Goal: Task Accomplishment & Management: Complete application form

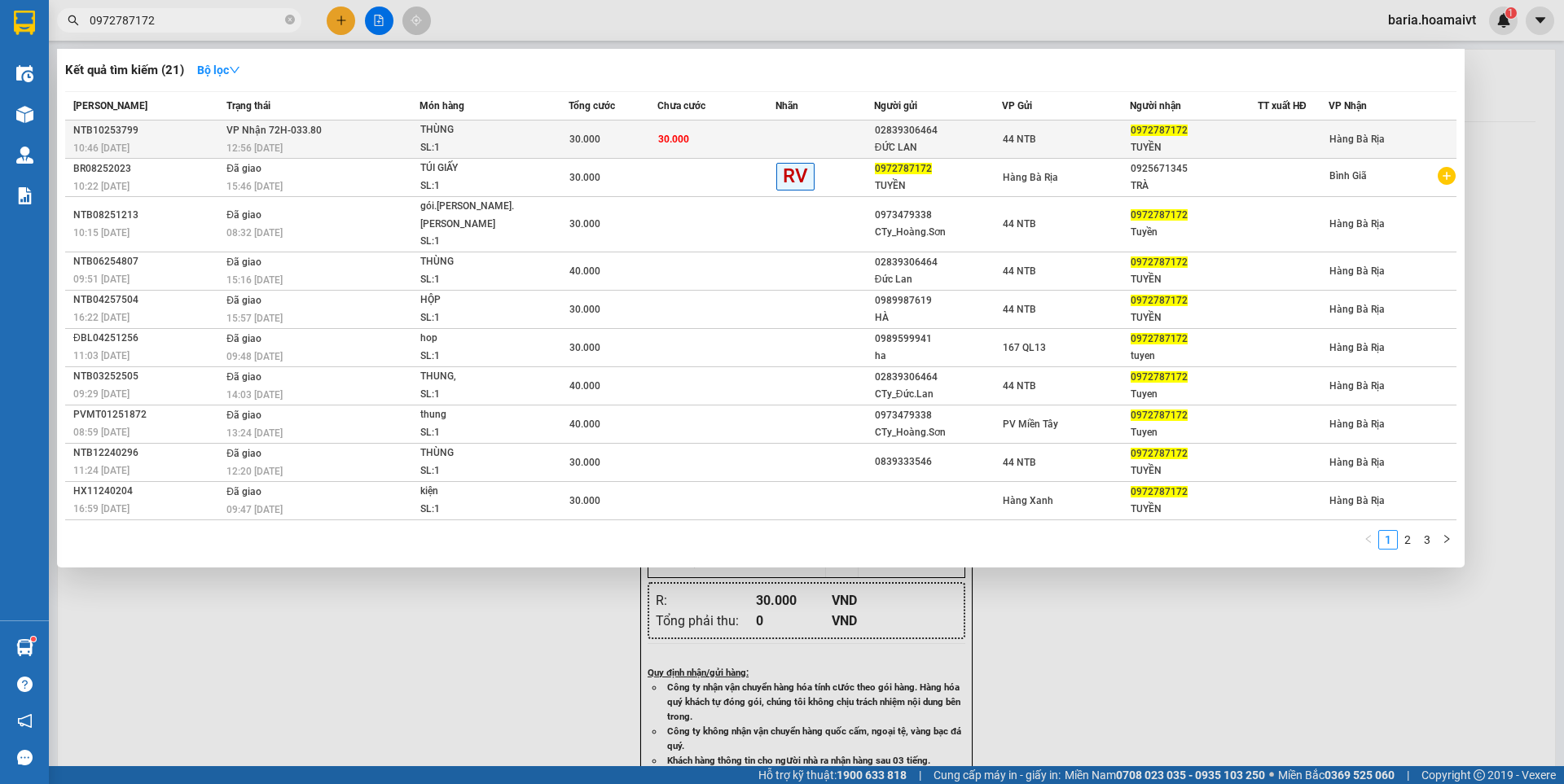
type input "0972787172"
click at [1184, 135] on span "0972787172" at bounding box center [1159, 131] width 57 height 12
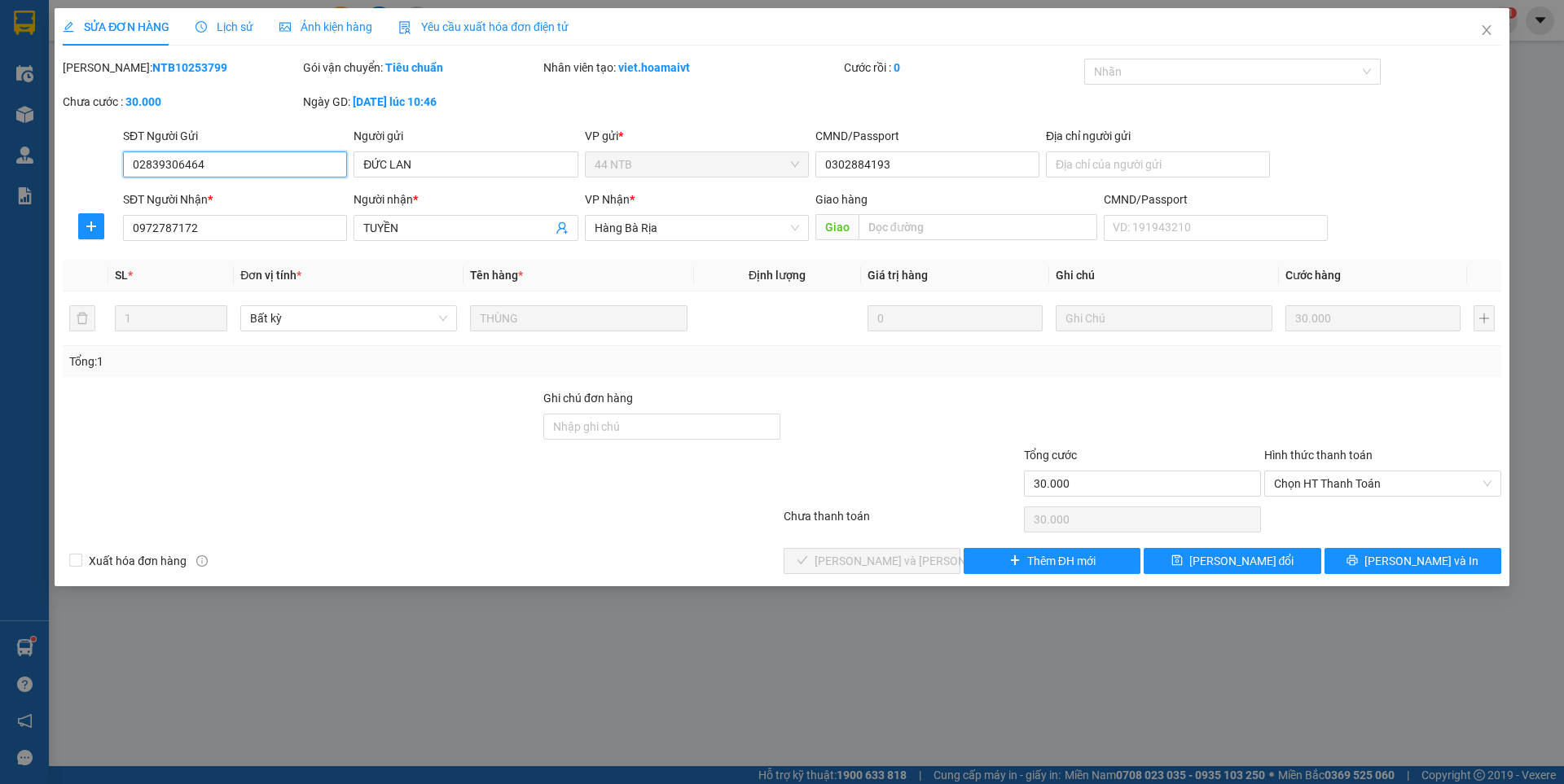
type input "02839306464"
type input "ĐỨC LAN"
type input "0302884193"
type input "0972787172"
type input "TUYỀN"
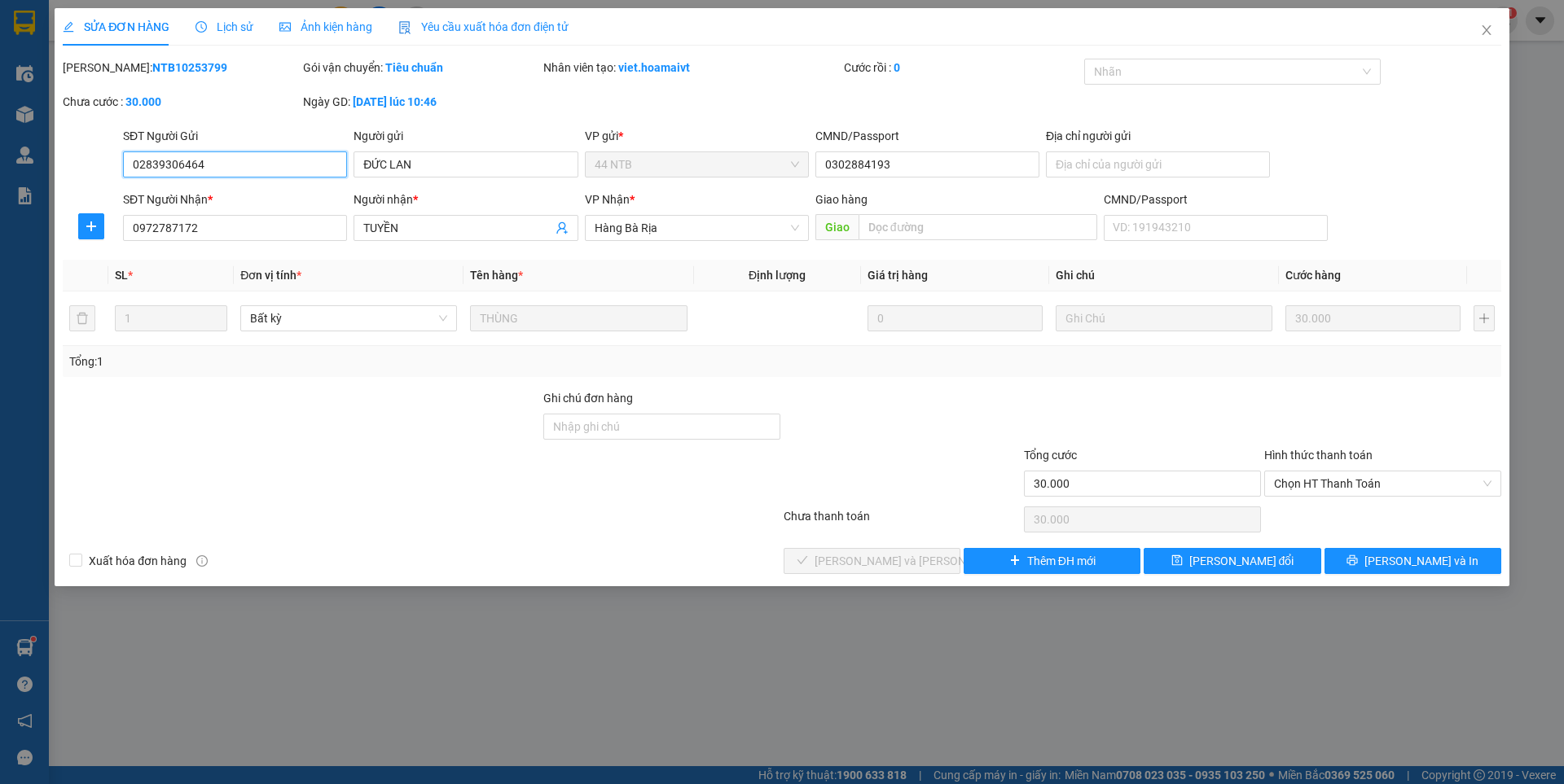
type input "30.000"
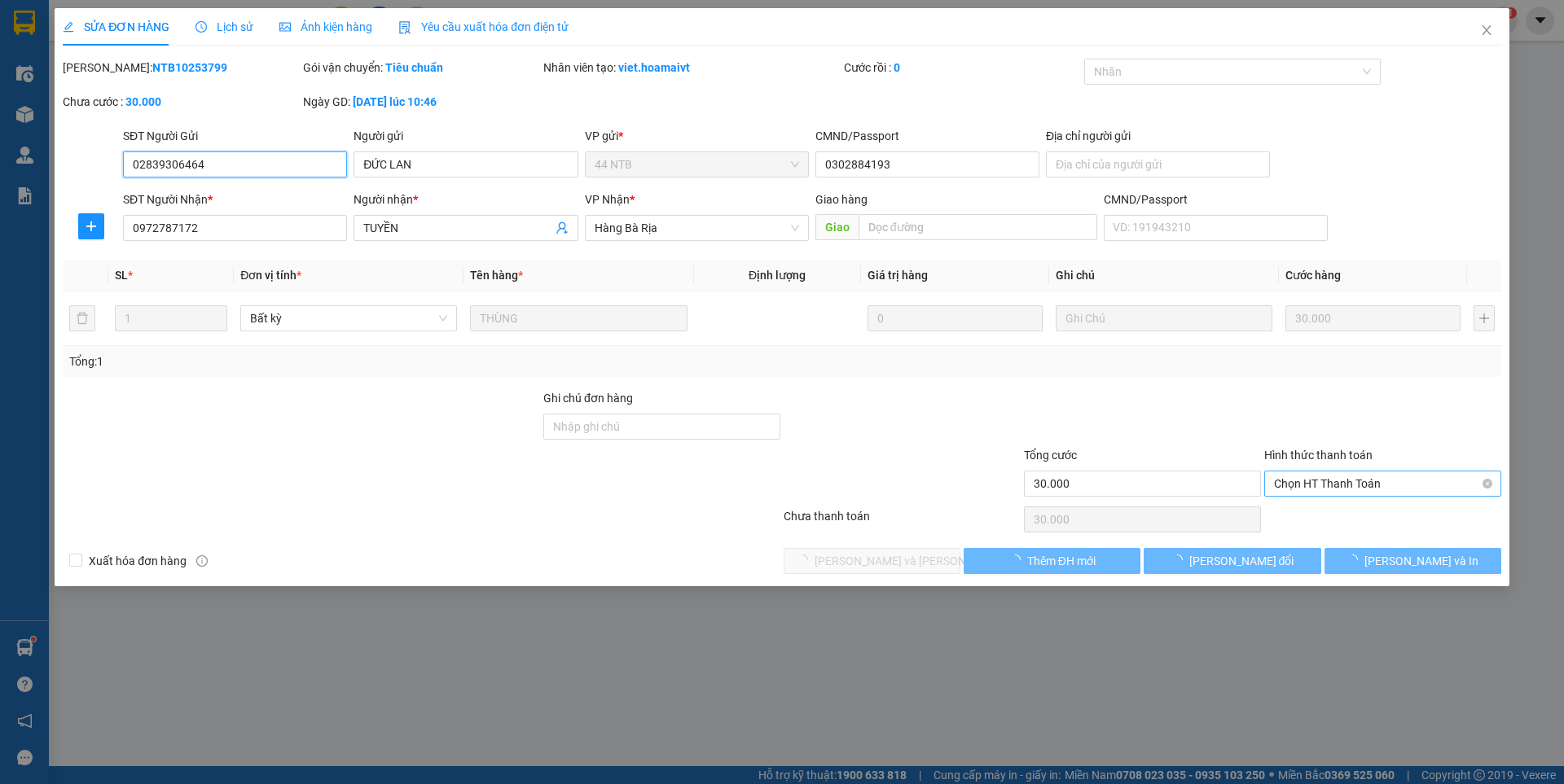
click at [1322, 481] on span "Chọn HT Thanh Toán" at bounding box center [1382, 484] width 218 height 25
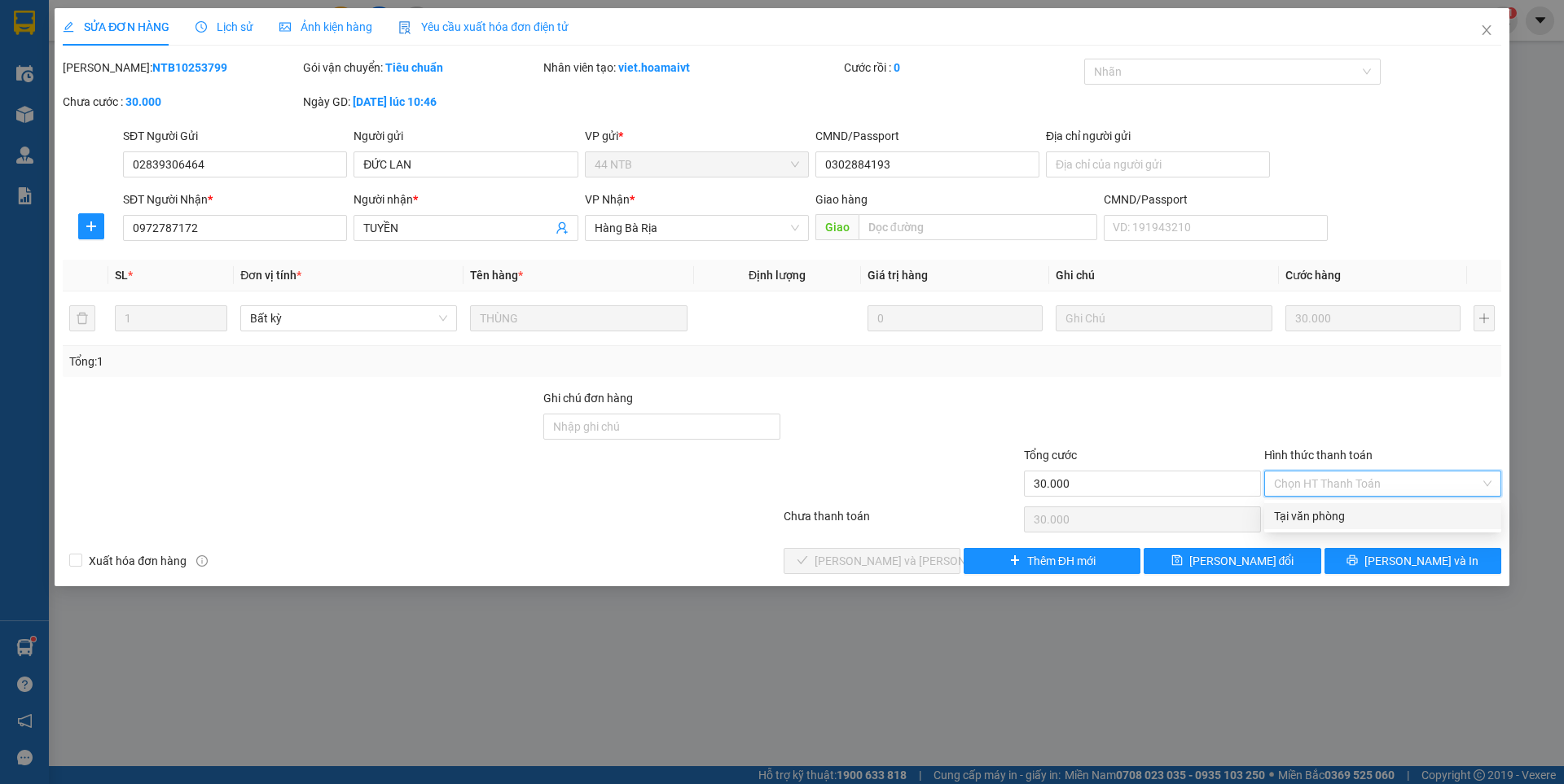
drag, startPoint x: 1317, startPoint y: 519, endPoint x: 1236, endPoint y: 520, distance: 81.0
click at [1236, 520] on div "Total Paid Fee 0 Total UnPaid Fee 30.000 Cash Collection Total Fee Mã ĐH: NTB10…" at bounding box center [782, 316] width 1438 height 515
click at [1333, 514] on div "Tại văn phòng" at bounding box center [1382, 516] width 218 height 18
type input "0"
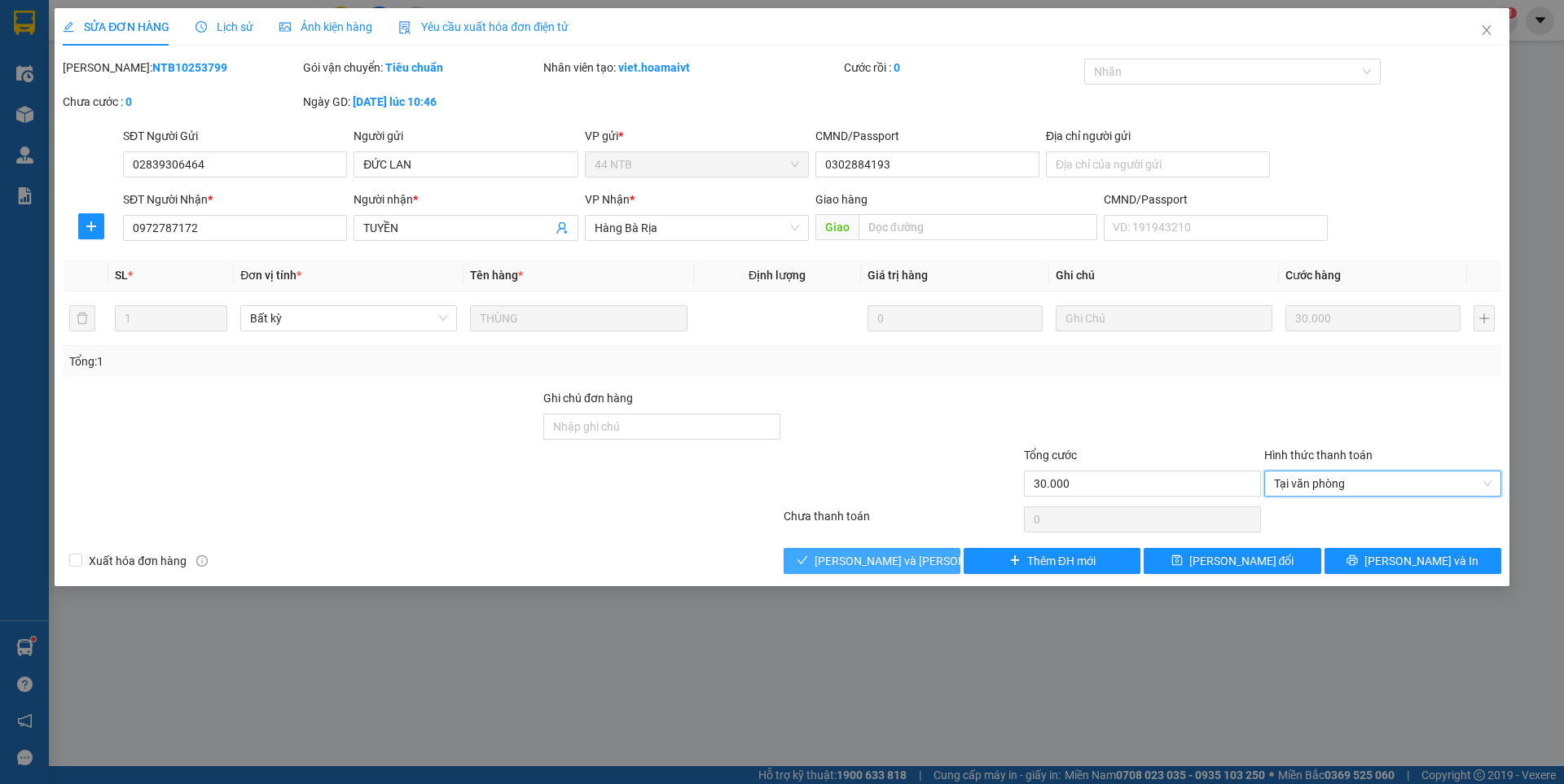
click at [942, 565] on button "[PERSON_NAME] và [PERSON_NAME] hàng" at bounding box center [872, 560] width 177 height 26
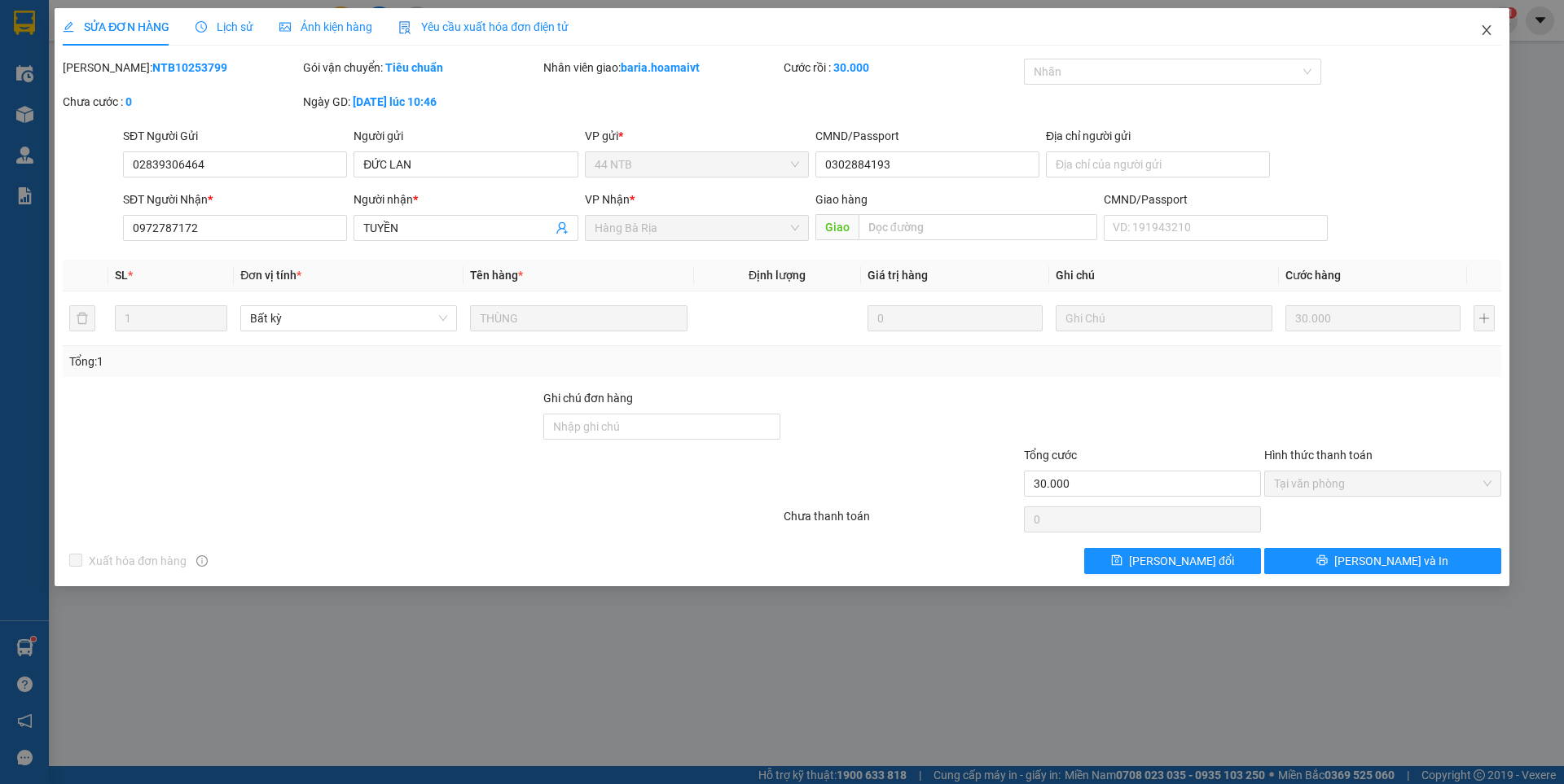
click at [1485, 24] on span "Close" at bounding box center [1485, 31] width 46 height 45
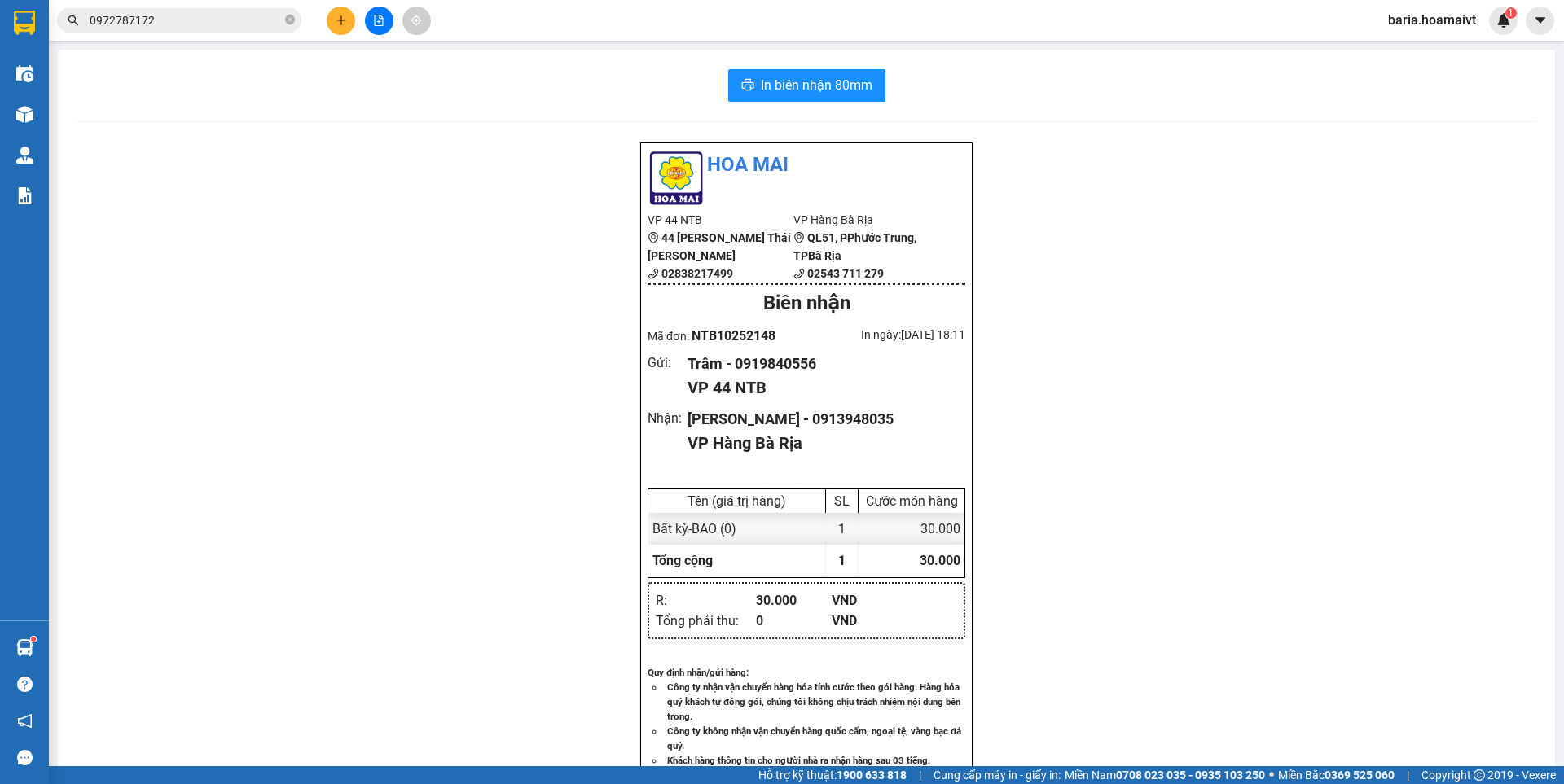
click at [223, 12] on input "0972787172" at bounding box center [185, 21] width 192 height 18
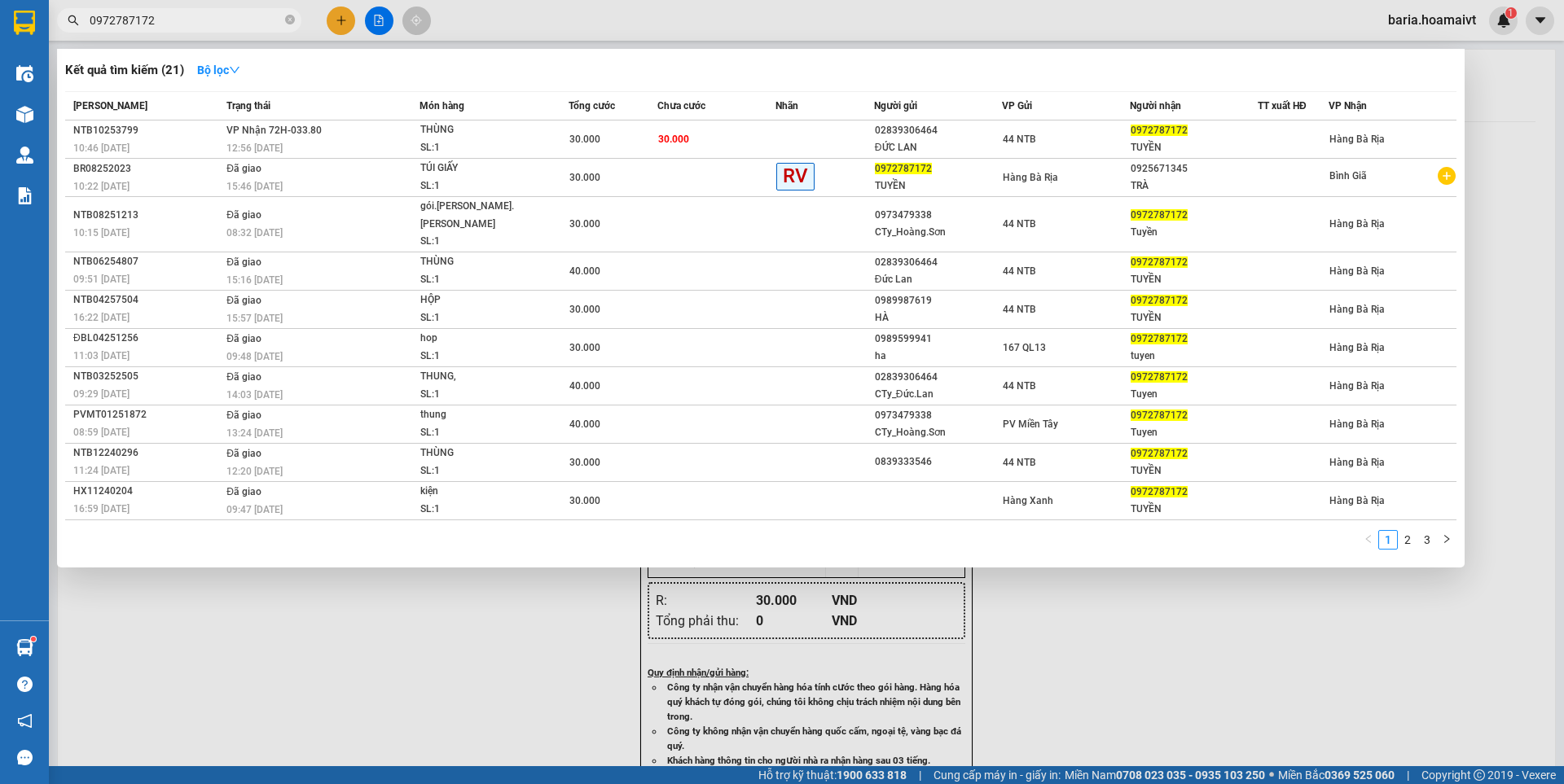
click at [415, 668] on div at bounding box center [782, 392] width 1564 height 784
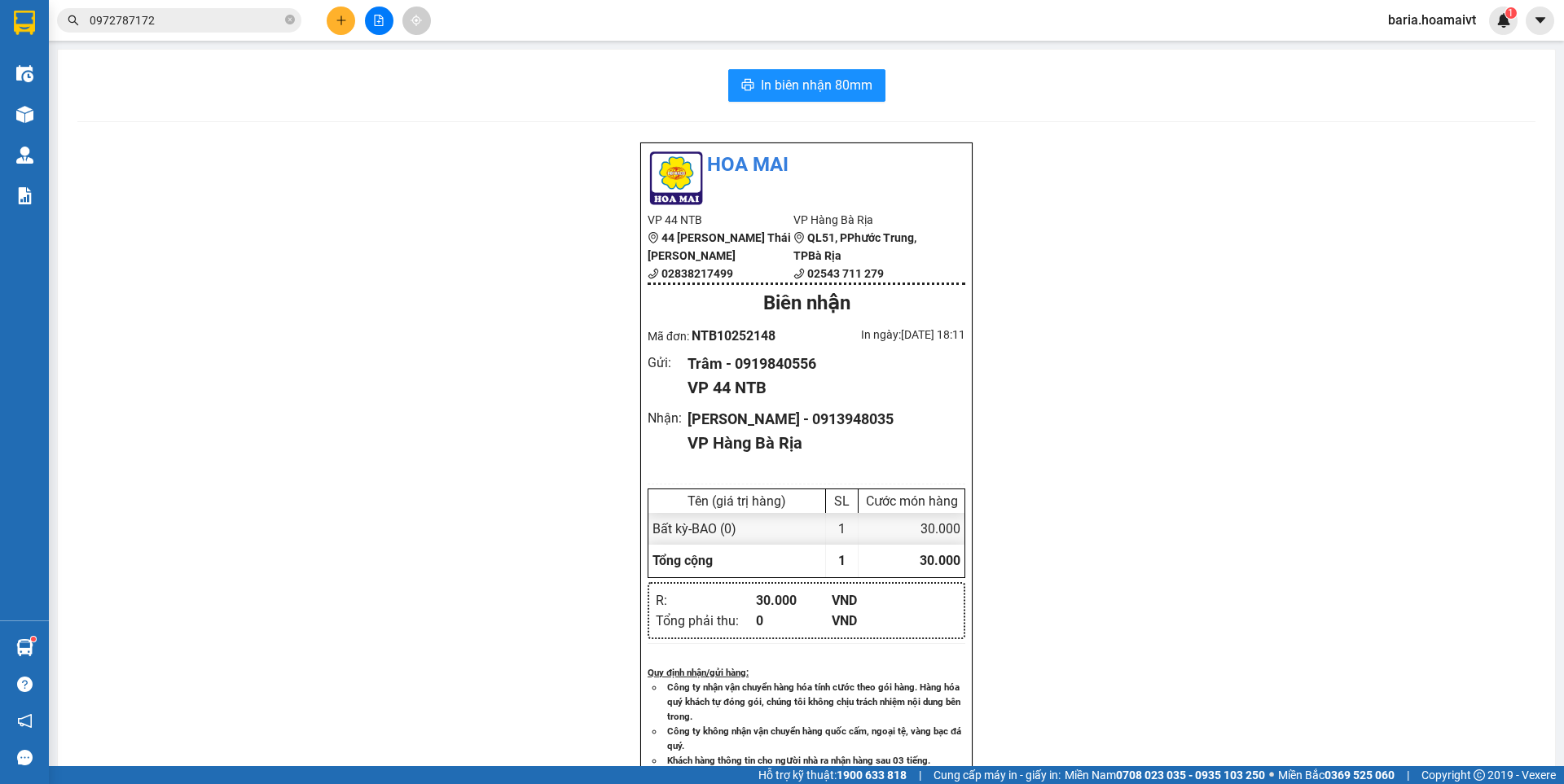
click at [217, 25] on input "0972787172" at bounding box center [185, 21] width 192 height 18
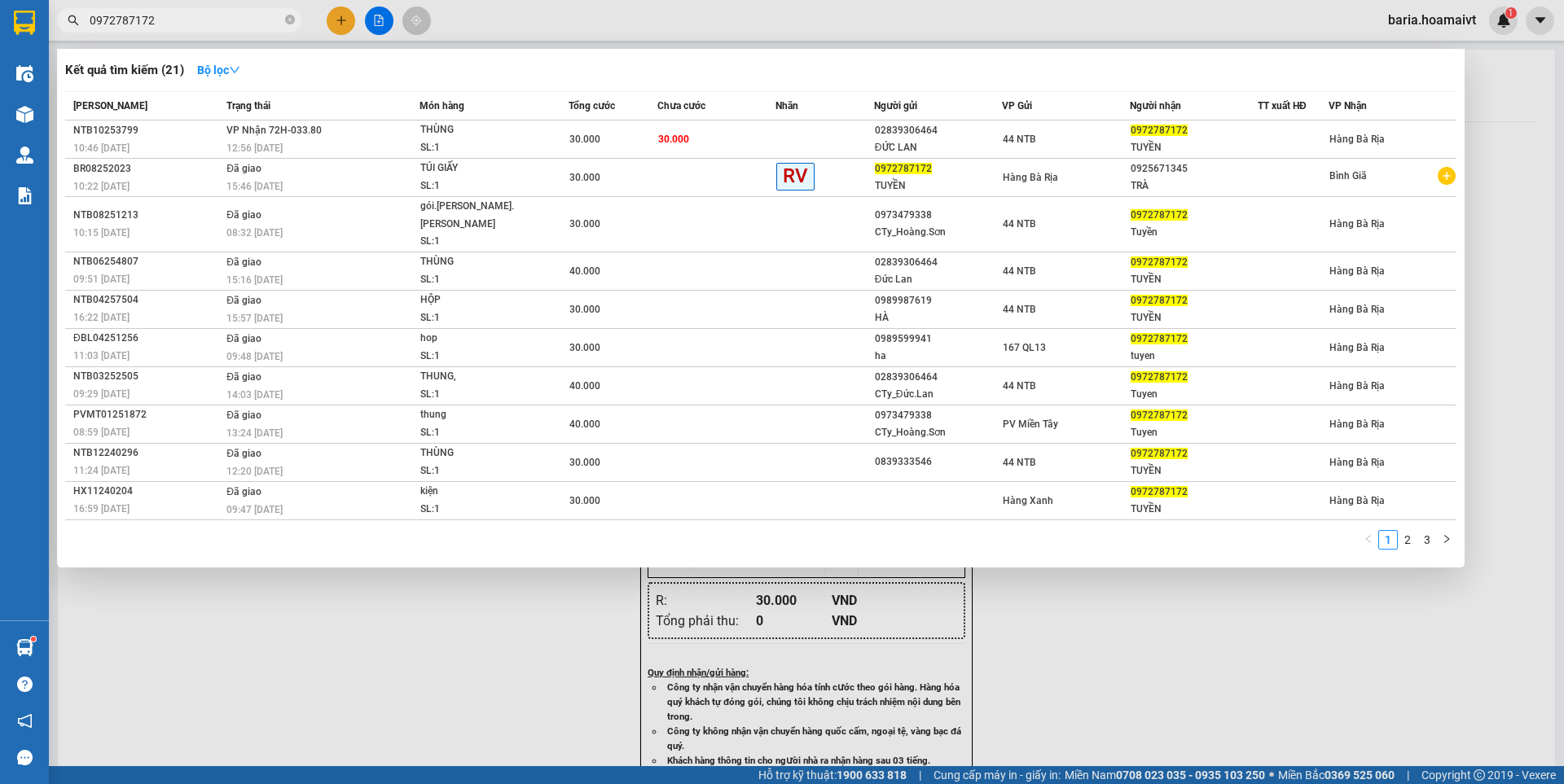
click at [217, 25] on input "0972787172" at bounding box center [185, 21] width 192 height 18
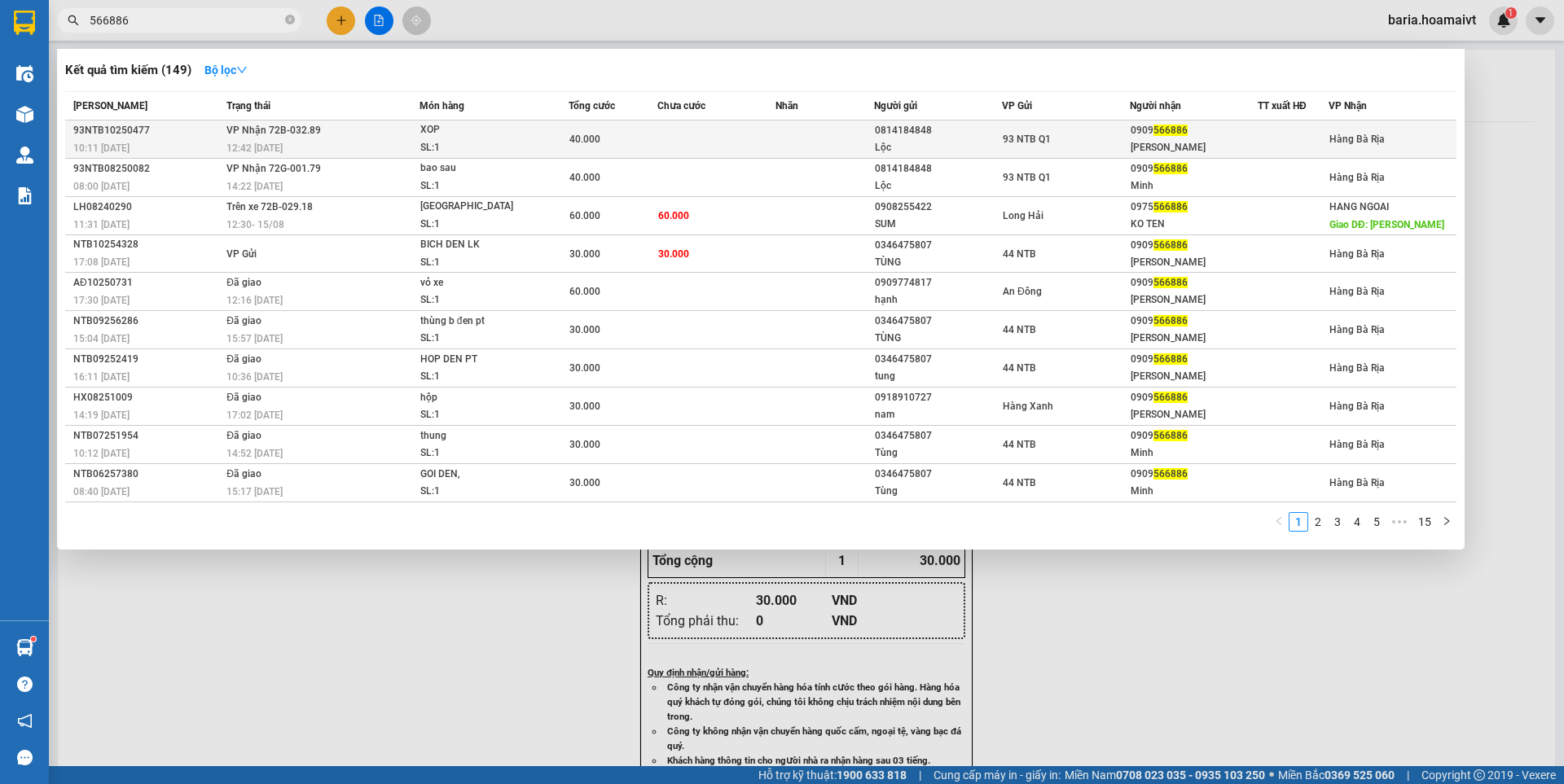
type input "566886"
click at [1144, 139] on div "[PERSON_NAME]" at bounding box center [1193, 147] width 127 height 17
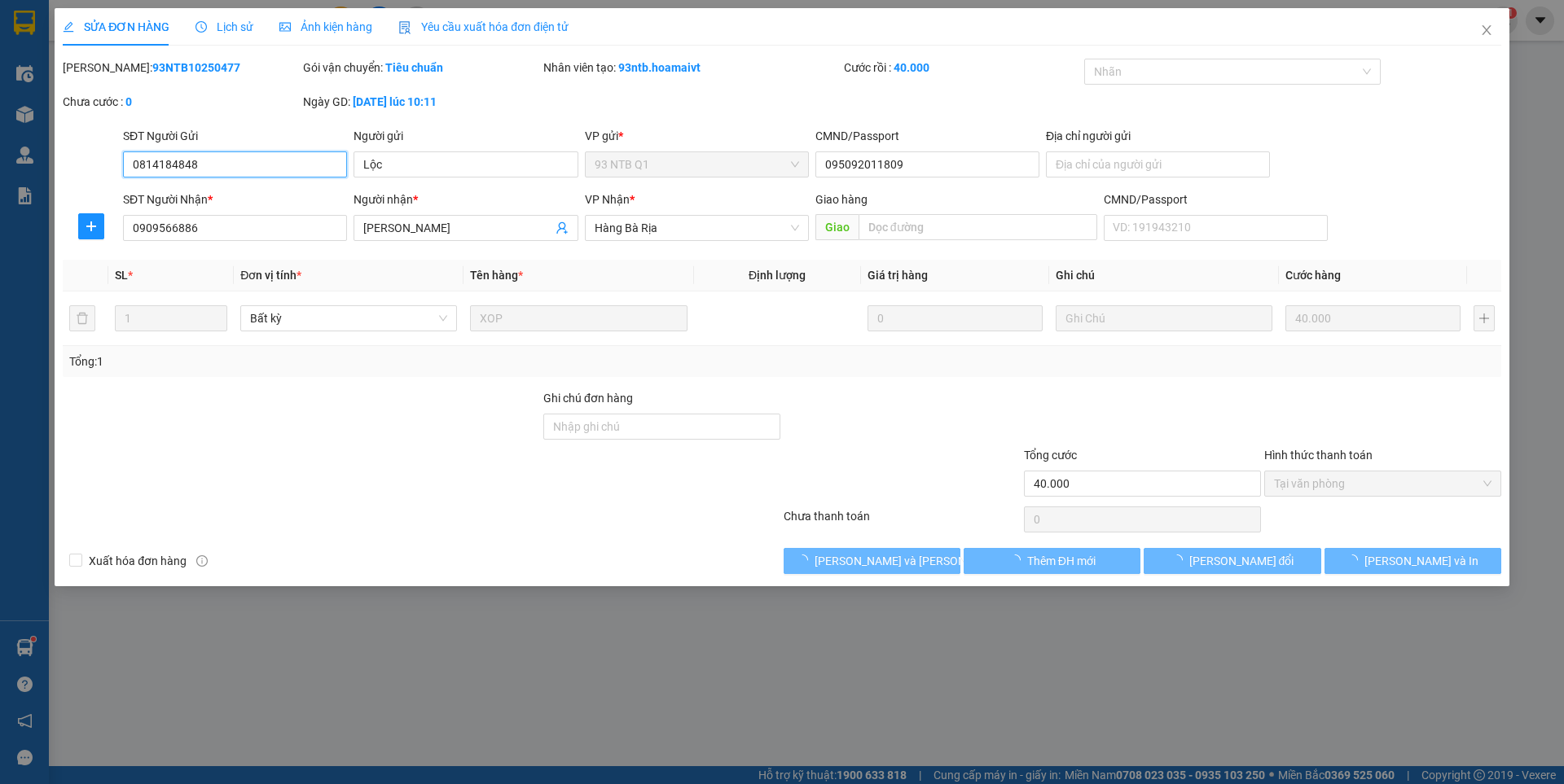
type input "0814184848"
type input "Lộc"
type input "095092011809"
type input "0909566886"
type input "[PERSON_NAME]"
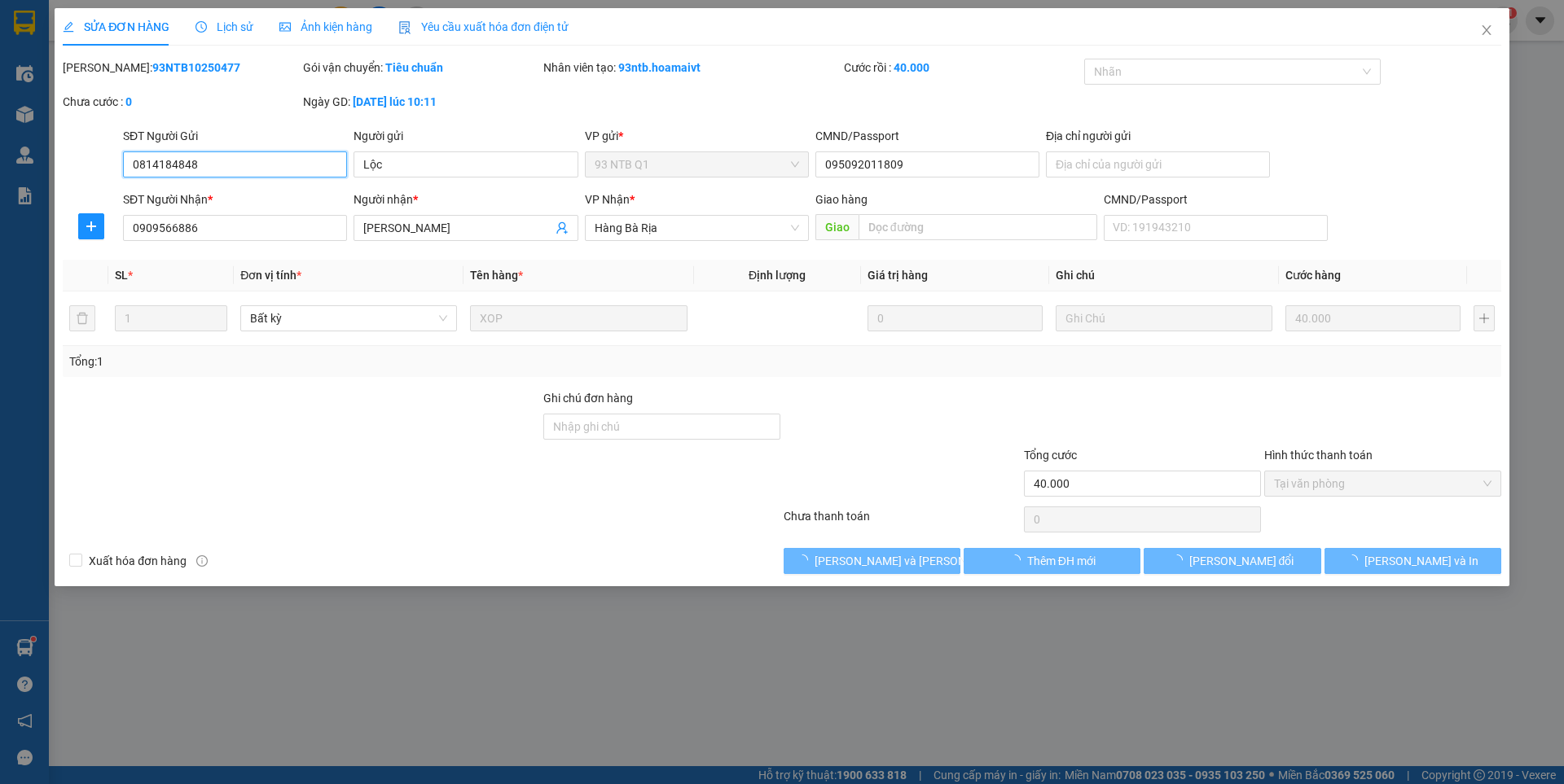
type input "40.000"
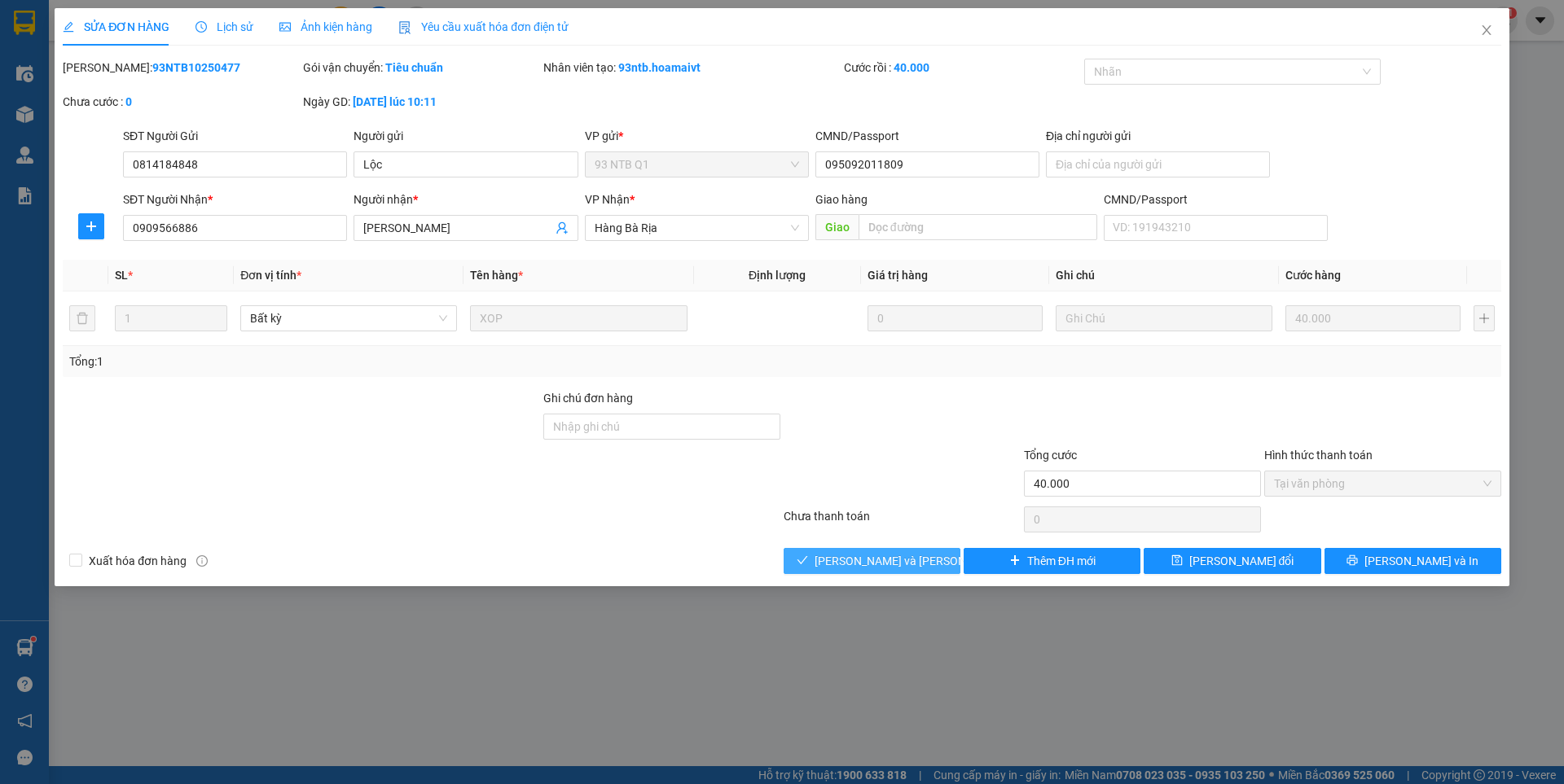
click at [876, 557] on span "[PERSON_NAME] và [PERSON_NAME] hàng" at bounding box center [924, 561] width 220 height 18
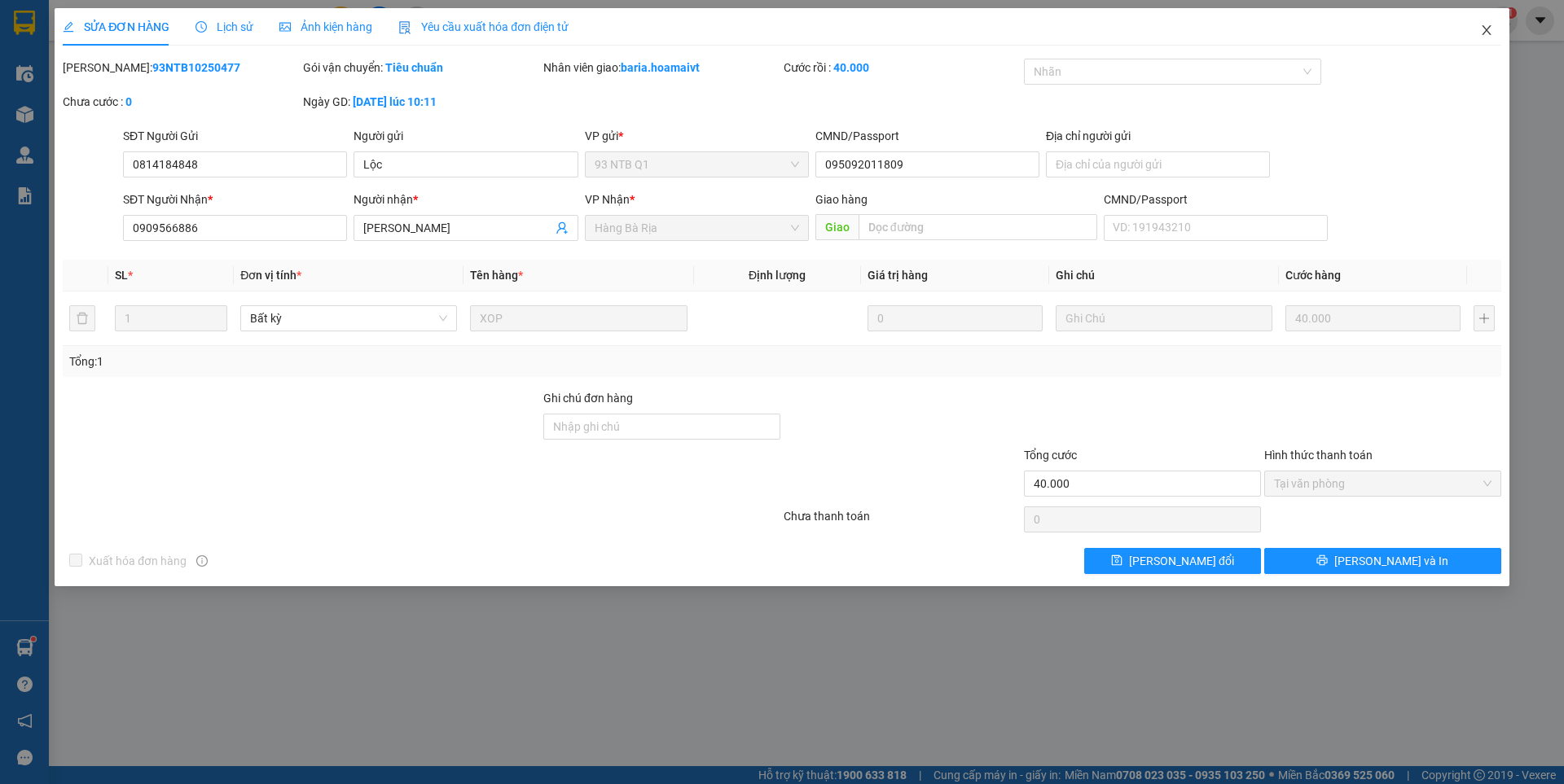
click at [1484, 26] on icon "close" at bounding box center [1486, 31] width 13 height 13
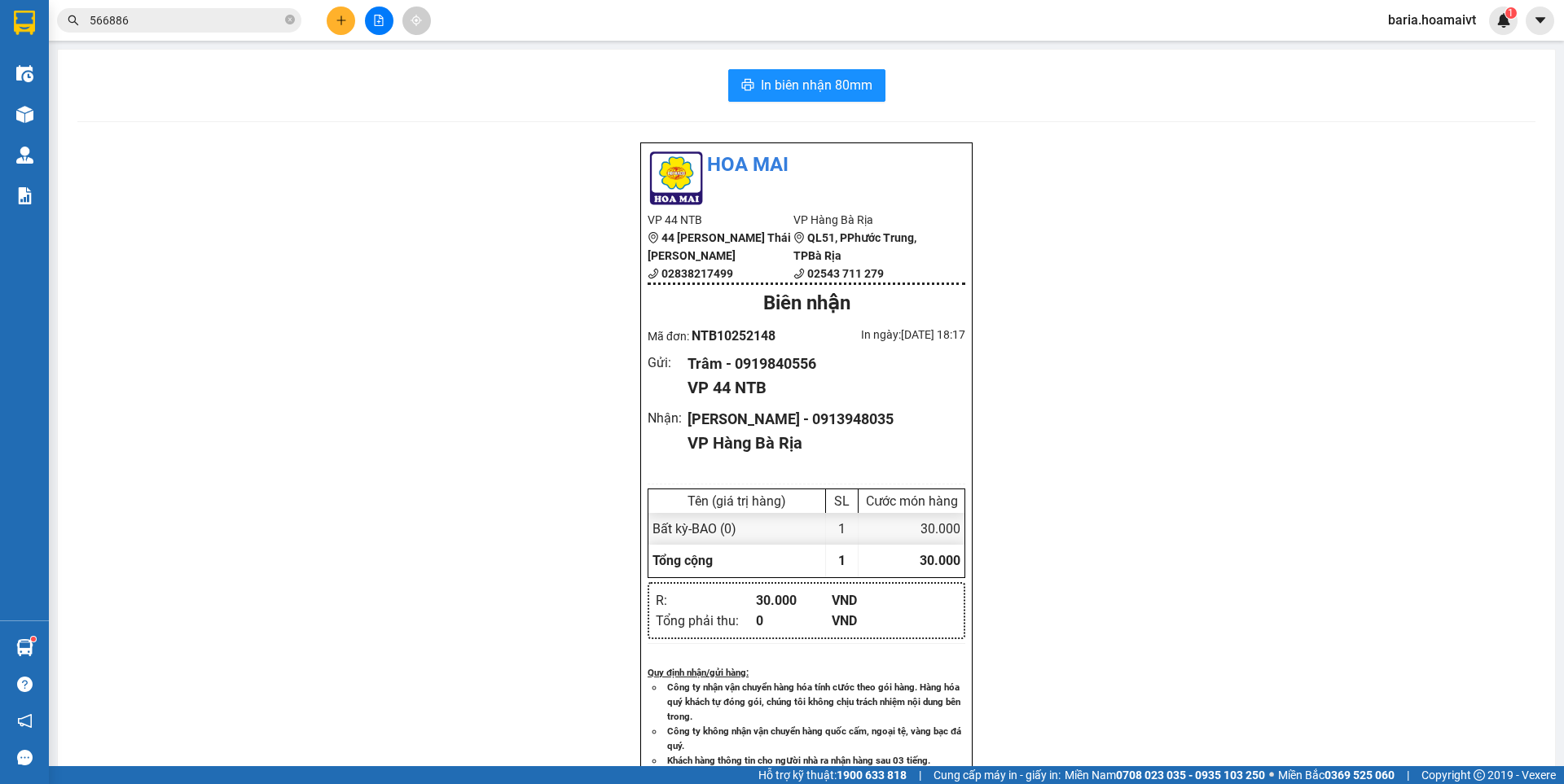
click at [177, 26] on input "566886" at bounding box center [185, 21] width 192 height 18
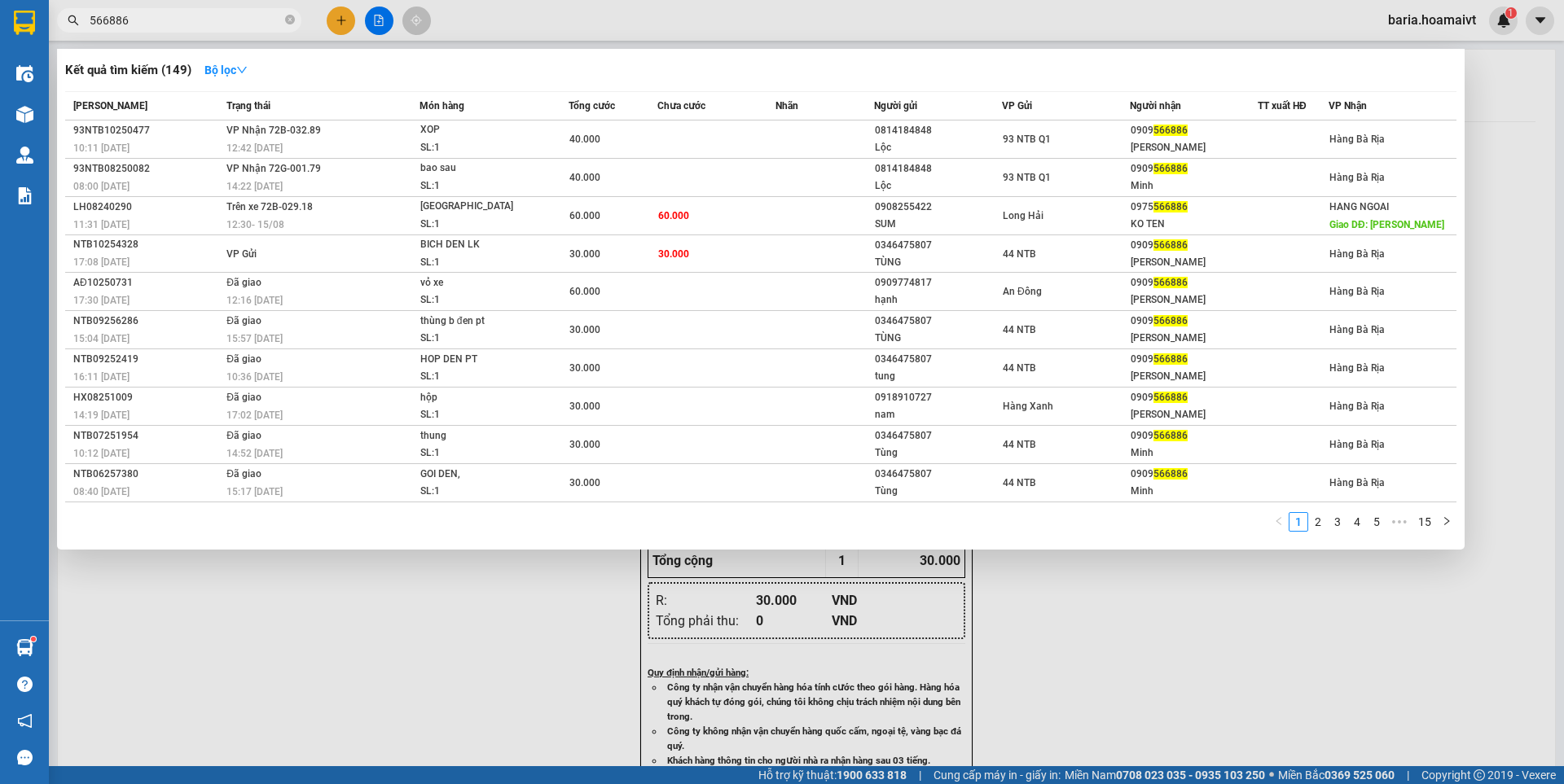
click at [177, 26] on input "566886" at bounding box center [185, 21] width 192 height 18
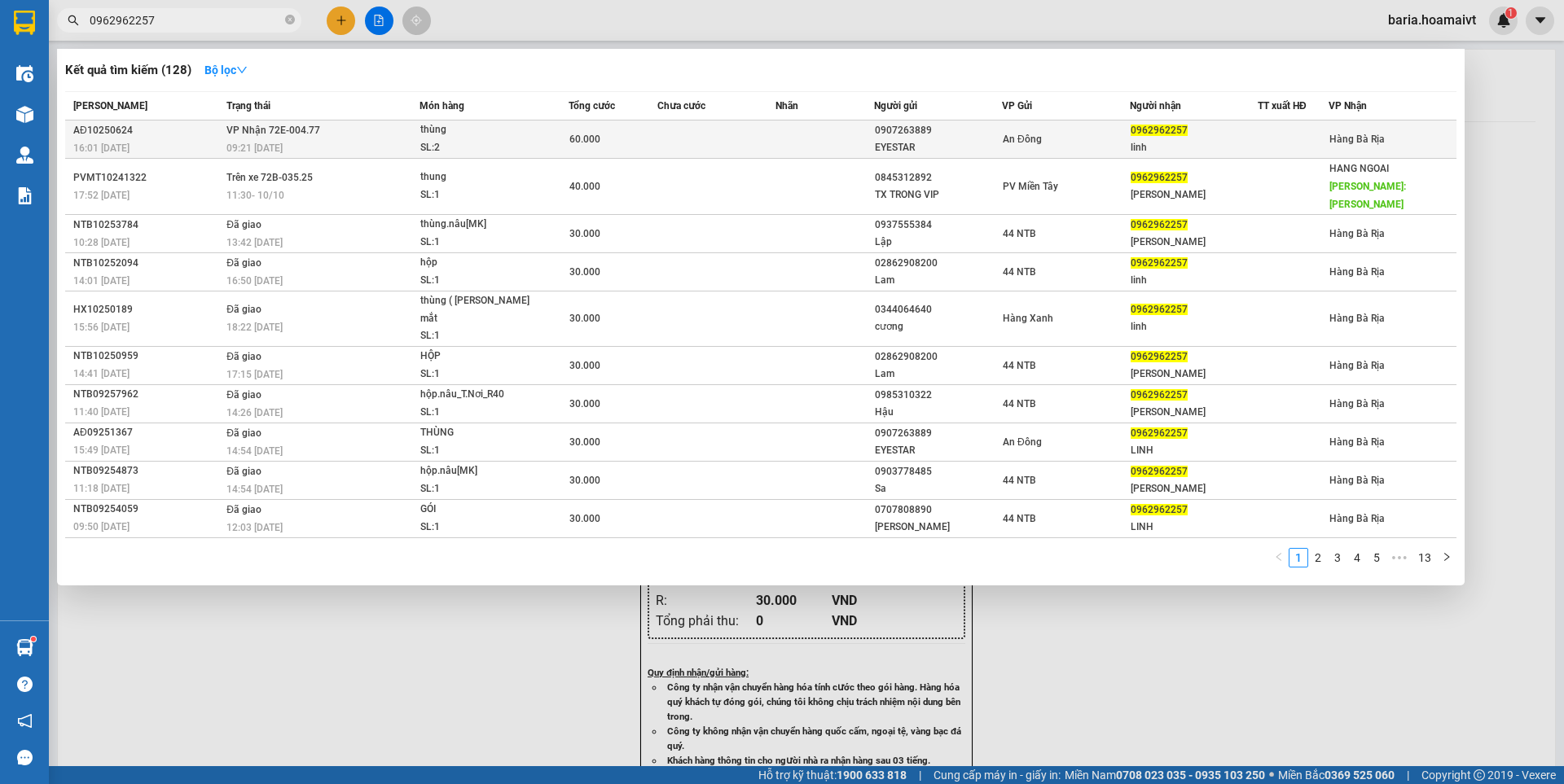
type input "0962962257"
click at [1197, 131] on div "0962962257" at bounding box center [1193, 131] width 127 height 17
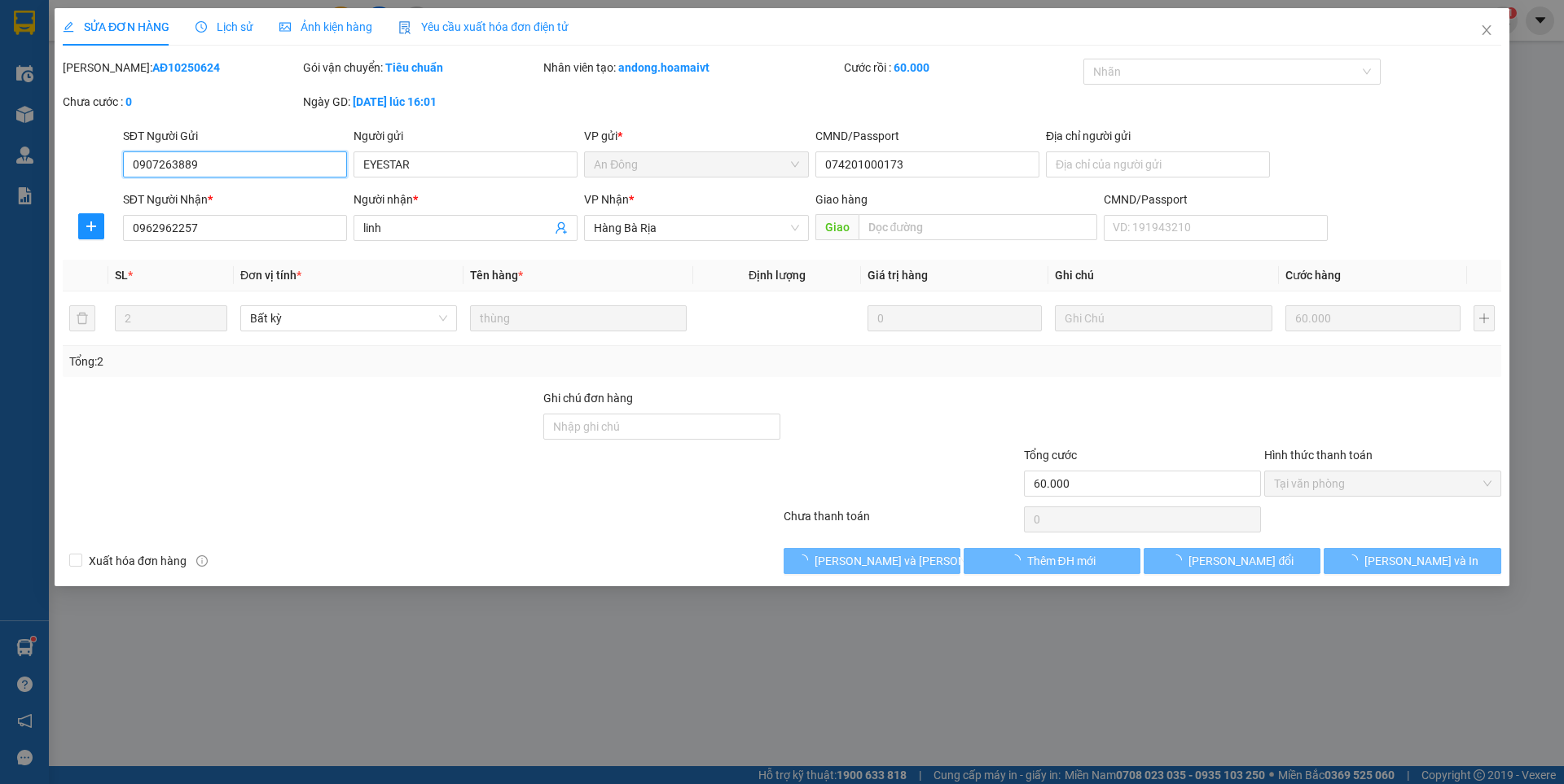
type input "0907263889"
type input "EYESTAR"
type input "074201000173"
type input "0962962257"
type input "linh"
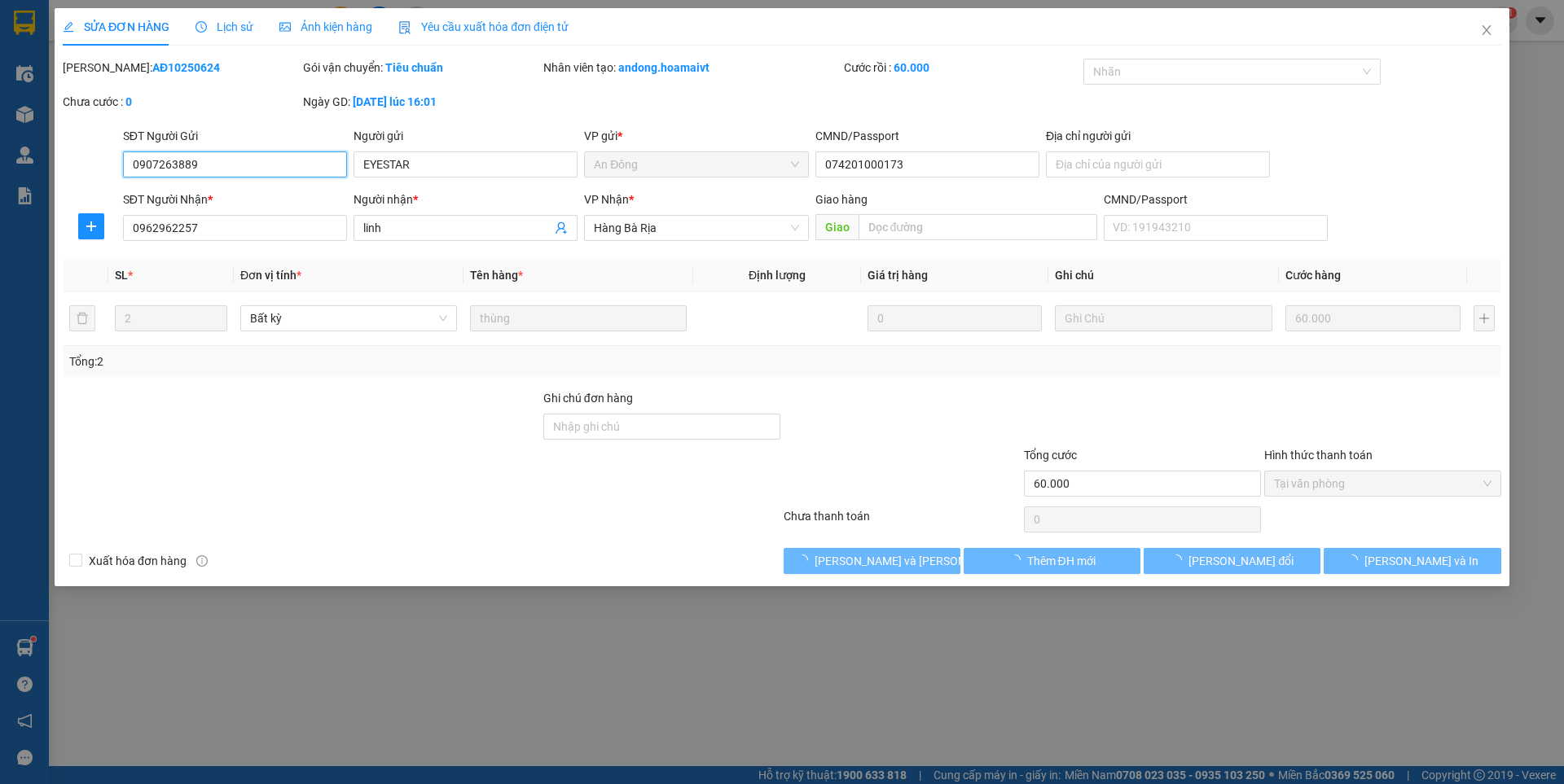
type input "60.000"
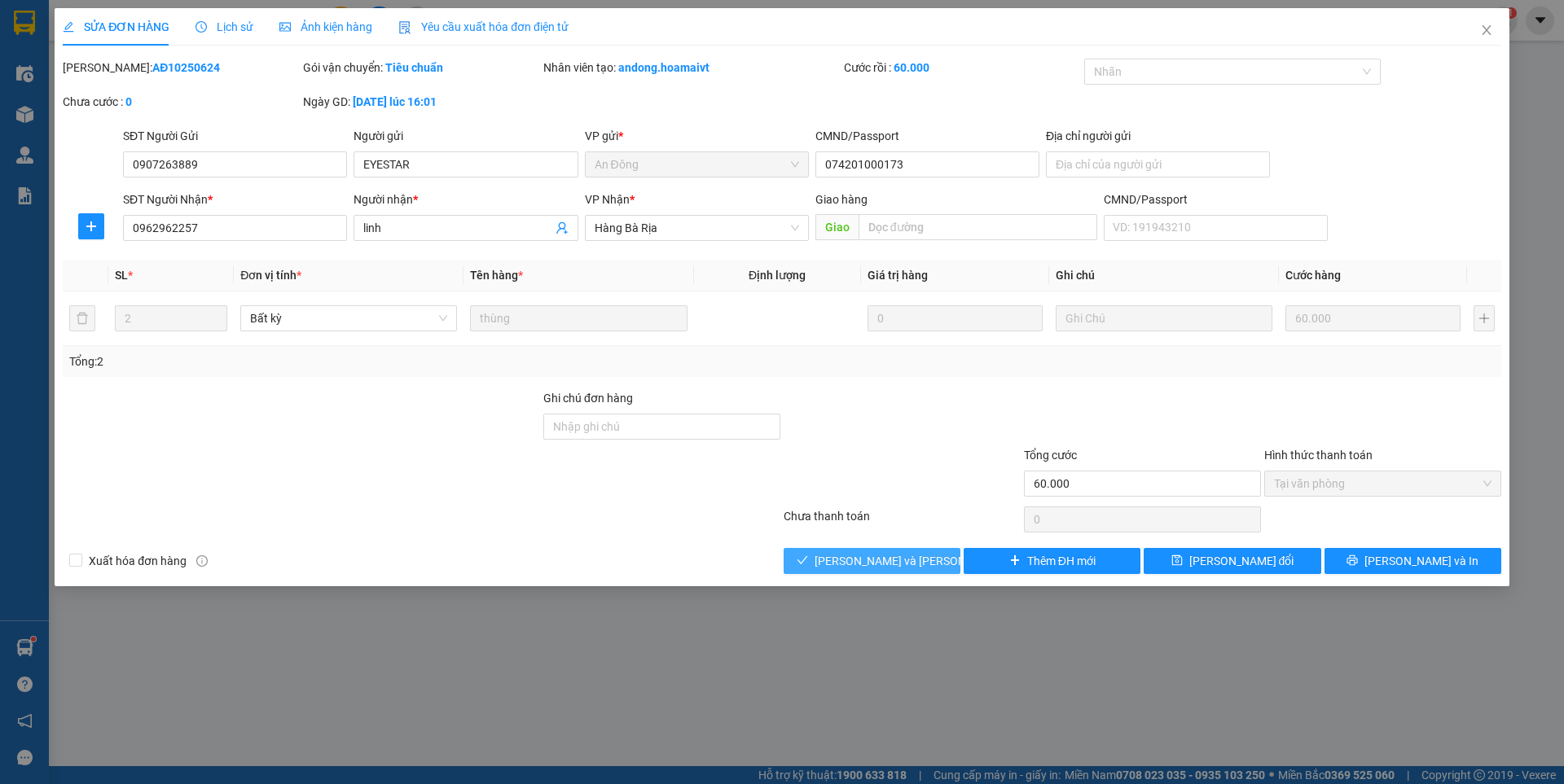
click at [882, 558] on span "[PERSON_NAME] và [PERSON_NAME] hàng" at bounding box center [924, 561] width 220 height 18
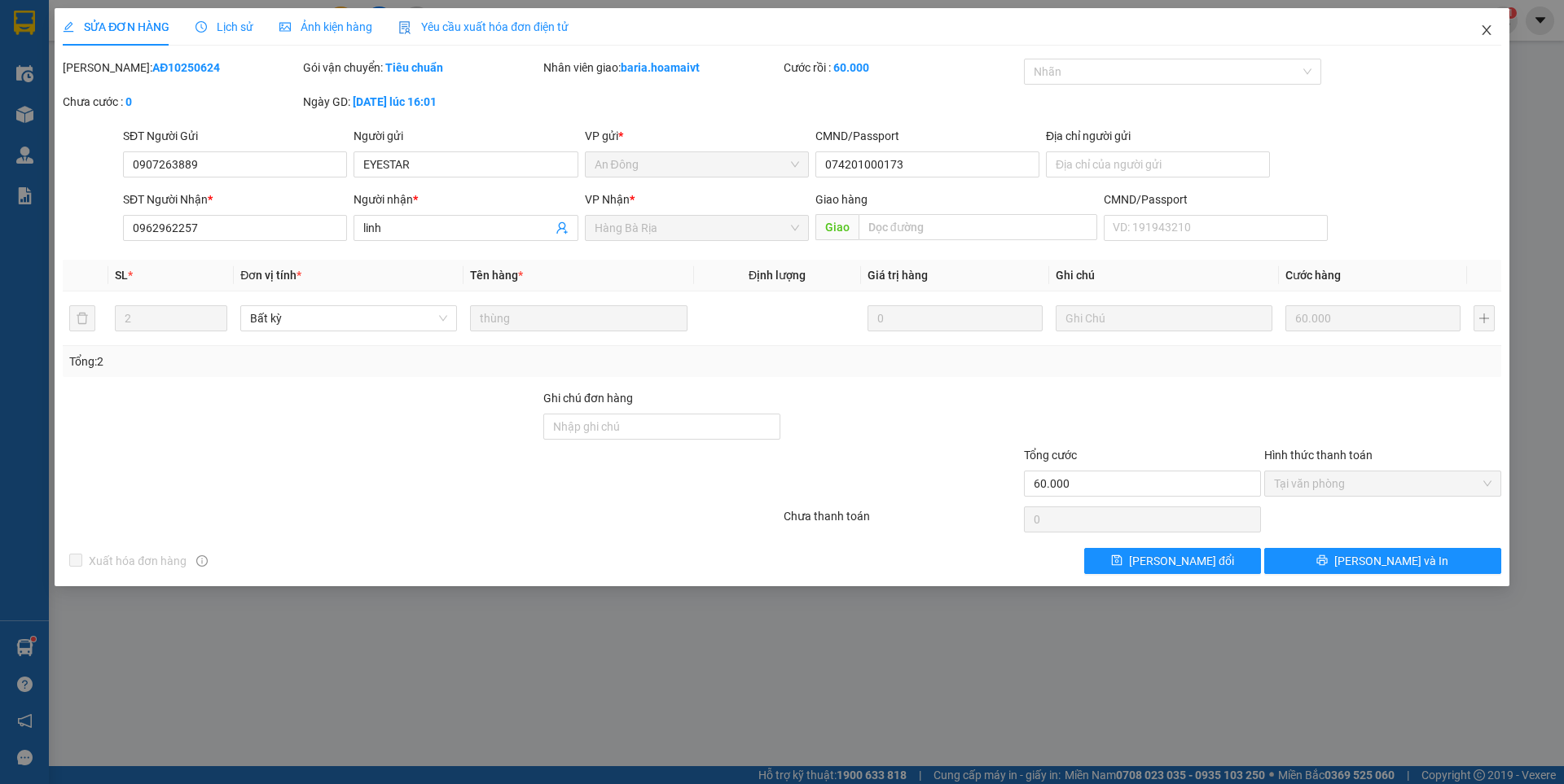
click at [1483, 18] on span "Close" at bounding box center [1485, 31] width 46 height 45
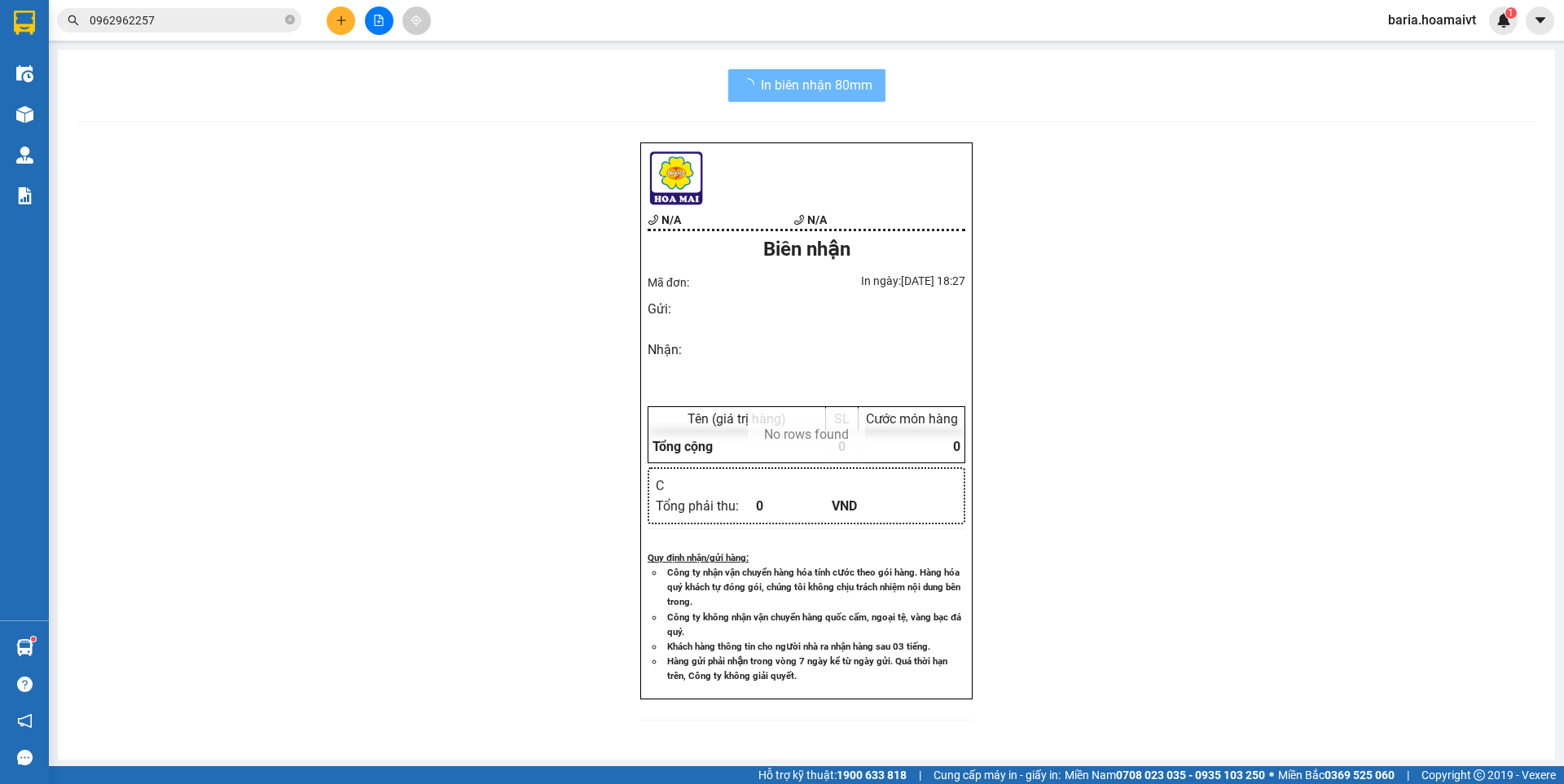
click at [1489, 34] on div "[PERSON_NAME].hoamaivt 1" at bounding box center [1446, 21] width 142 height 28
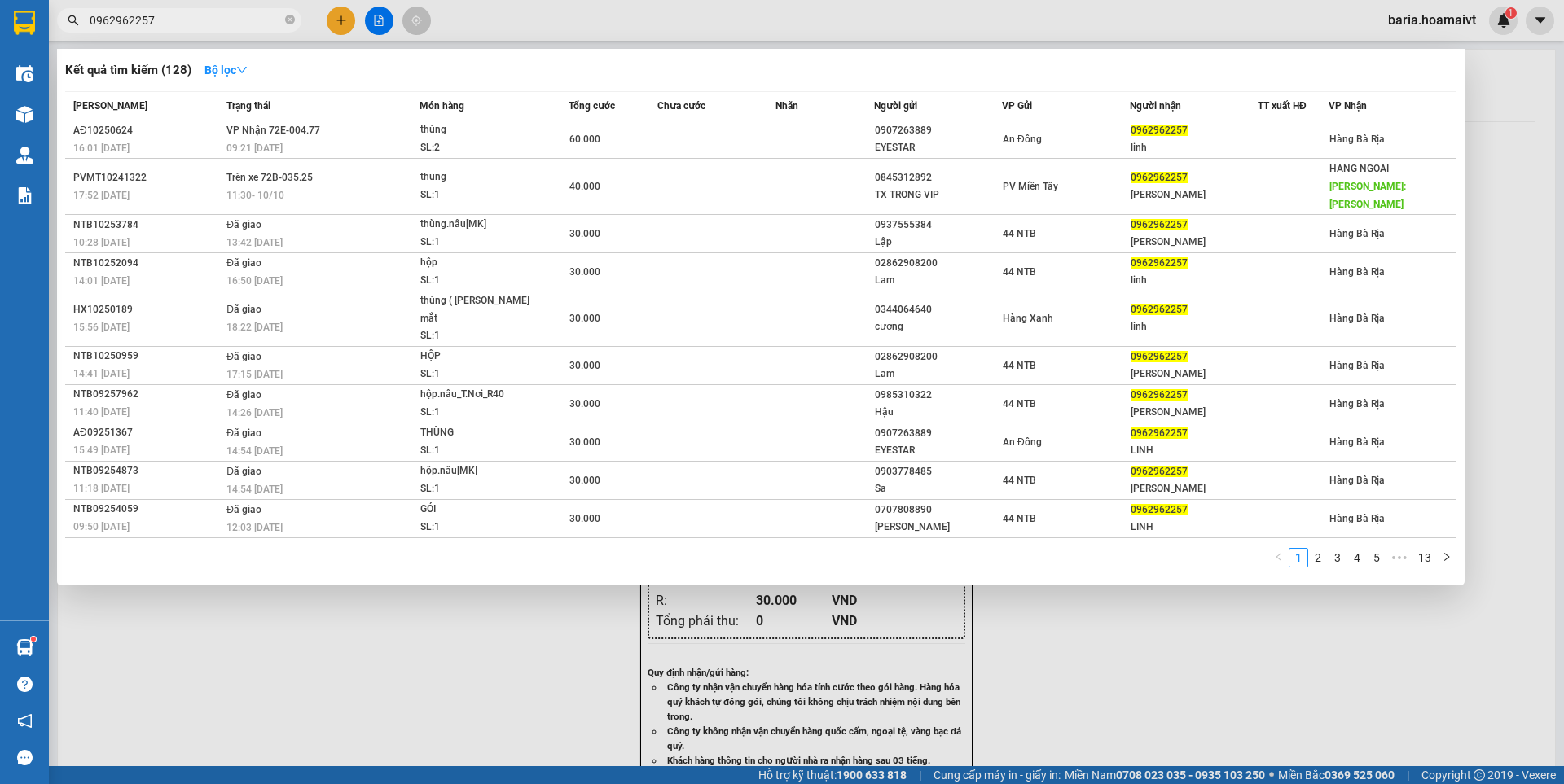
click at [231, 20] on input "0962962257" at bounding box center [185, 21] width 192 height 18
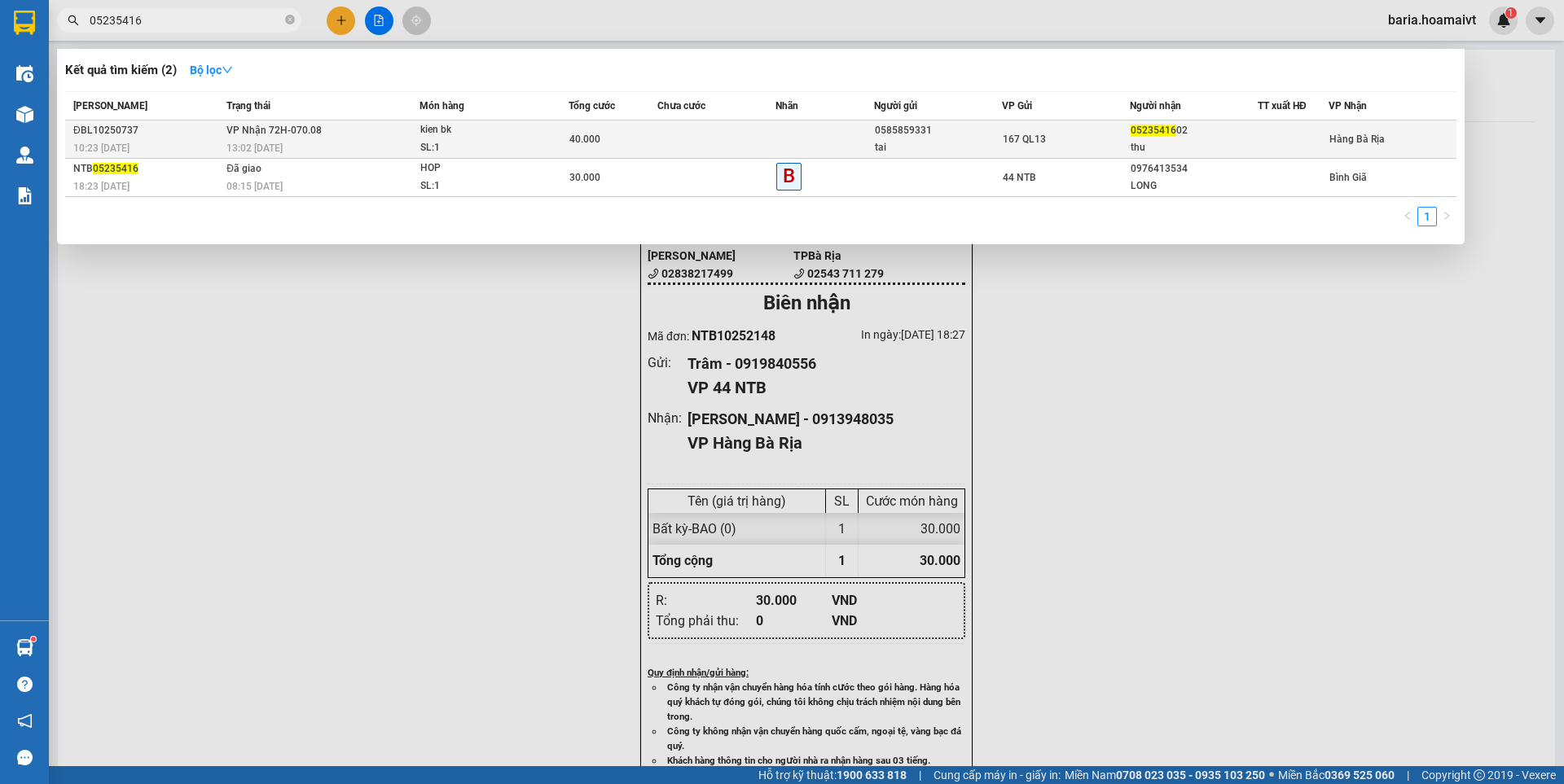
type input "05235416"
click at [1193, 134] on div "05235416 02" at bounding box center [1193, 131] width 127 height 17
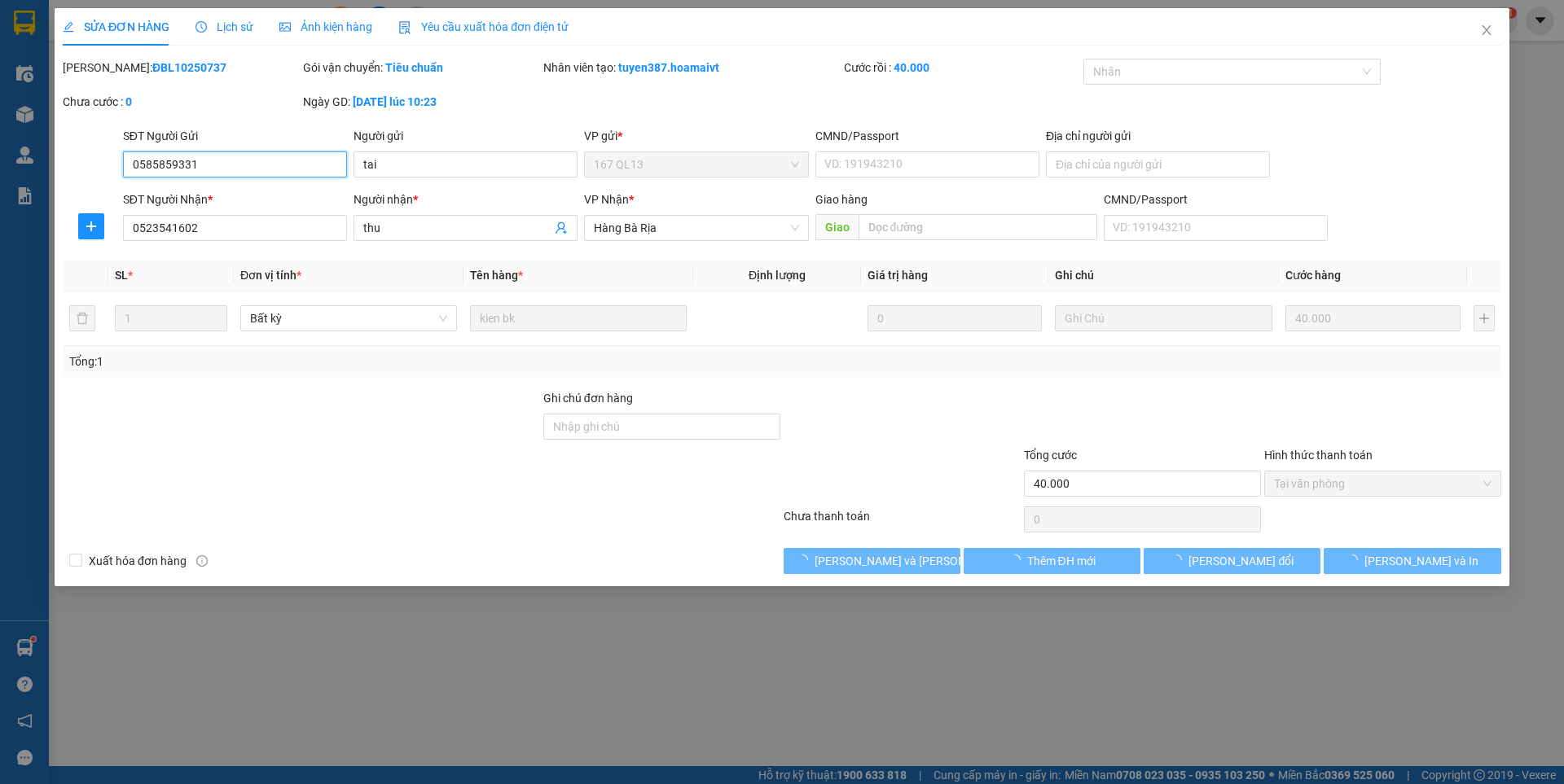
type input "0585859331"
type input "tai"
type input "0523541602"
type input "thu"
type input "40.000"
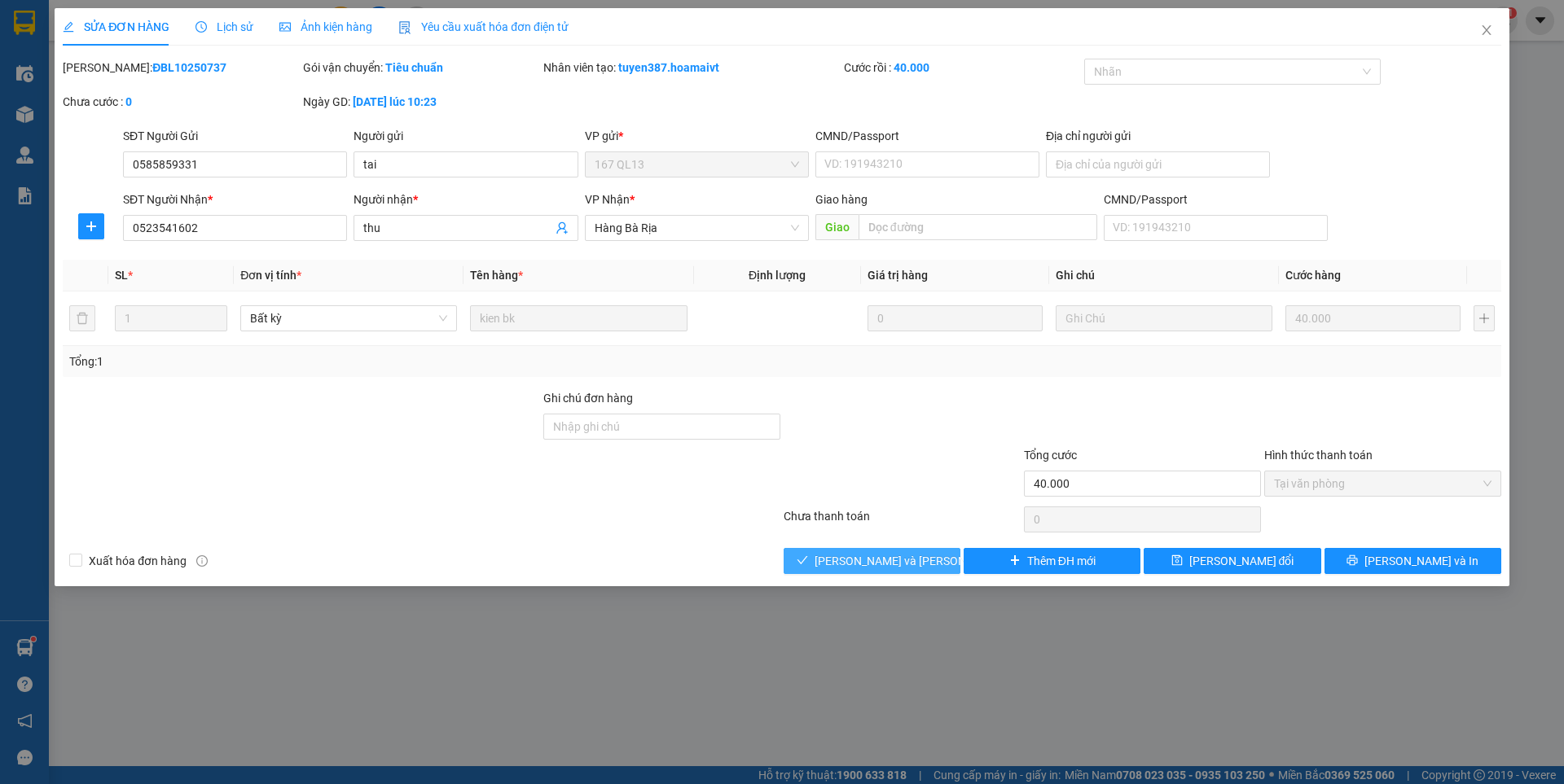
click at [911, 557] on span "[PERSON_NAME] và [PERSON_NAME] hàng" at bounding box center [924, 561] width 220 height 18
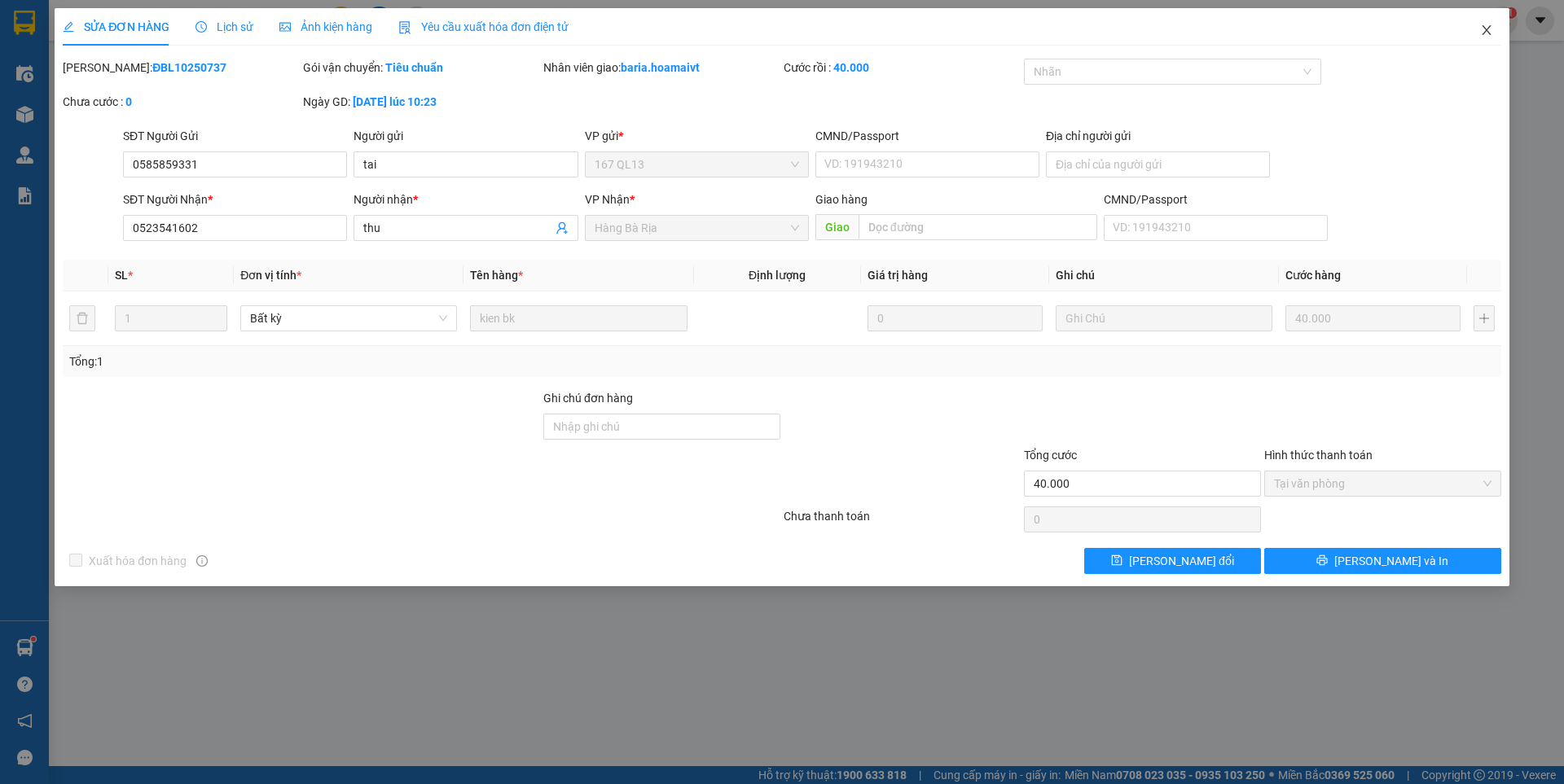
click at [1485, 26] on icon "close" at bounding box center [1486, 31] width 13 height 13
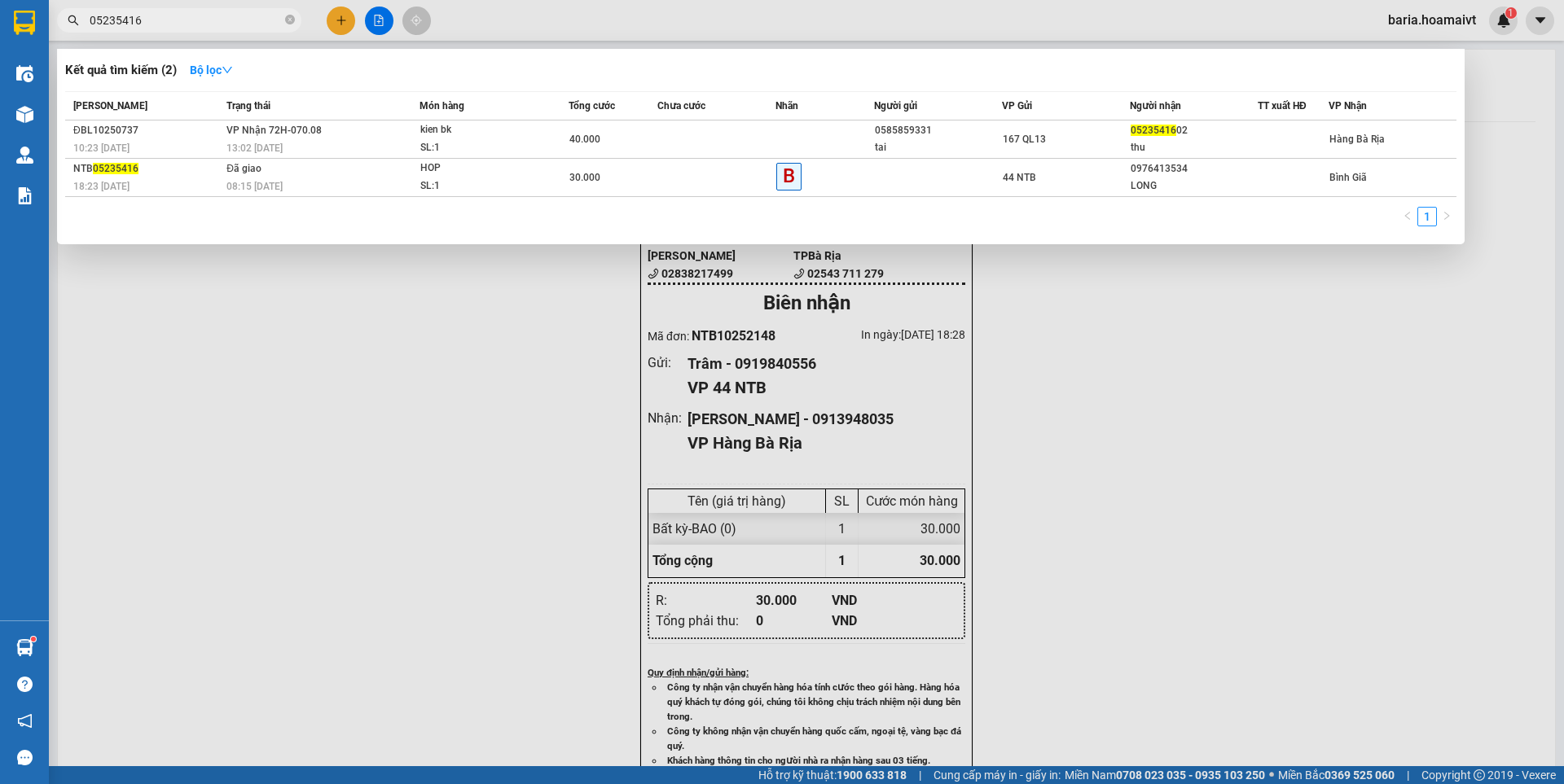
click at [223, 24] on input "05235416" at bounding box center [185, 21] width 192 height 18
click at [222, 17] on input "05235416" at bounding box center [185, 21] width 192 height 18
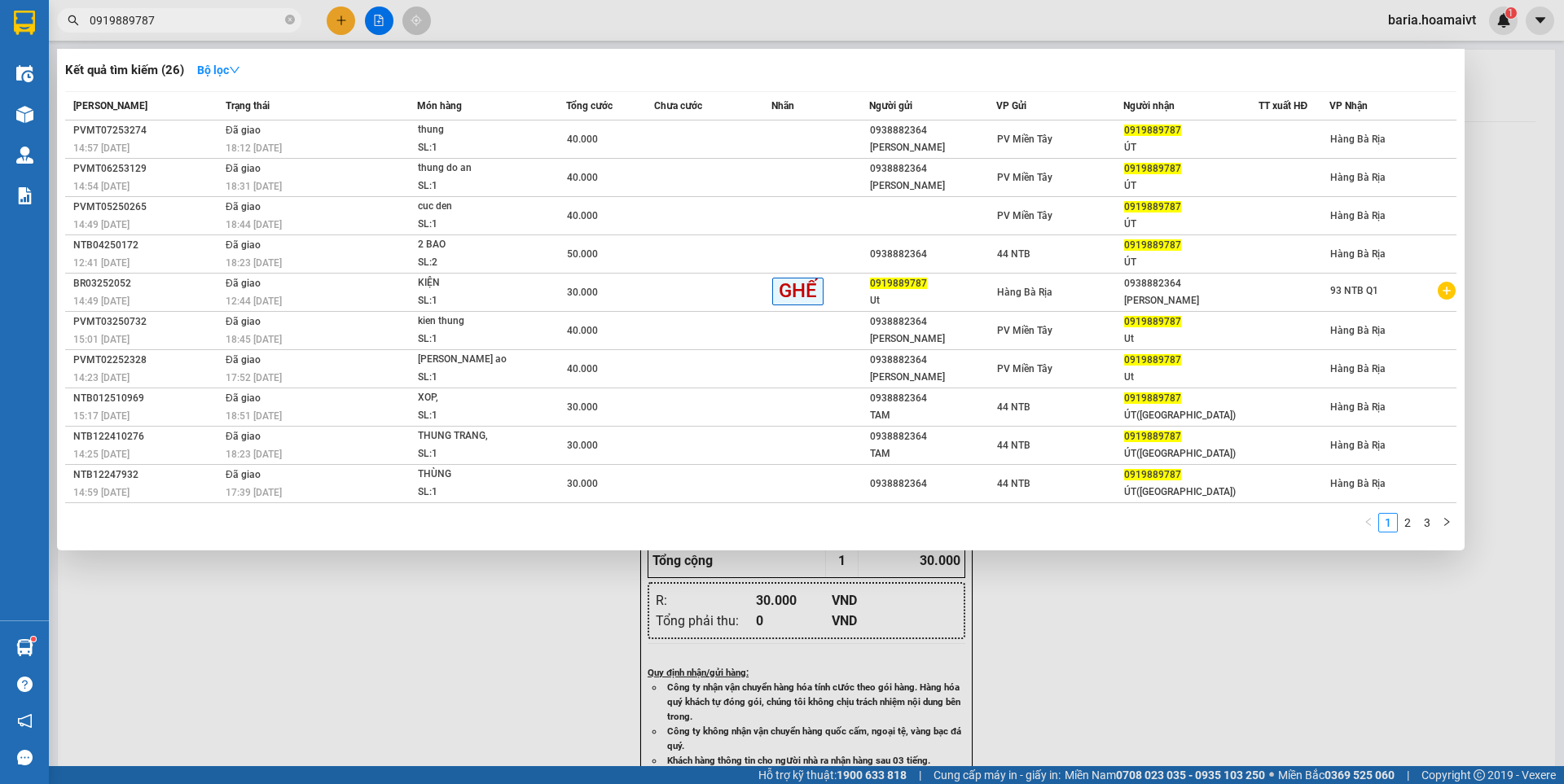
click at [104, 18] on input "0919889787" at bounding box center [185, 21] width 192 height 18
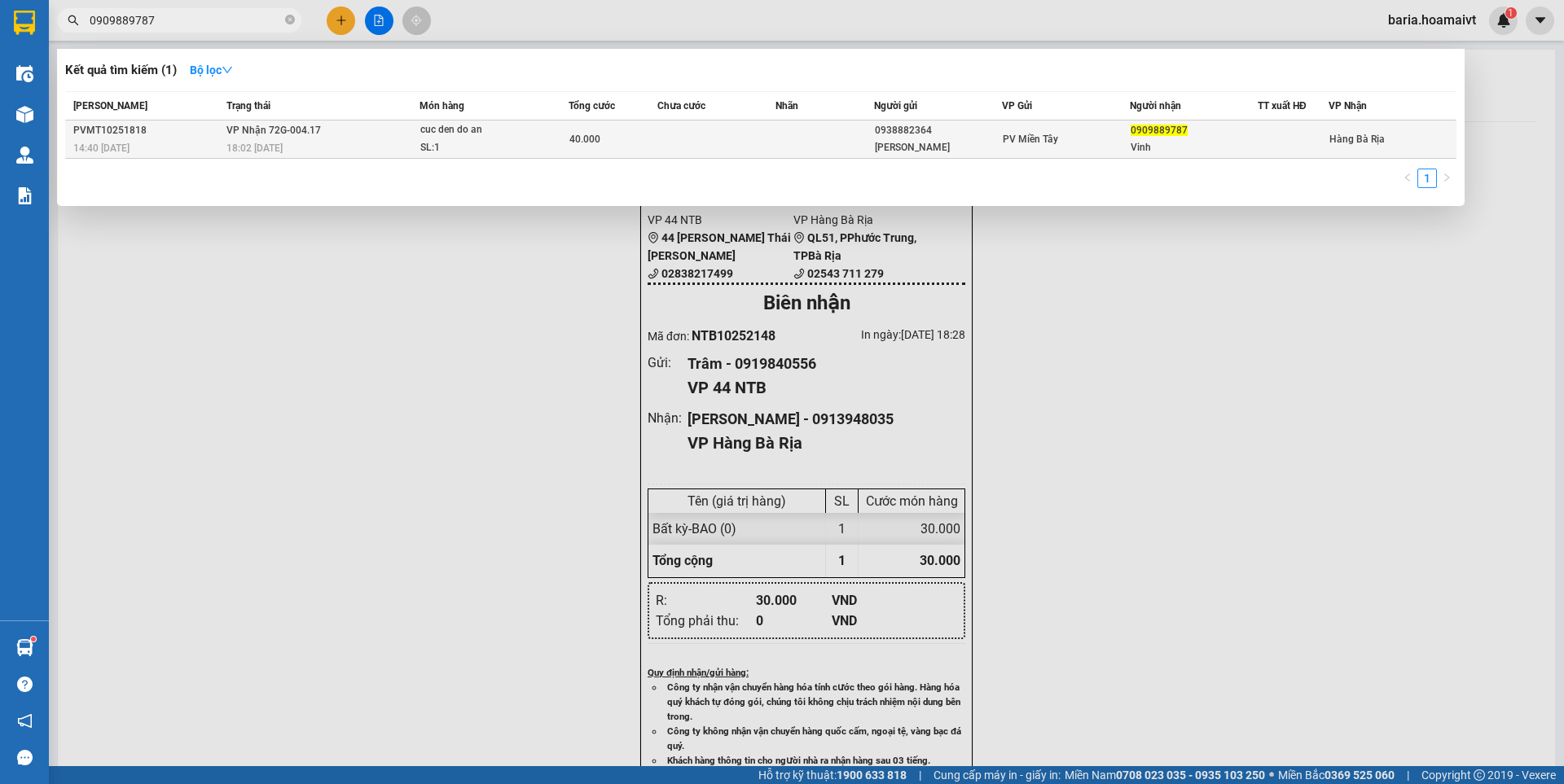
type input "0909889787"
click at [1206, 151] on div "Vinh" at bounding box center [1193, 147] width 127 height 17
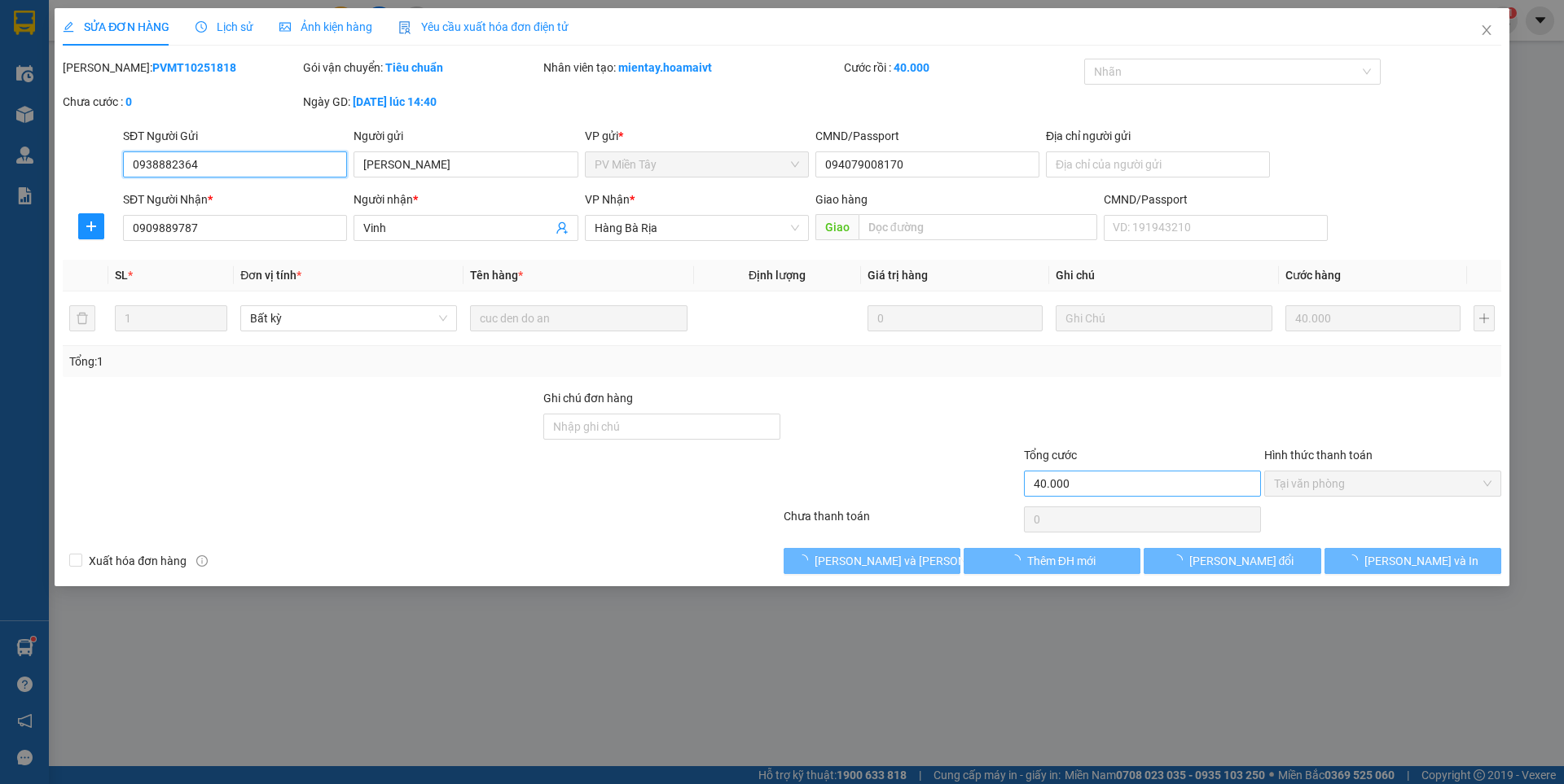
type input "0938882364"
type input "[PERSON_NAME]"
type input "094079008170"
type input "0909889787"
type input "Vinh"
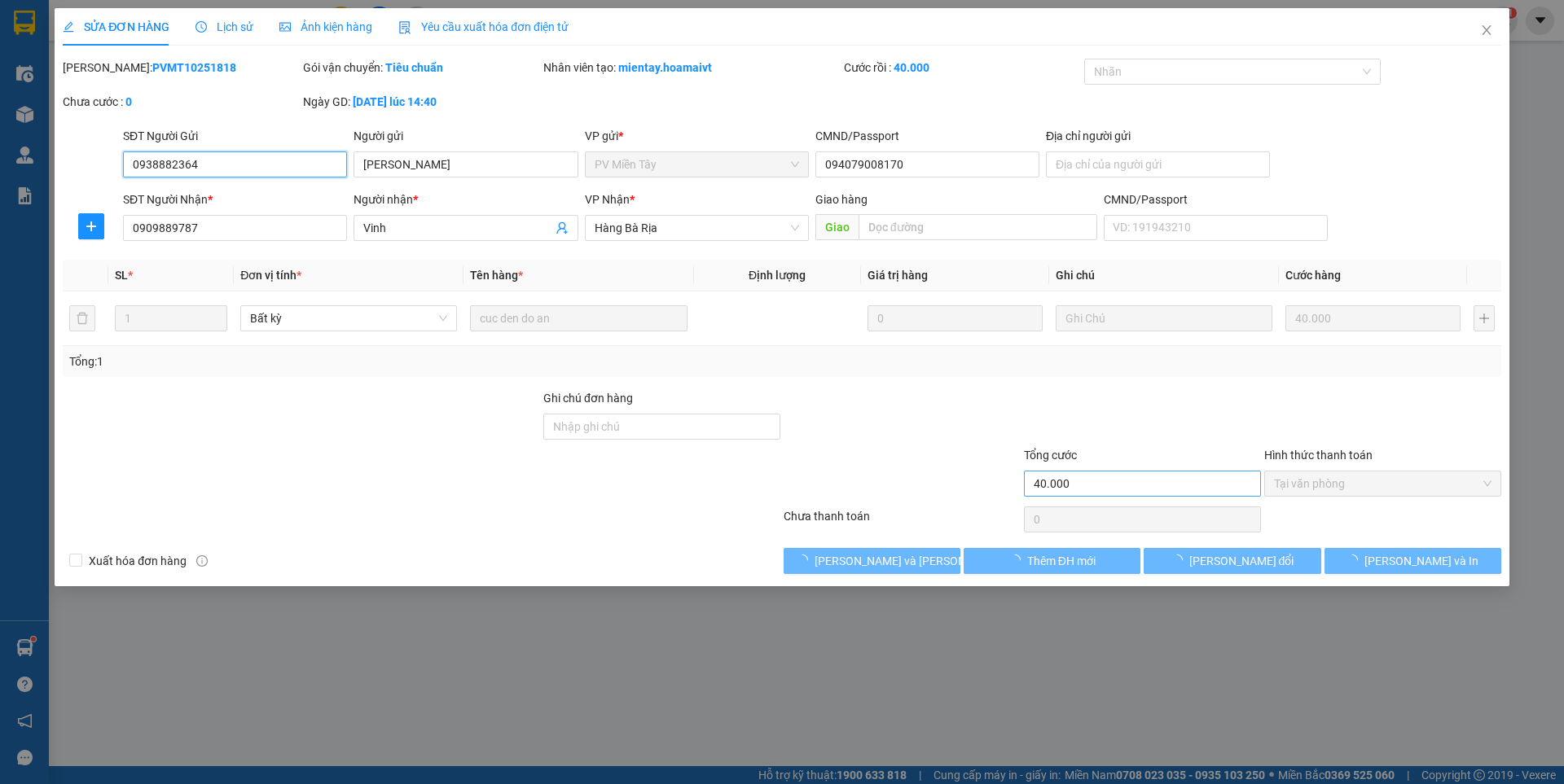
type input "40.000"
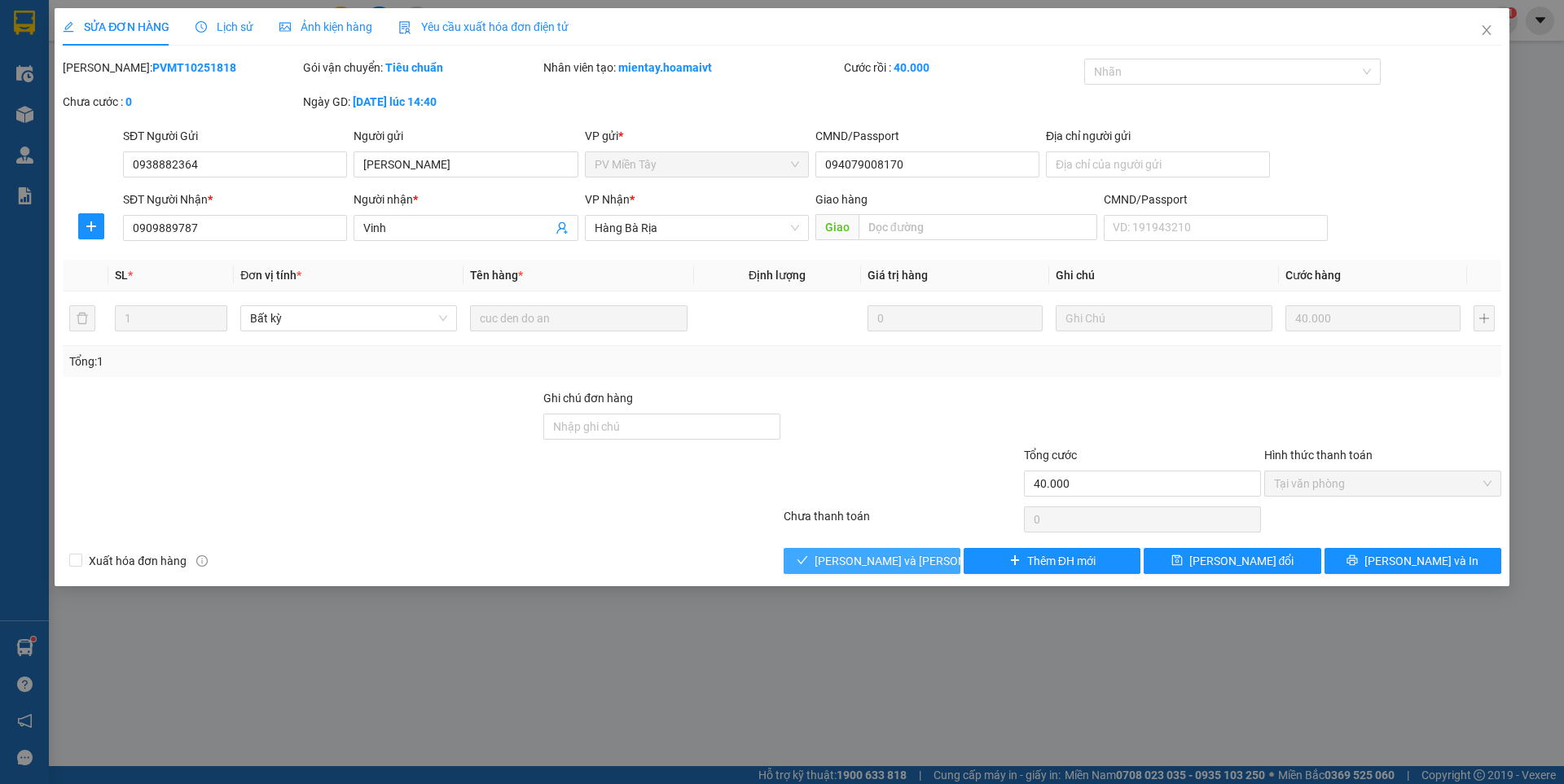
click at [900, 566] on span "[PERSON_NAME] và [PERSON_NAME] hàng" at bounding box center [924, 561] width 220 height 18
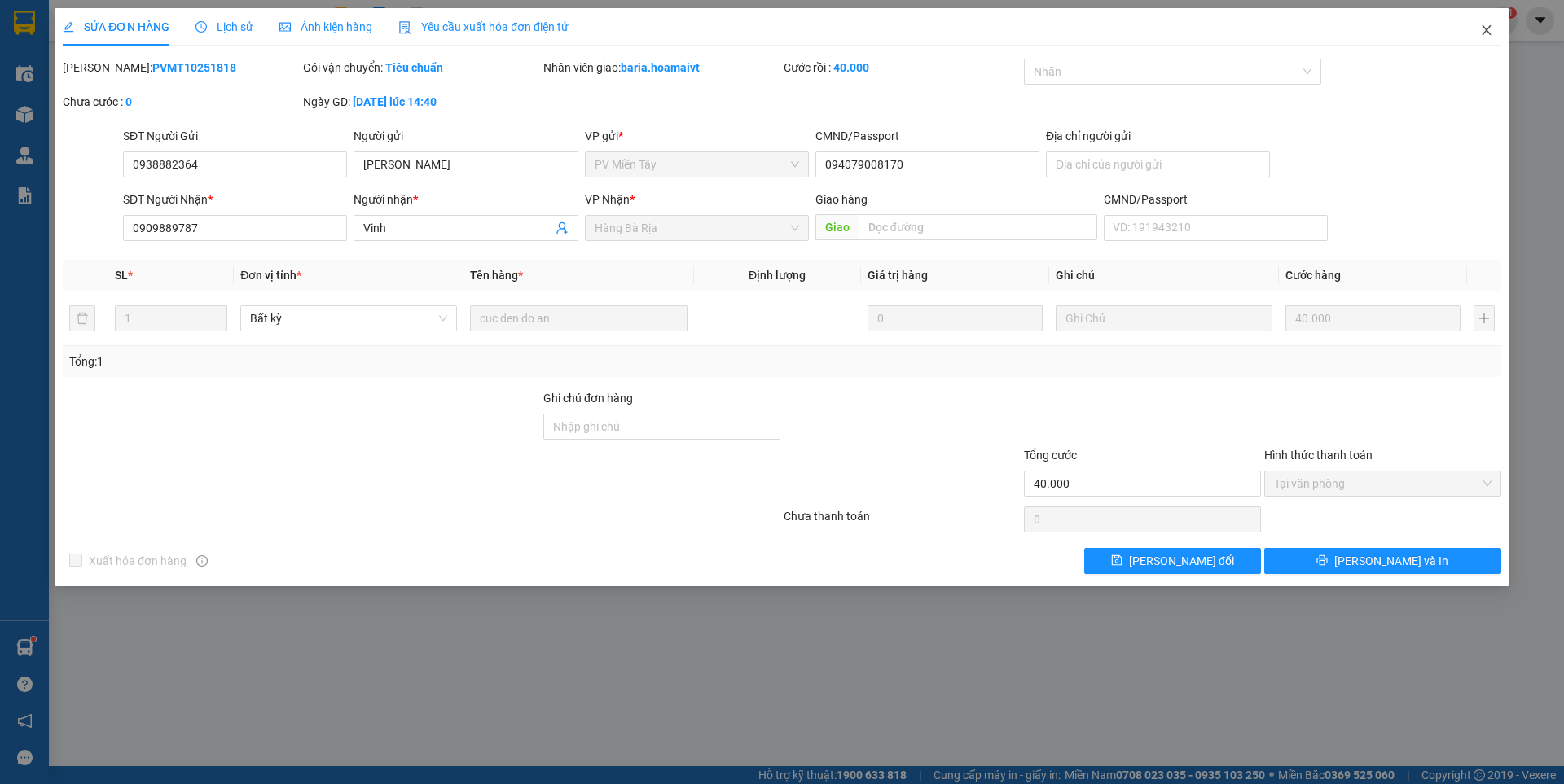
click at [1488, 26] on icon "close" at bounding box center [1486, 31] width 13 height 13
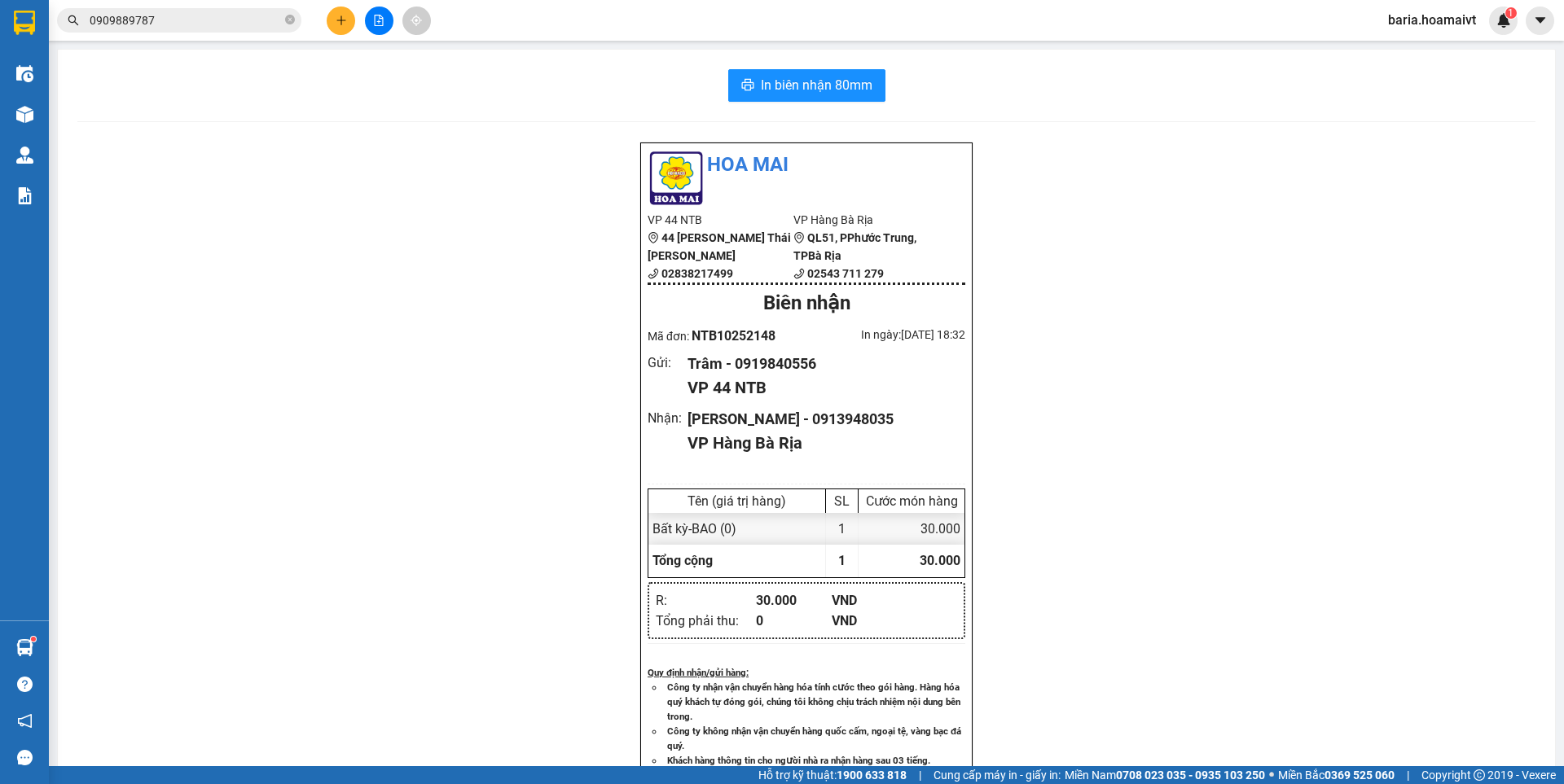
click at [199, 18] on input "0909889787" at bounding box center [185, 21] width 192 height 18
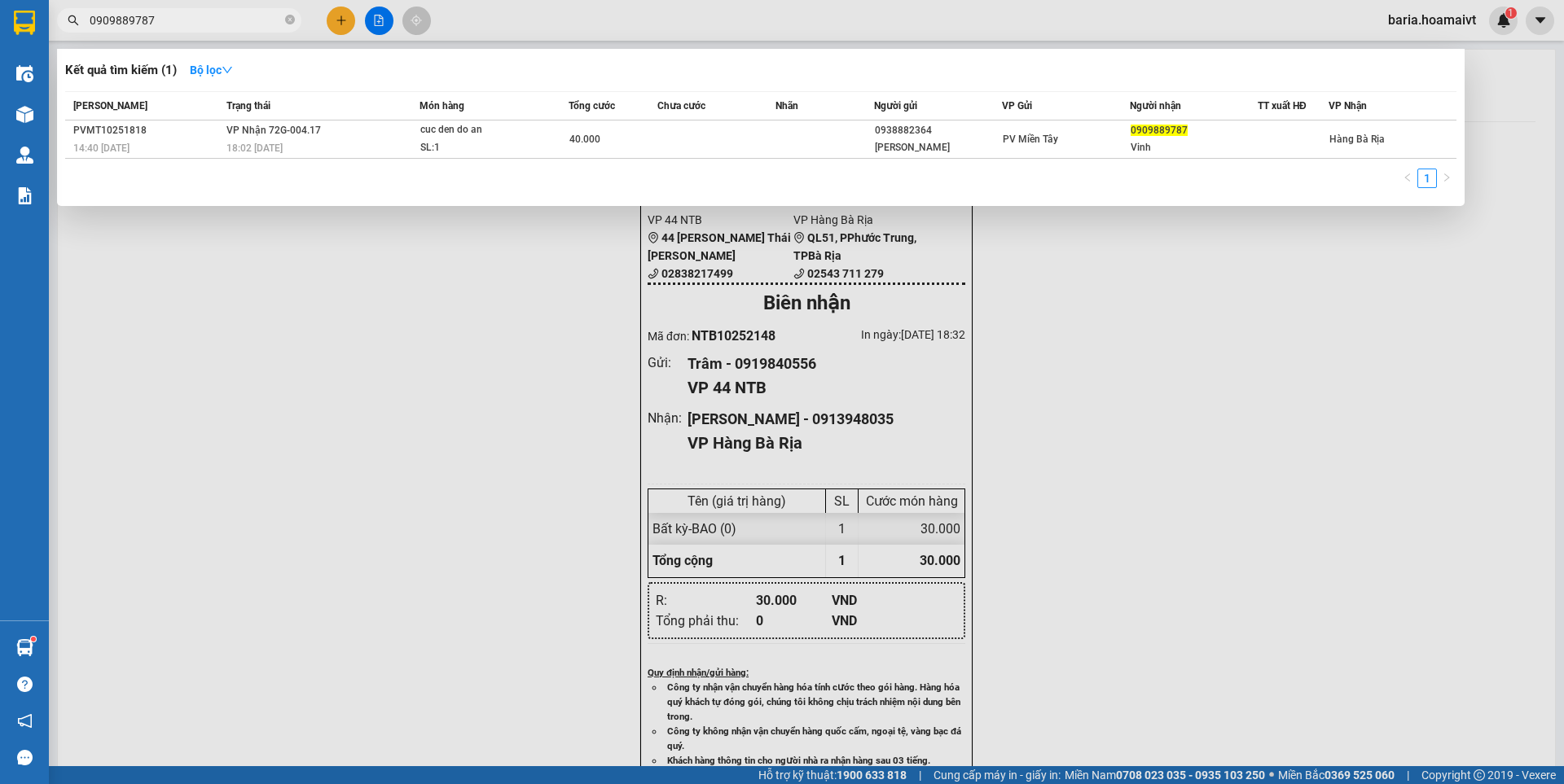
click at [199, 18] on input "0909889787" at bounding box center [185, 21] width 192 height 18
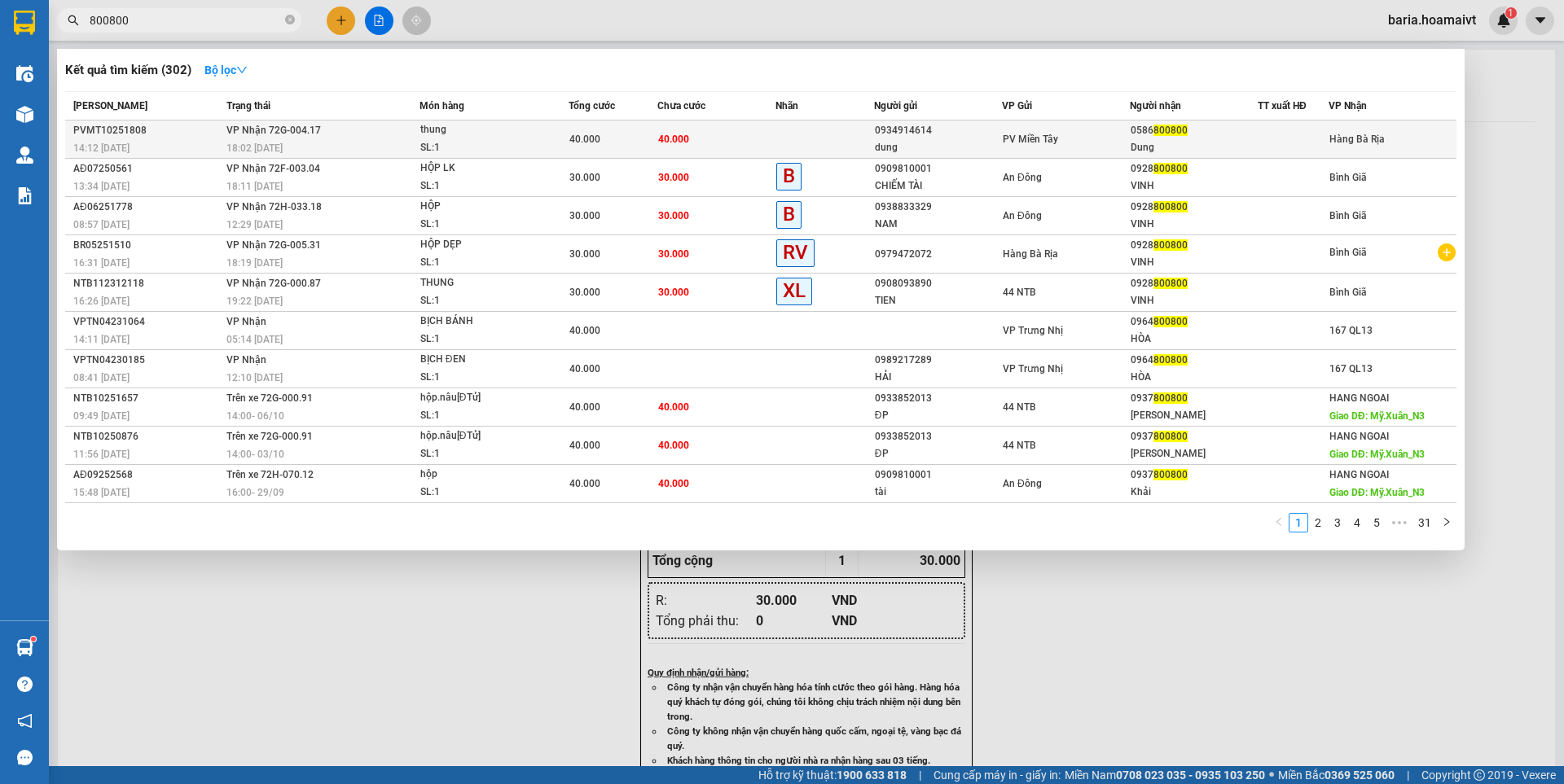
type input "800800"
click at [1060, 128] on td "PV Miền Tây" at bounding box center [1065, 140] width 128 height 38
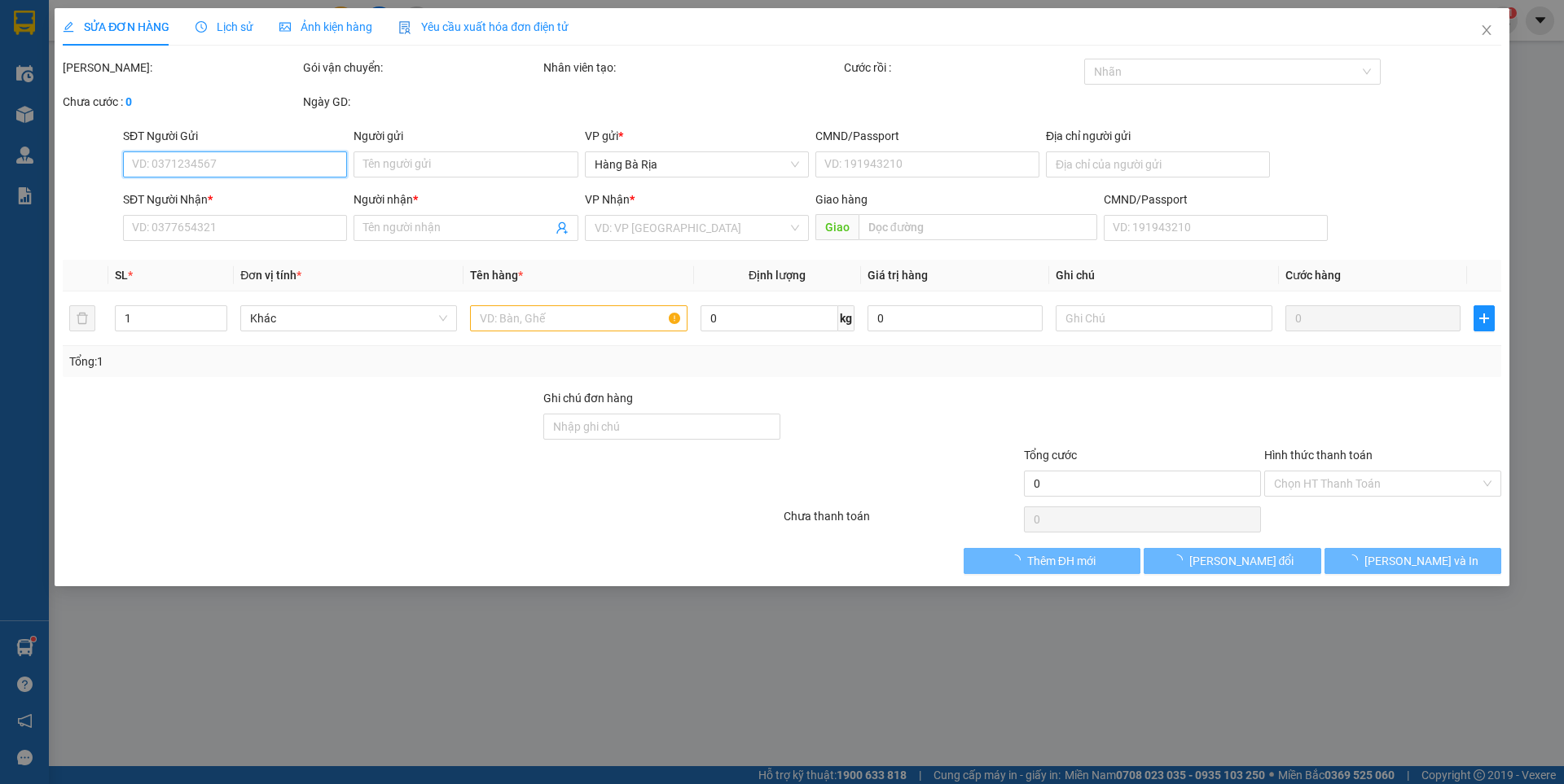
type input "0934914614"
type input "dung"
type input "079091009434"
type input "0586800800"
type input "Dung"
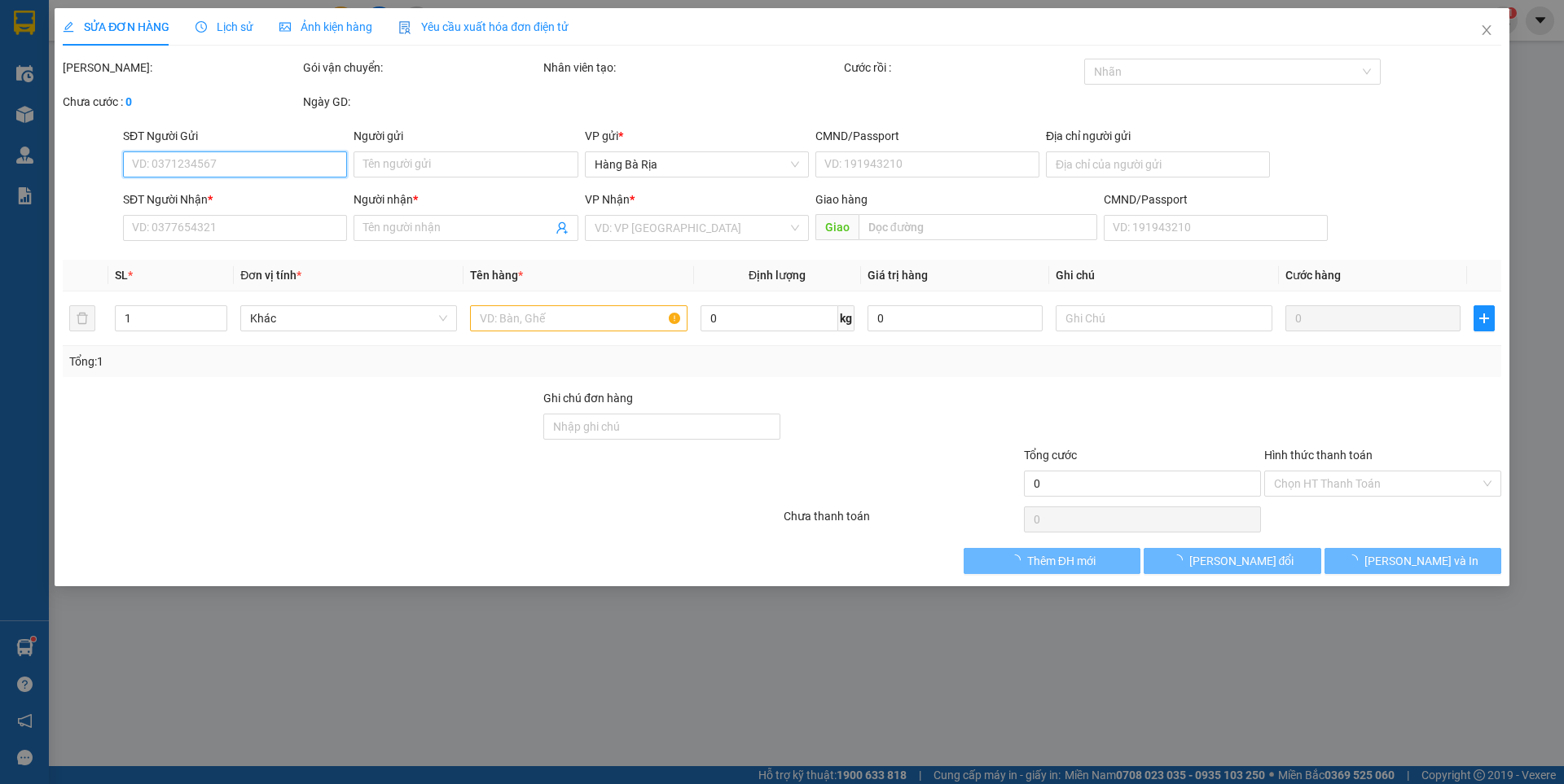
type input "40.000"
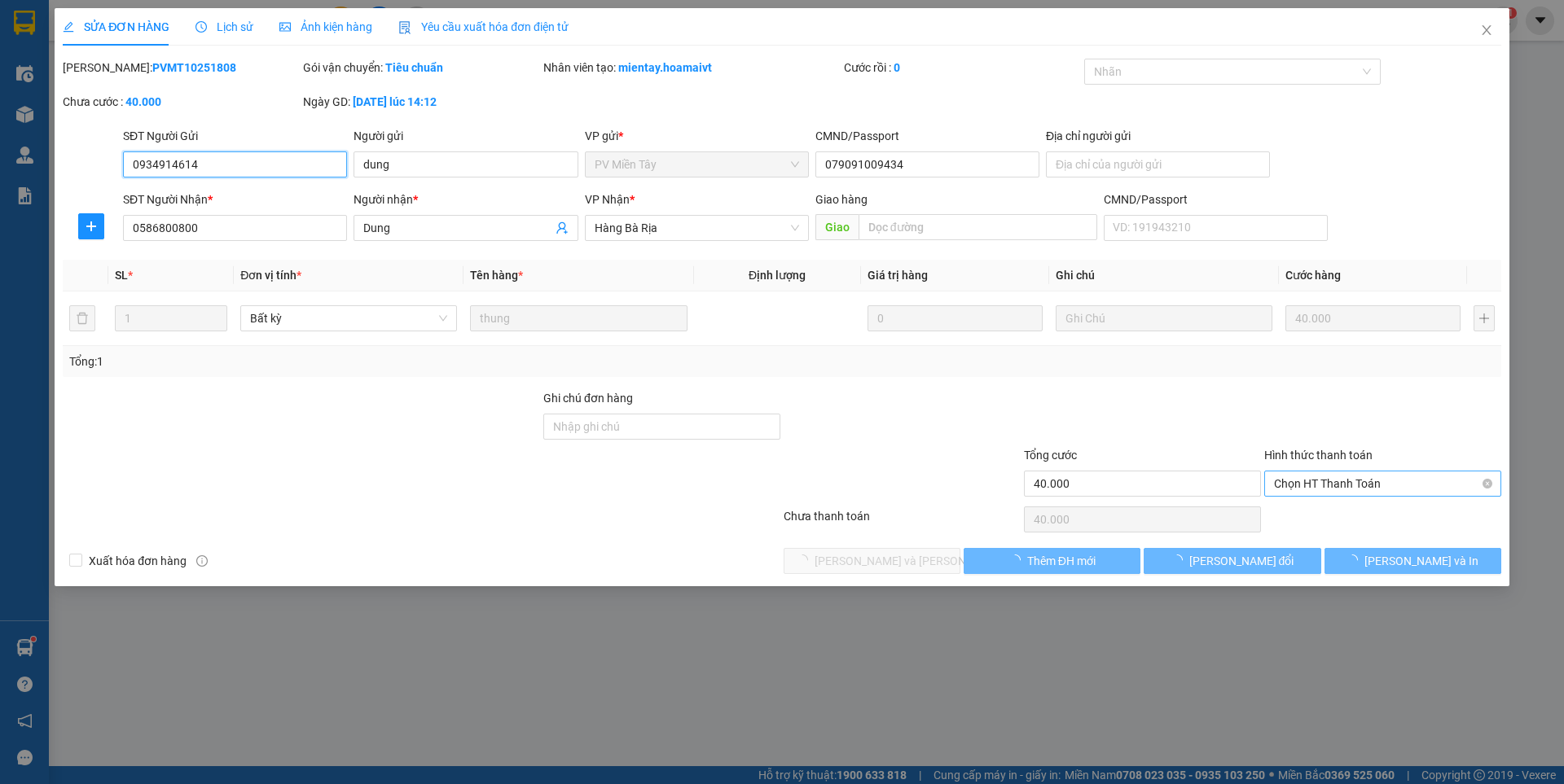
click at [1303, 481] on span "Chọn HT Thanh Toán" at bounding box center [1382, 484] width 218 height 25
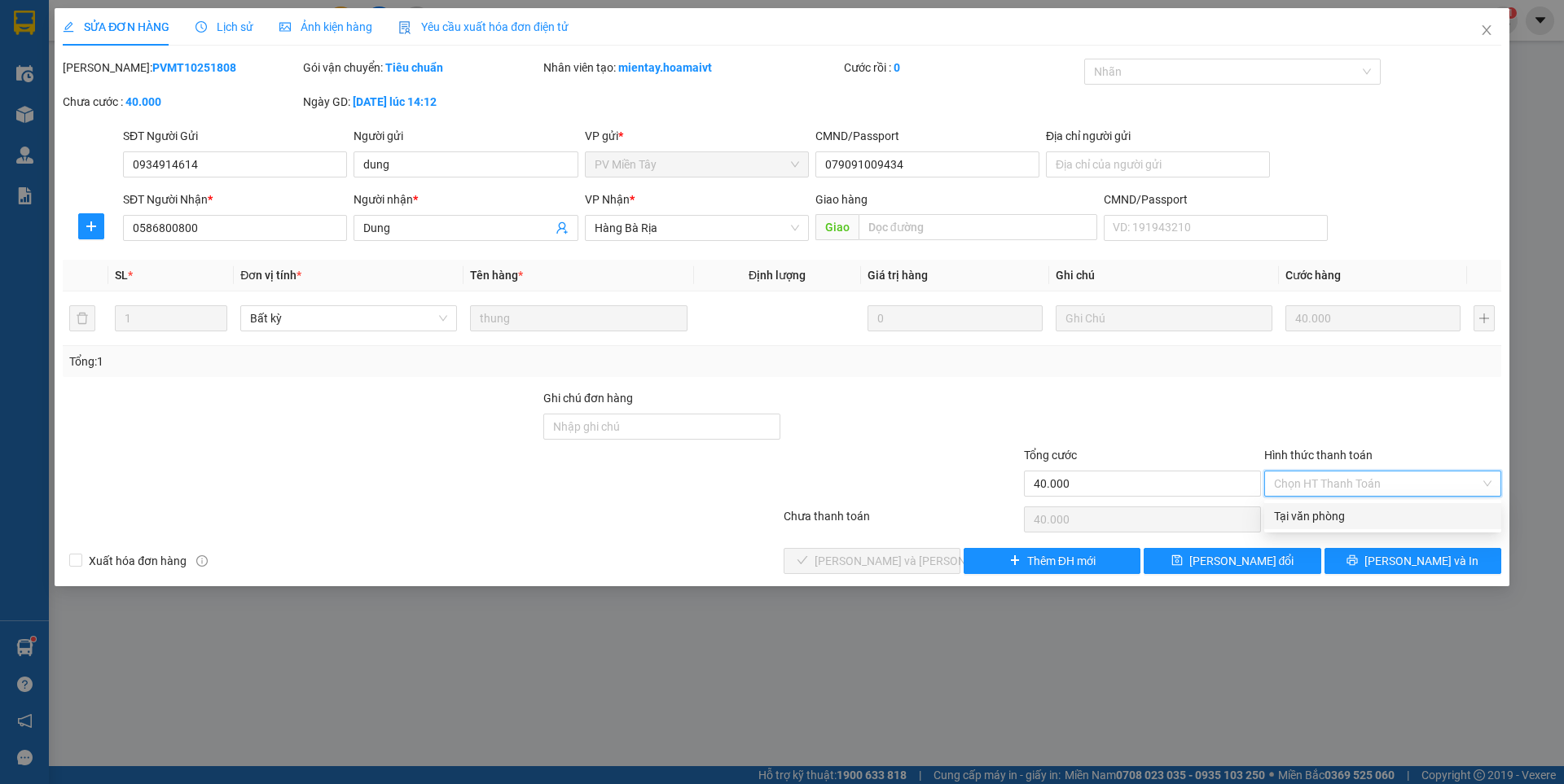
click at [1284, 514] on div "Tại văn phòng" at bounding box center [1382, 516] width 218 height 18
type input "0"
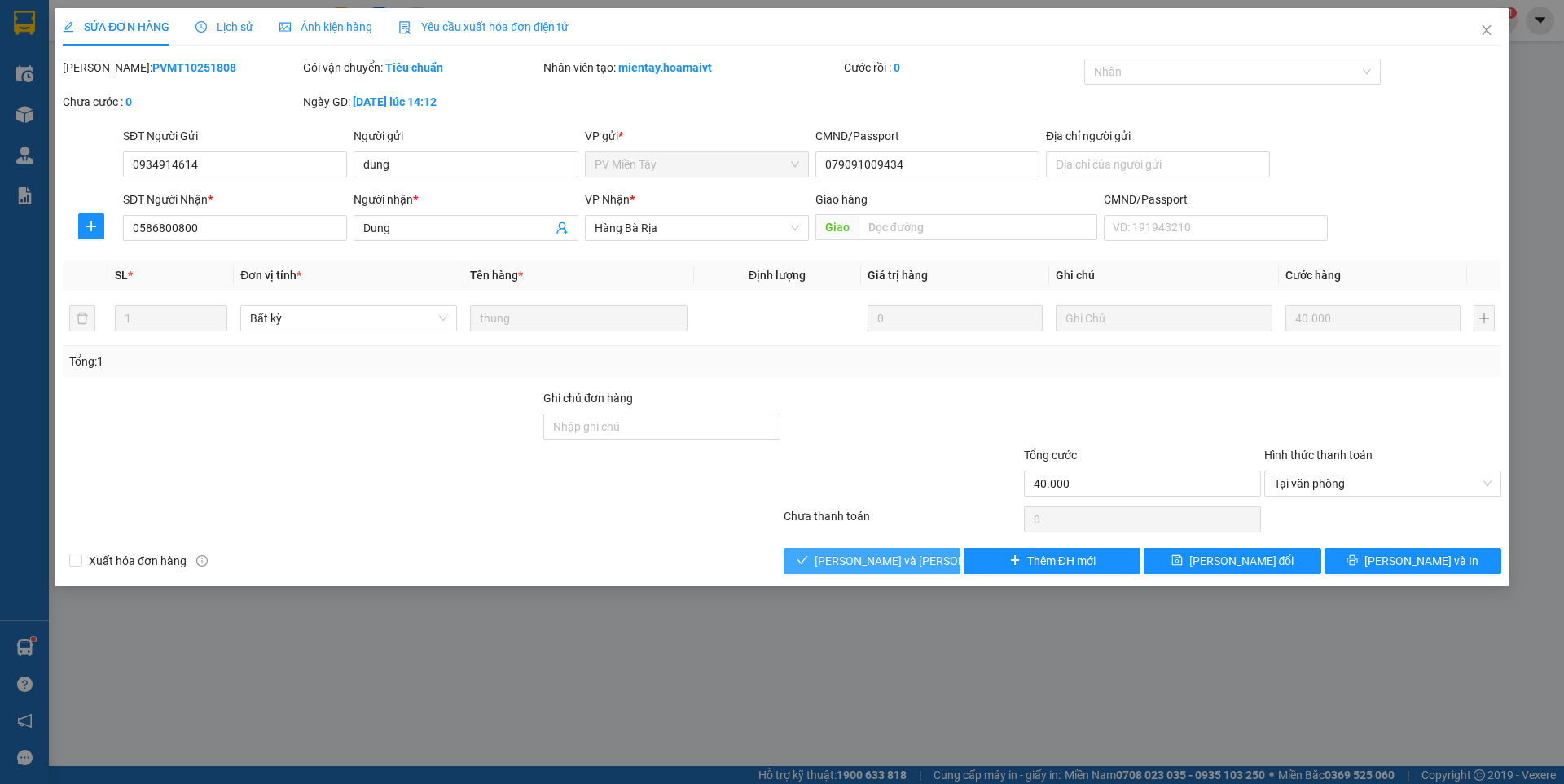
click at [886, 558] on span "[PERSON_NAME] và [PERSON_NAME] hàng" at bounding box center [924, 561] width 220 height 18
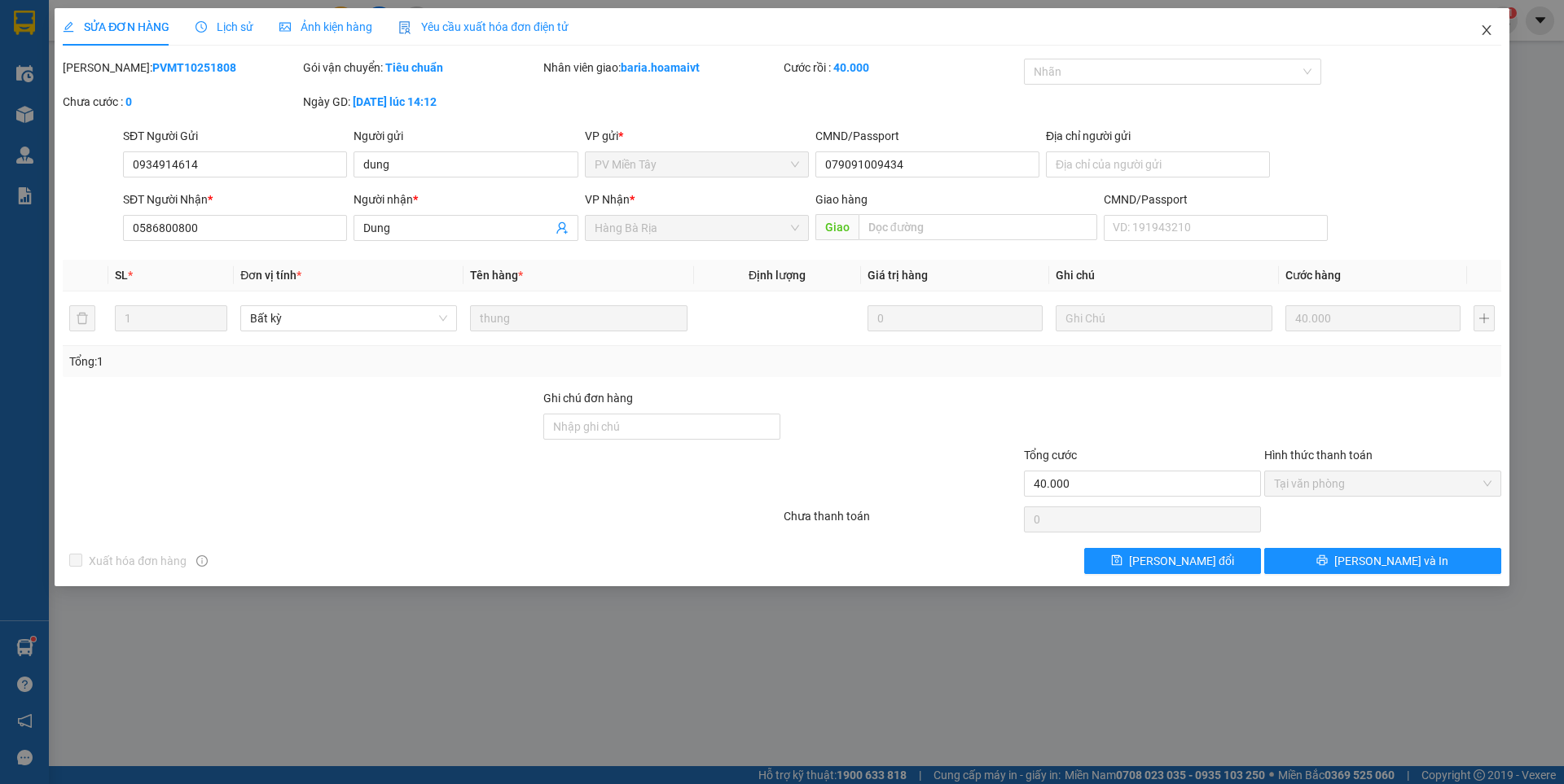
click at [1487, 23] on span "Close" at bounding box center [1485, 31] width 46 height 45
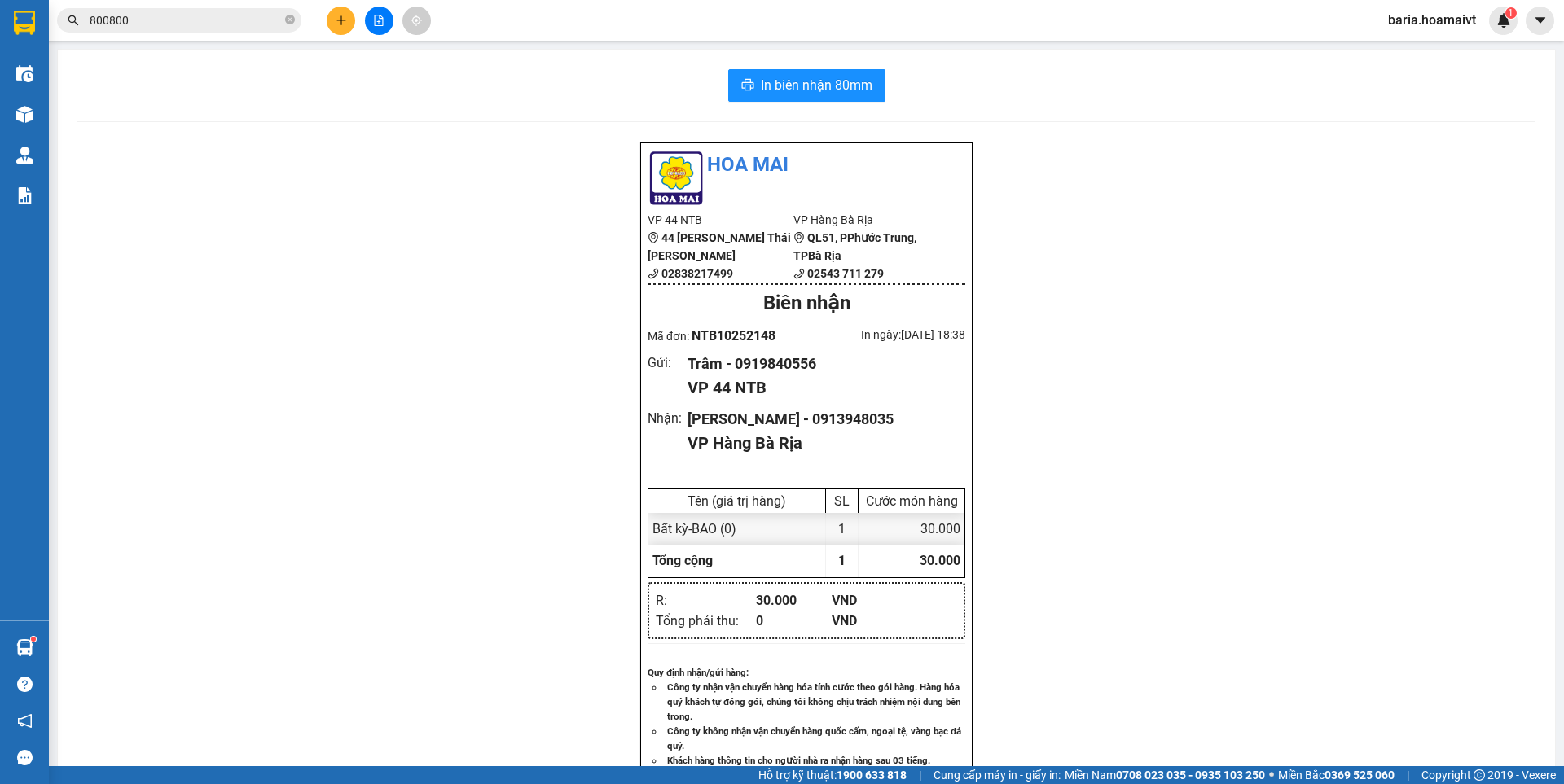
click at [160, 22] on input "800800" at bounding box center [185, 21] width 192 height 18
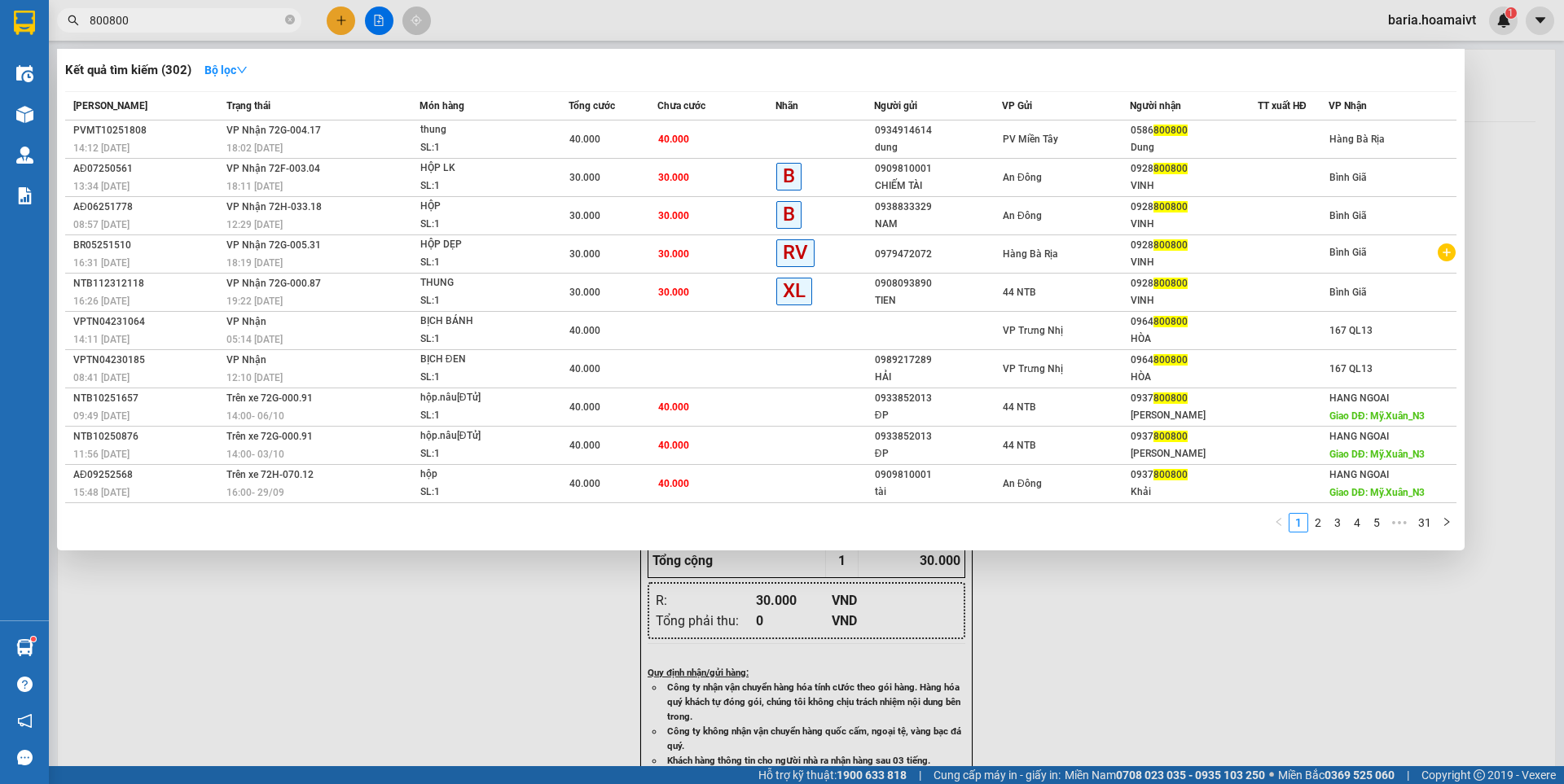
click at [160, 22] on input "800800" at bounding box center [185, 21] width 192 height 18
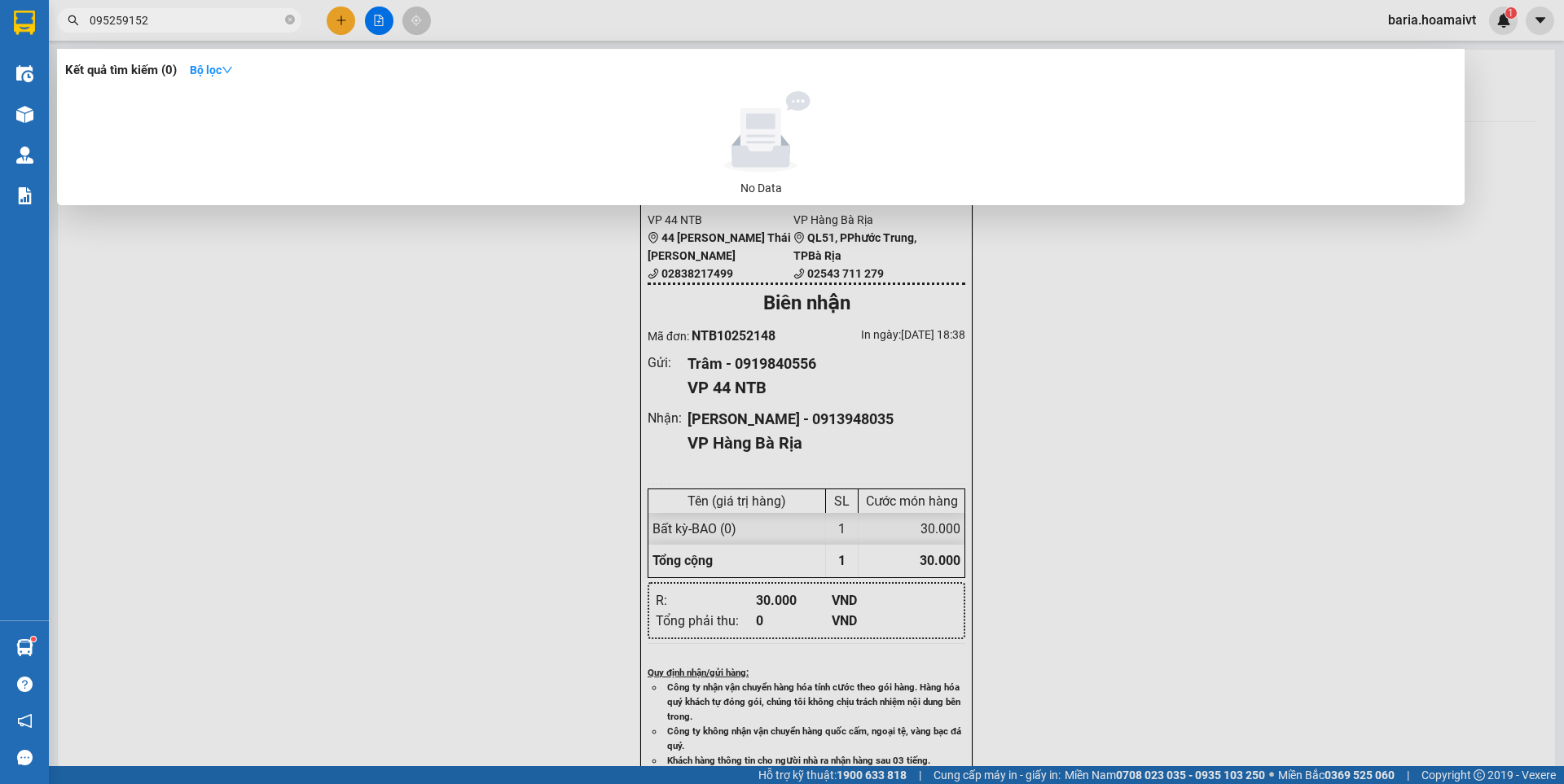
click at [108, 22] on input "095259152" at bounding box center [185, 21] width 192 height 18
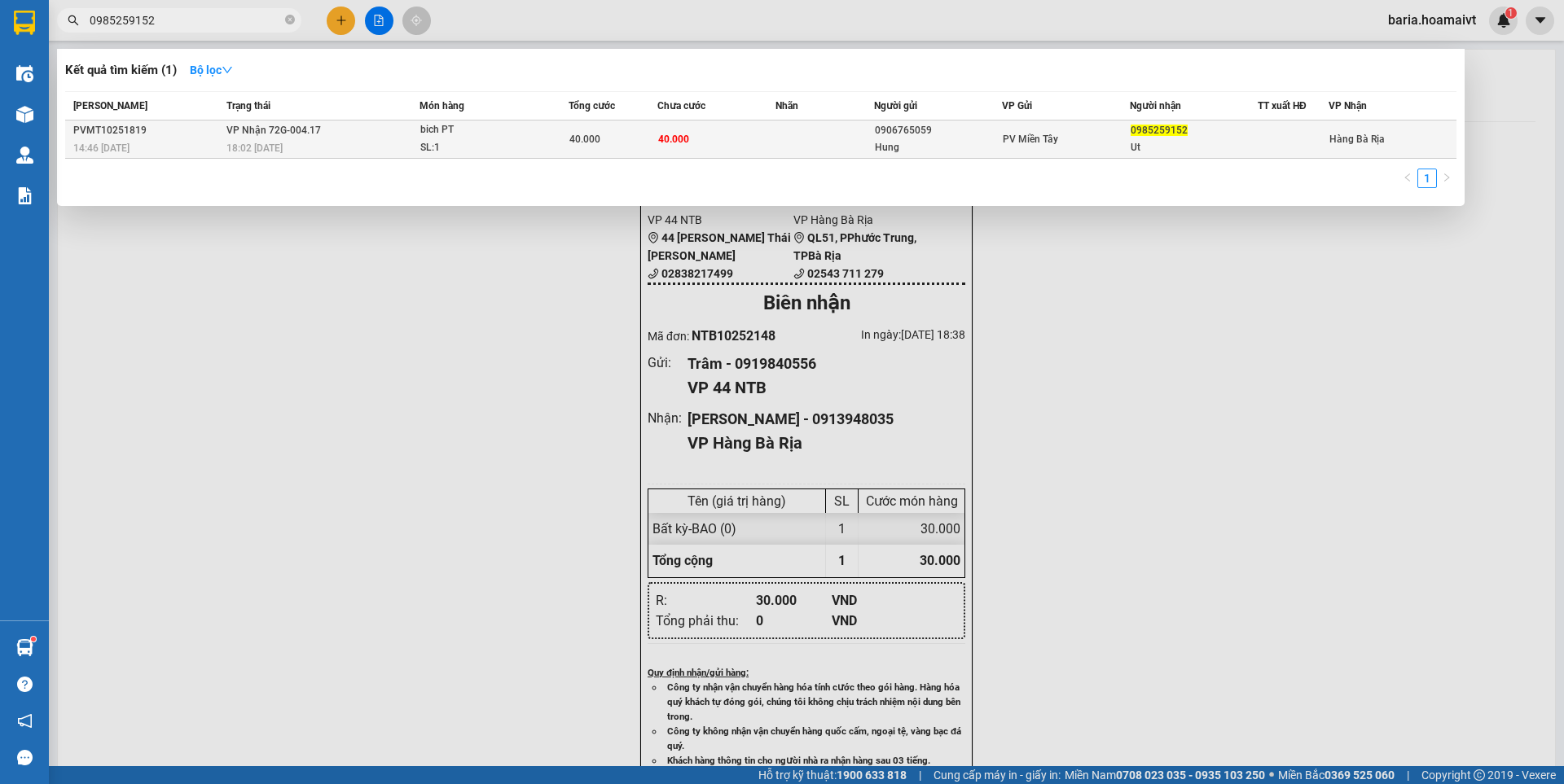
type input "0985259152"
click at [698, 146] on td "40.000" at bounding box center [716, 140] width 118 height 38
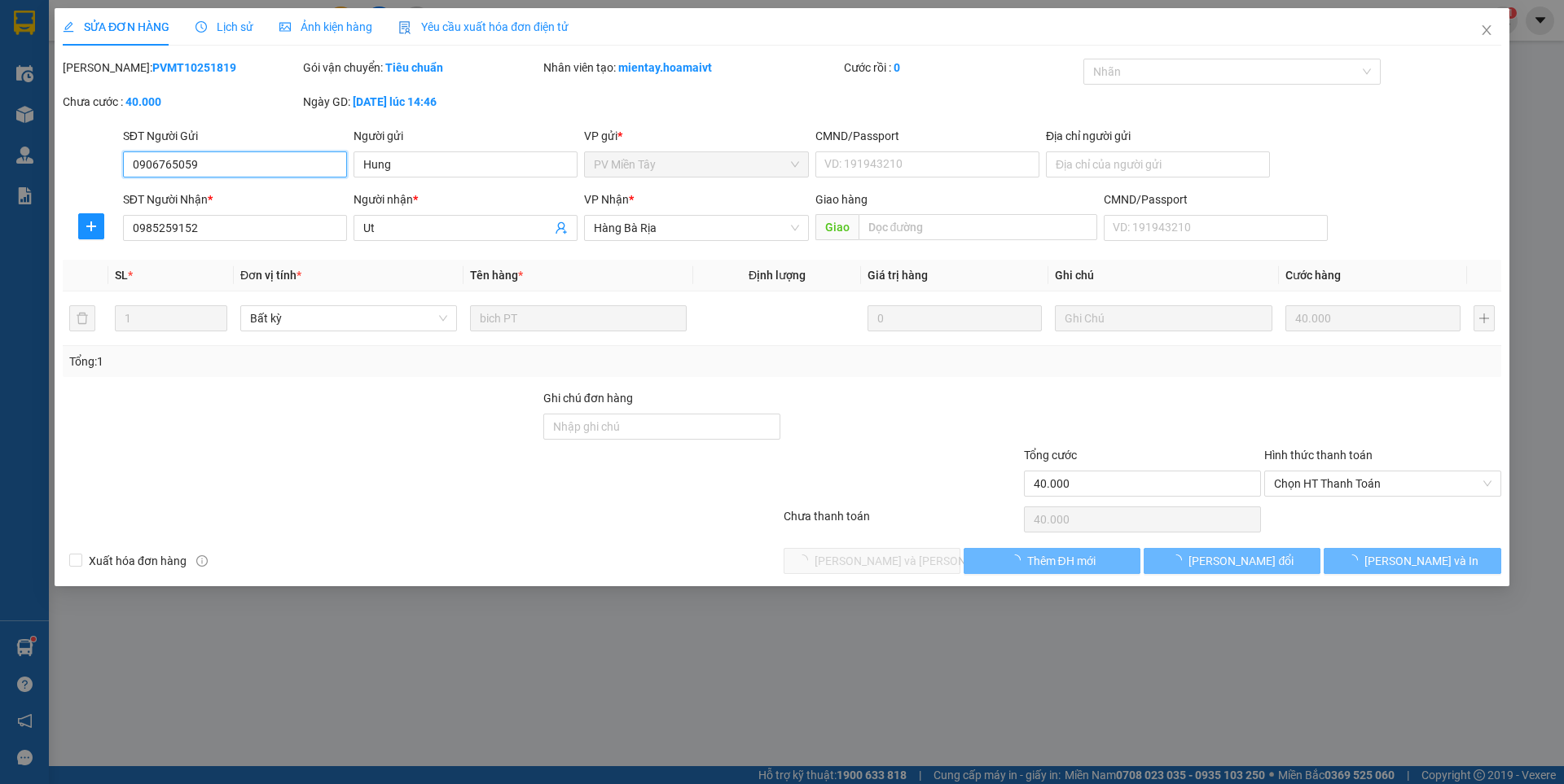
type input "0906765059"
type input "Hung"
type input "0985259152"
type input "Ut"
type input "40.000"
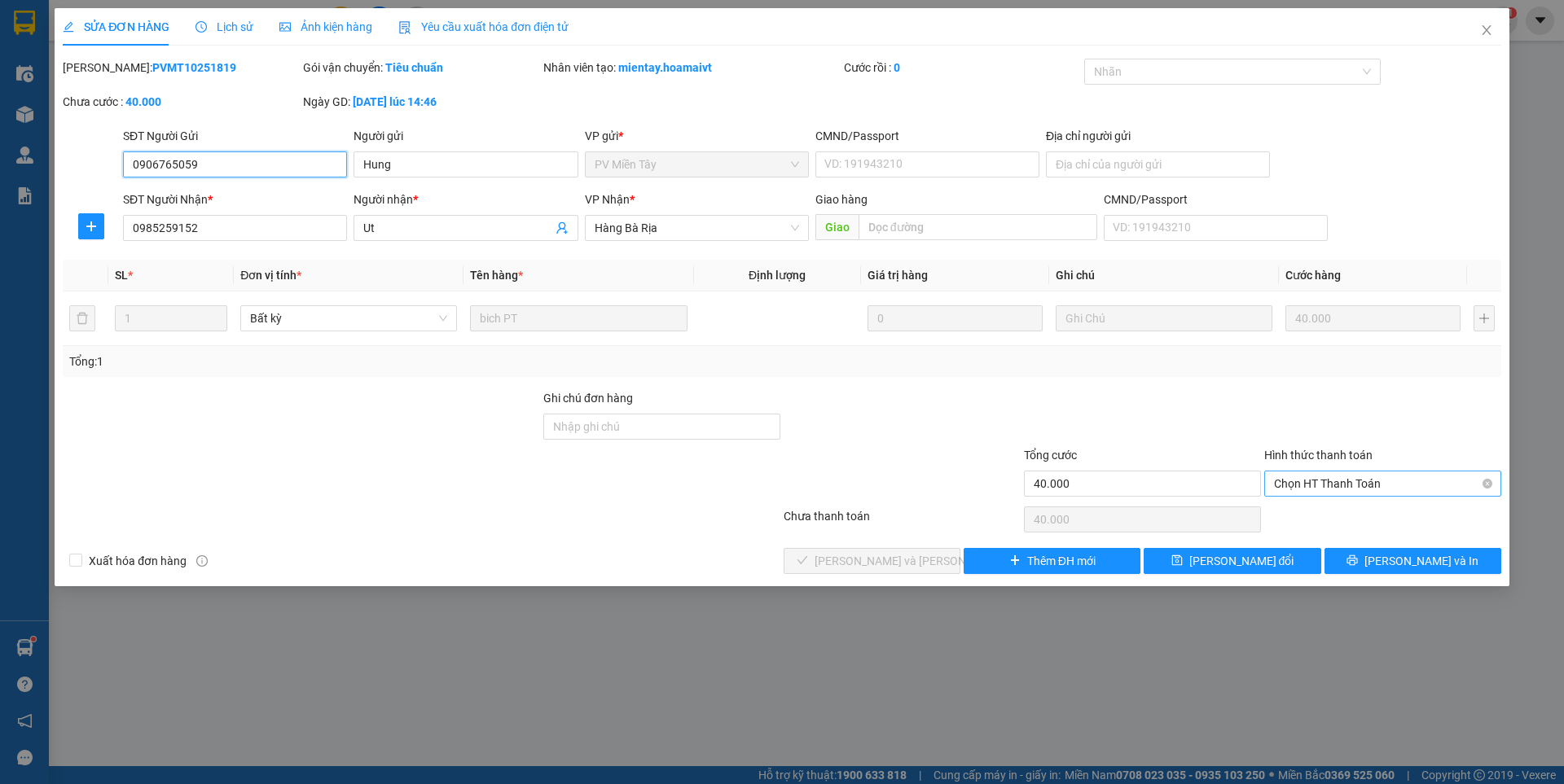
click at [1330, 484] on span "Chọn HT Thanh Toán" at bounding box center [1382, 484] width 218 height 25
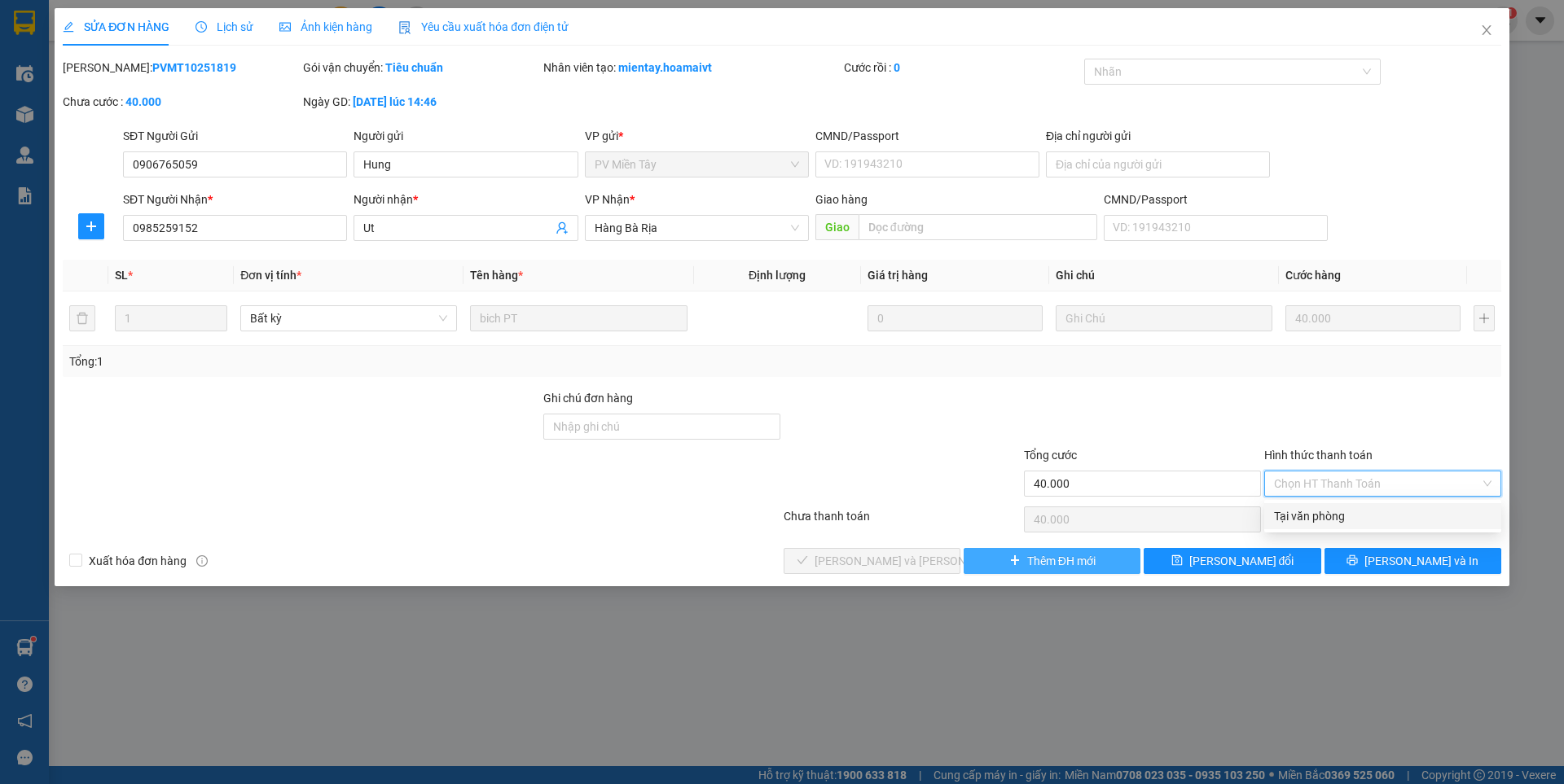
drag, startPoint x: 1309, startPoint y: 519, endPoint x: 986, endPoint y: 566, distance: 326.4
click at [1311, 519] on div "Tại văn phòng" at bounding box center [1382, 516] width 218 height 18
type input "0"
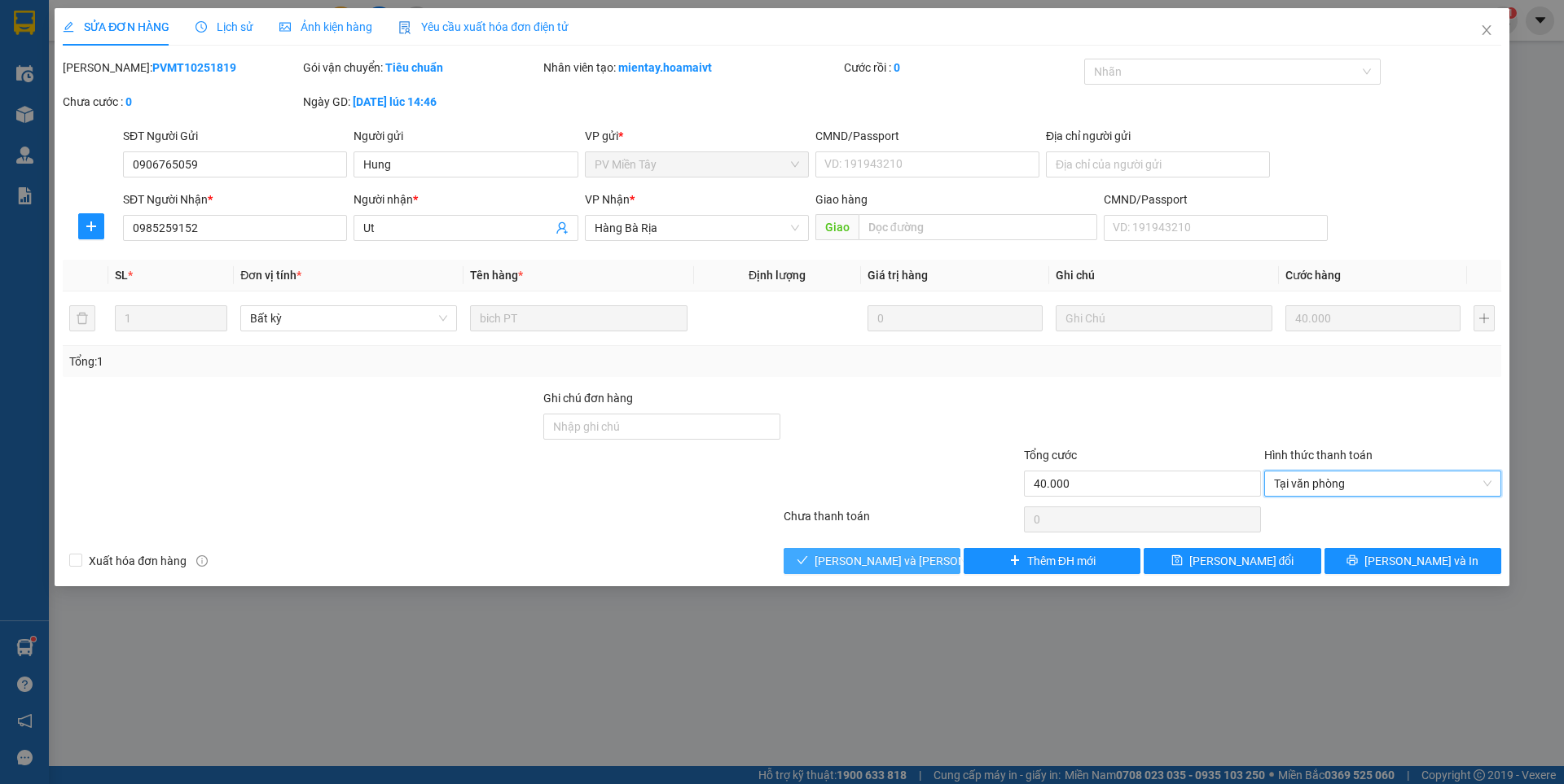
click at [914, 552] on span "[PERSON_NAME] và [PERSON_NAME] hàng" at bounding box center [924, 561] width 220 height 18
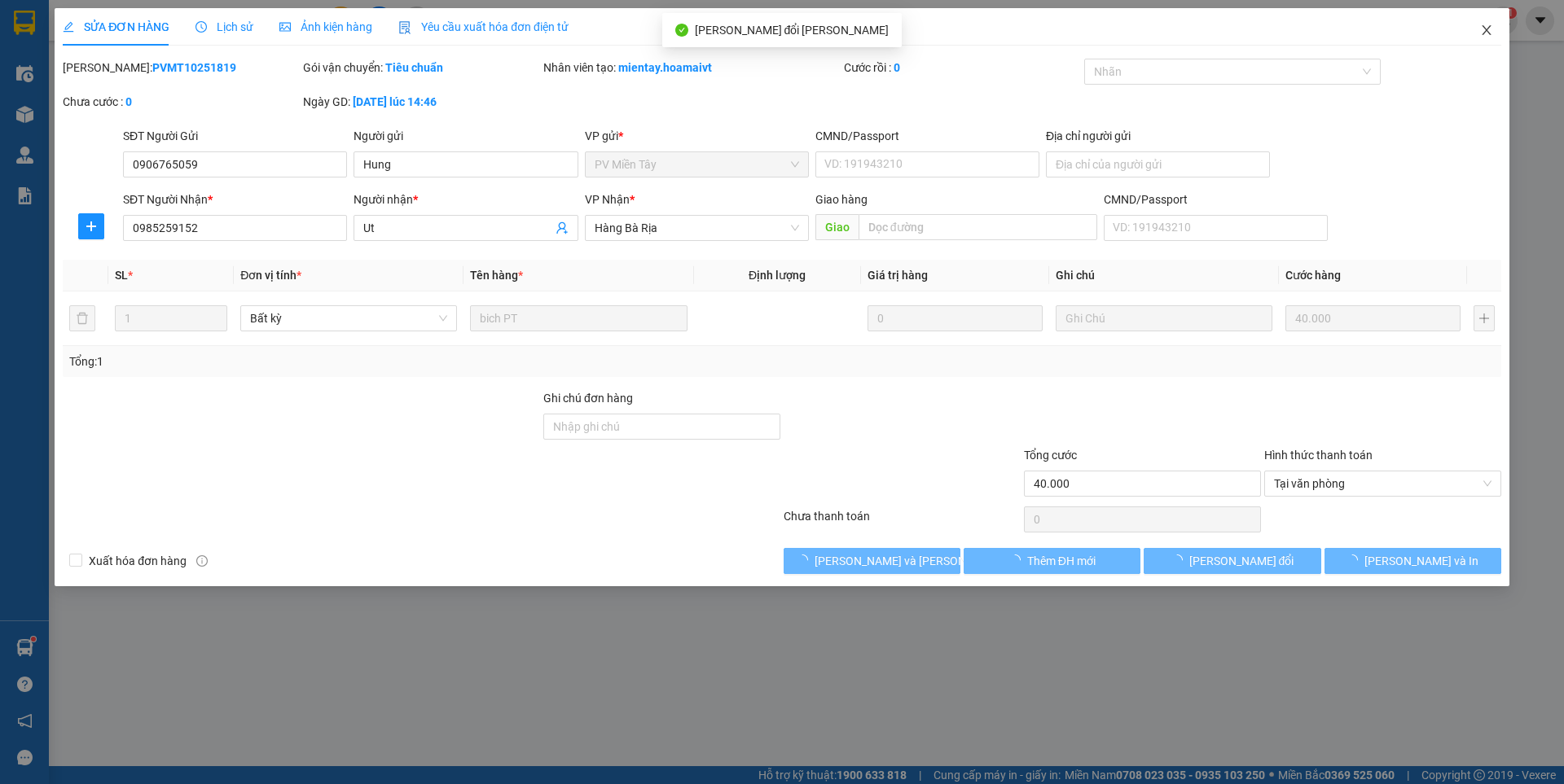
click at [1485, 26] on icon "close" at bounding box center [1486, 31] width 13 height 13
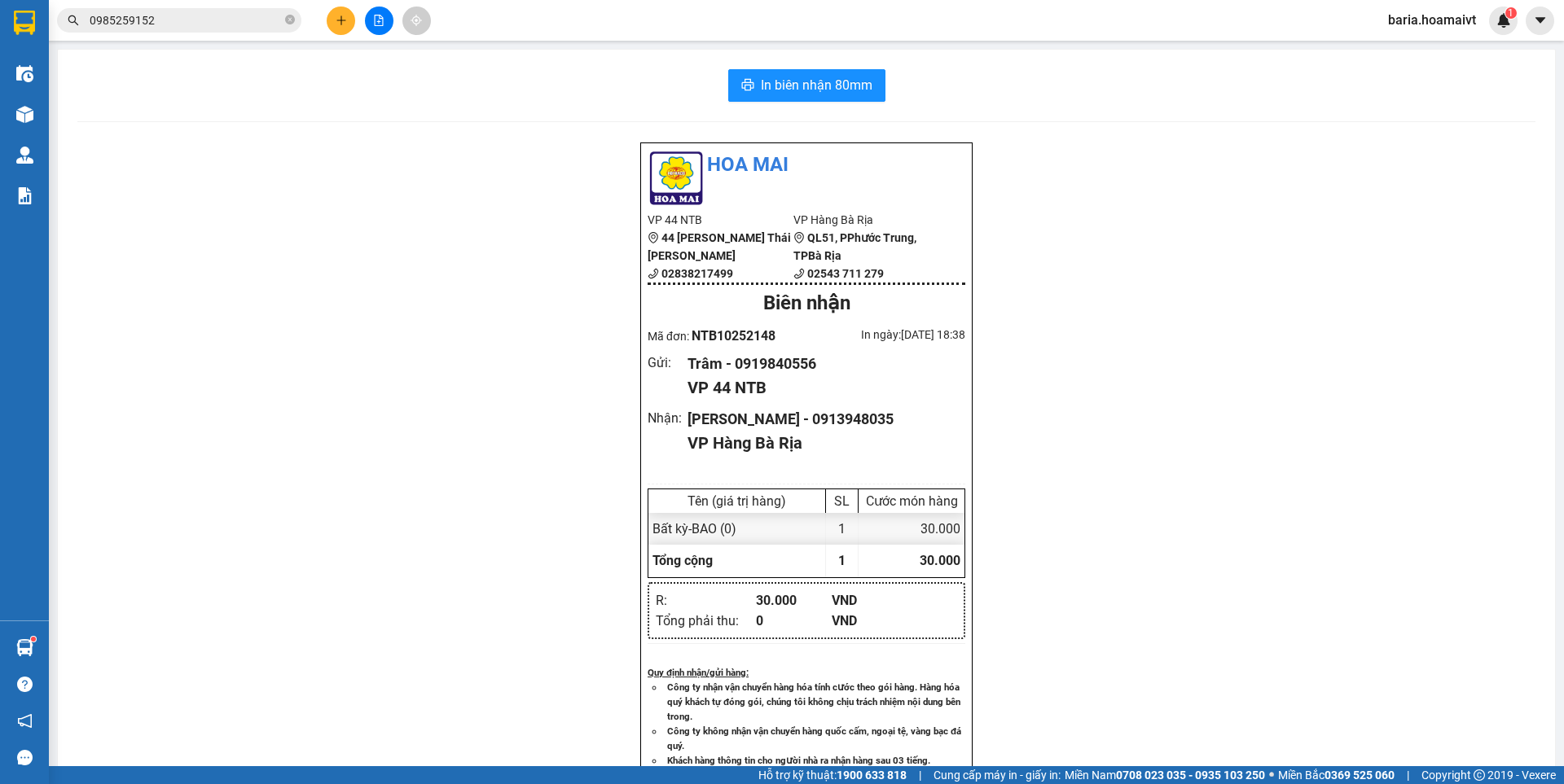
click at [221, 22] on input "0985259152" at bounding box center [185, 21] width 192 height 18
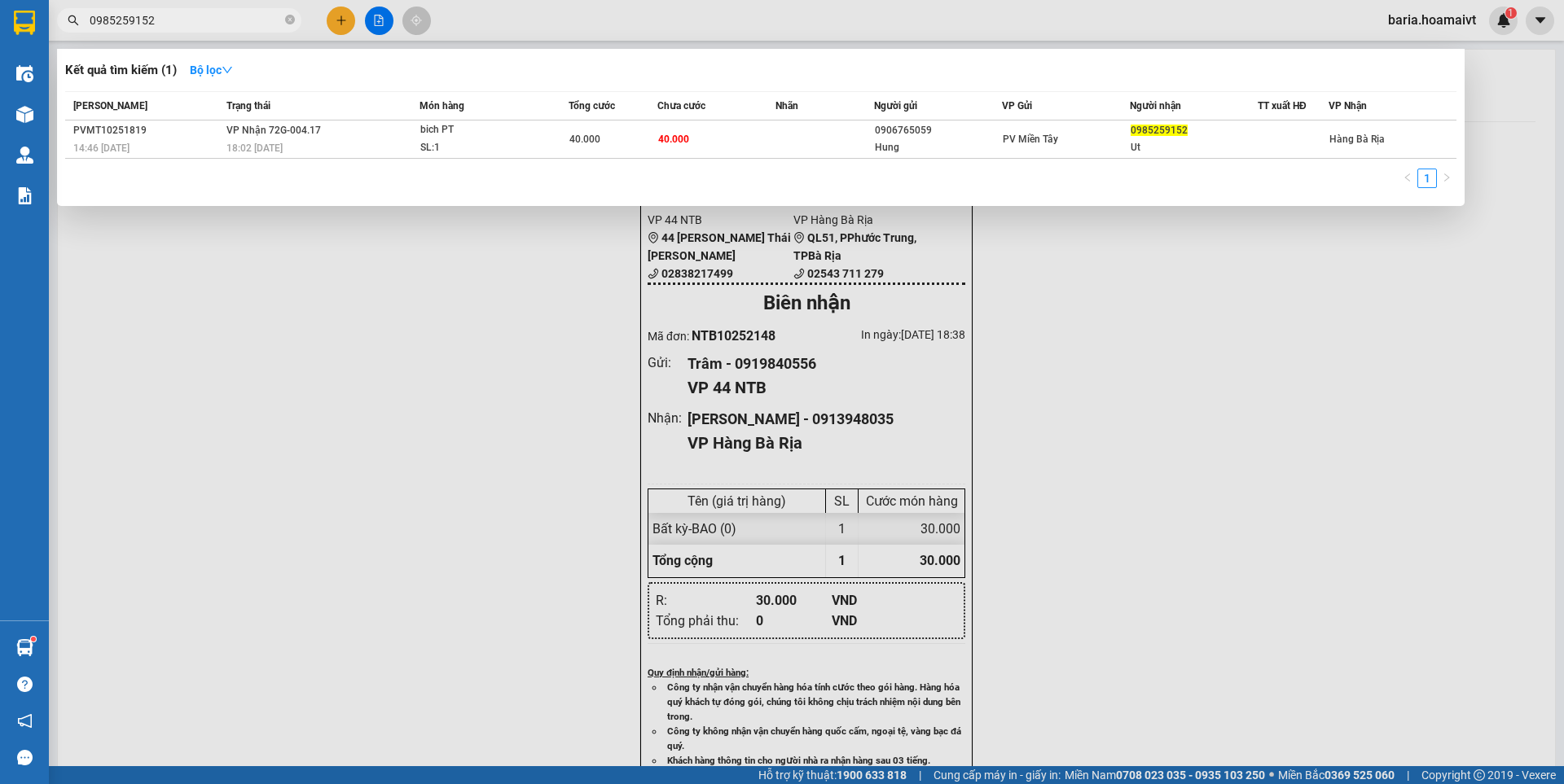
click at [221, 22] on input "0985259152" at bounding box center [185, 21] width 192 height 18
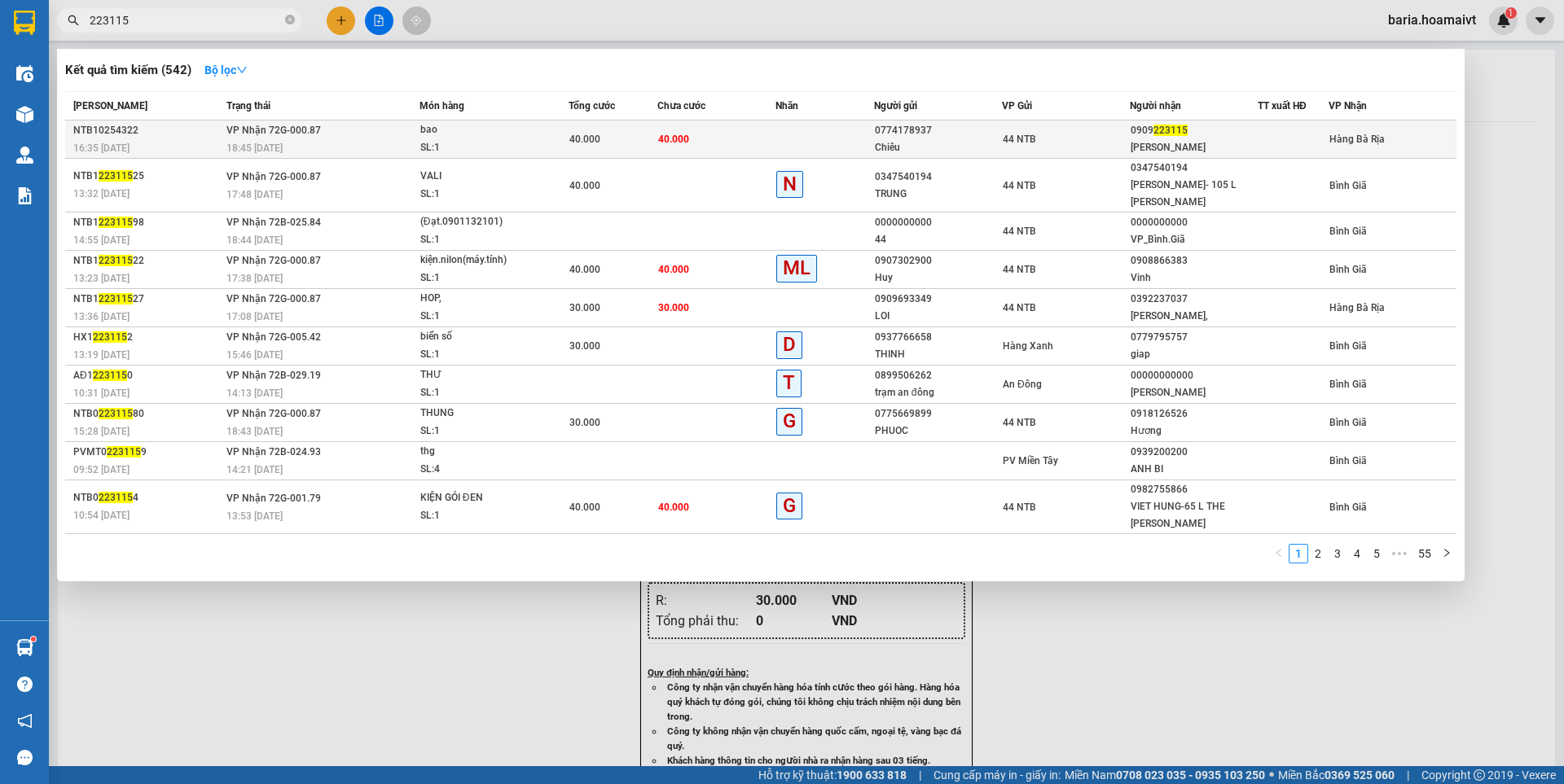
type input "223115"
click at [1197, 131] on div "0909 223115" at bounding box center [1193, 131] width 127 height 17
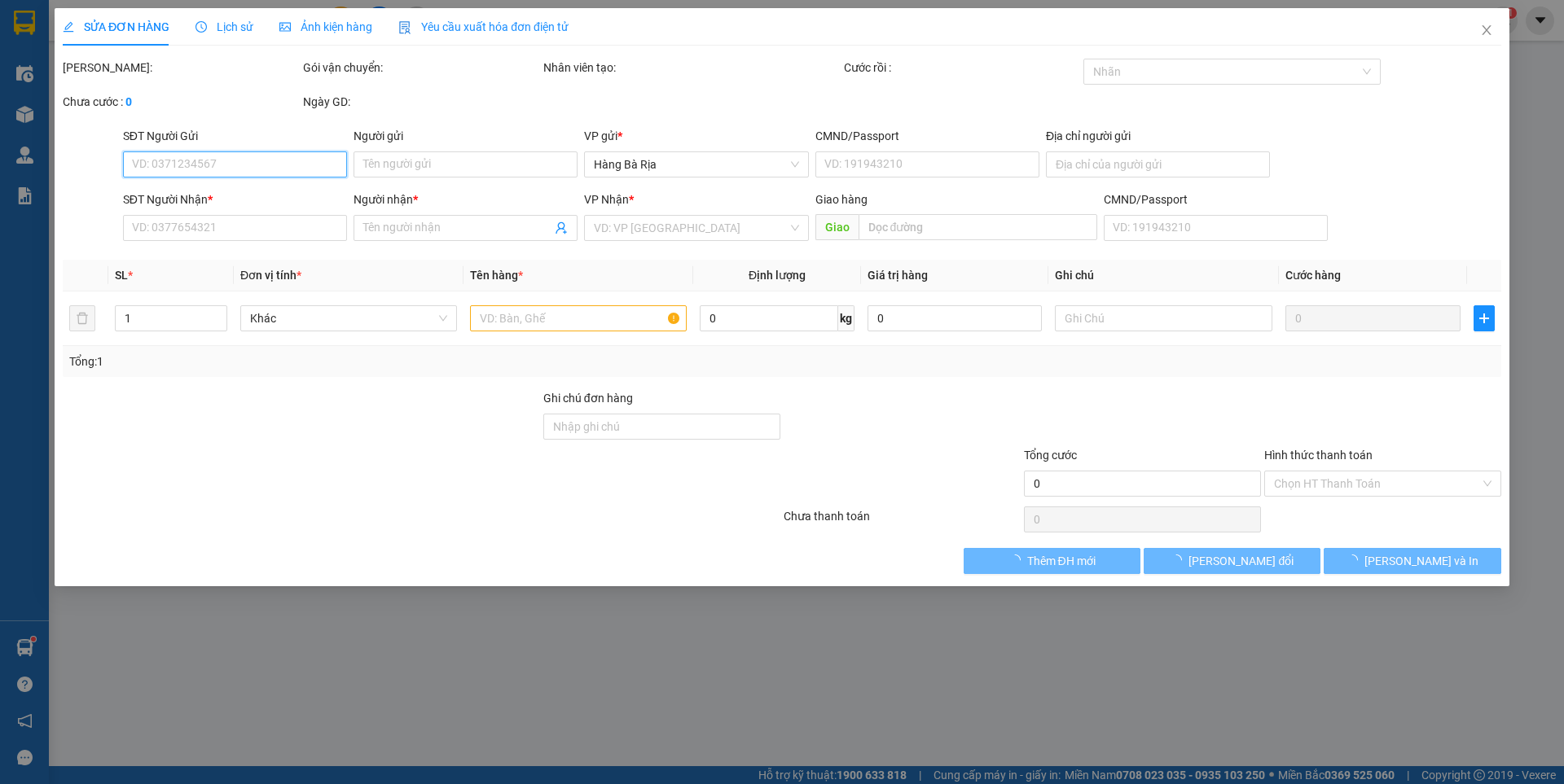
type input "0774178937"
type input "Chiêu"
type input "079082015841"
type input "0909223115"
type input "[PERSON_NAME]"
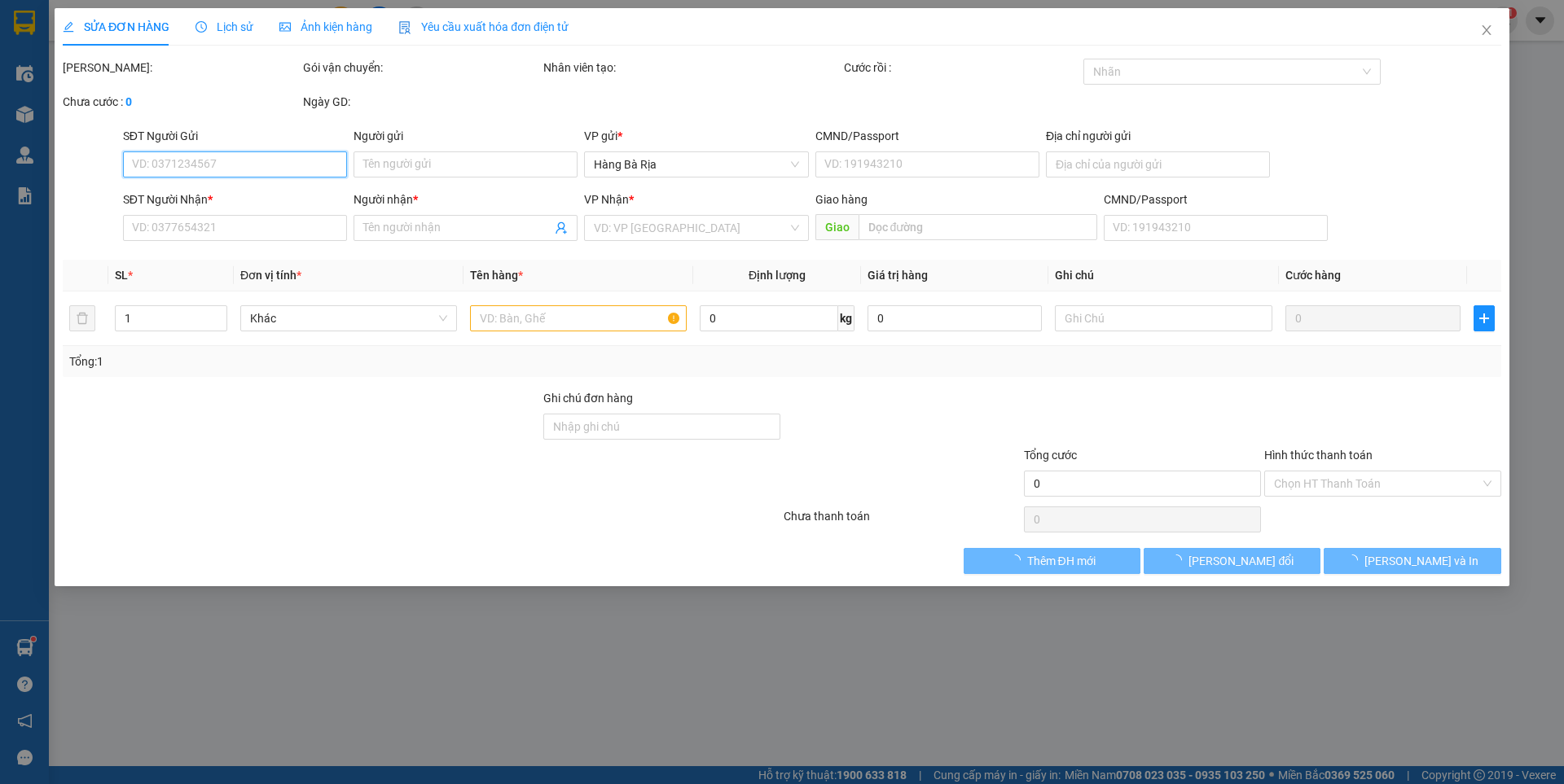
type input "40.000"
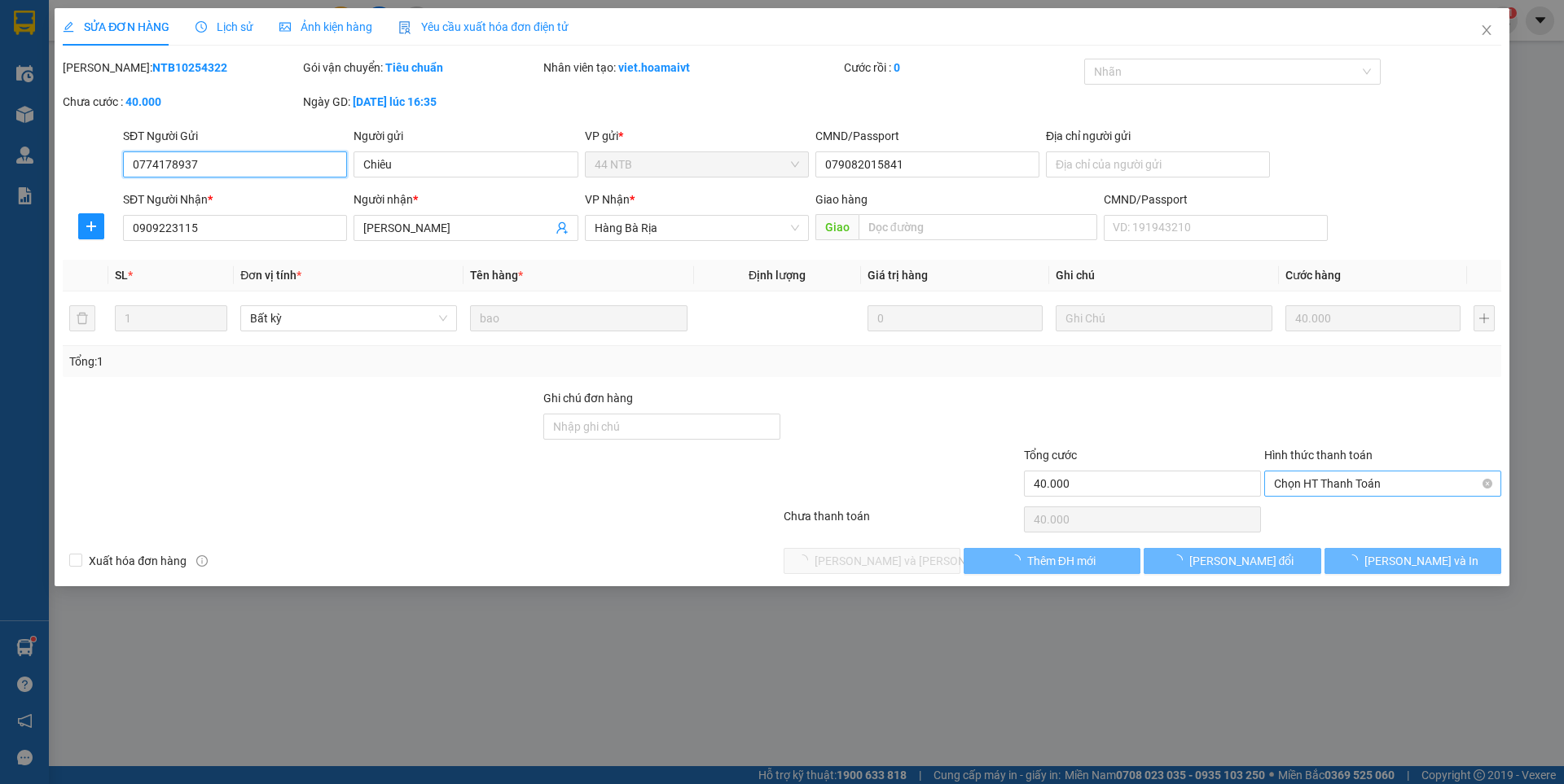
click at [1316, 485] on span "Chọn HT Thanh Toán" at bounding box center [1382, 484] width 218 height 25
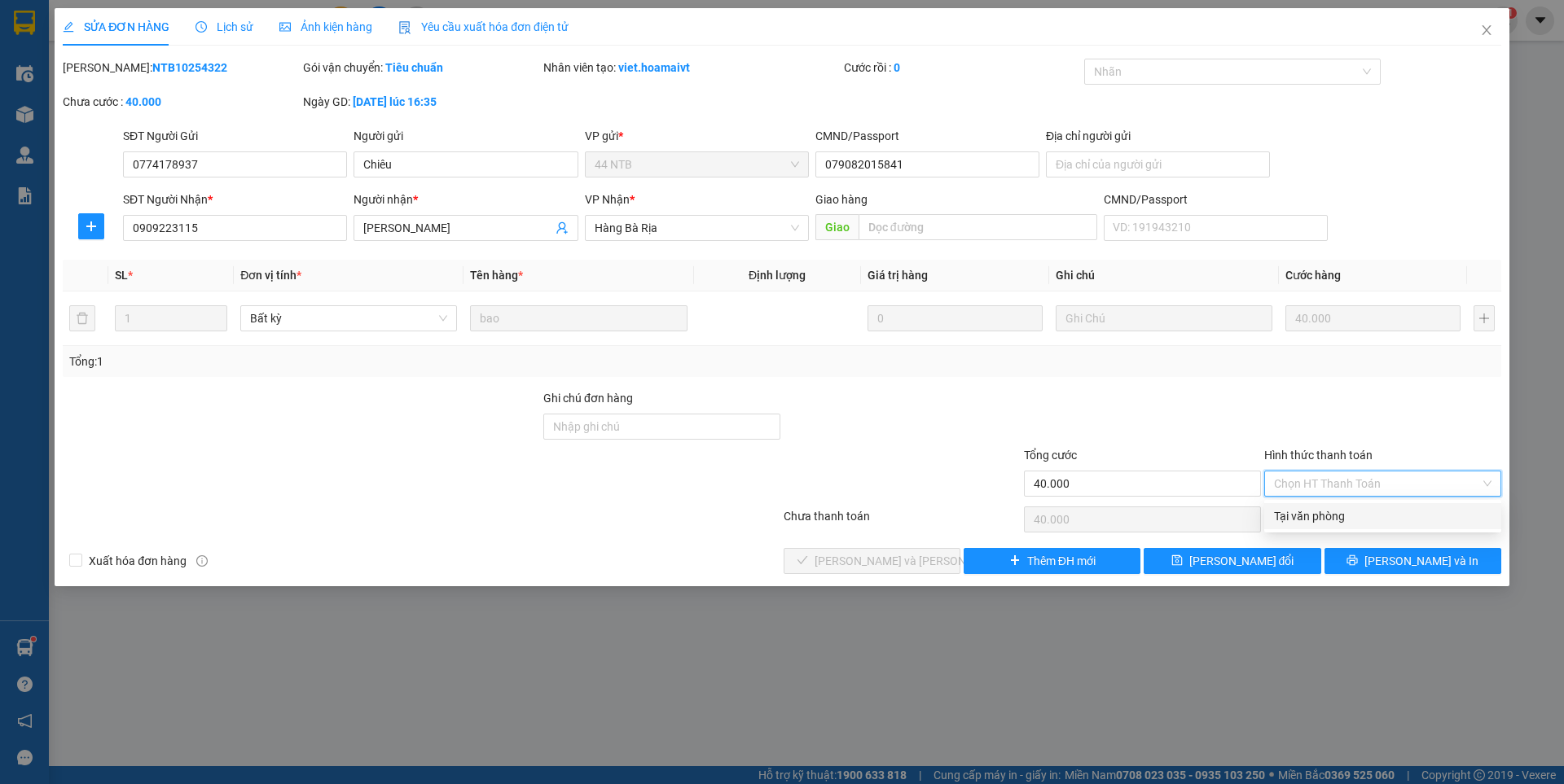
drag, startPoint x: 1311, startPoint y: 514, endPoint x: 888, endPoint y: 586, distance: 429.1
click at [1309, 514] on div "Tại văn phòng" at bounding box center [1382, 516] width 218 height 18
type input "0"
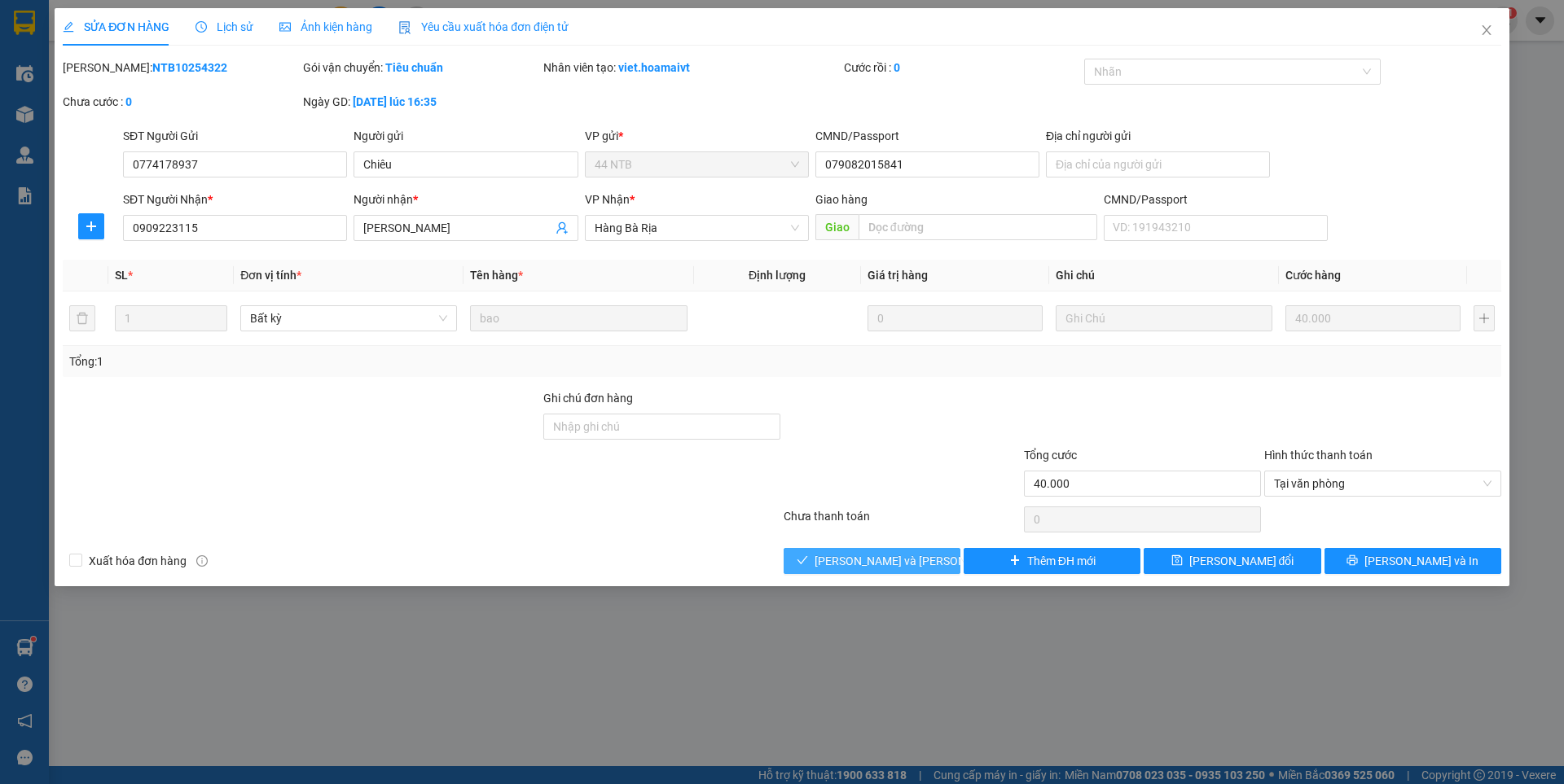
drag, startPoint x: 892, startPoint y: 560, endPoint x: 899, endPoint y: 554, distance: 9.2
click at [897, 559] on span "[PERSON_NAME] và [PERSON_NAME] hàng" at bounding box center [924, 561] width 220 height 18
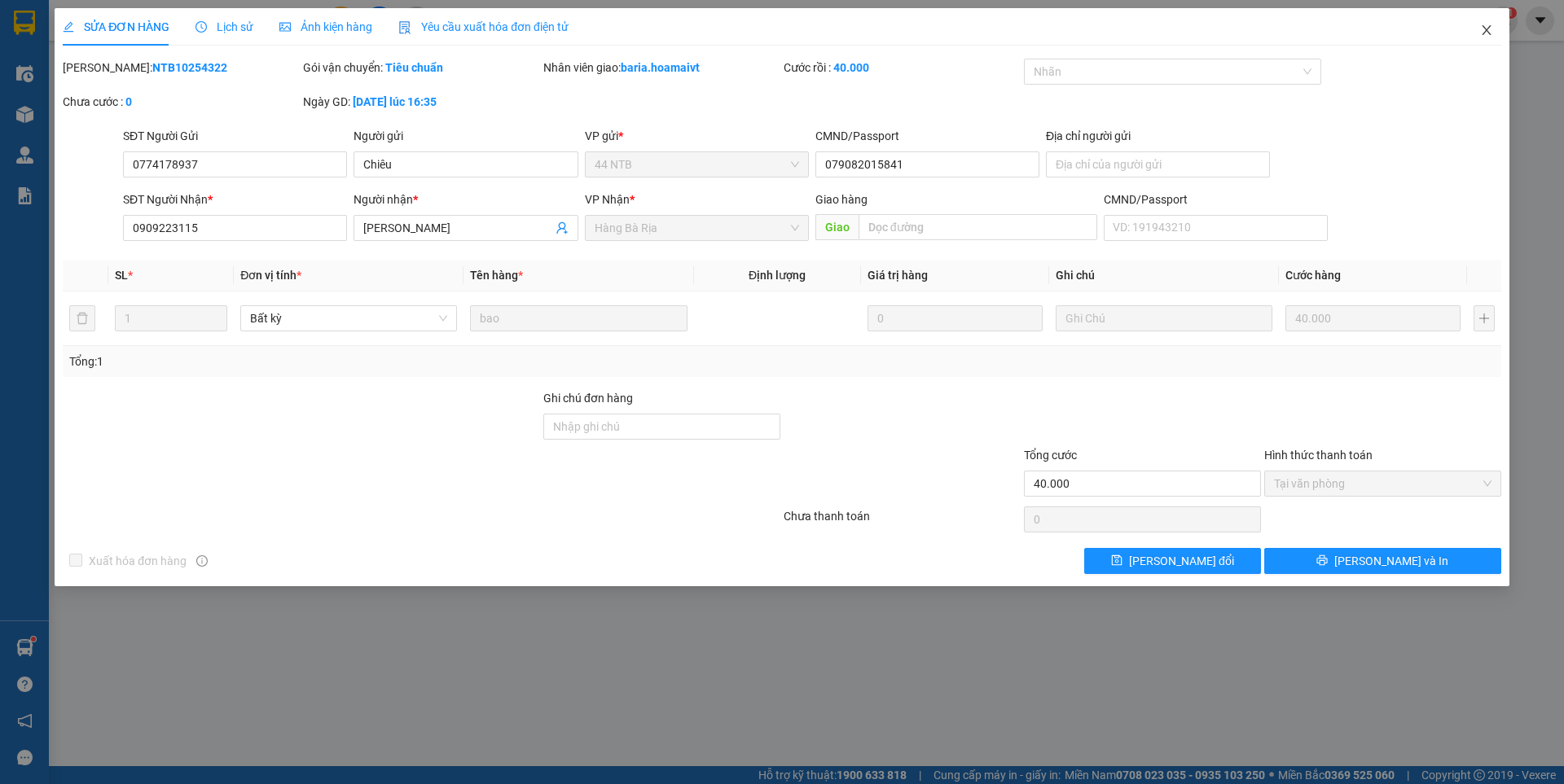
click at [1491, 31] on icon "close" at bounding box center [1486, 31] width 13 height 13
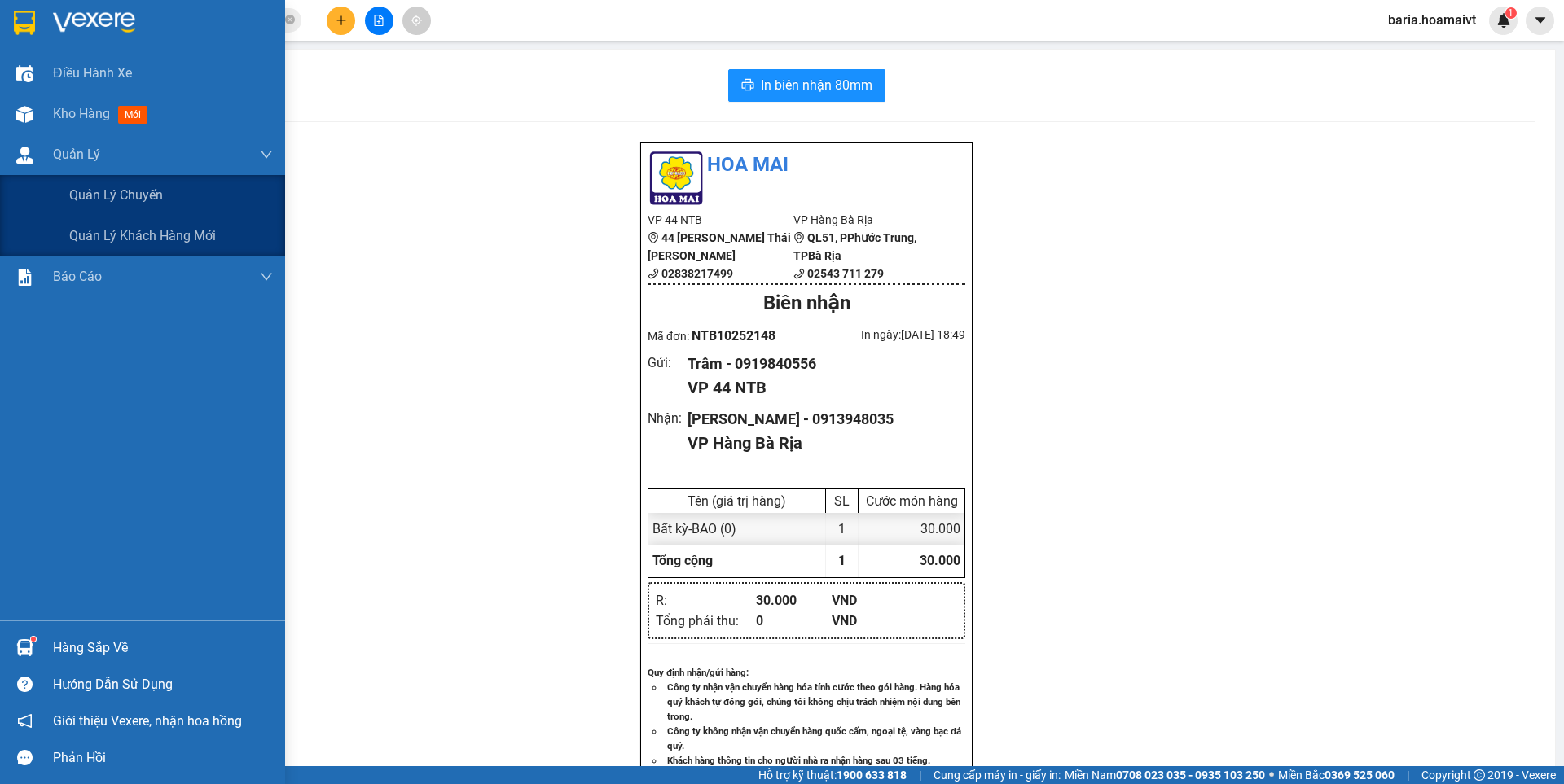
drag, startPoint x: 127, startPoint y: 203, endPoint x: 354, endPoint y: 200, distance: 227.0
click at [137, 203] on span "Quản lý chuyến" at bounding box center [116, 194] width 94 height 21
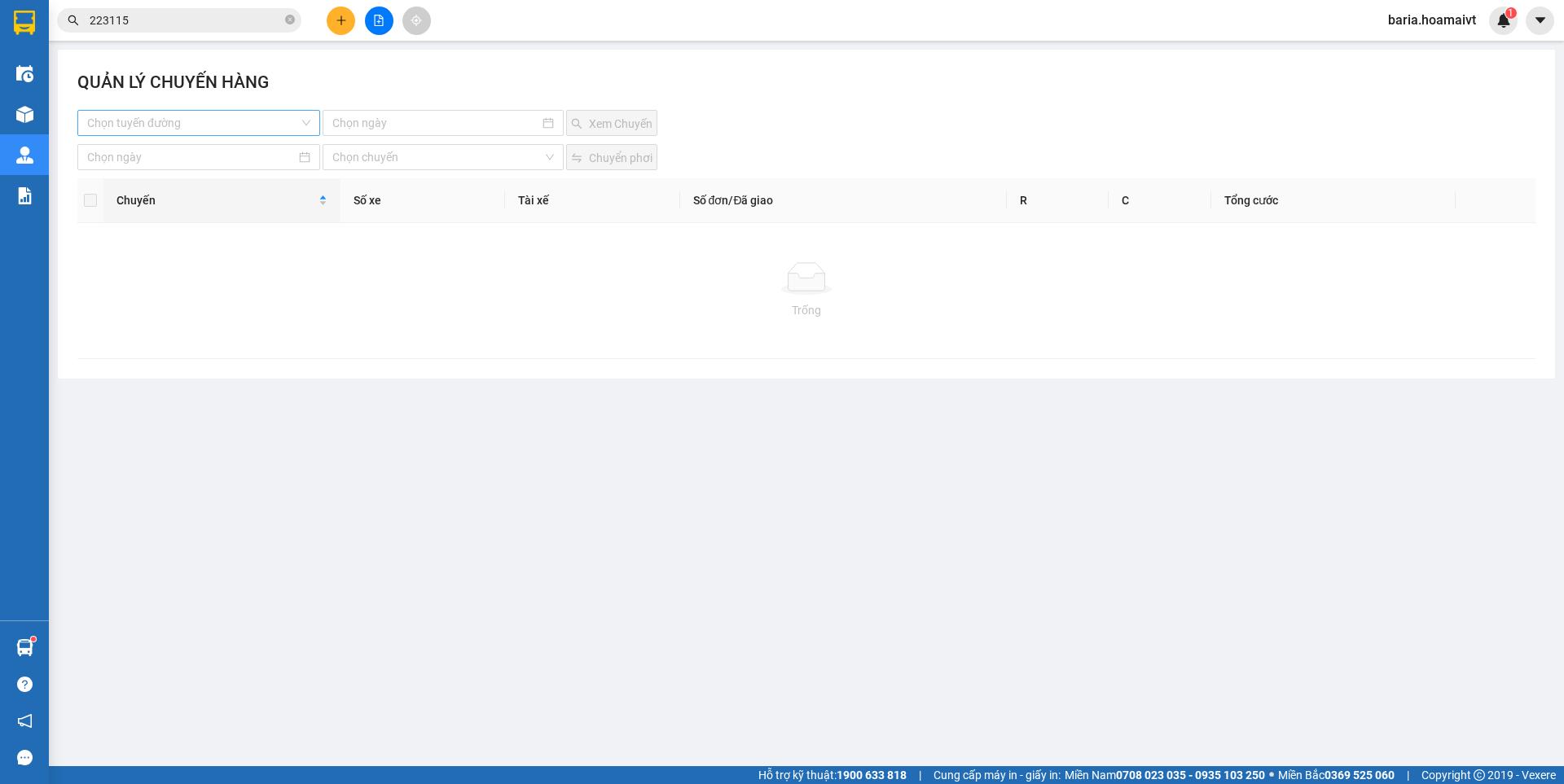
click at [204, 120] on input "search" at bounding box center [193, 123] width 212 height 25
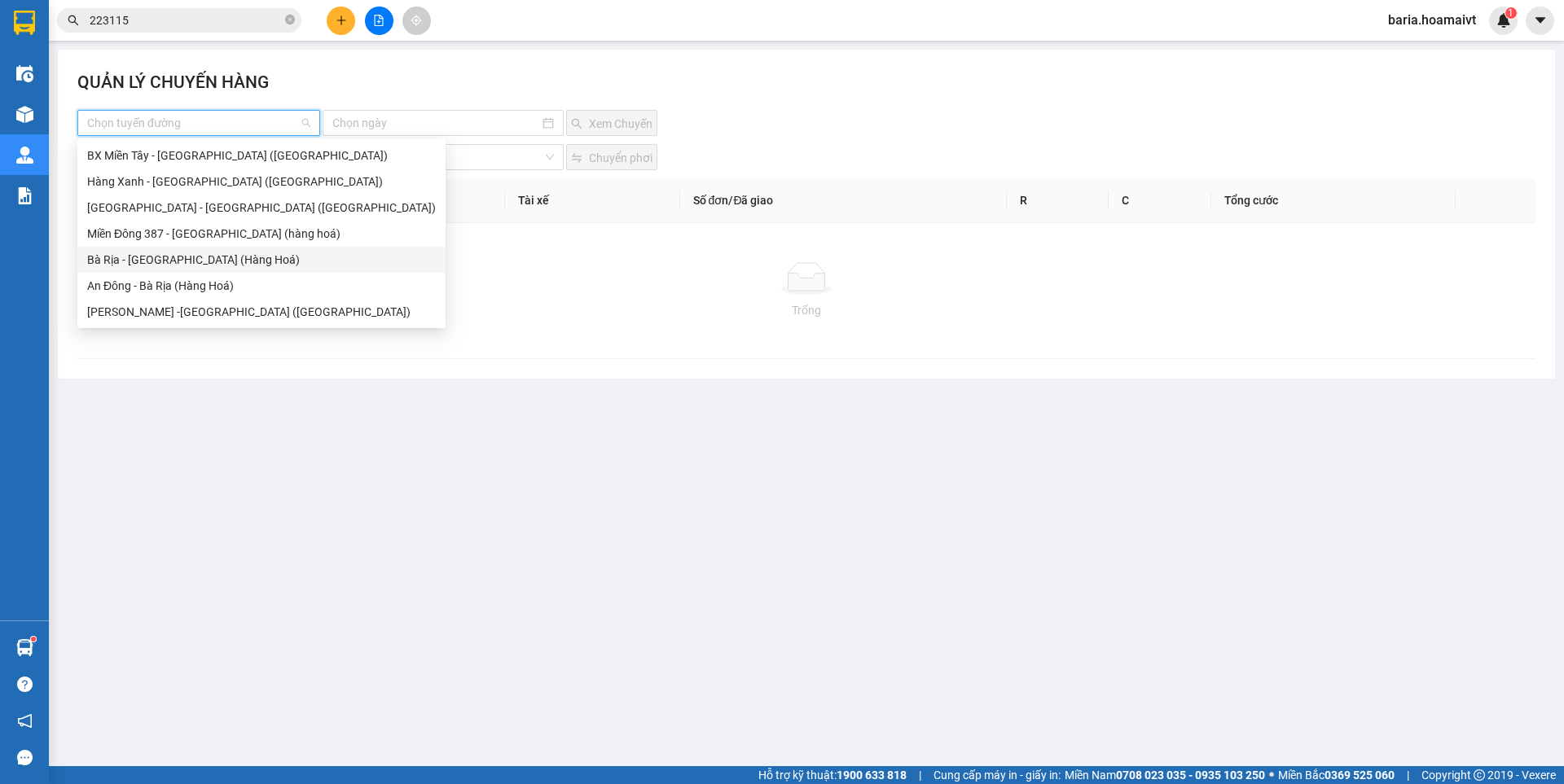
click at [181, 263] on div "Bà Rịa - [GEOGRAPHIC_DATA] (Hàng Hoá)" at bounding box center [261, 260] width 348 height 18
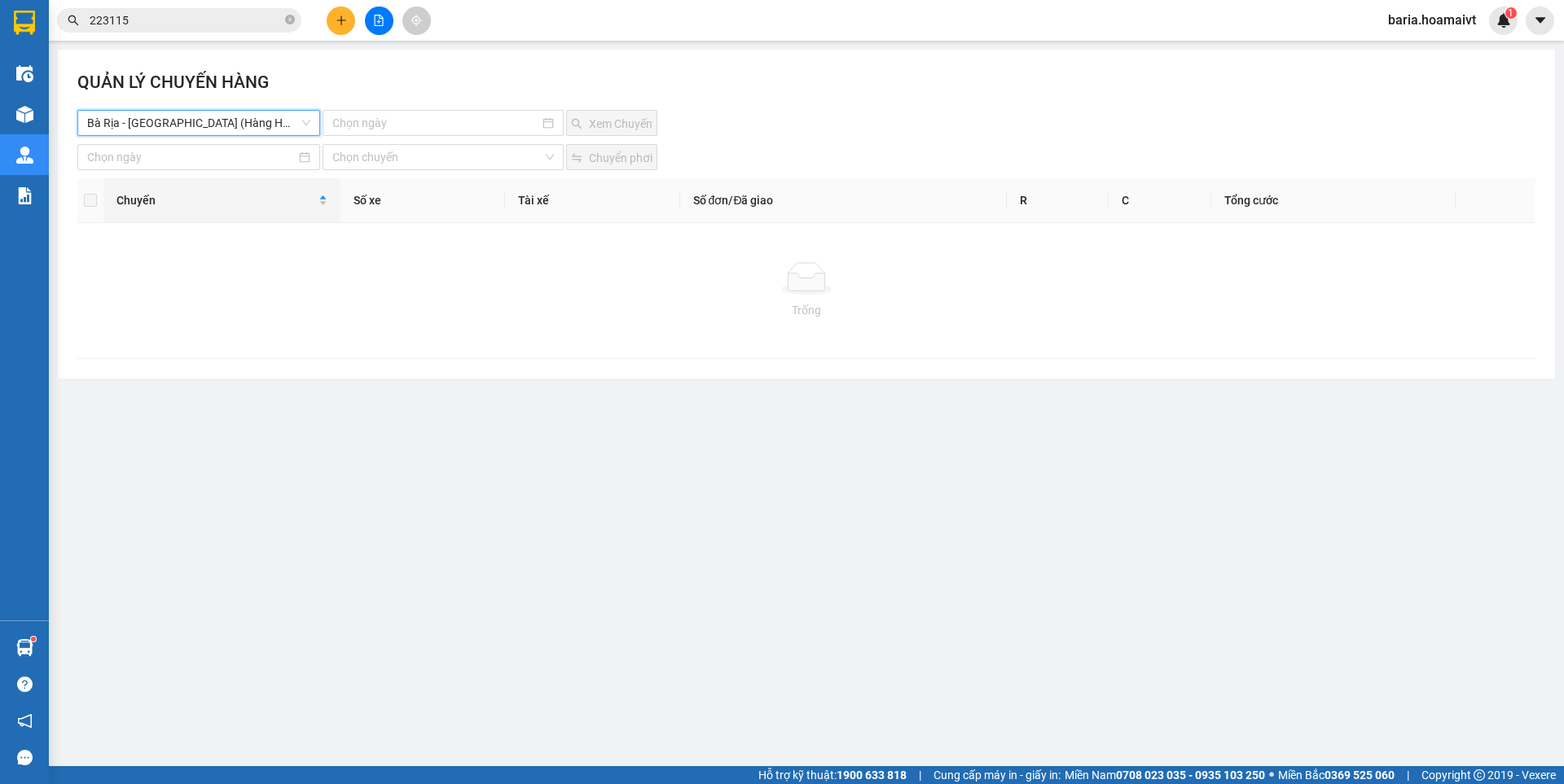
click at [257, 127] on span "Bà Rịa - [GEOGRAPHIC_DATA] (Hàng Hoá)" at bounding box center [199, 123] width 223 height 25
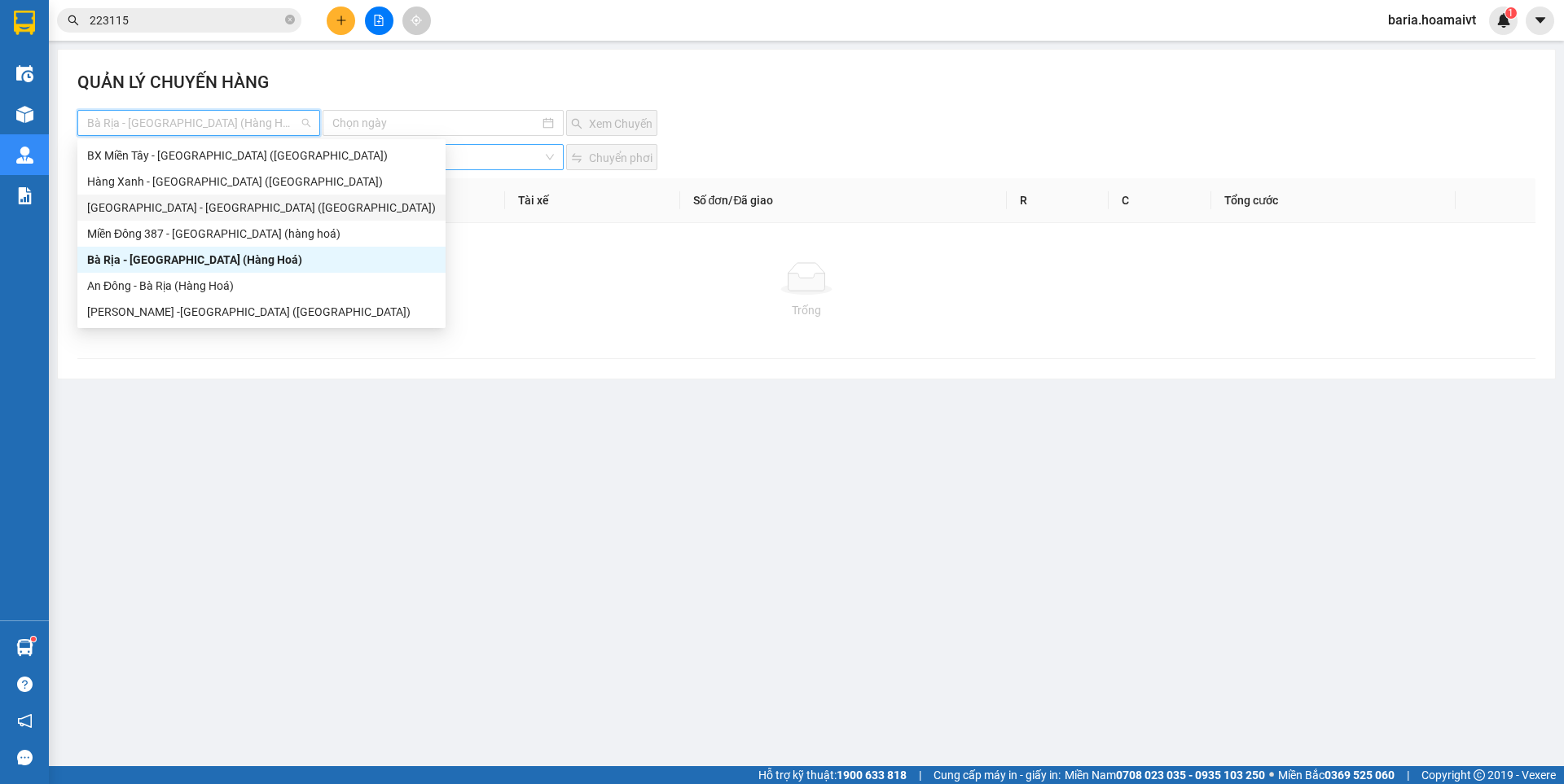
drag, startPoint x: 193, startPoint y: 205, endPoint x: 406, endPoint y: 150, distance: 220.0
click at [195, 205] on div "[GEOGRAPHIC_DATA] - [GEOGRAPHIC_DATA] ([GEOGRAPHIC_DATA])" at bounding box center [261, 208] width 348 height 18
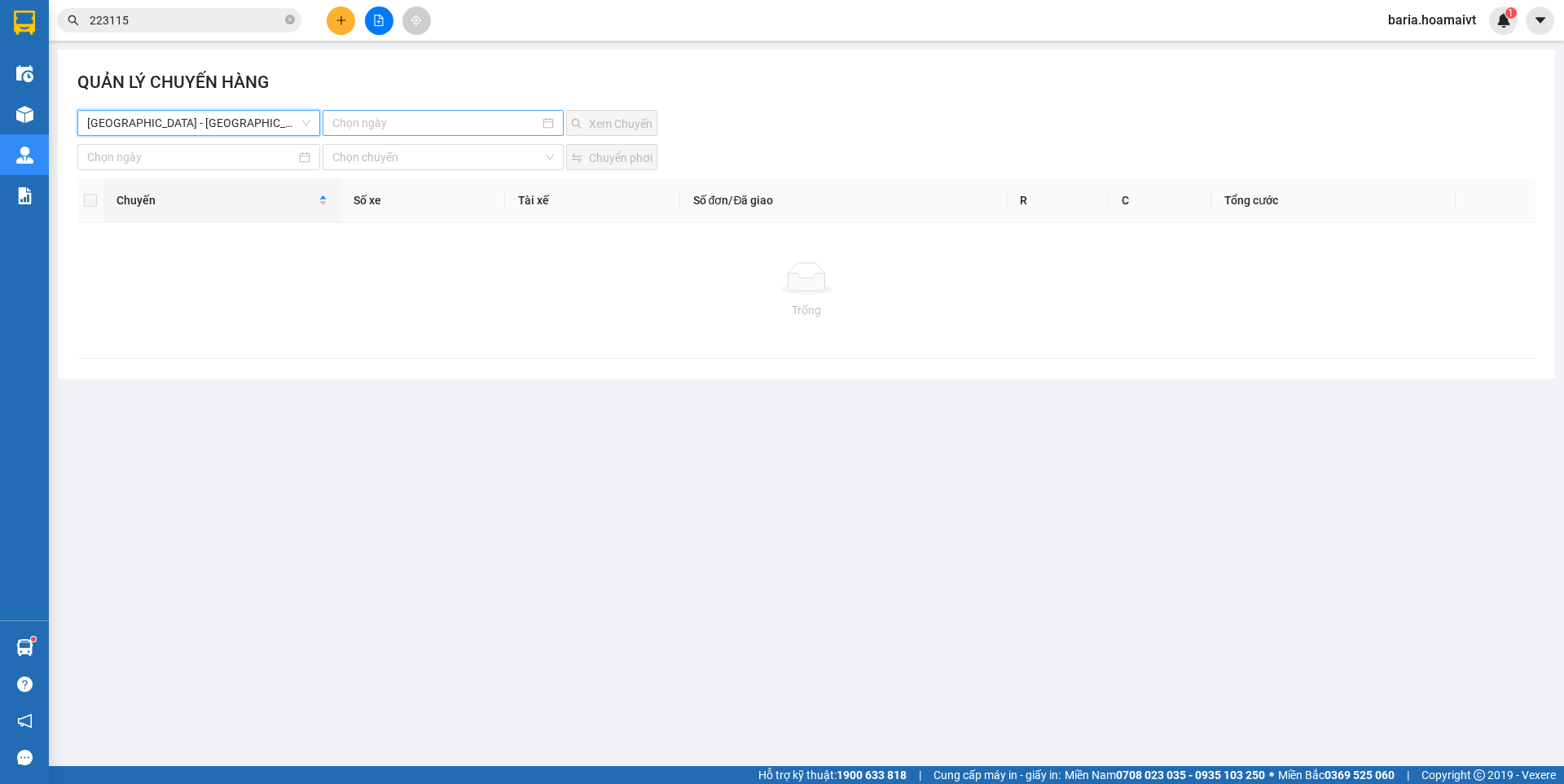
click at [429, 127] on input at bounding box center [435, 123] width 206 height 18
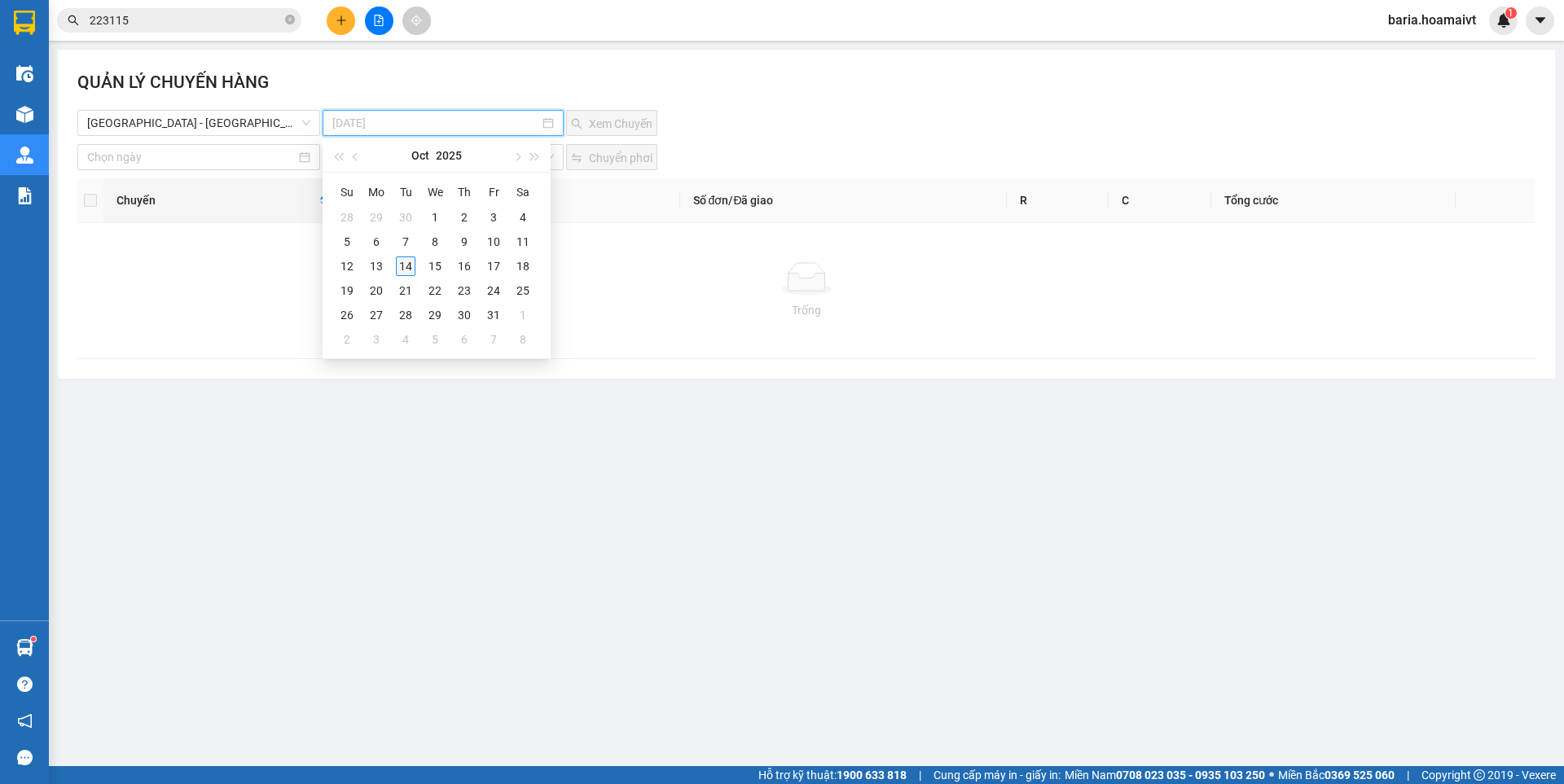
type input "[DATE]"
click at [410, 260] on div "14" at bounding box center [405, 266] width 20 height 20
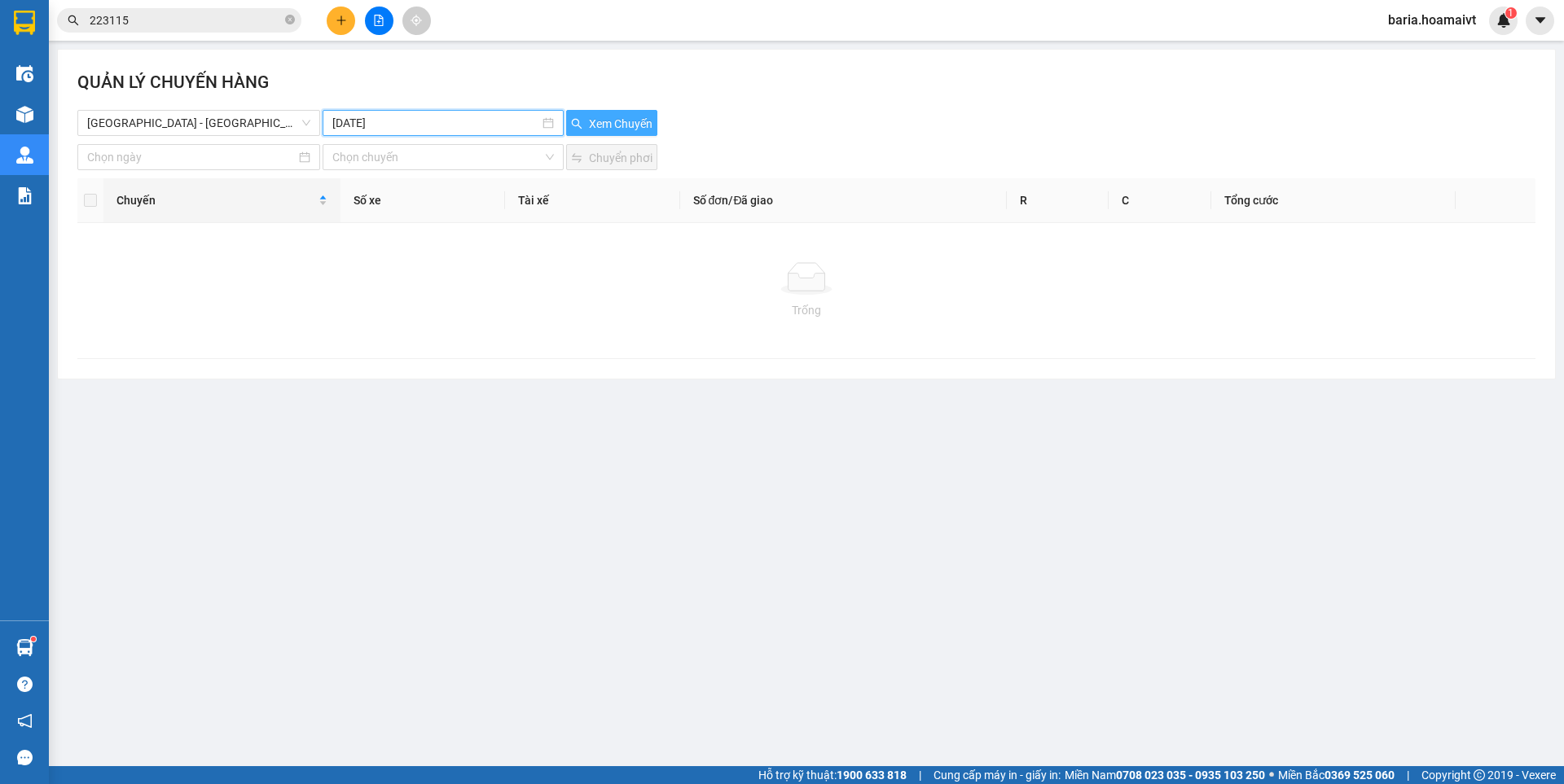
click at [599, 126] on span "Xem Chuyến" at bounding box center [621, 124] width 64 height 18
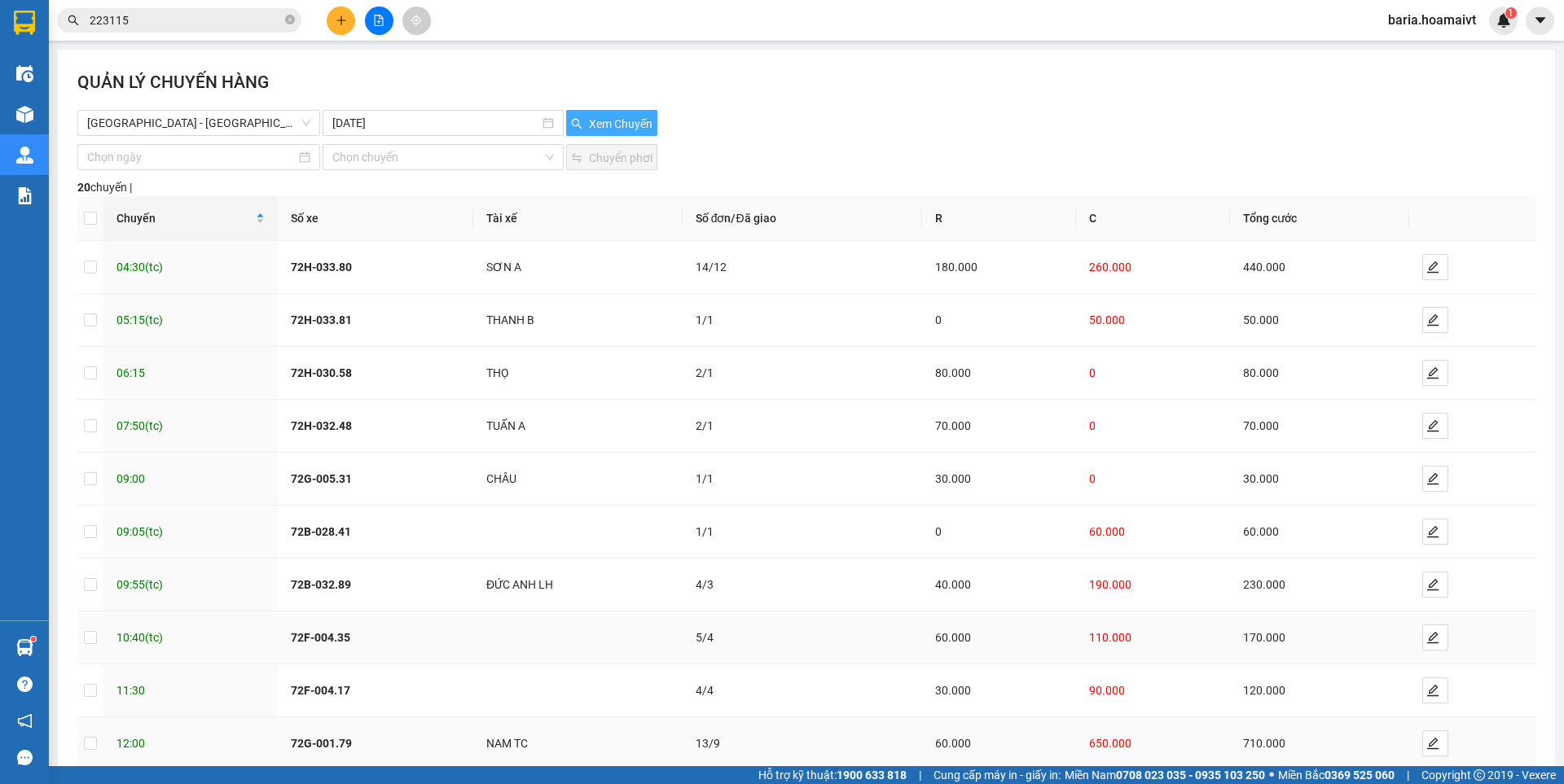
scroll to position [91, 0]
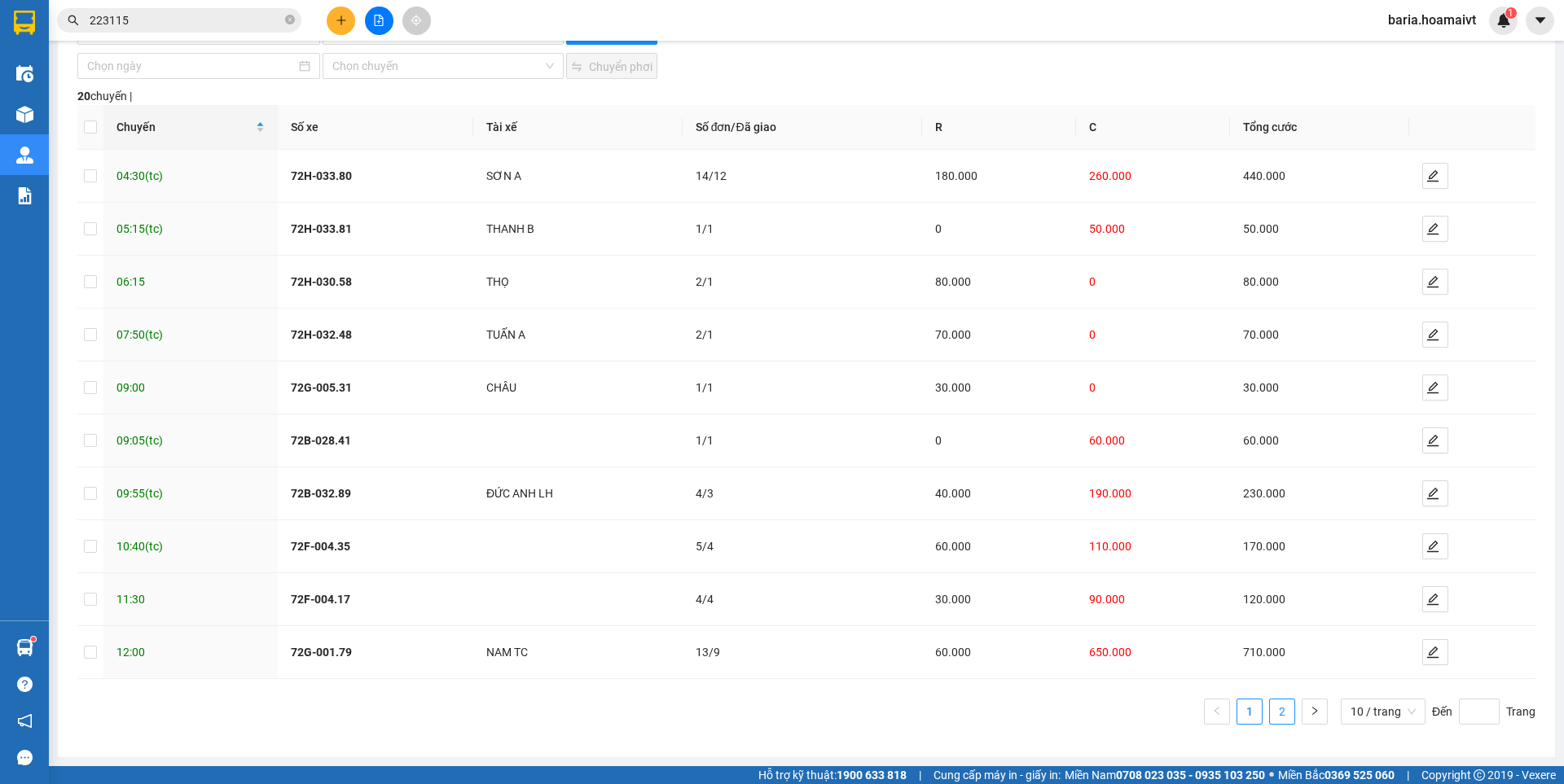
click at [1274, 707] on link "2" at bounding box center [1282, 711] width 25 height 25
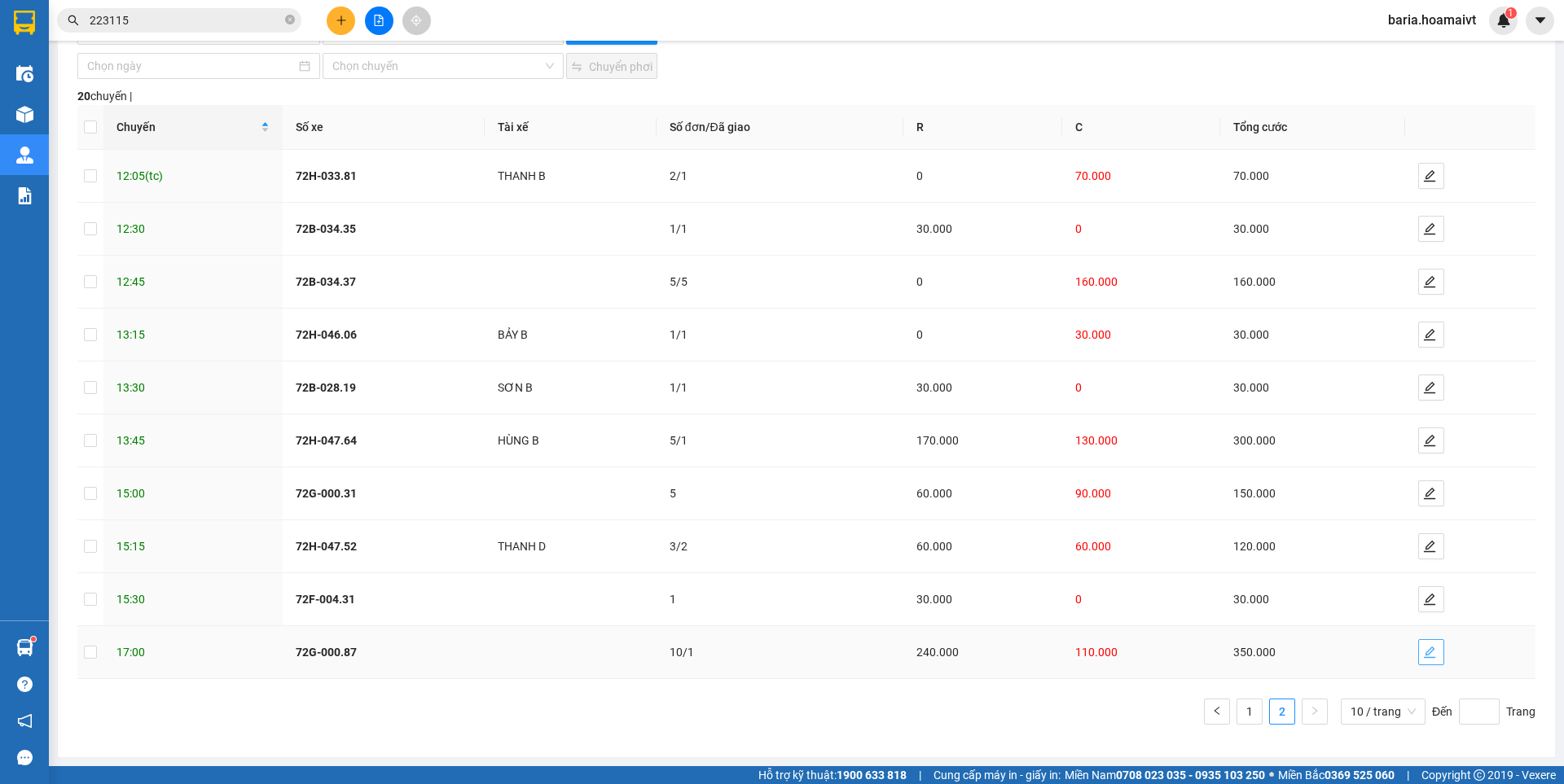
click at [1422, 648] on icon "edit" at bounding box center [1429, 652] width 13 height 13
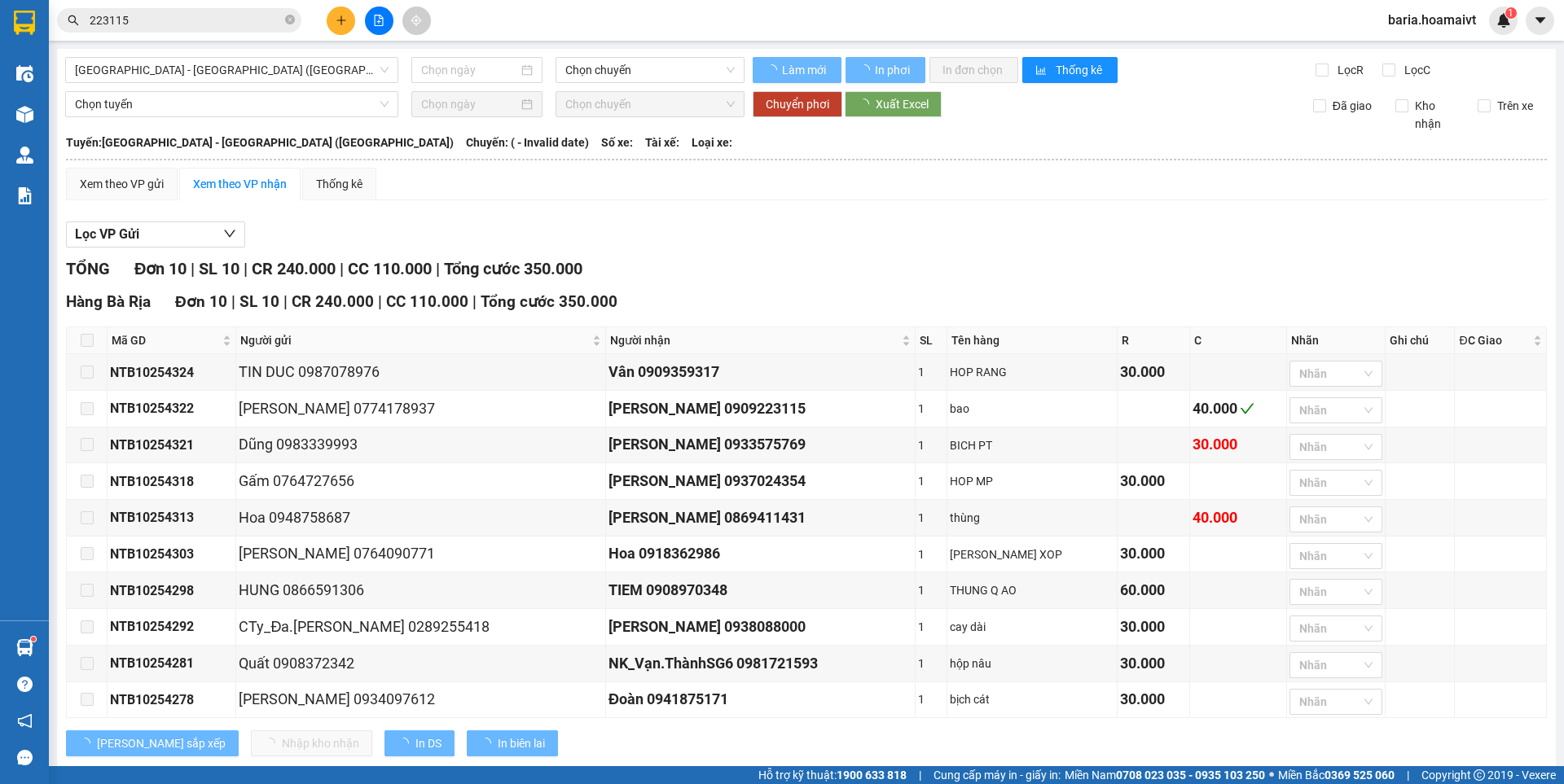
type input "[DATE]"
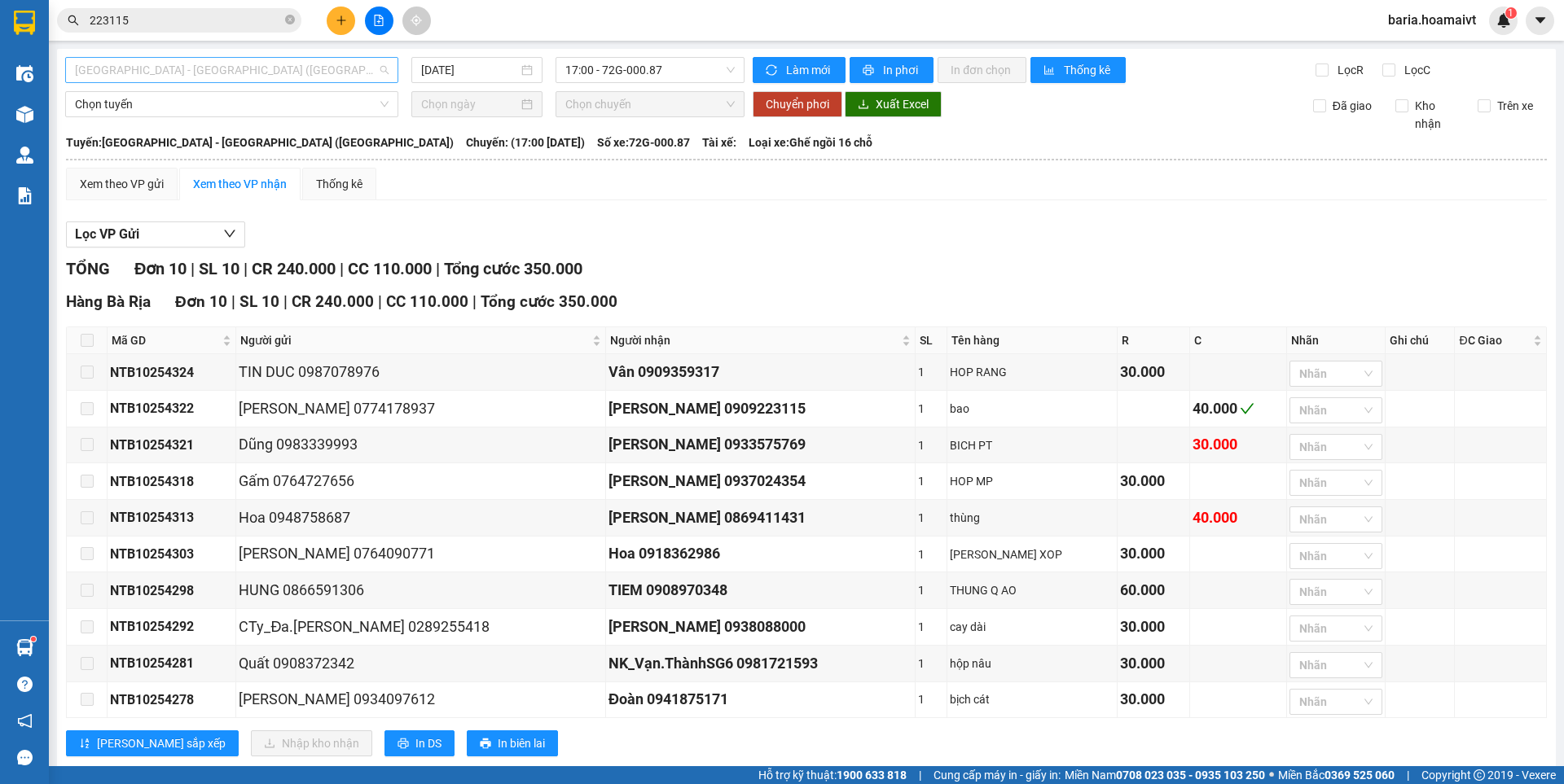
click at [140, 72] on span "[GEOGRAPHIC_DATA] - [GEOGRAPHIC_DATA] ([GEOGRAPHIC_DATA])" at bounding box center [232, 70] width 314 height 25
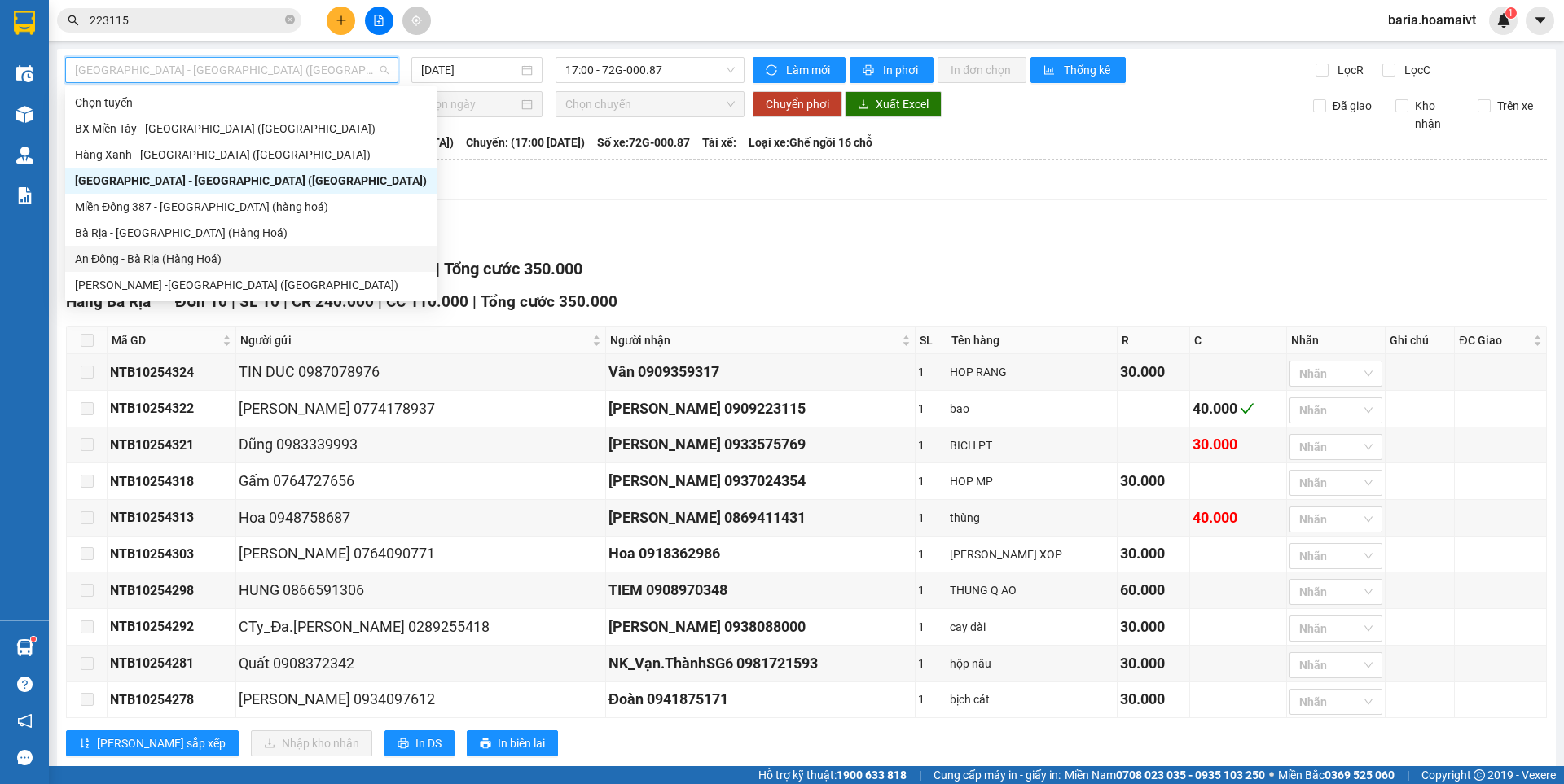
click at [121, 257] on div "An Đông - Bà Rịa (Hàng Hoá)" at bounding box center [251, 259] width 352 height 18
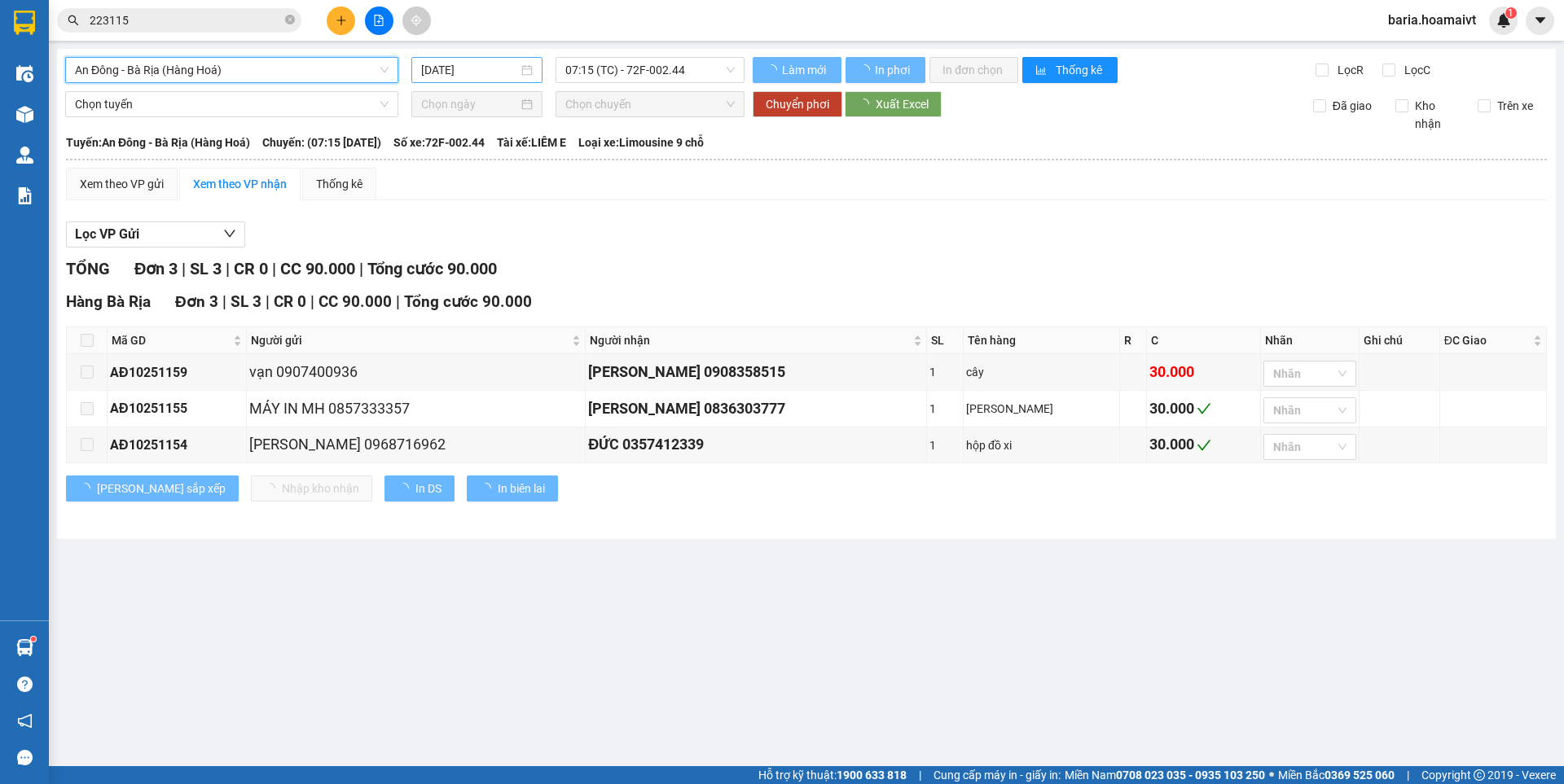
click at [459, 65] on input "[DATE]" at bounding box center [469, 70] width 97 height 18
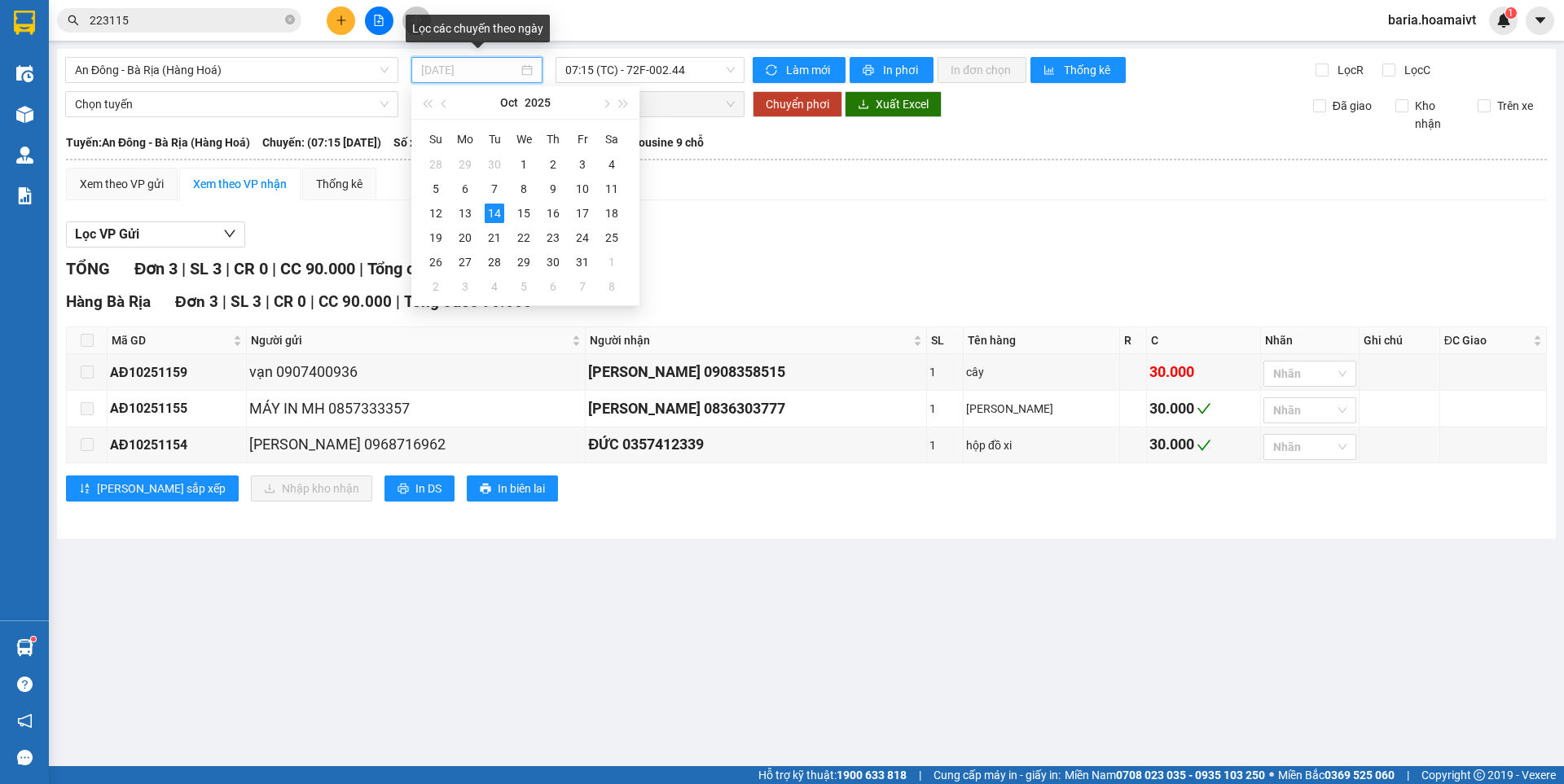
type input "[DATE]"
drag, startPoint x: 495, startPoint y: 213, endPoint x: 693, endPoint y: 55, distance: 253.3
click at [495, 209] on div "14" at bounding box center [495, 213] width 20 height 20
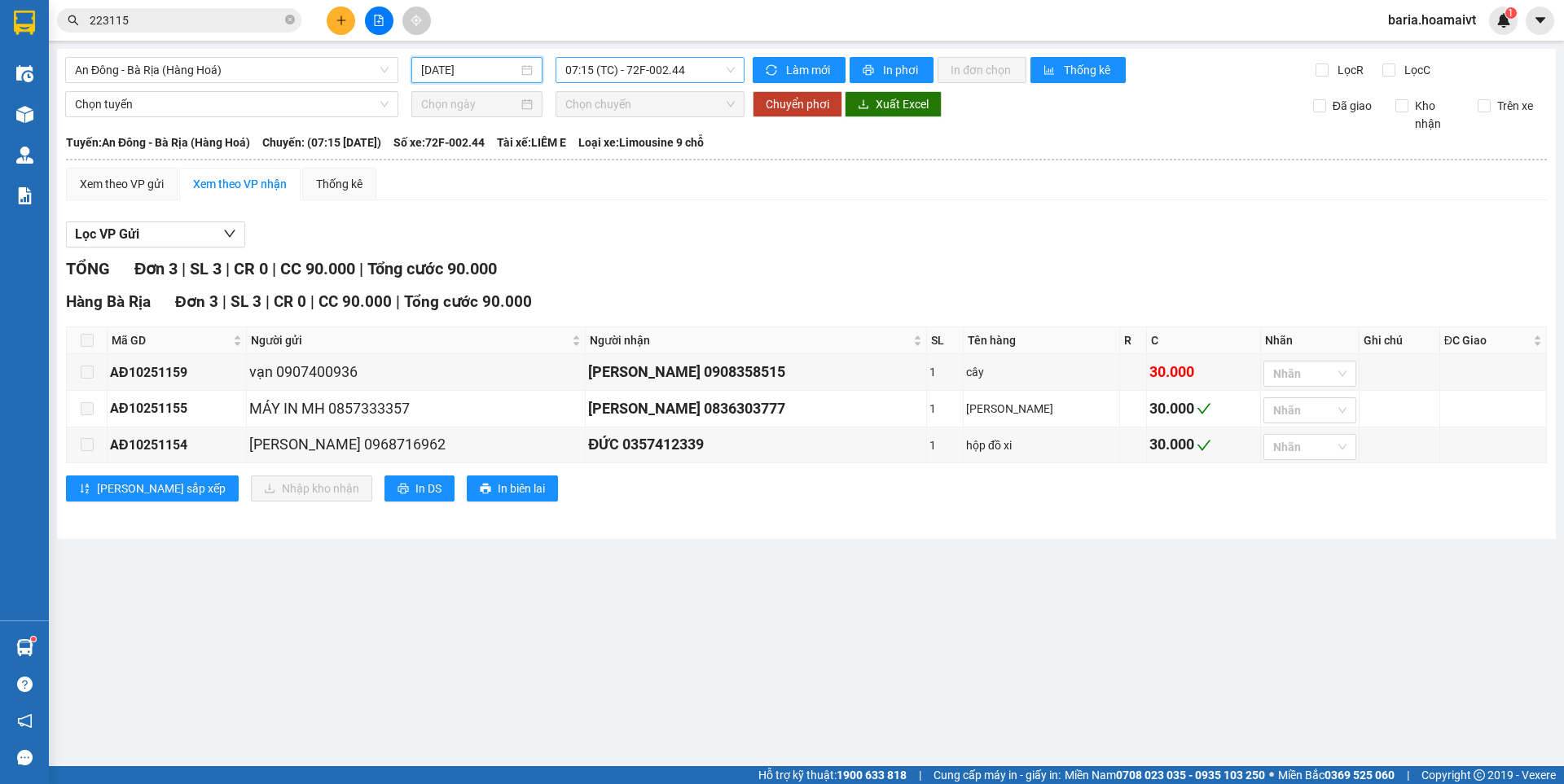
click at [674, 71] on span "07:15 (TC) - 72F-002.44" at bounding box center [650, 70] width 170 height 25
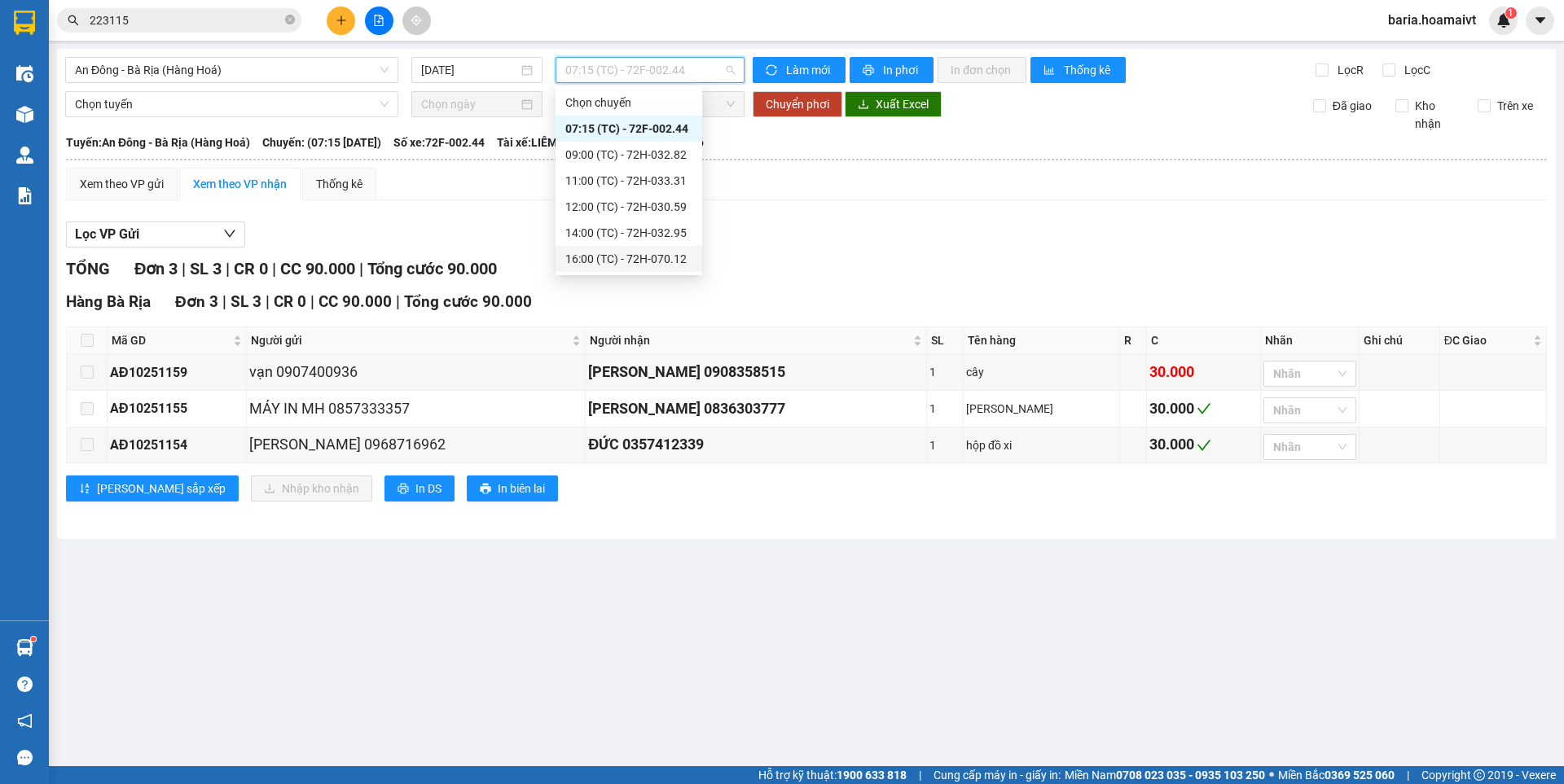
click at [657, 258] on div "16:00 (TC) - 72H-070.12" at bounding box center [629, 259] width 127 height 18
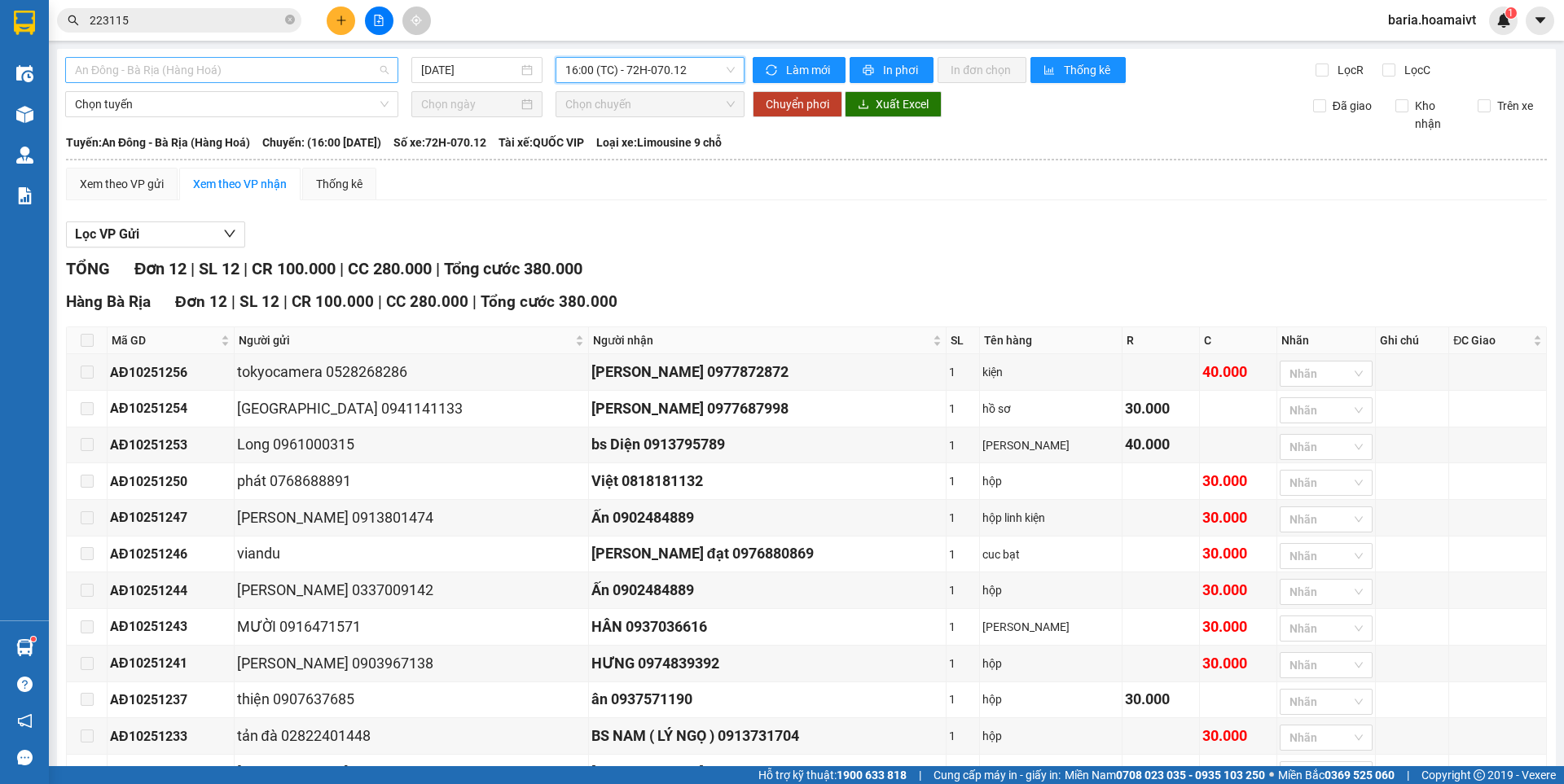
click at [261, 62] on span "An Đông - Bà Rịa (Hàng Hoá)" at bounding box center [232, 70] width 314 height 25
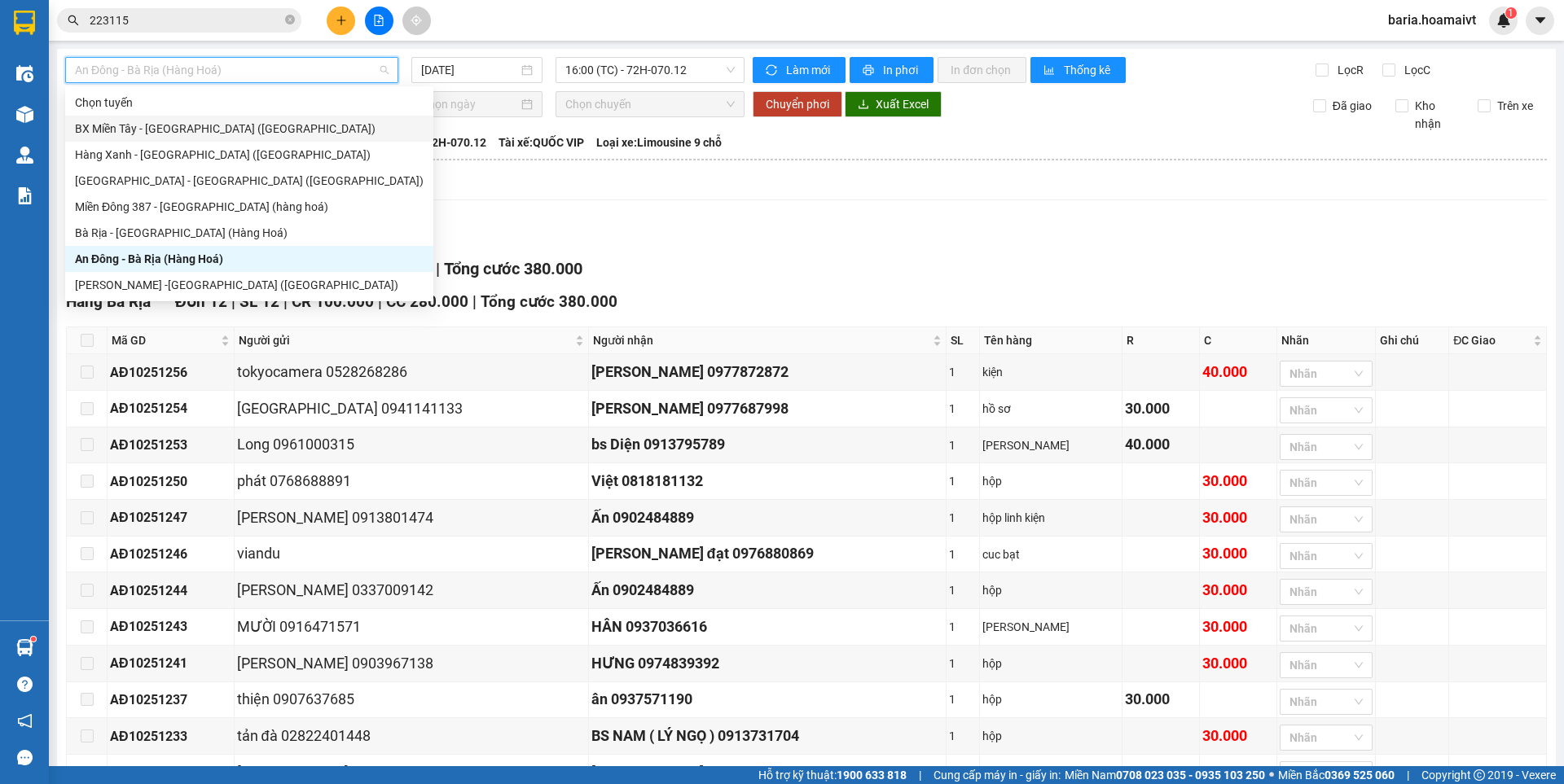
click at [194, 124] on div "BX Miền Tây - [GEOGRAPHIC_DATA] ([GEOGRAPHIC_DATA])" at bounding box center [249, 129] width 348 height 18
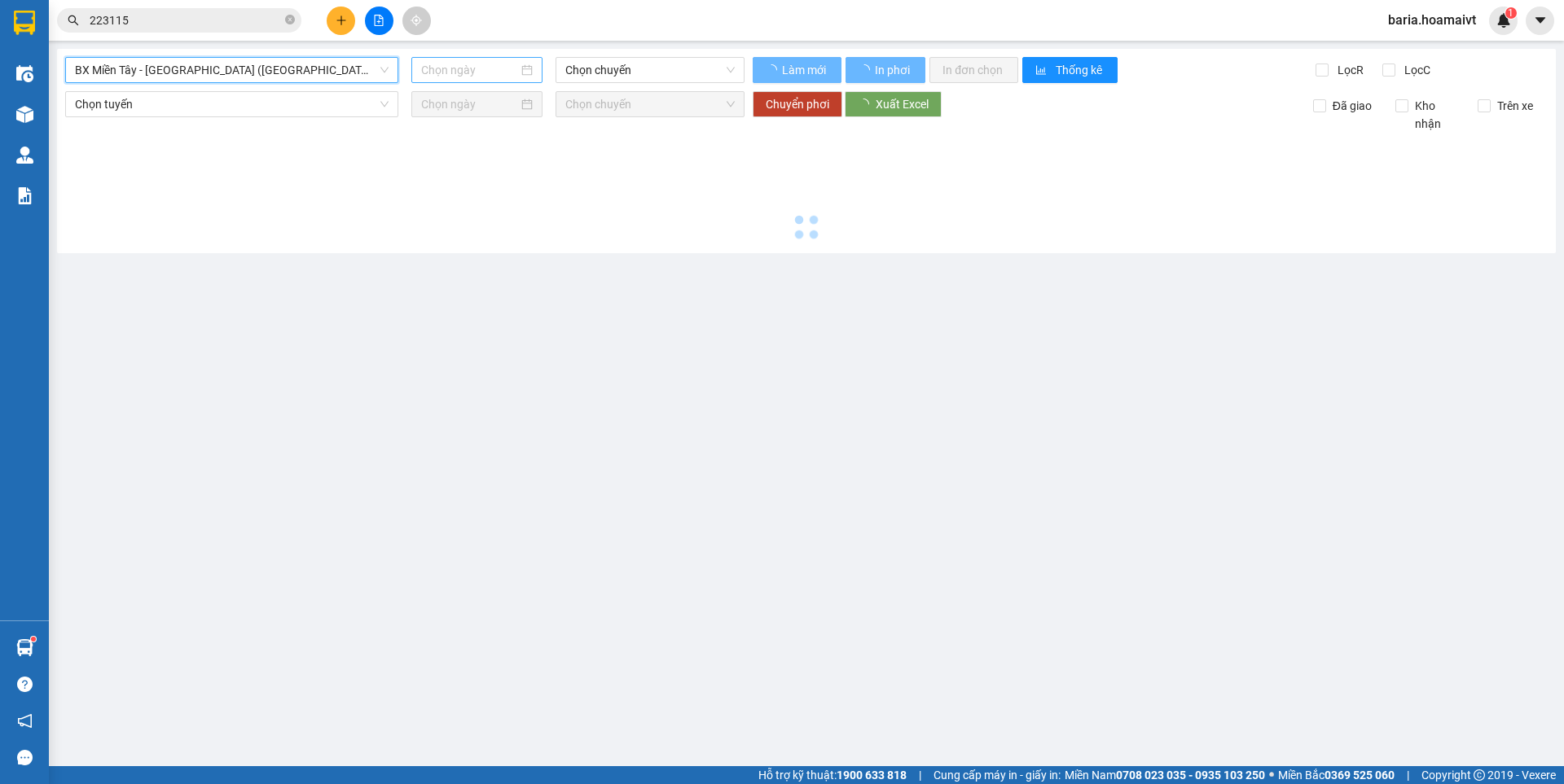
type input "[DATE]"
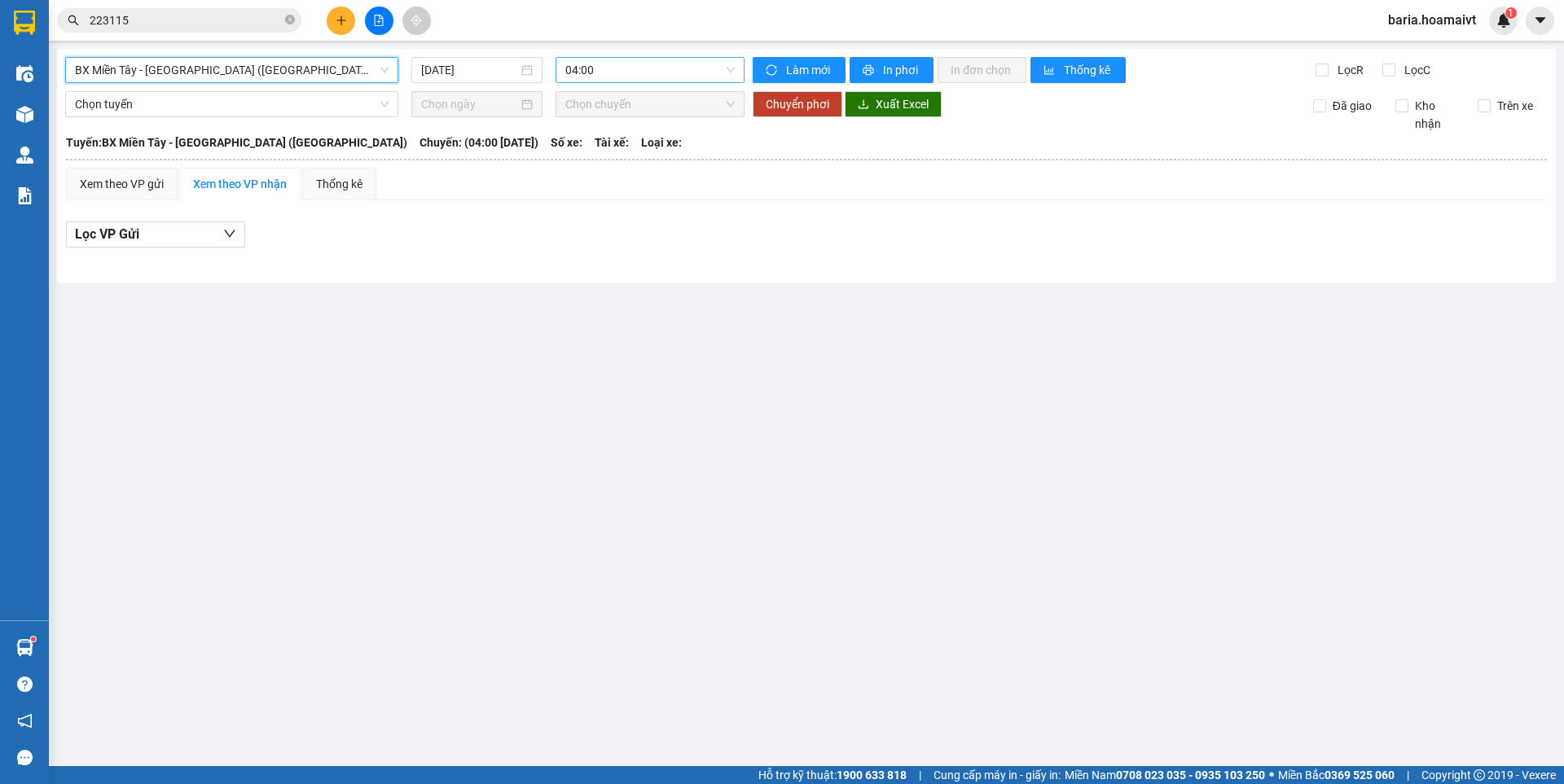
click at [617, 67] on span "04:00" at bounding box center [650, 70] width 170 height 25
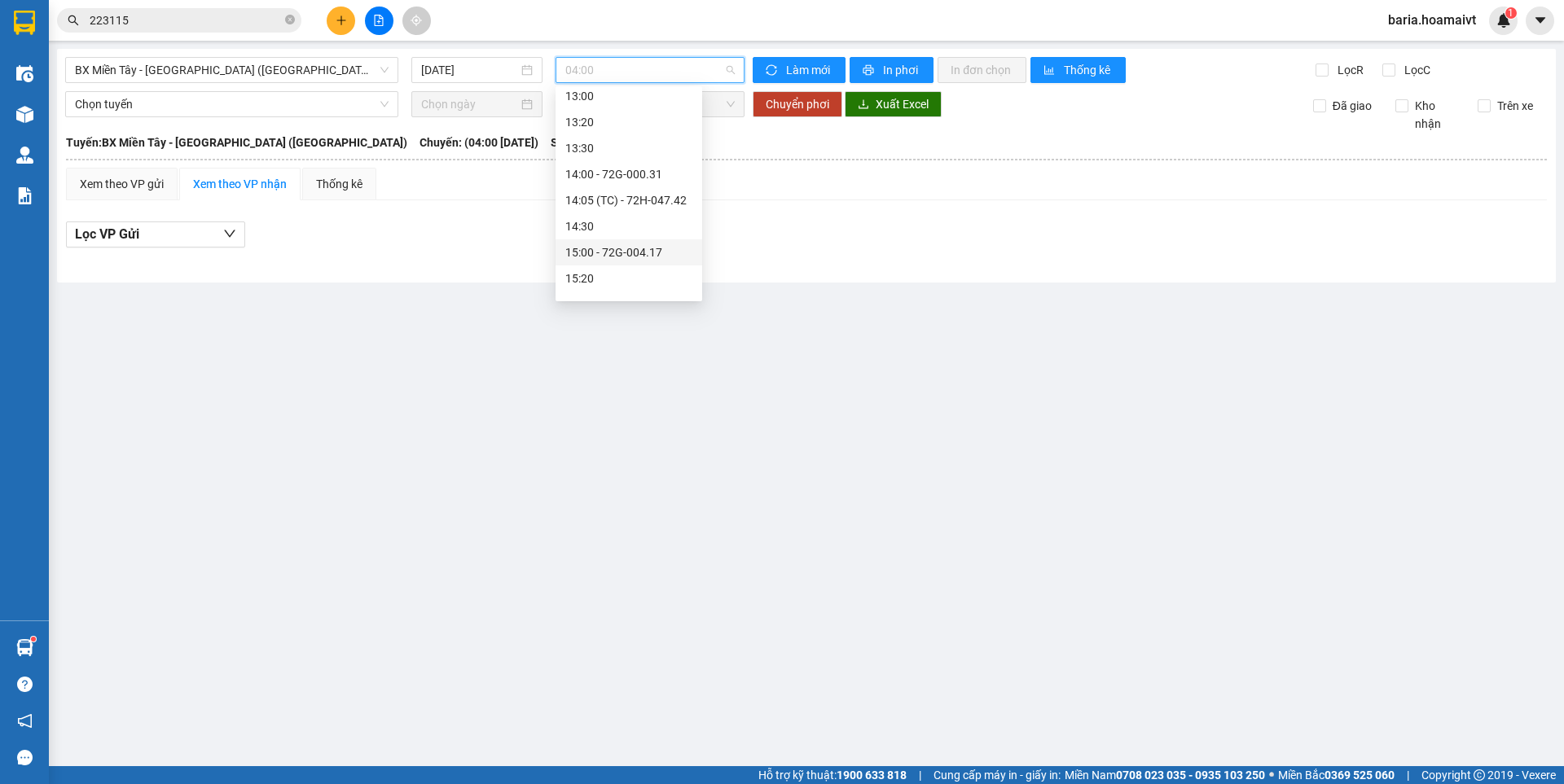
scroll to position [963, 0]
click at [641, 210] on div "16:30 - 72G-005.31" at bounding box center [629, 207] width 127 height 18
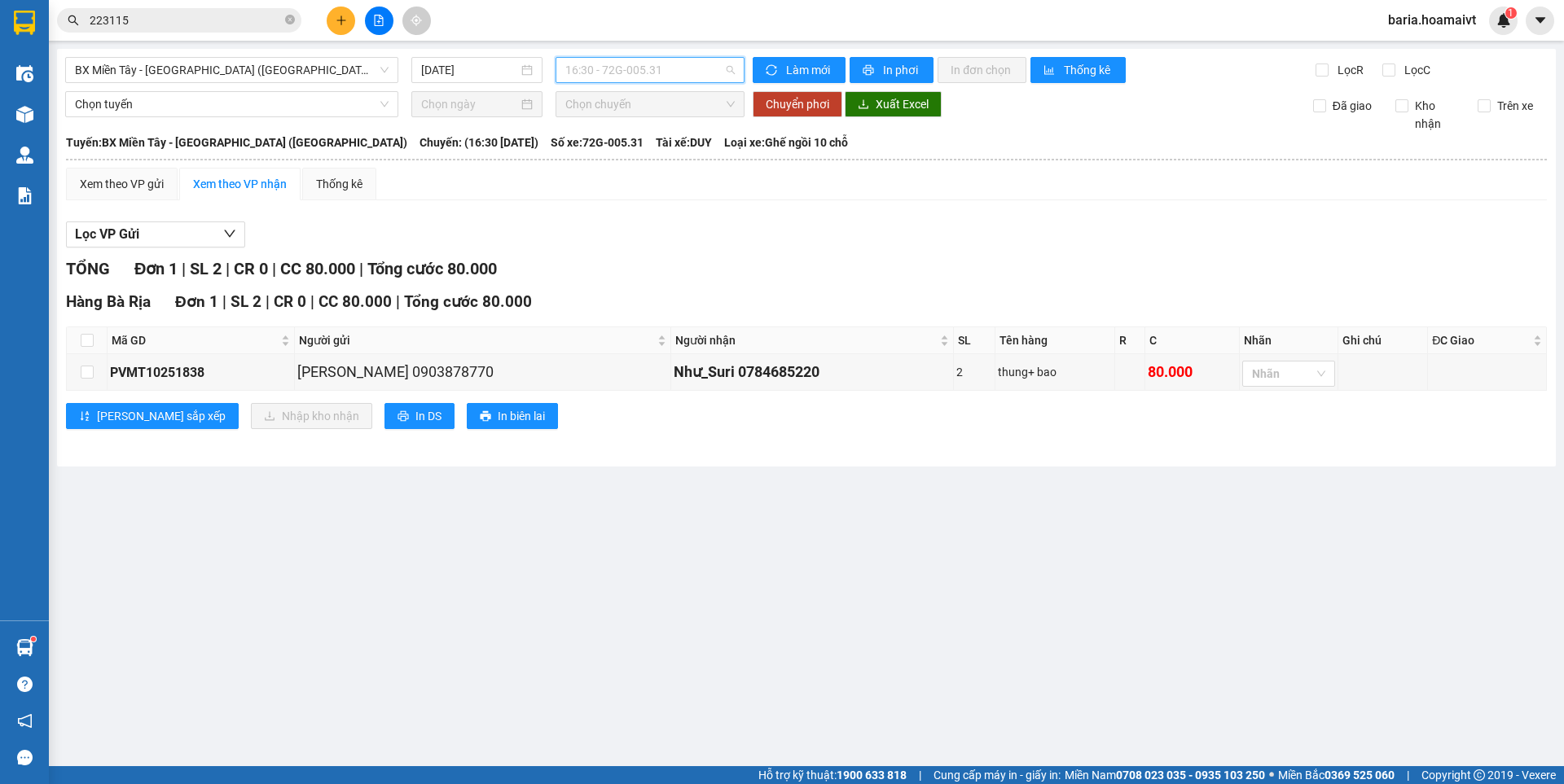
click at [644, 65] on span "16:30 - 72G-005.31" at bounding box center [650, 70] width 170 height 25
click at [638, 187] on div "15:00 - 72G-004.17" at bounding box center [629, 184] width 127 height 18
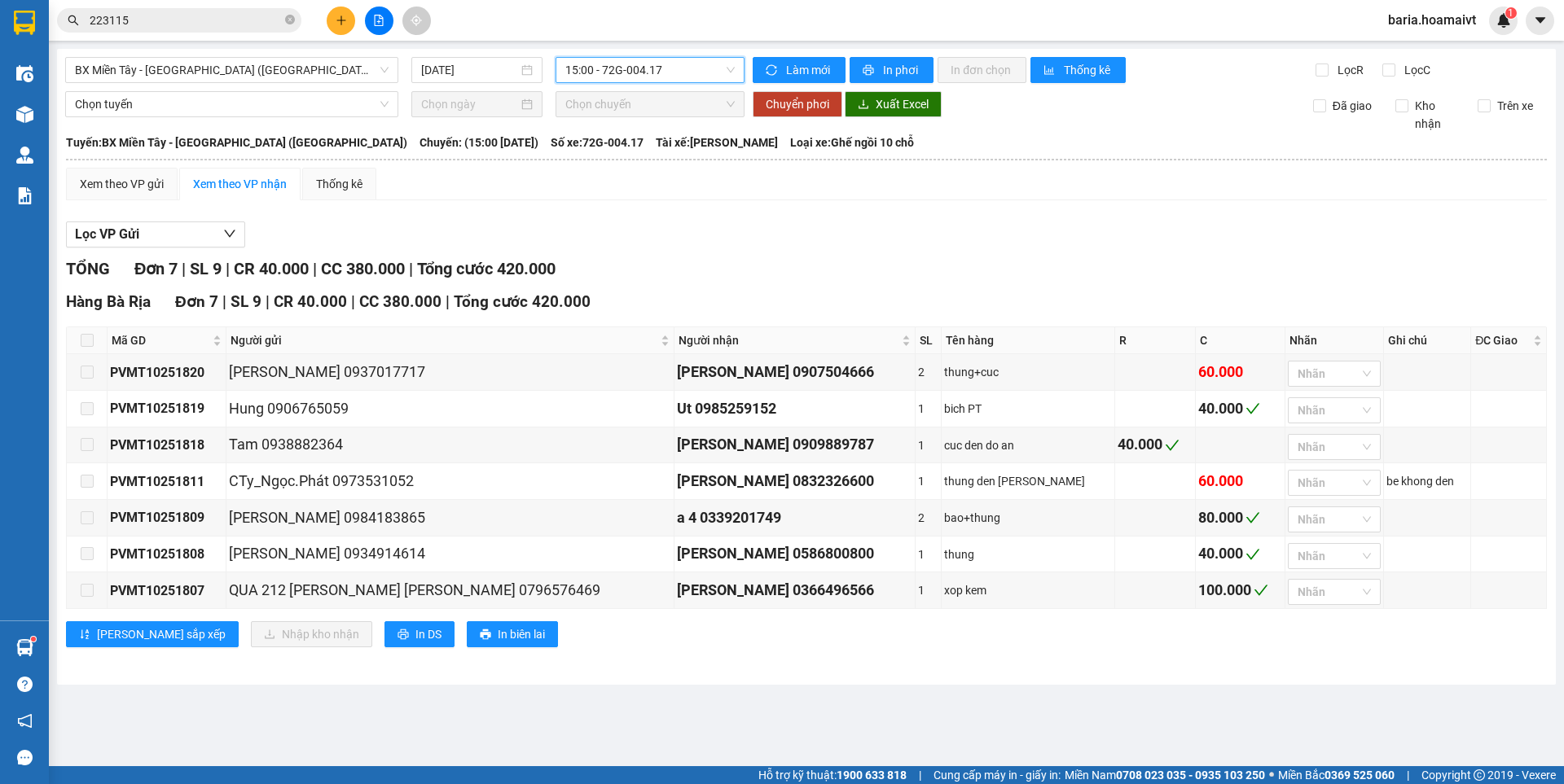
click at [209, 20] on input "223115" at bounding box center [185, 21] width 192 height 18
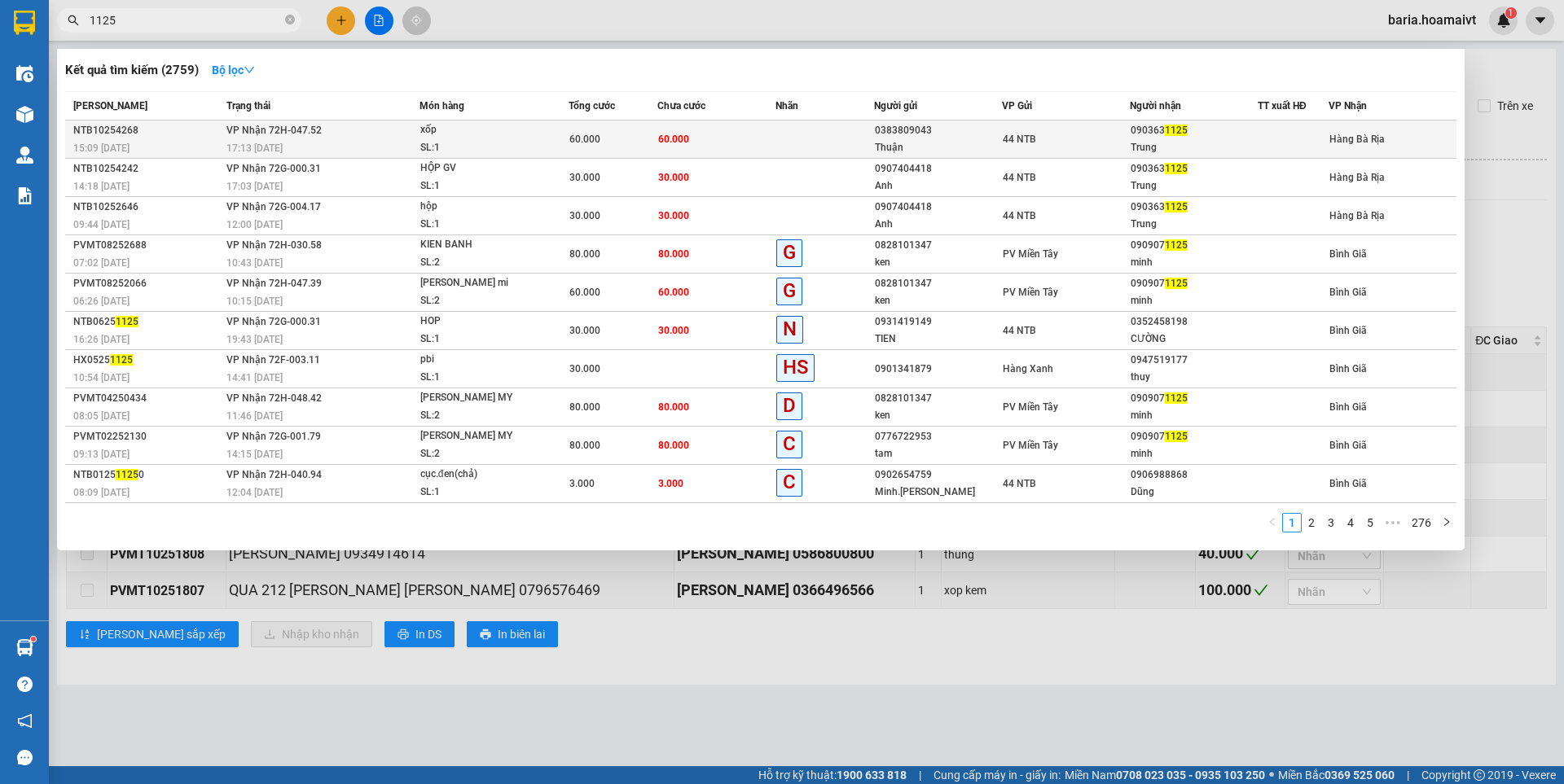
type input "1125"
click at [1142, 141] on div "Trung" at bounding box center [1193, 147] width 127 height 17
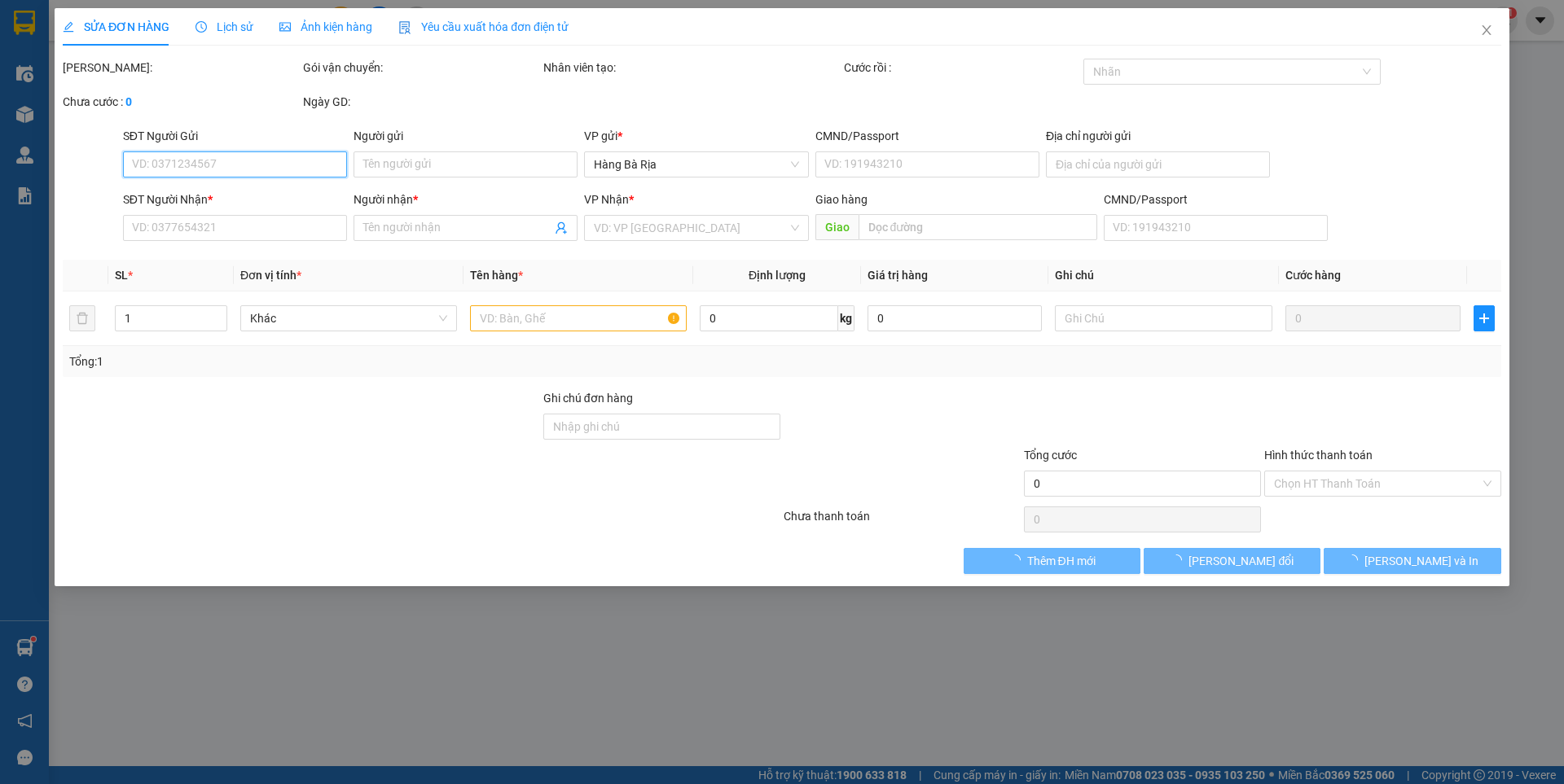
type input "0383809043"
type input "Thuận"
type input "079205029865"
type input "0903631125"
type input "Trung"
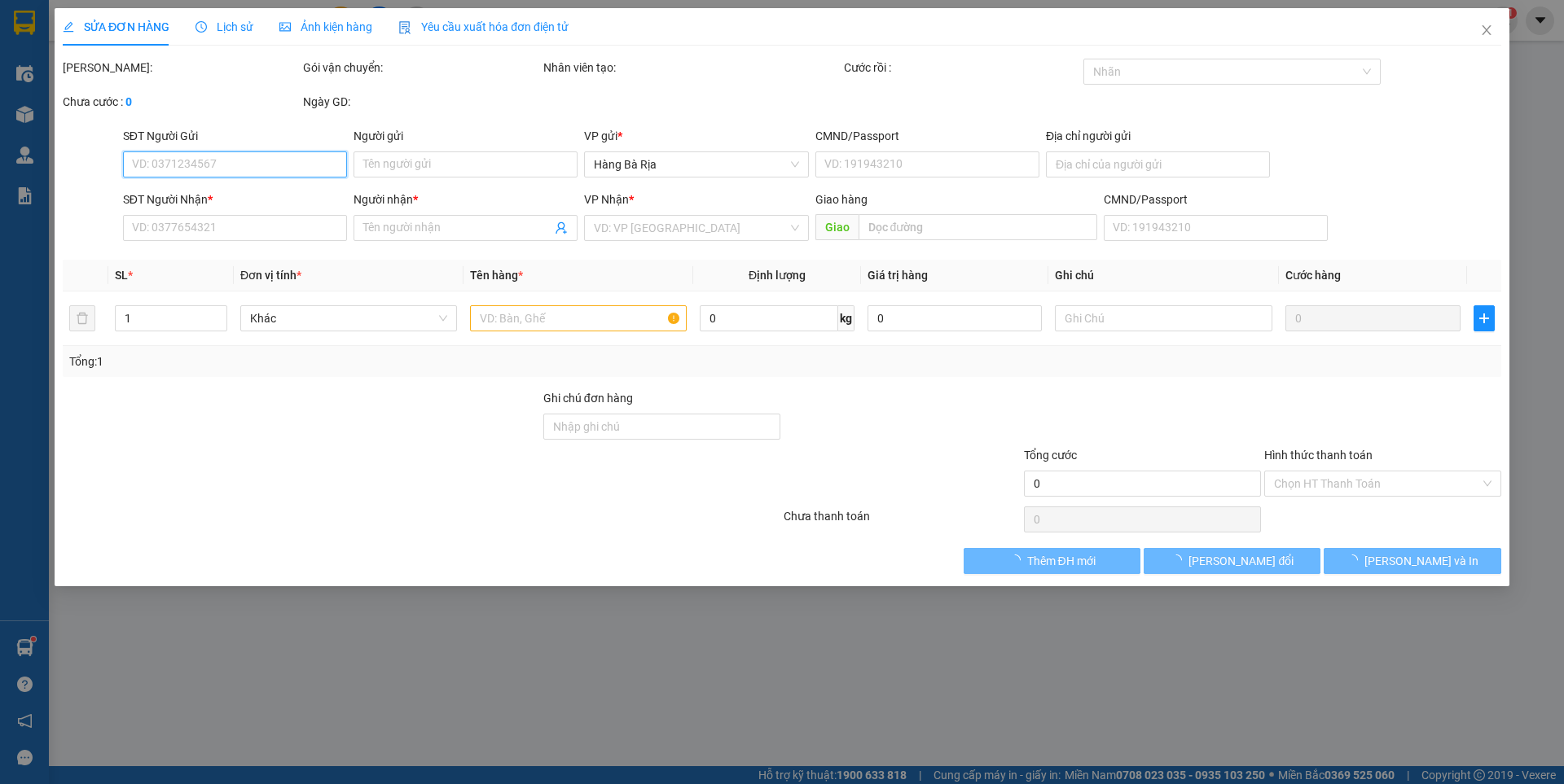
type input "60.000"
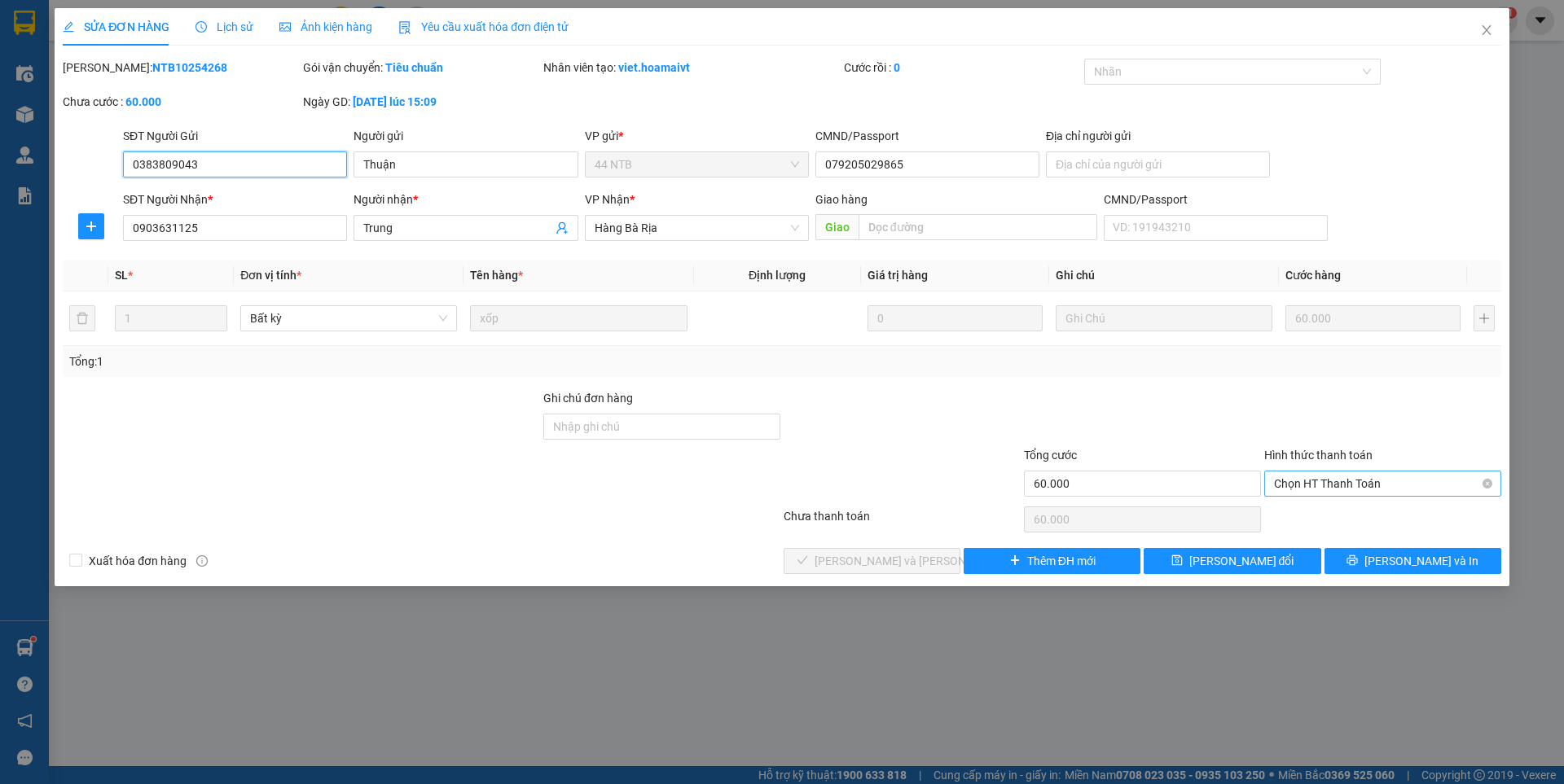
click at [1378, 485] on span "Chọn HT Thanh Toán" at bounding box center [1382, 484] width 218 height 25
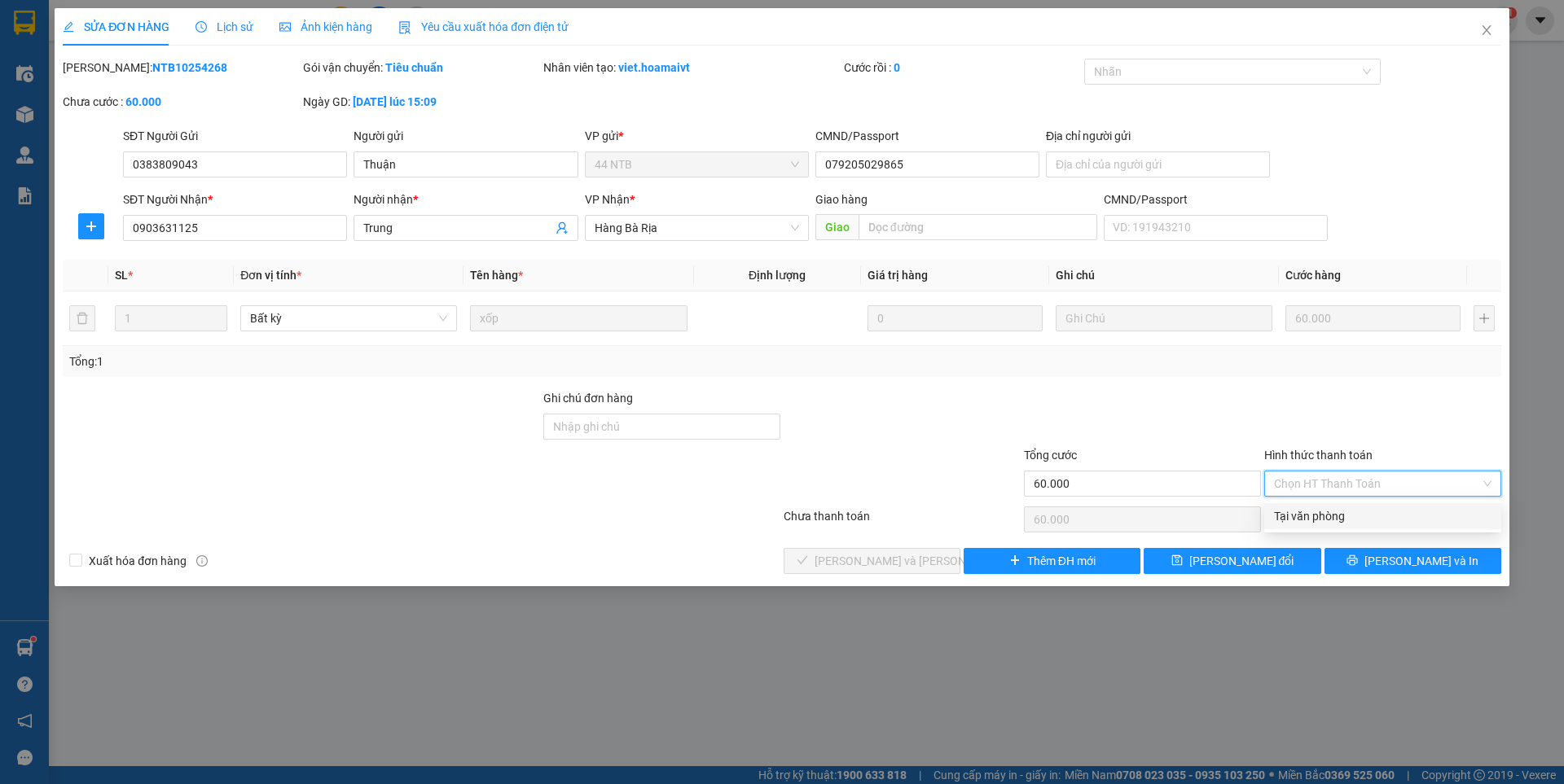
click at [1337, 519] on div "Tại văn phòng" at bounding box center [1382, 516] width 218 height 18
type input "0"
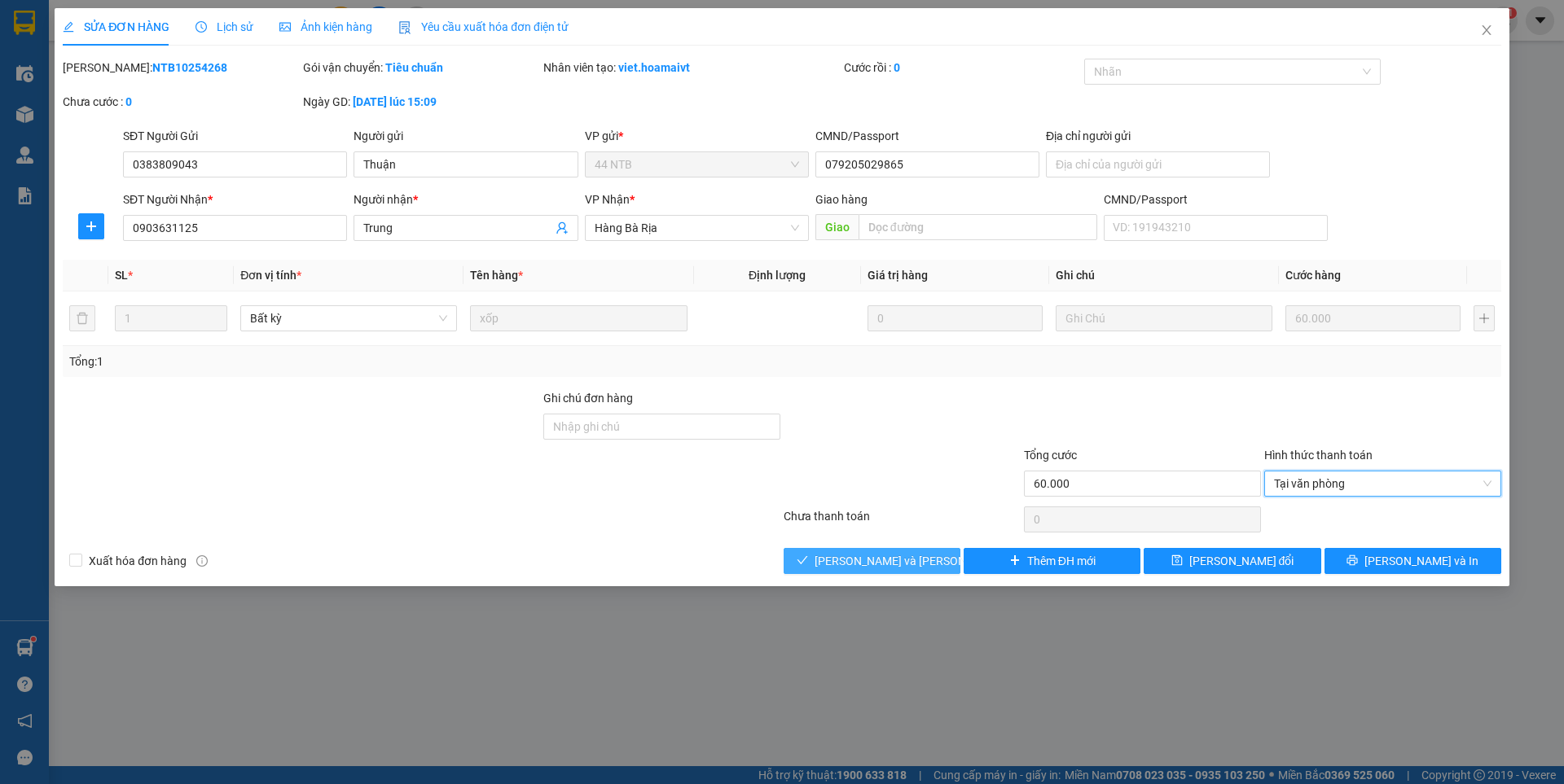
click at [903, 566] on span "[PERSON_NAME] và [PERSON_NAME] hàng" at bounding box center [924, 561] width 220 height 18
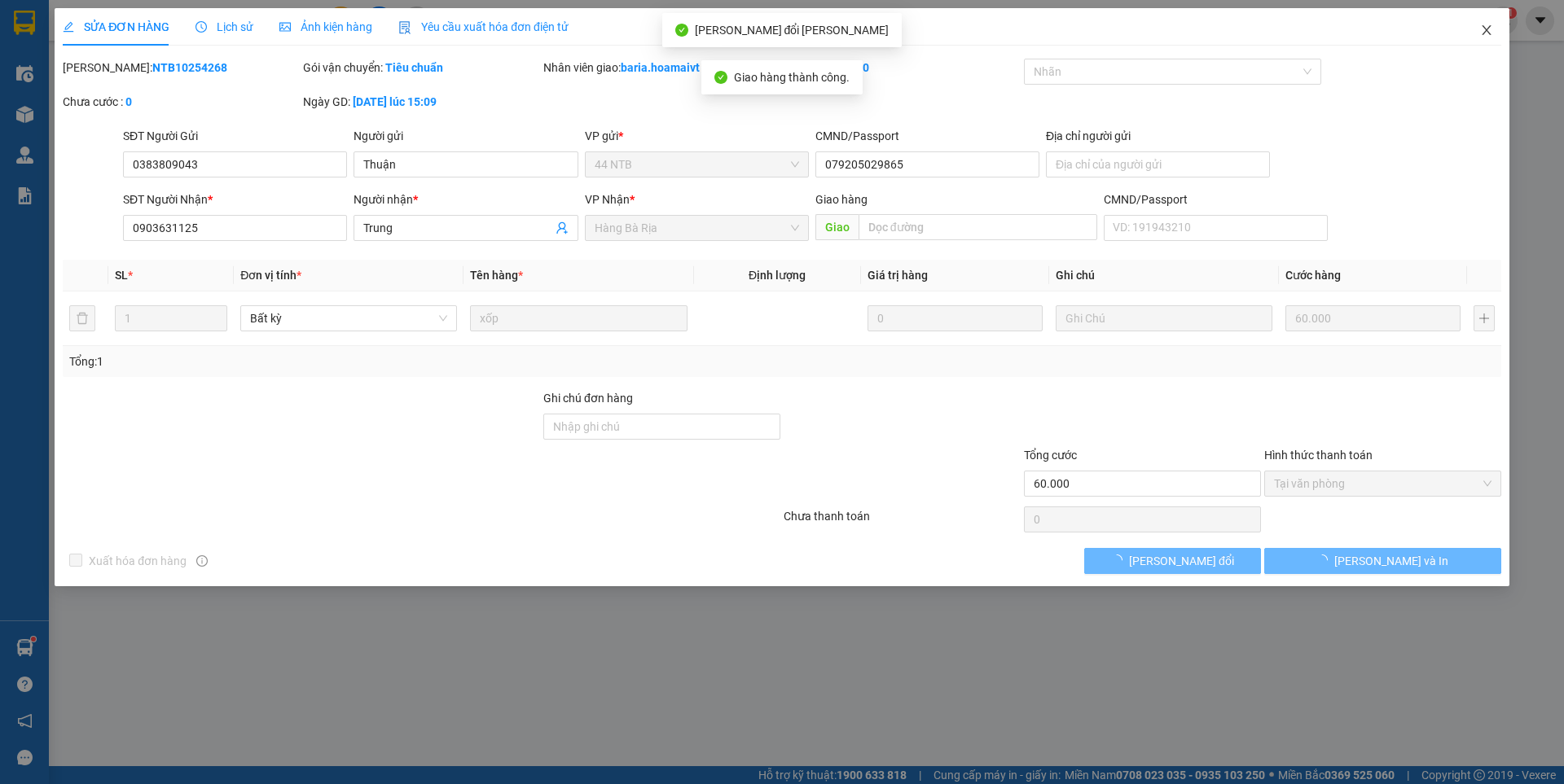
click at [1490, 30] on icon "close" at bounding box center [1486, 31] width 13 height 13
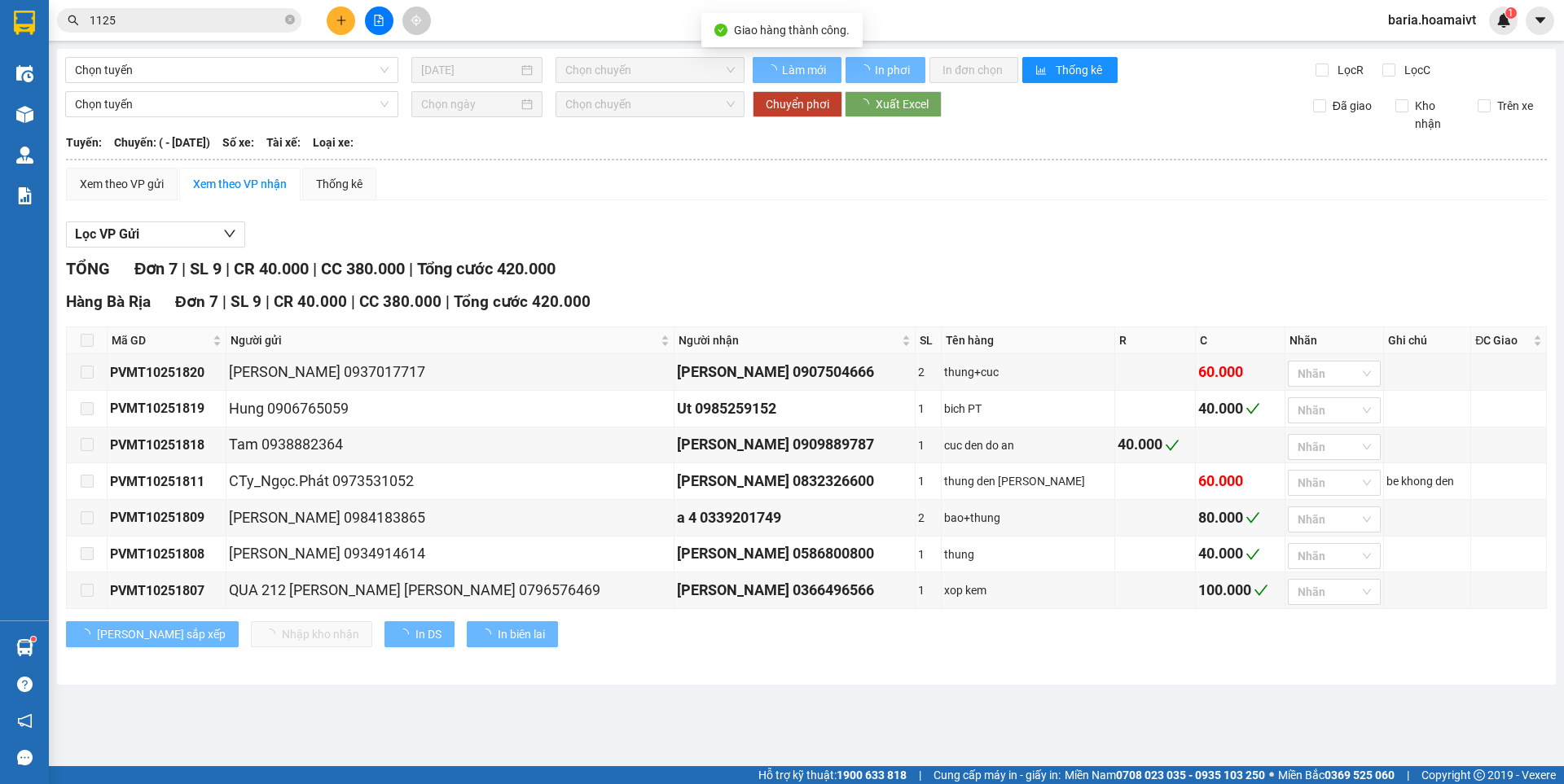
click at [209, 17] on input "1125" at bounding box center [185, 21] width 192 height 18
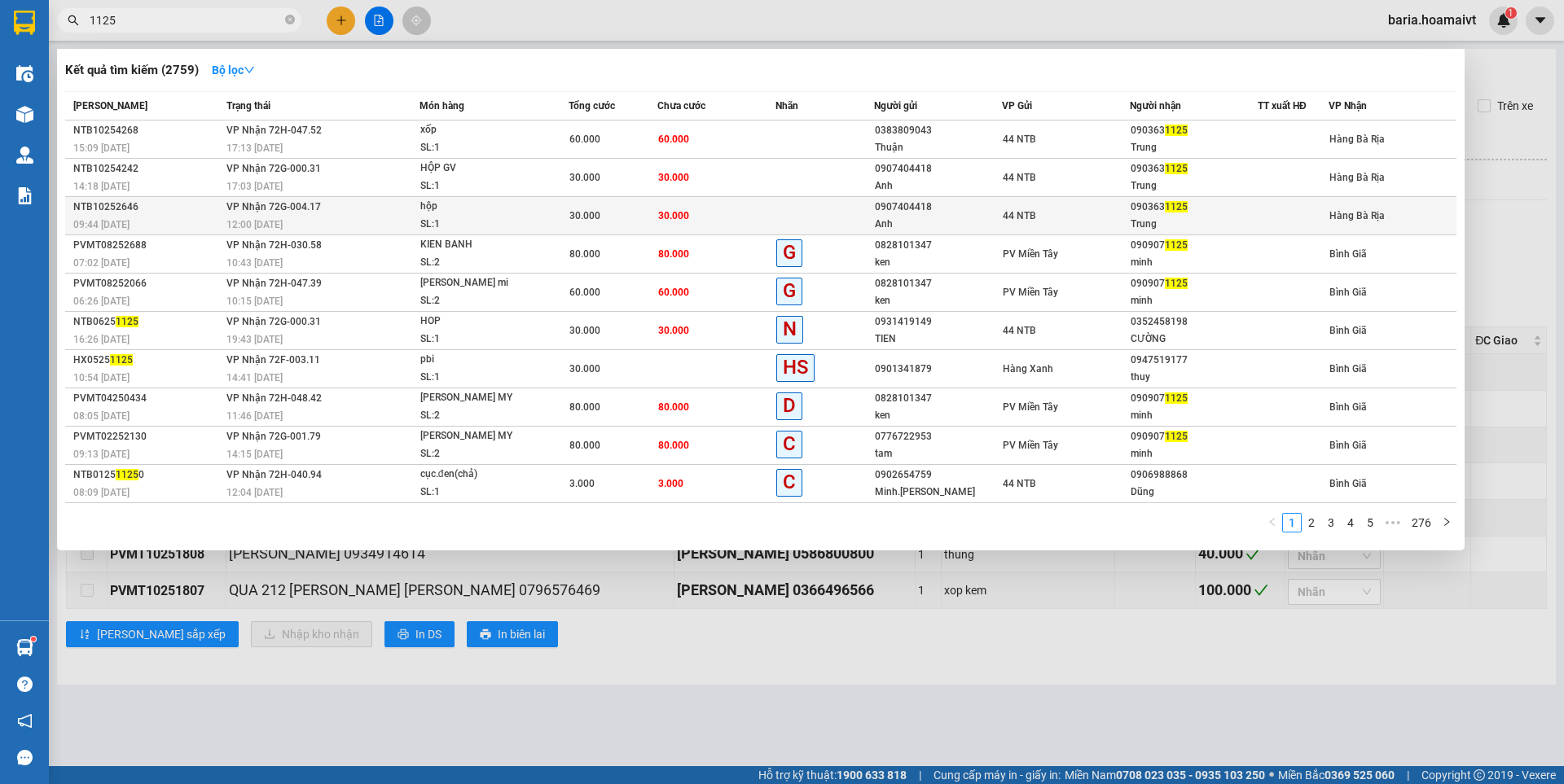
click at [710, 212] on td "30.000" at bounding box center [716, 216] width 118 height 38
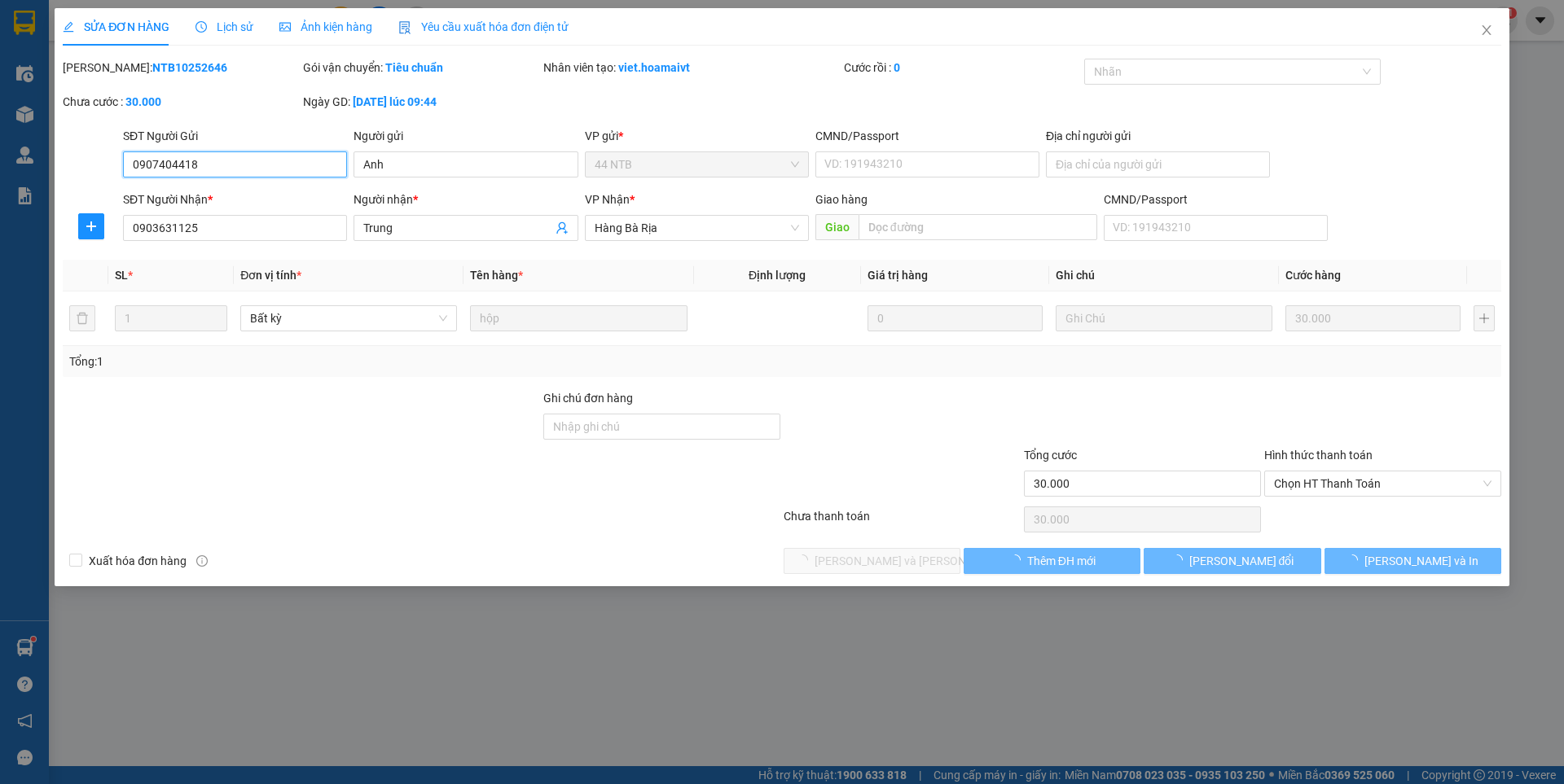
type input "0907404418"
type input "Anh"
type input "0903631125"
type input "Trung"
type input "30.000"
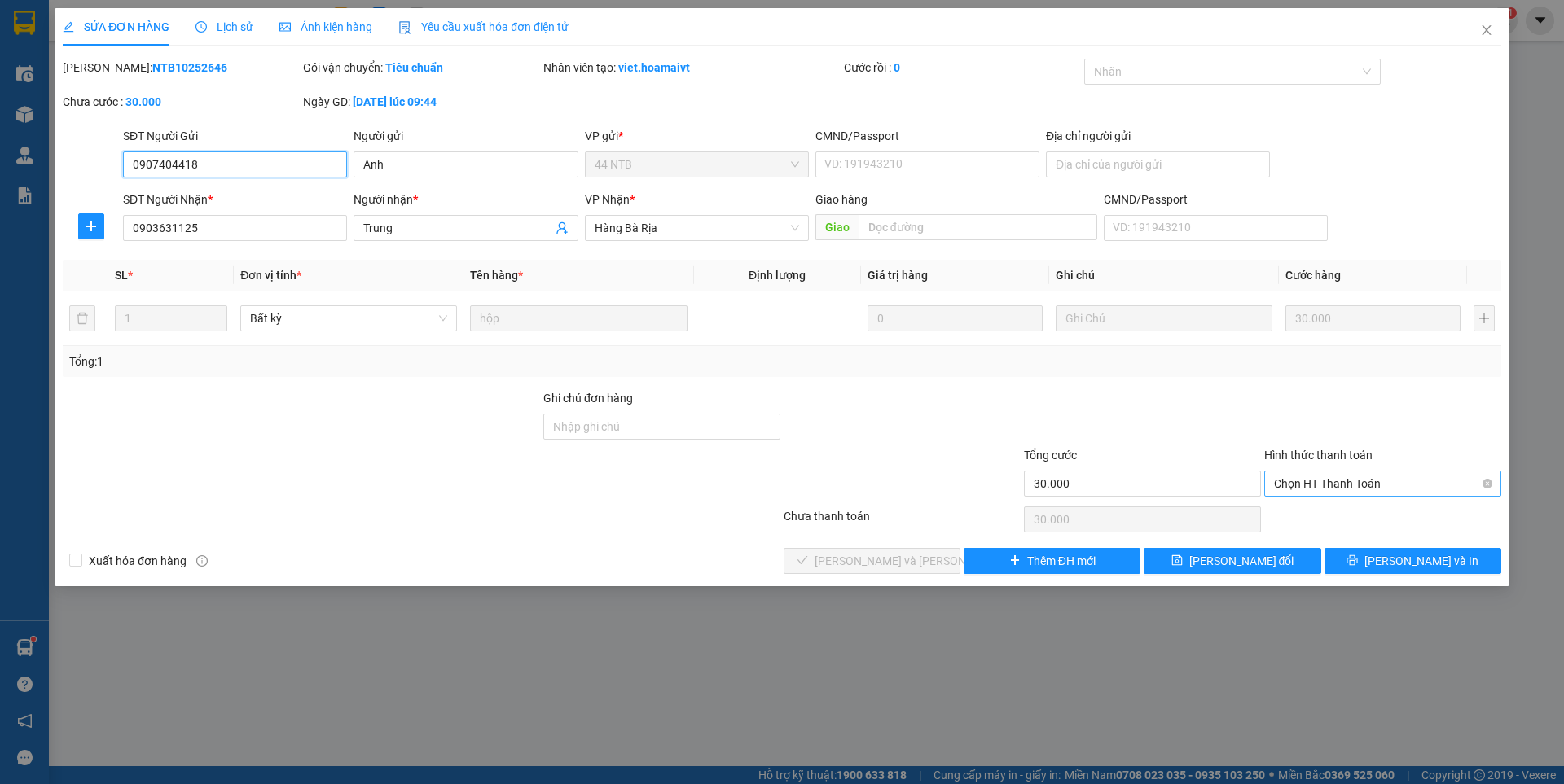
click at [1380, 485] on span "Chọn HT Thanh Toán" at bounding box center [1382, 484] width 218 height 25
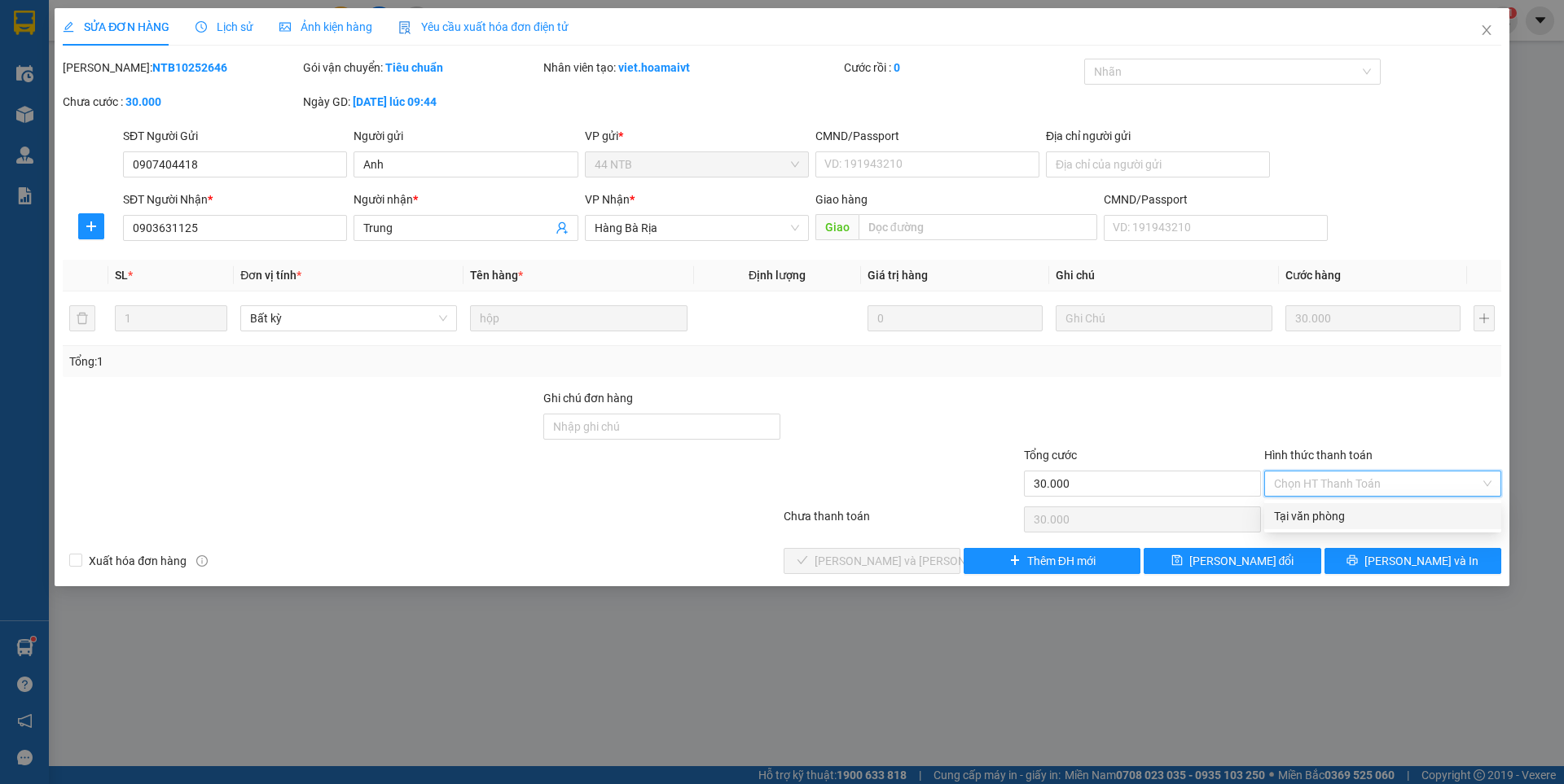
click at [1342, 510] on div "Tại văn phòng" at bounding box center [1382, 516] width 218 height 18
type input "0"
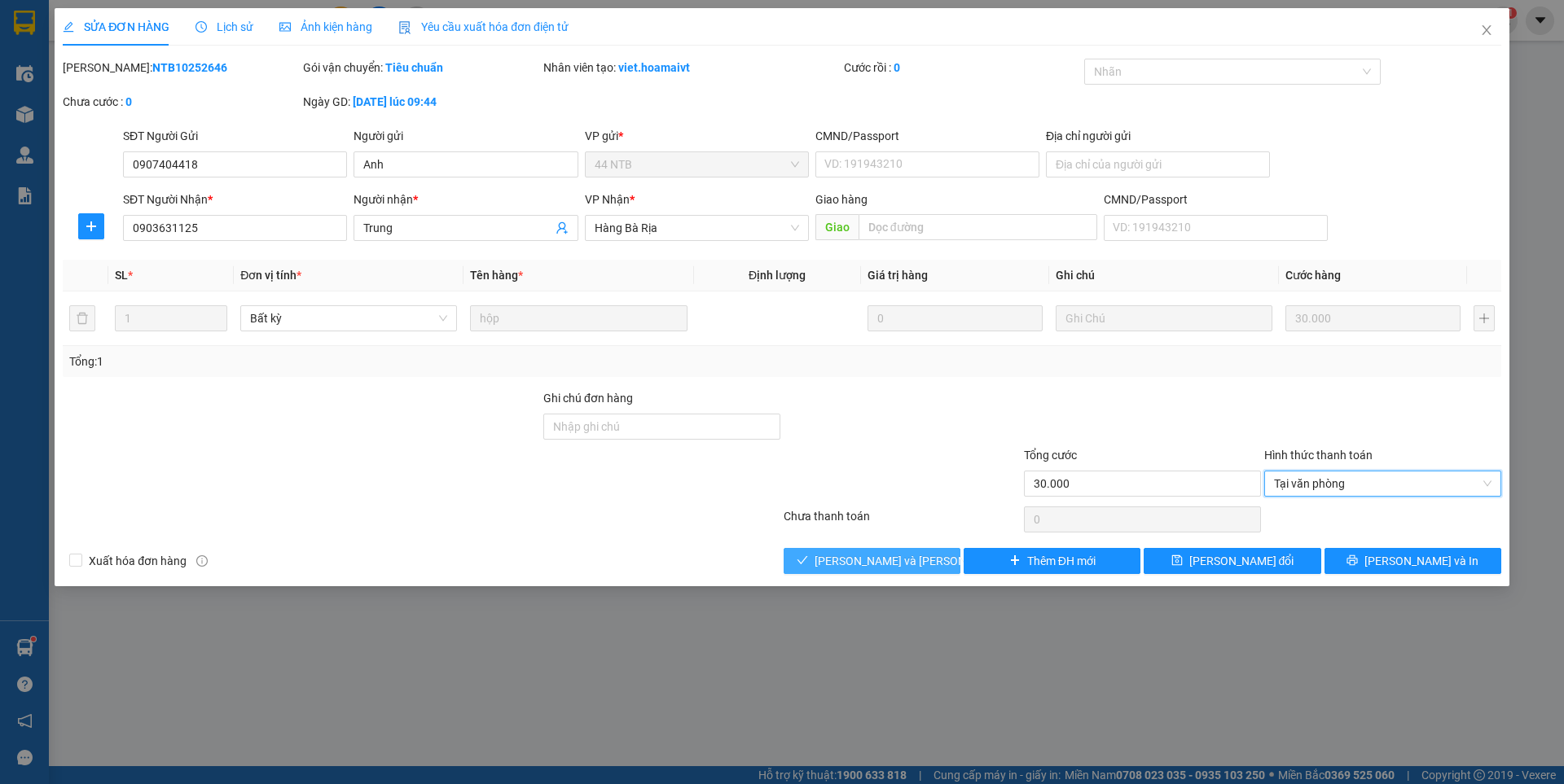
click at [884, 552] on span "[PERSON_NAME] và [PERSON_NAME] hàng" at bounding box center [924, 561] width 220 height 18
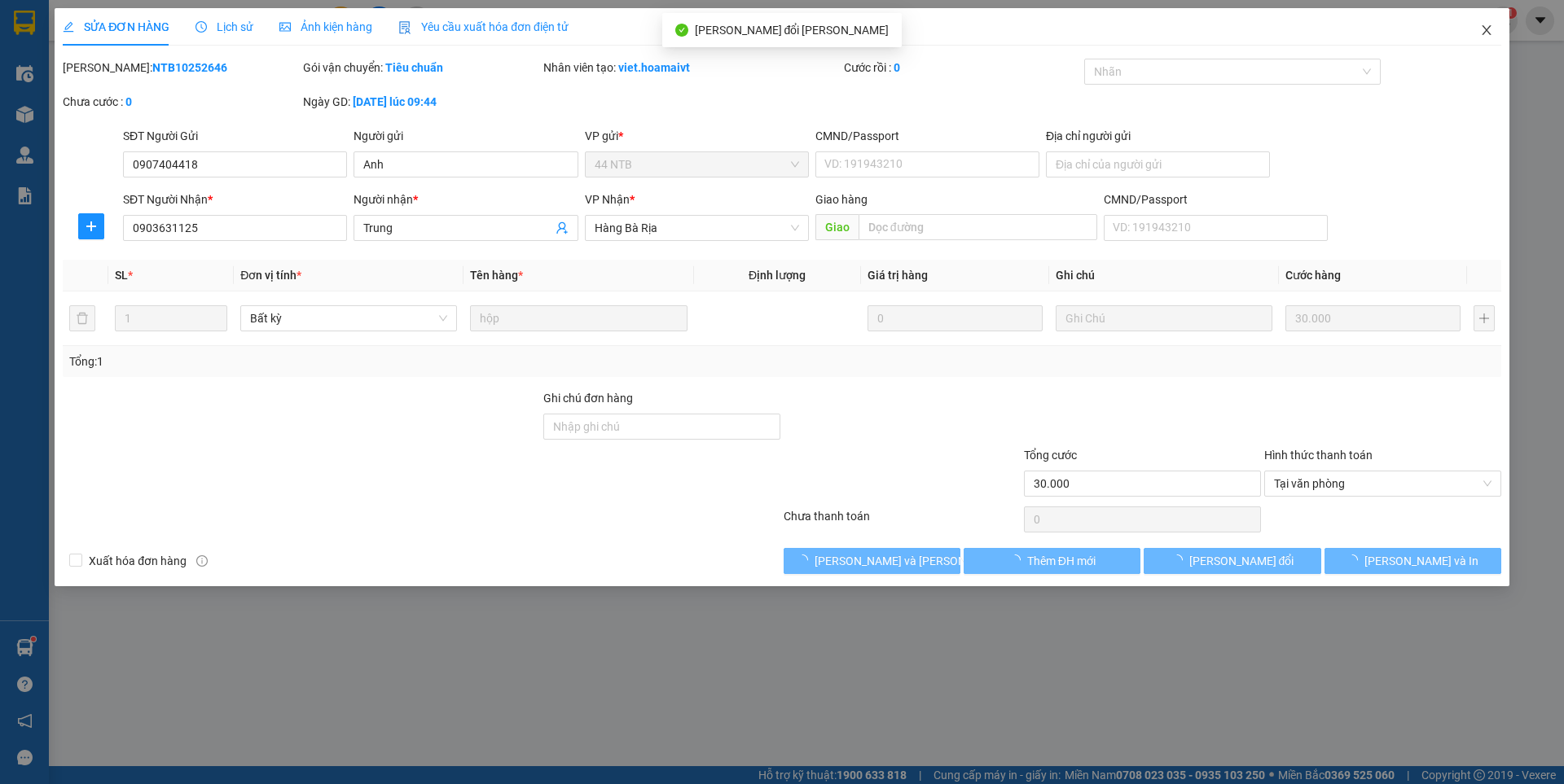
click at [1485, 34] on icon "close" at bounding box center [1486, 31] width 13 height 13
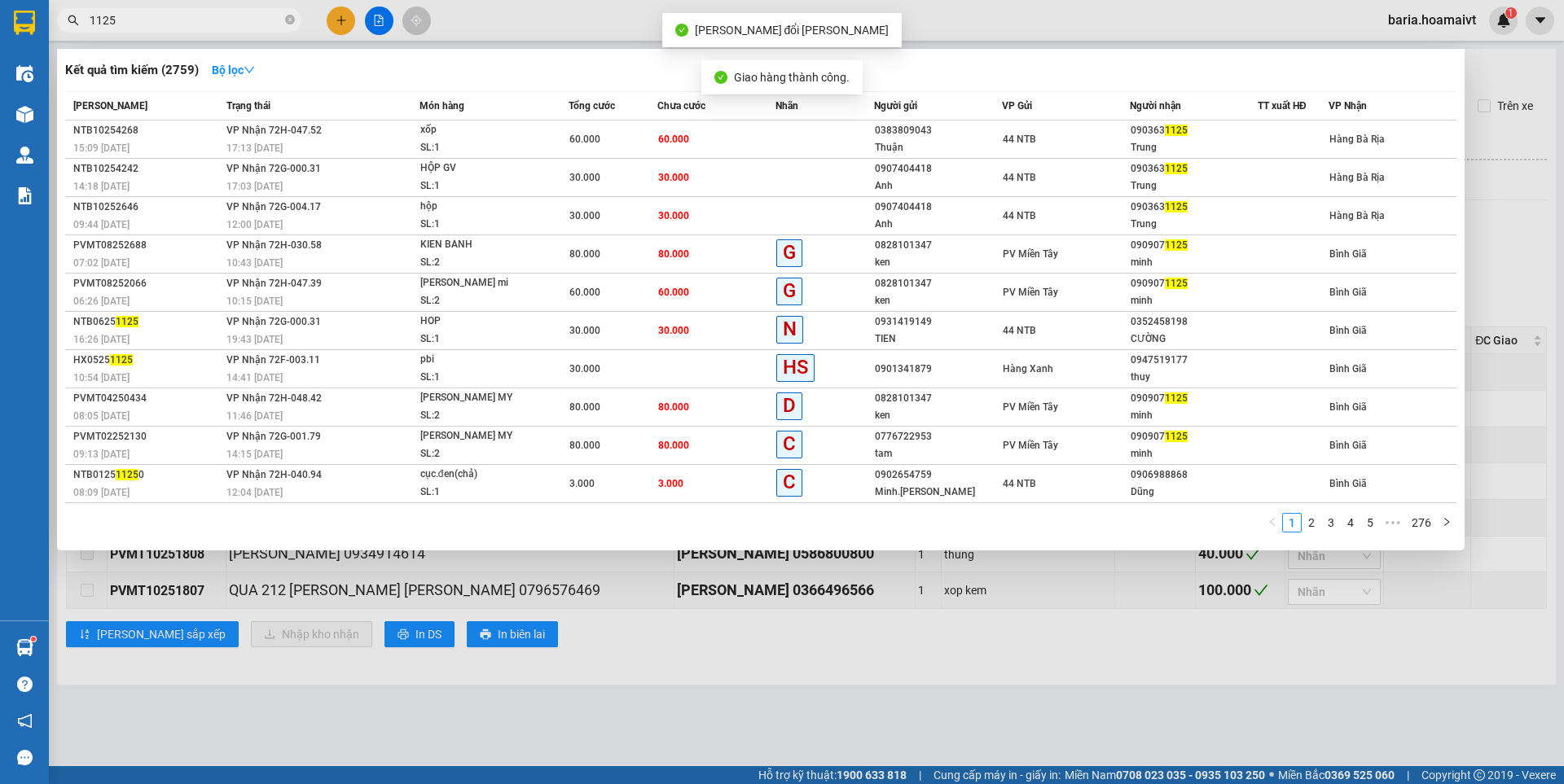
click at [175, 19] on input "1125" at bounding box center [185, 21] width 192 height 18
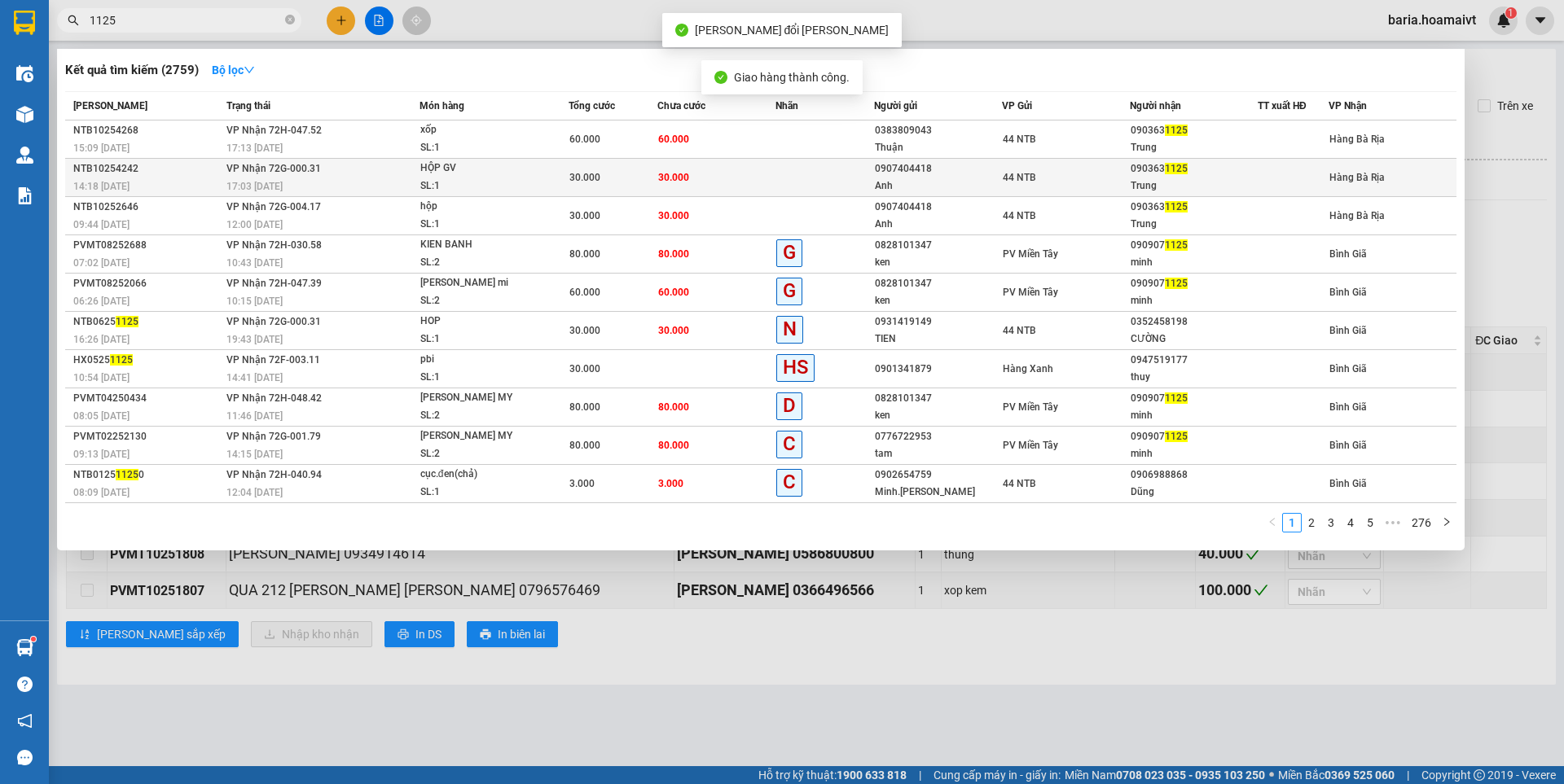
click at [1130, 187] on div "Trung" at bounding box center [1193, 186] width 127 height 17
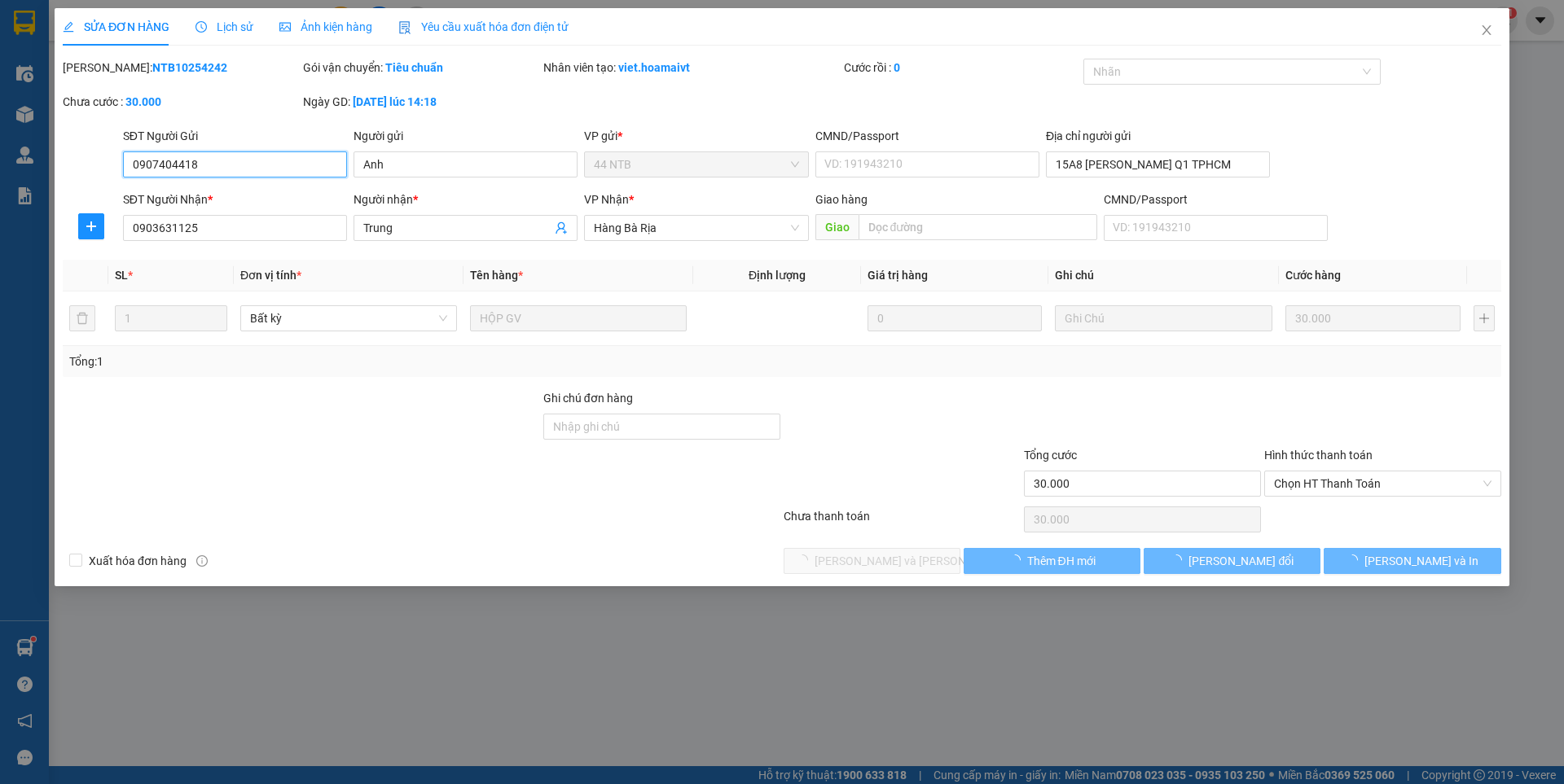
type input "0907404418"
type input "Anh"
type input "15A8 [PERSON_NAME] Q1 TPHCM"
type input "0903631125"
type input "Trung"
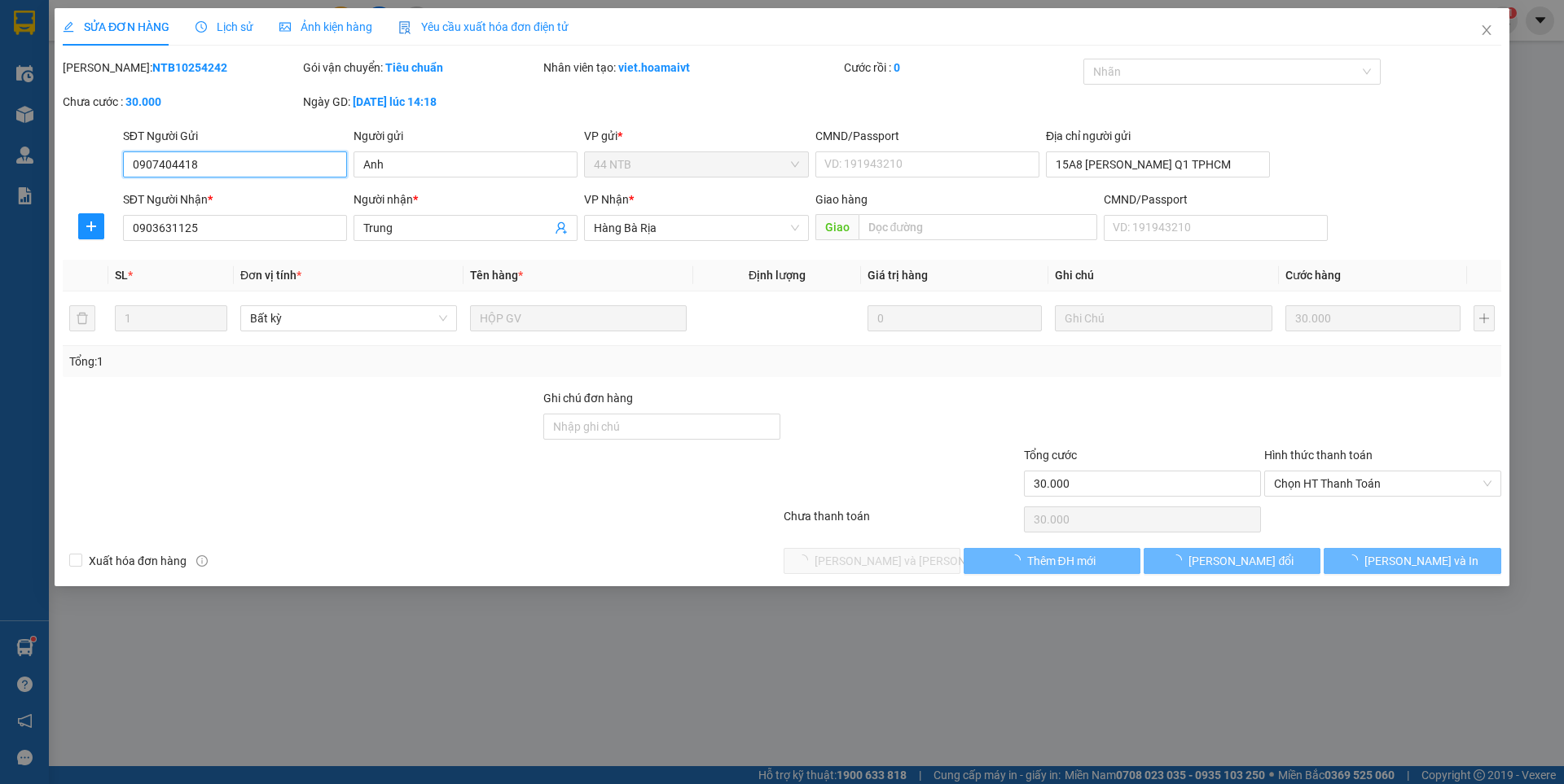
type input "30.000"
click at [1365, 487] on span "Chọn HT Thanh Toán" at bounding box center [1382, 484] width 218 height 25
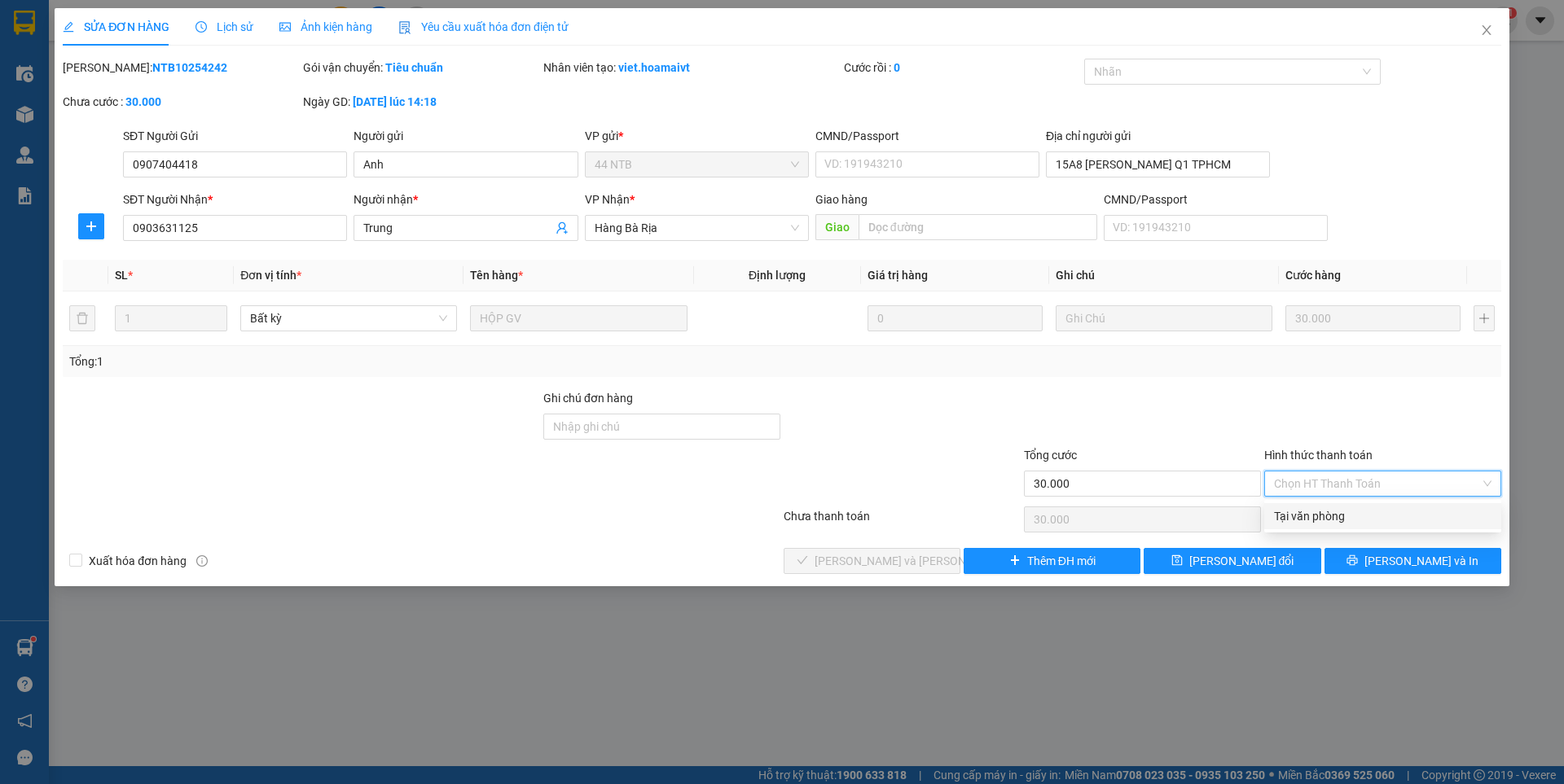
drag, startPoint x: 1335, startPoint y: 498, endPoint x: 995, endPoint y: 543, distance: 343.0
click at [1314, 507] on div "Tại văn phòng" at bounding box center [1382, 515] width 237 height 26
type input "0"
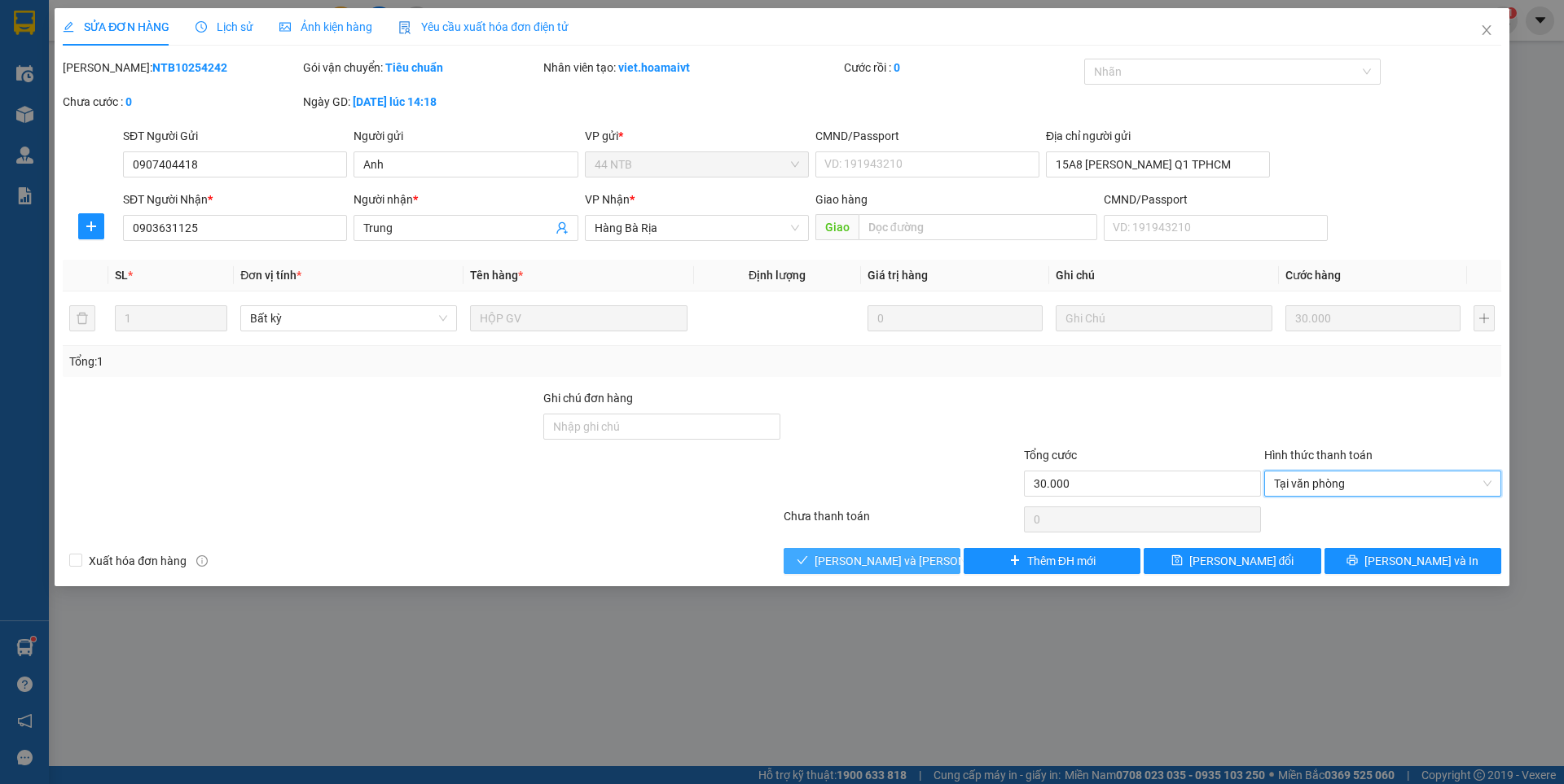
click at [908, 560] on span "[PERSON_NAME] và [PERSON_NAME] hàng" at bounding box center [924, 561] width 220 height 18
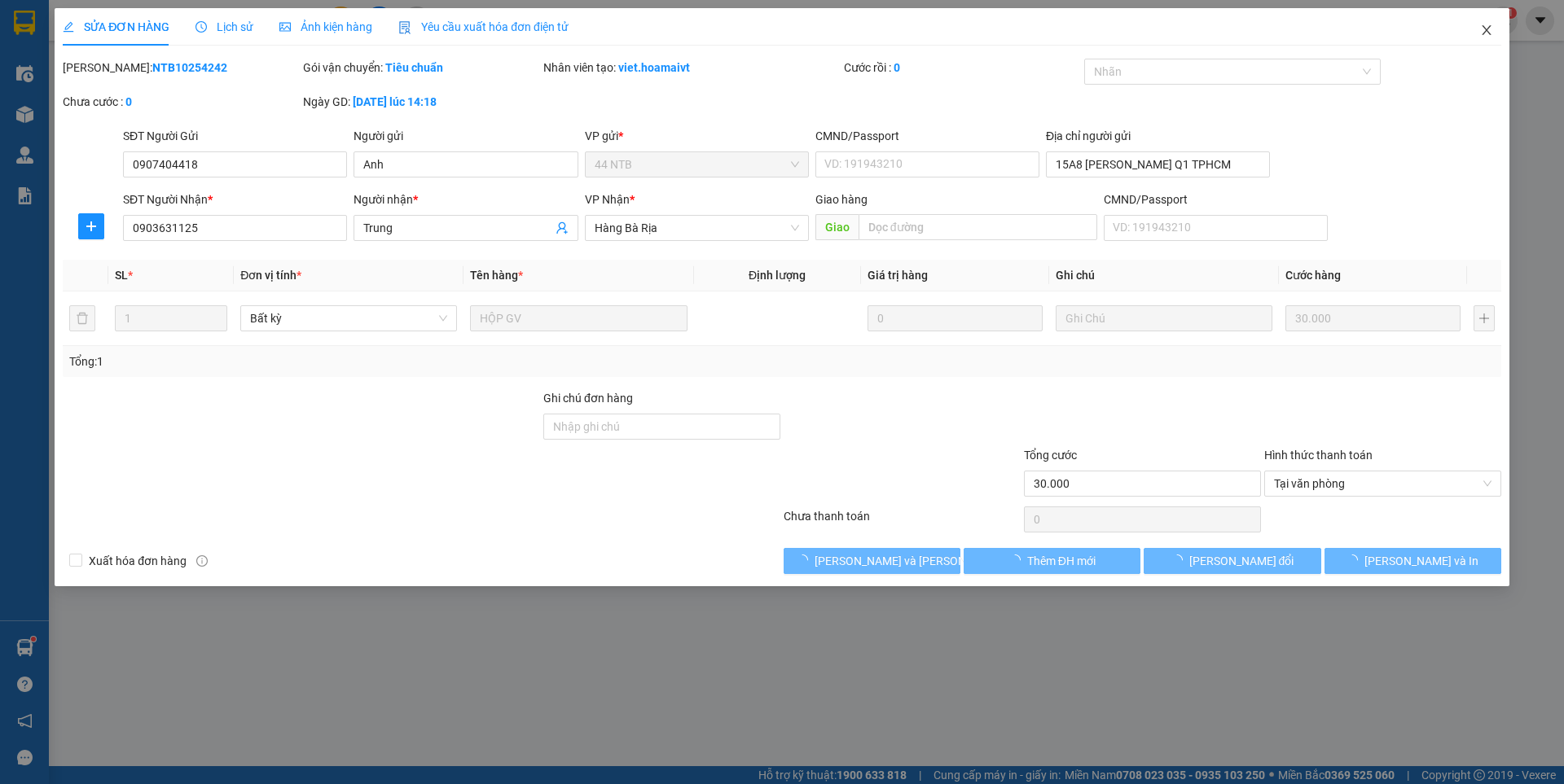
click at [1480, 29] on icon "close" at bounding box center [1486, 31] width 13 height 13
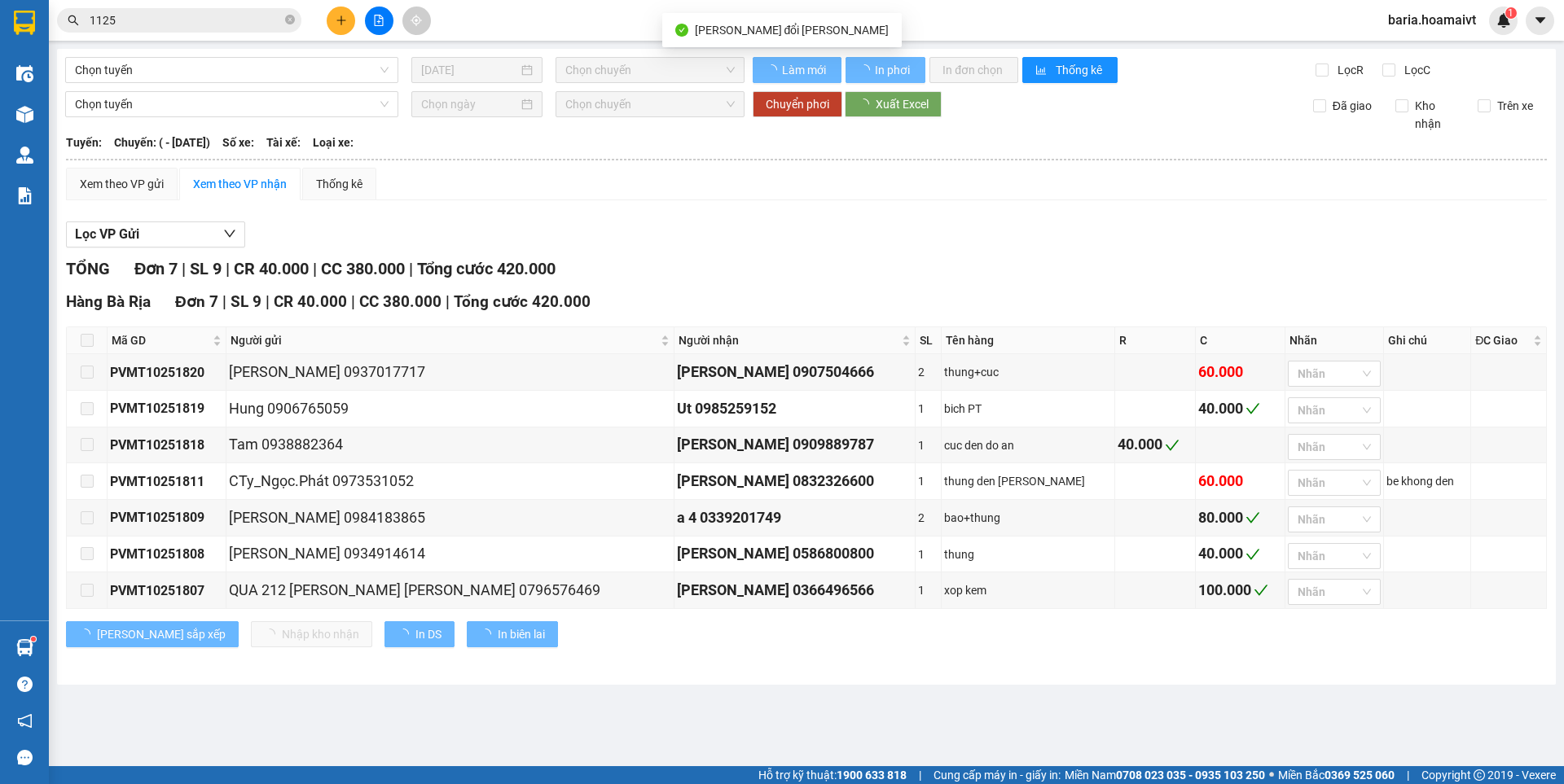
click at [216, 22] on input "1125" at bounding box center [185, 21] width 192 height 18
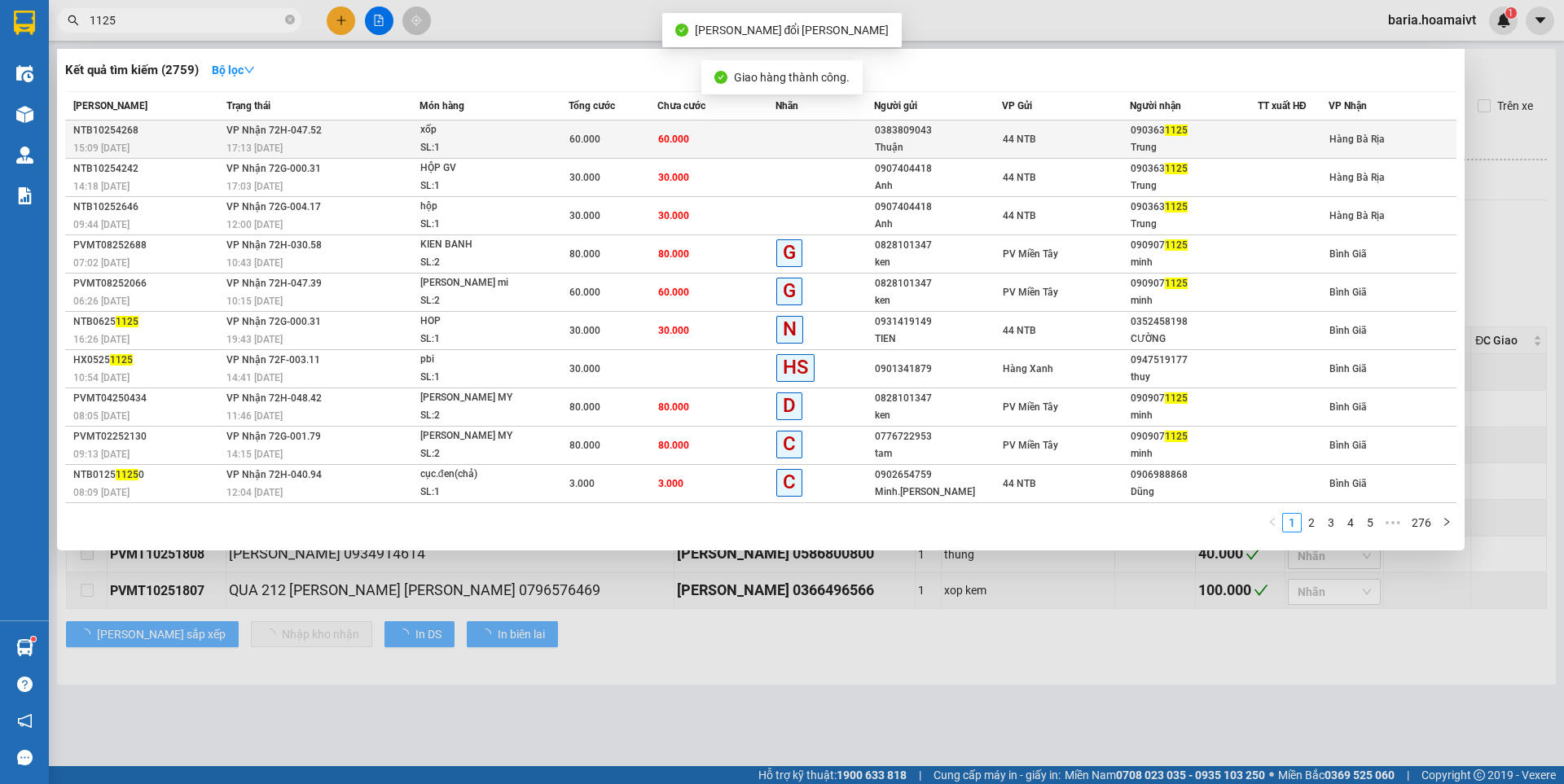
click at [1196, 137] on div "090363 1125" at bounding box center [1193, 131] width 127 height 17
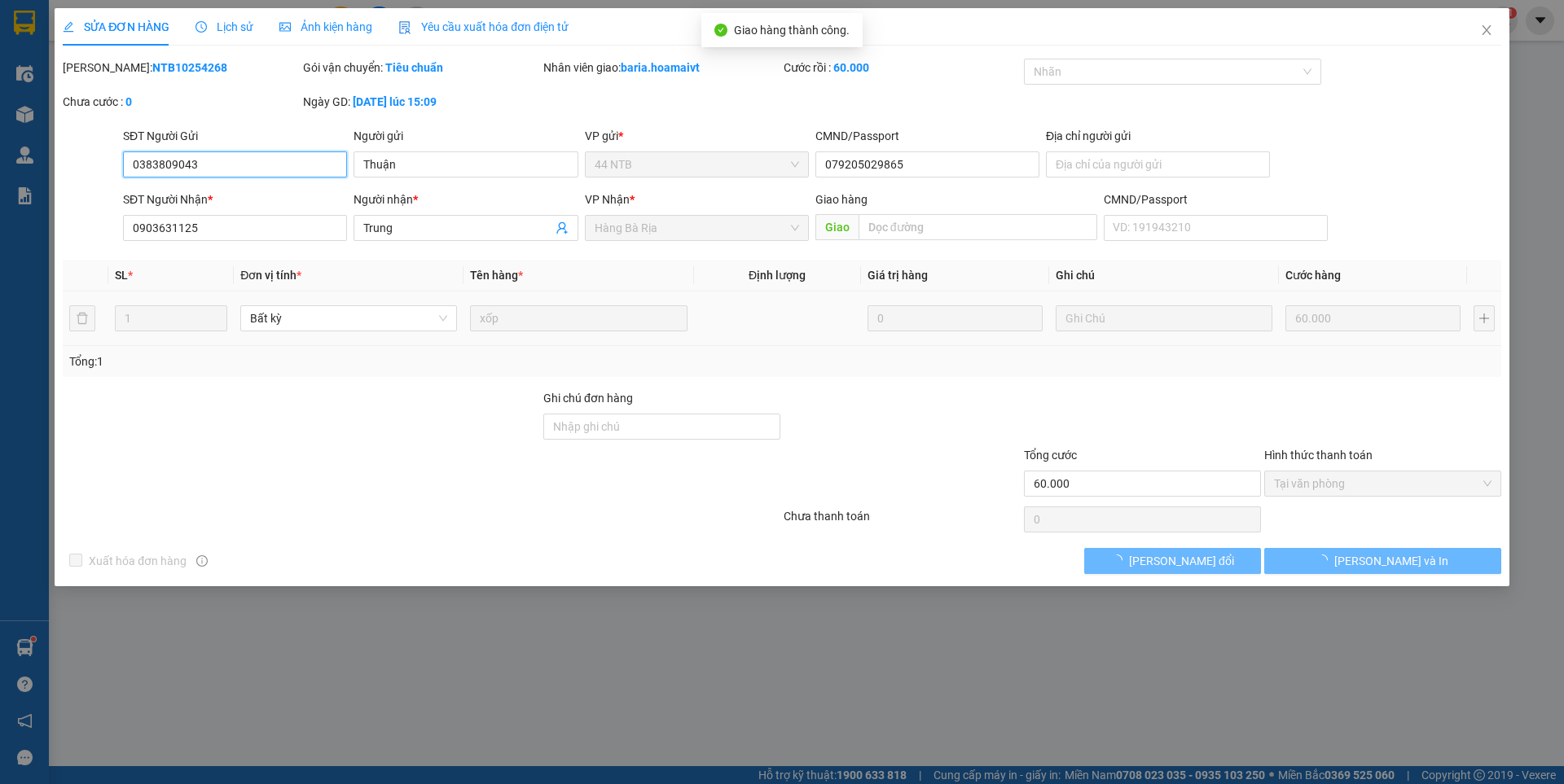
type input "0383809043"
type input "Thuận"
type input "079205029865"
type input "0903631125"
type input "Trung"
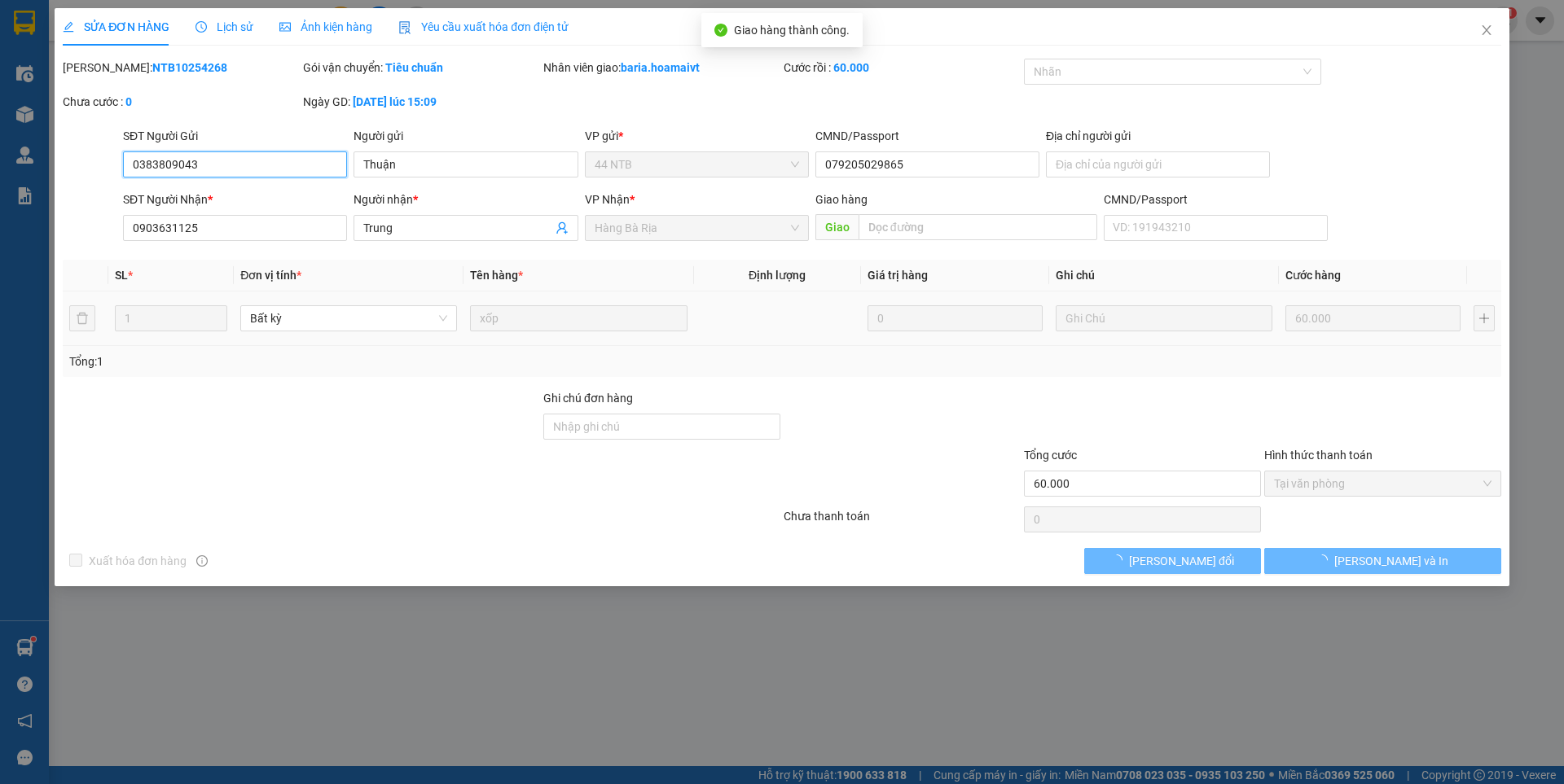
type input "60.000"
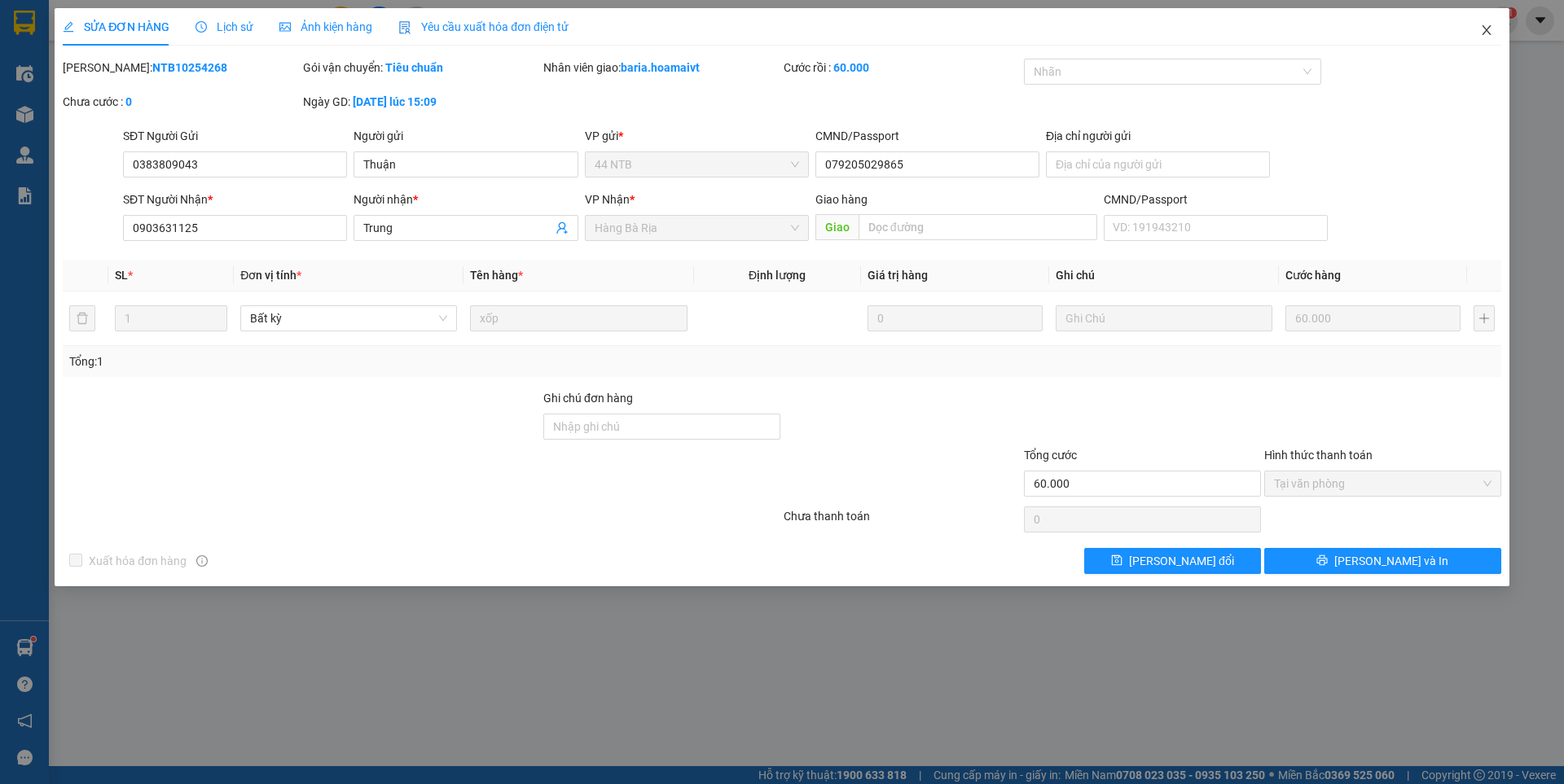
click at [1486, 26] on icon "close" at bounding box center [1486, 31] width 13 height 13
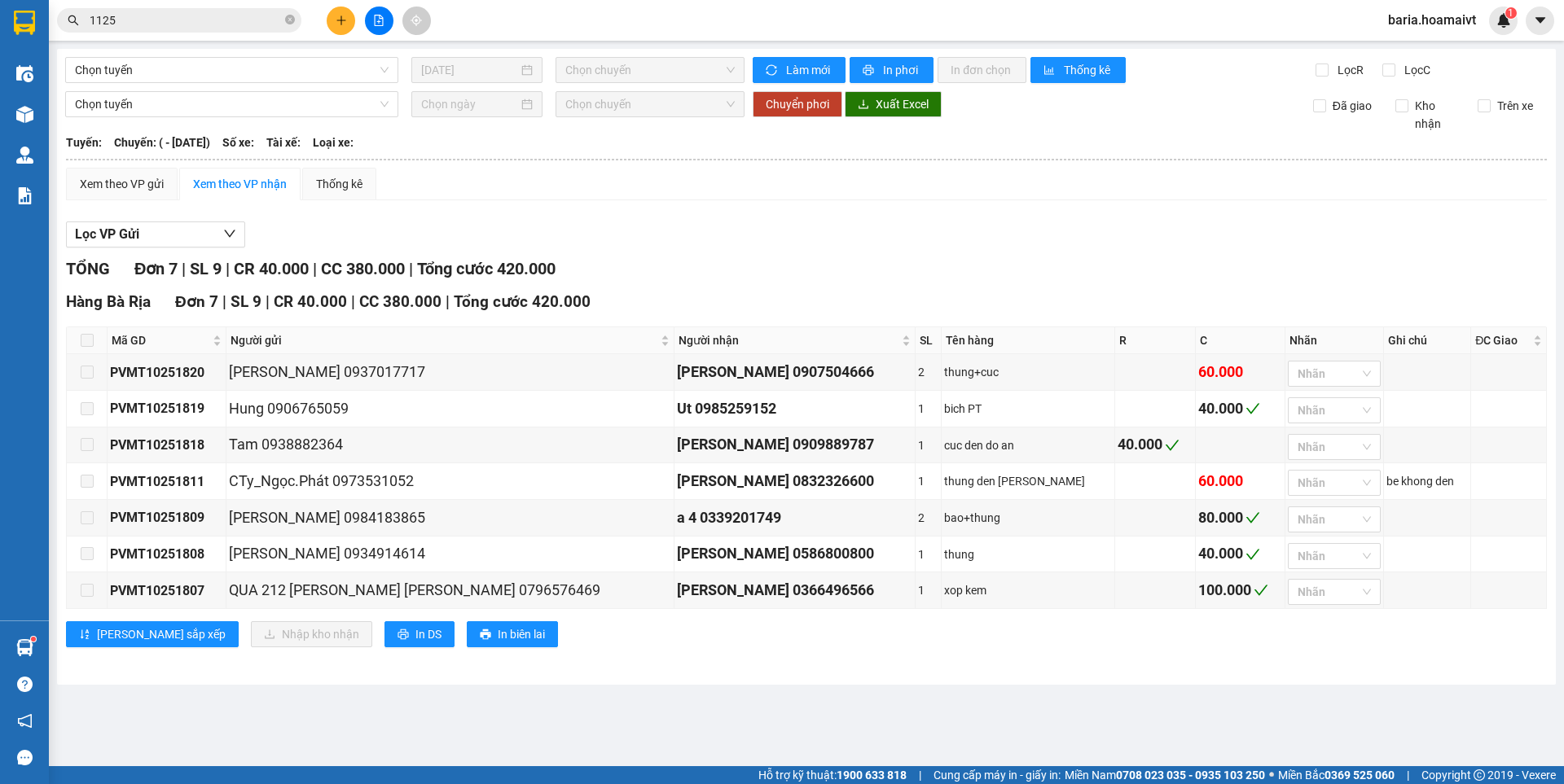
click at [223, 16] on input "1125" at bounding box center [185, 21] width 192 height 18
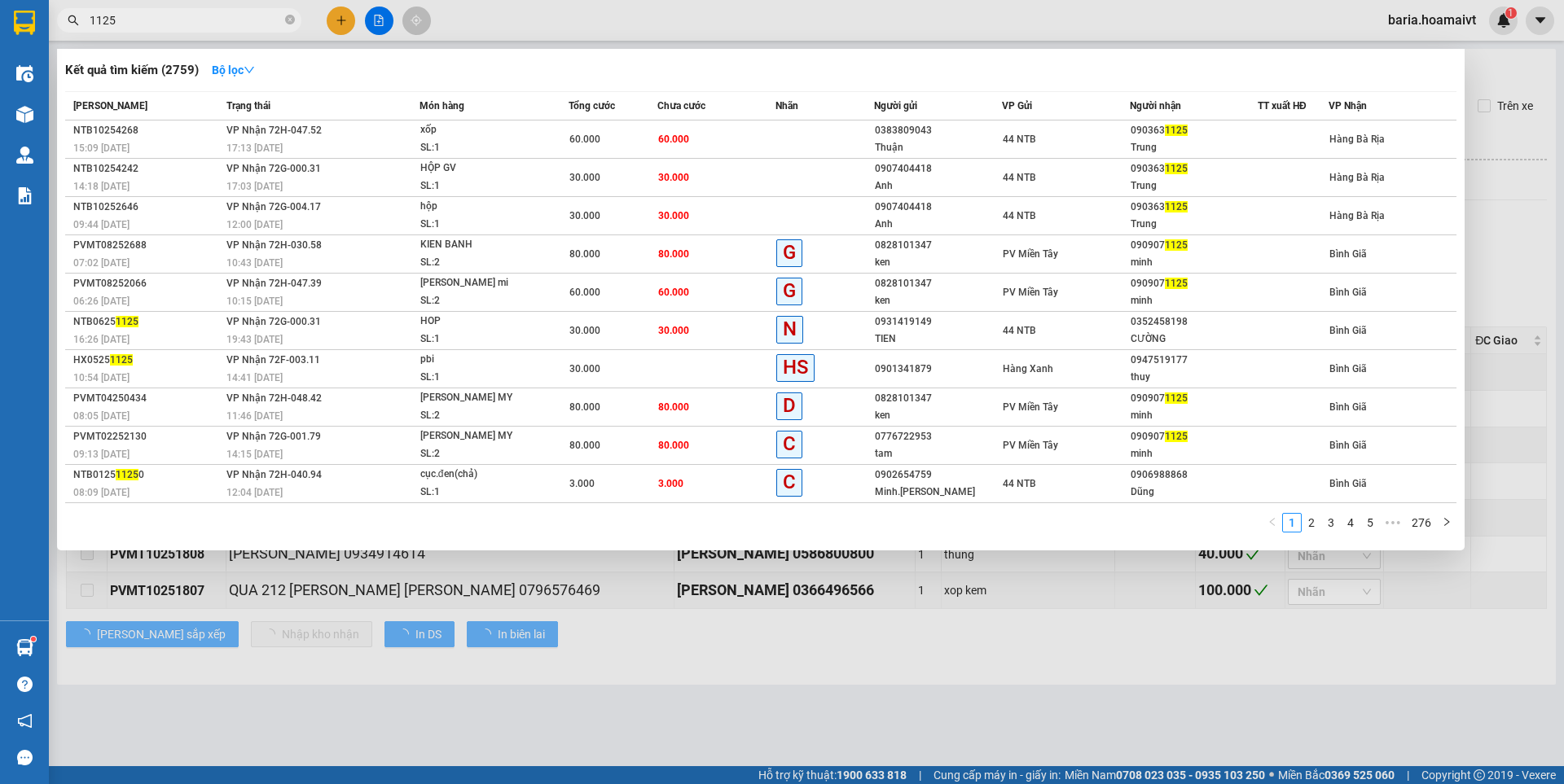
click at [223, 16] on input "1125" at bounding box center [185, 21] width 192 height 18
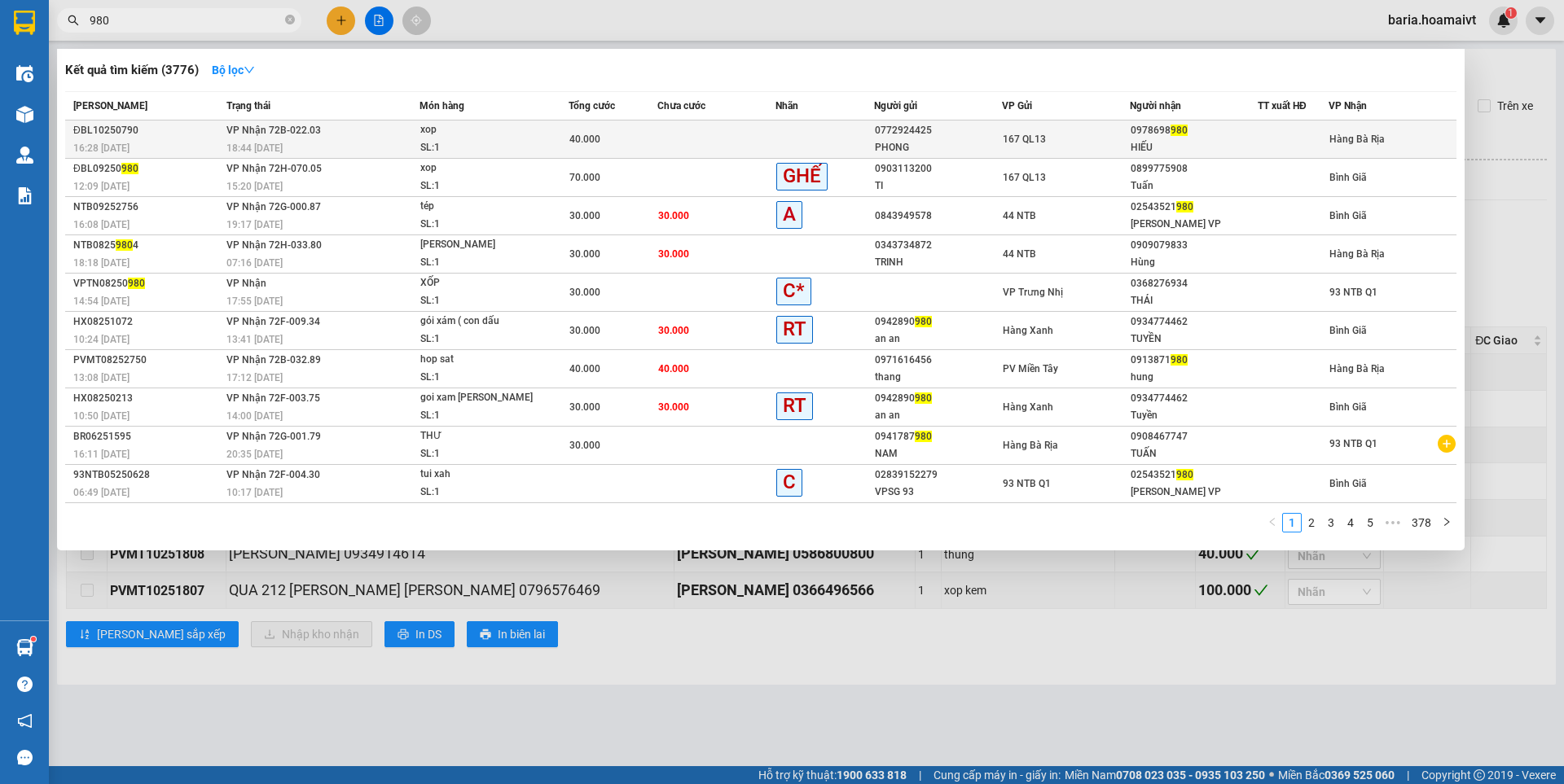
type input "980"
click at [1179, 130] on span "980" at bounding box center [1178, 131] width 17 height 12
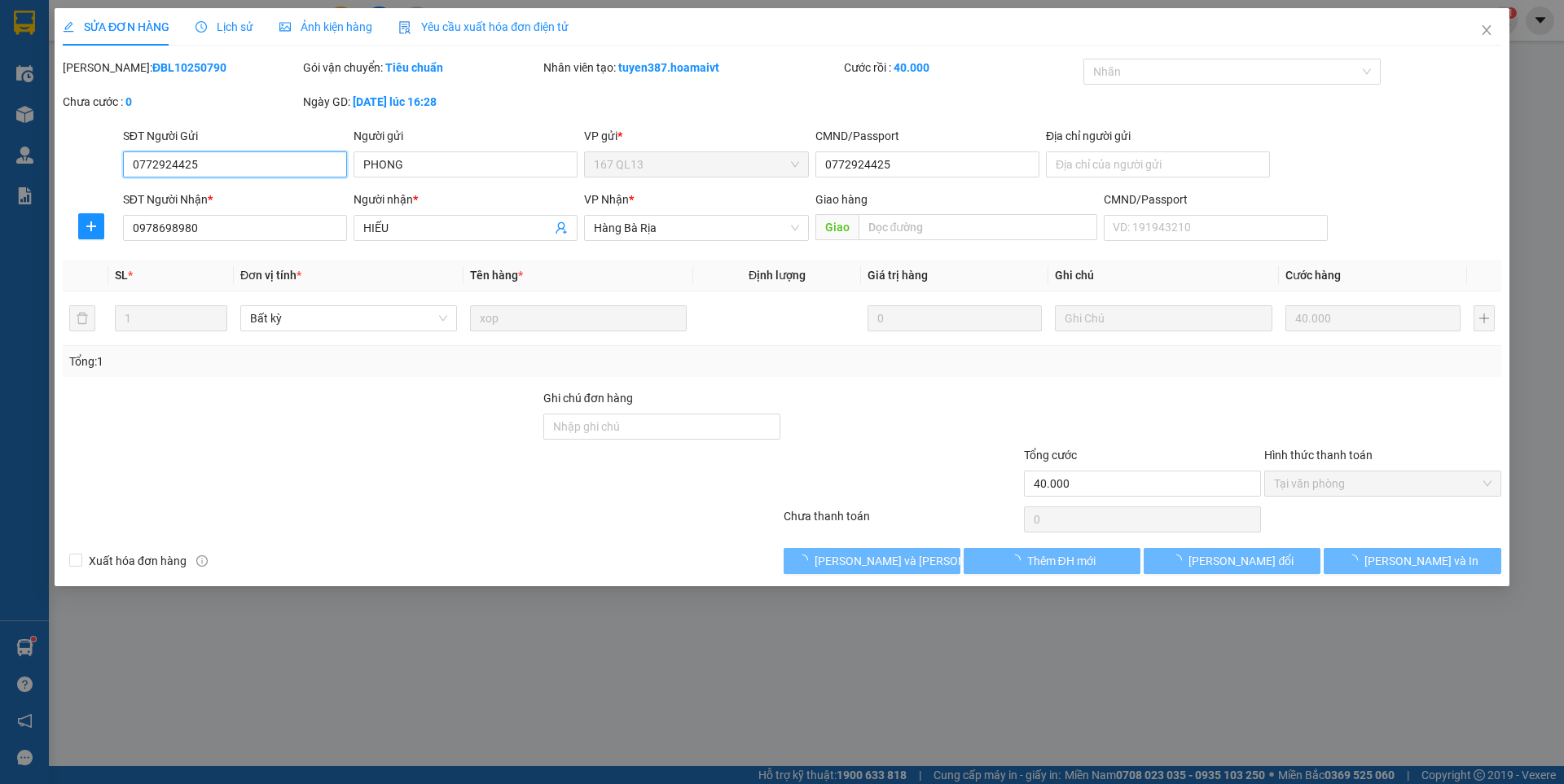
type input "0772924425"
type input "PHONG"
type input "0772924425"
type input "0978698980"
type input "HIẾU"
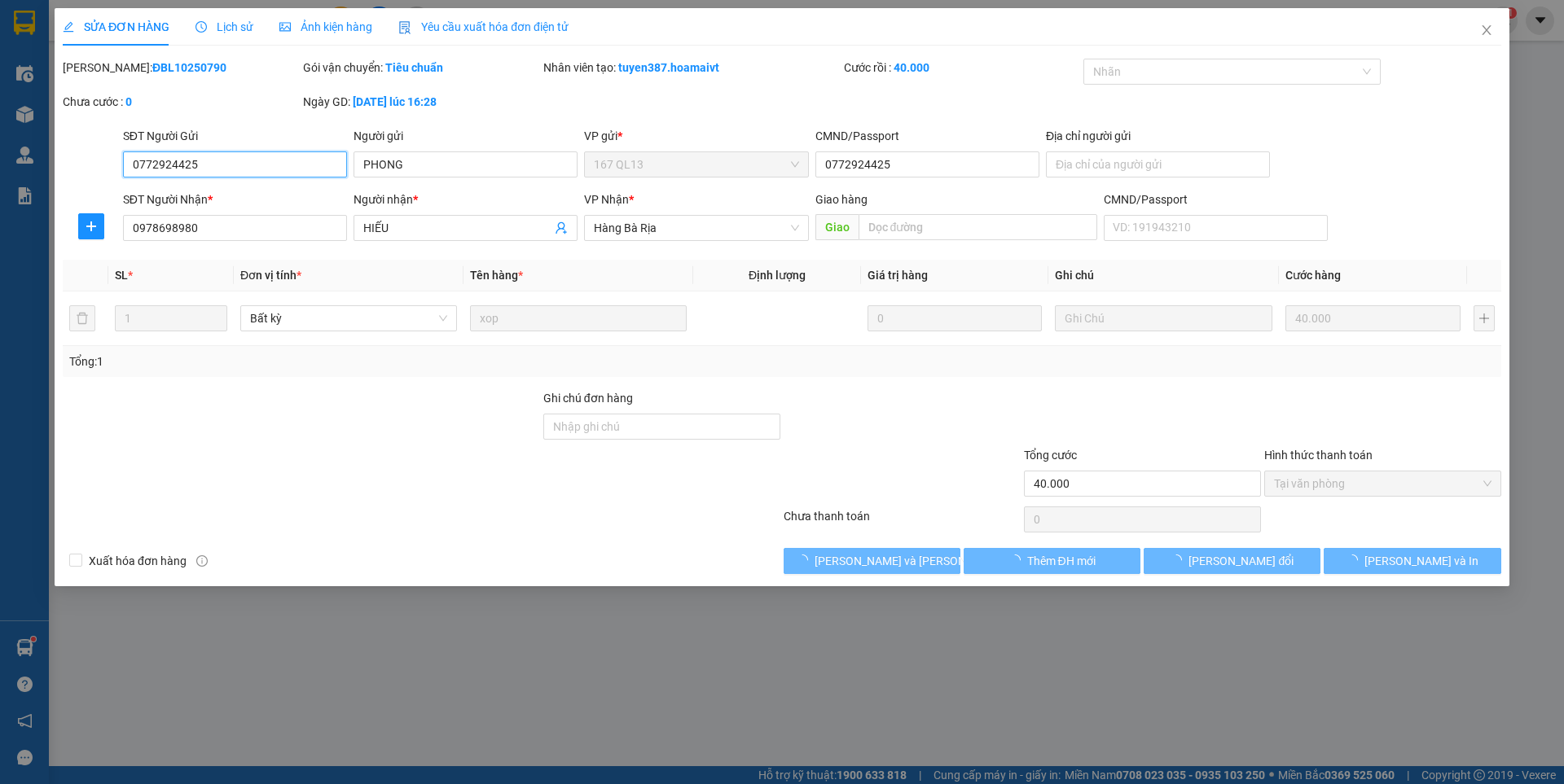
type input "40.000"
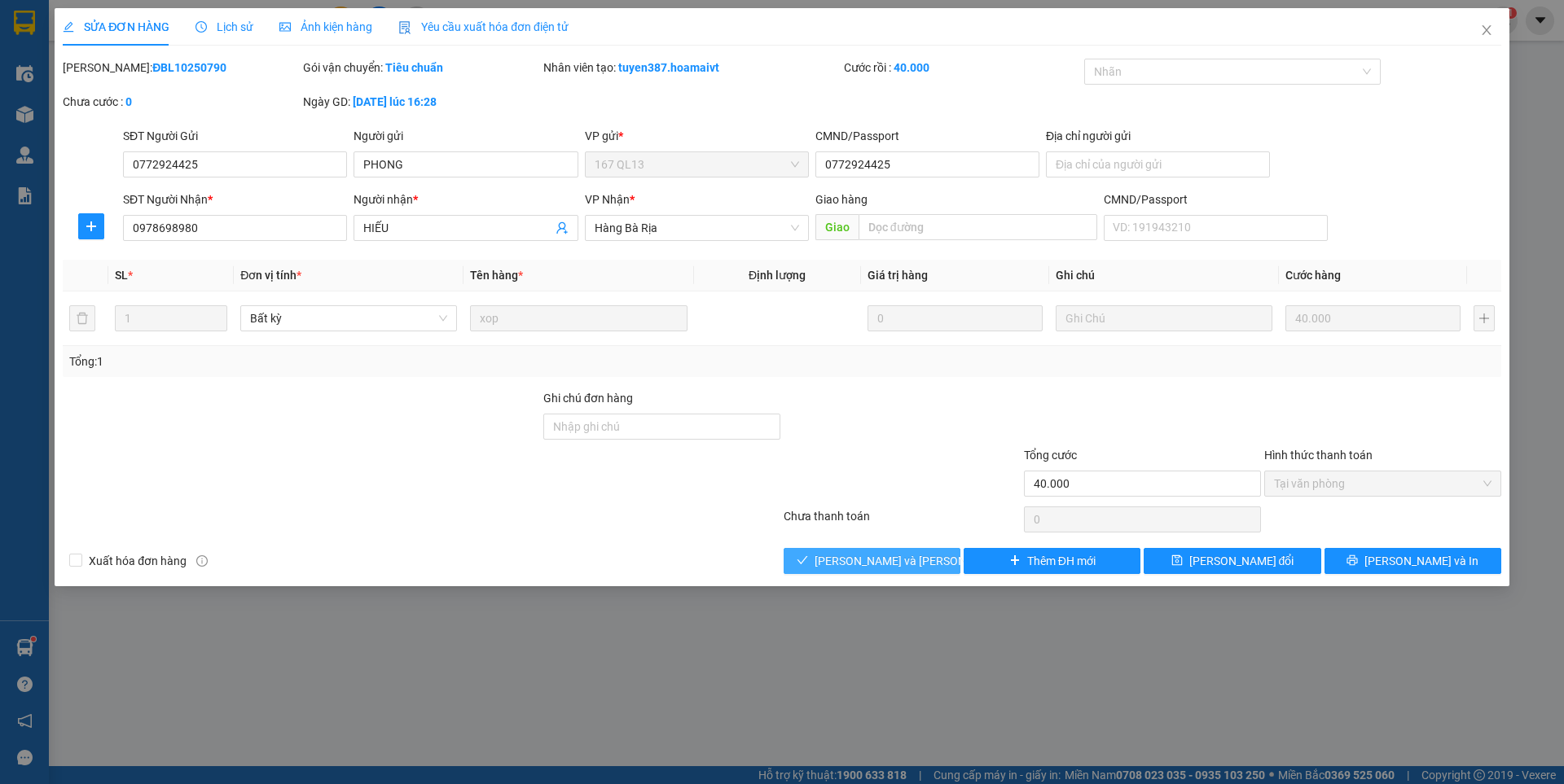
click at [896, 557] on span "[PERSON_NAME] và [PERSON_NAME] hàng" at bounding box center [924, 561] width 220 height 18
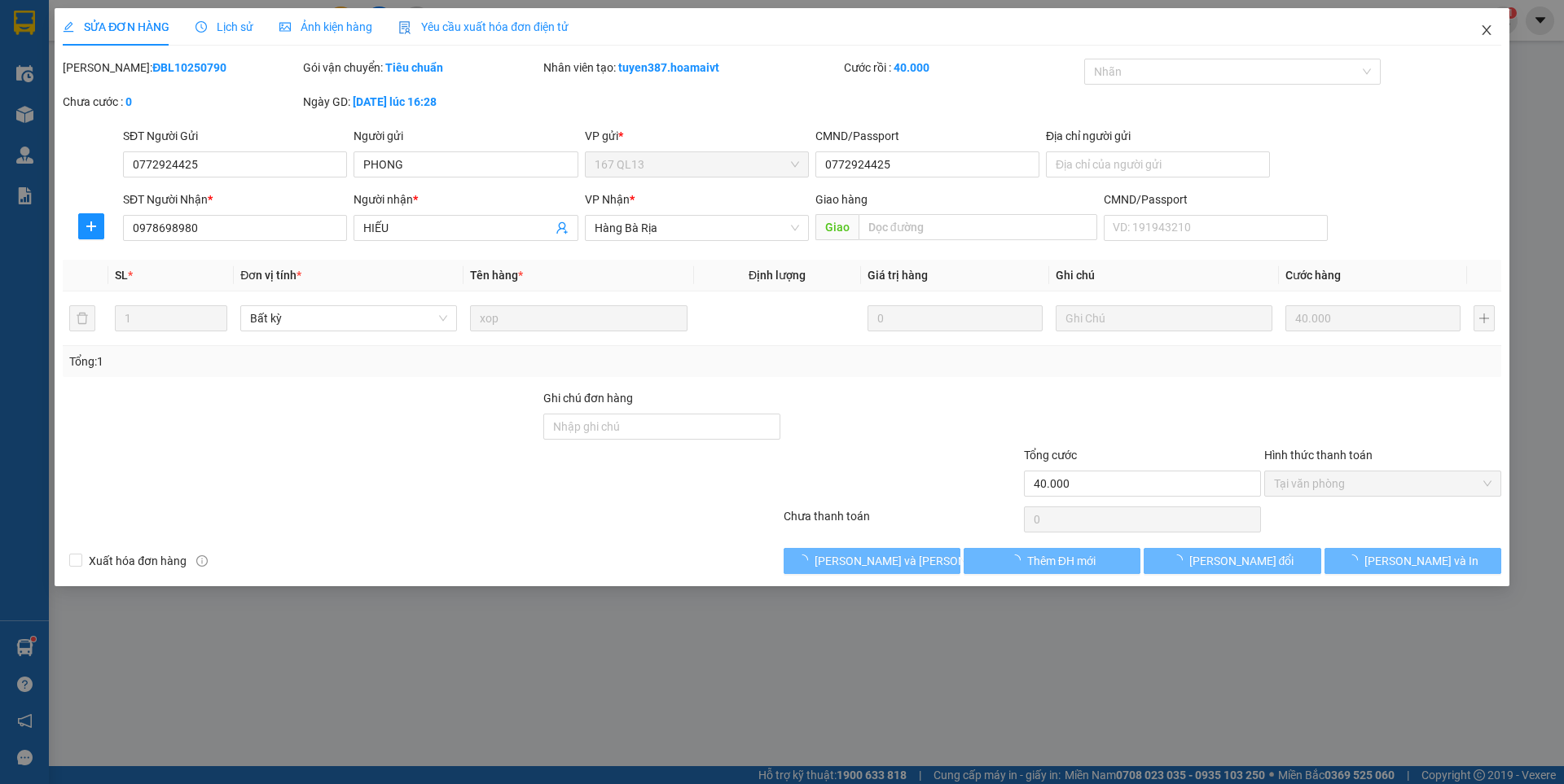
click at [1485, 33] on icon "close" at bounding box center [1486, 31] width 13 height 13
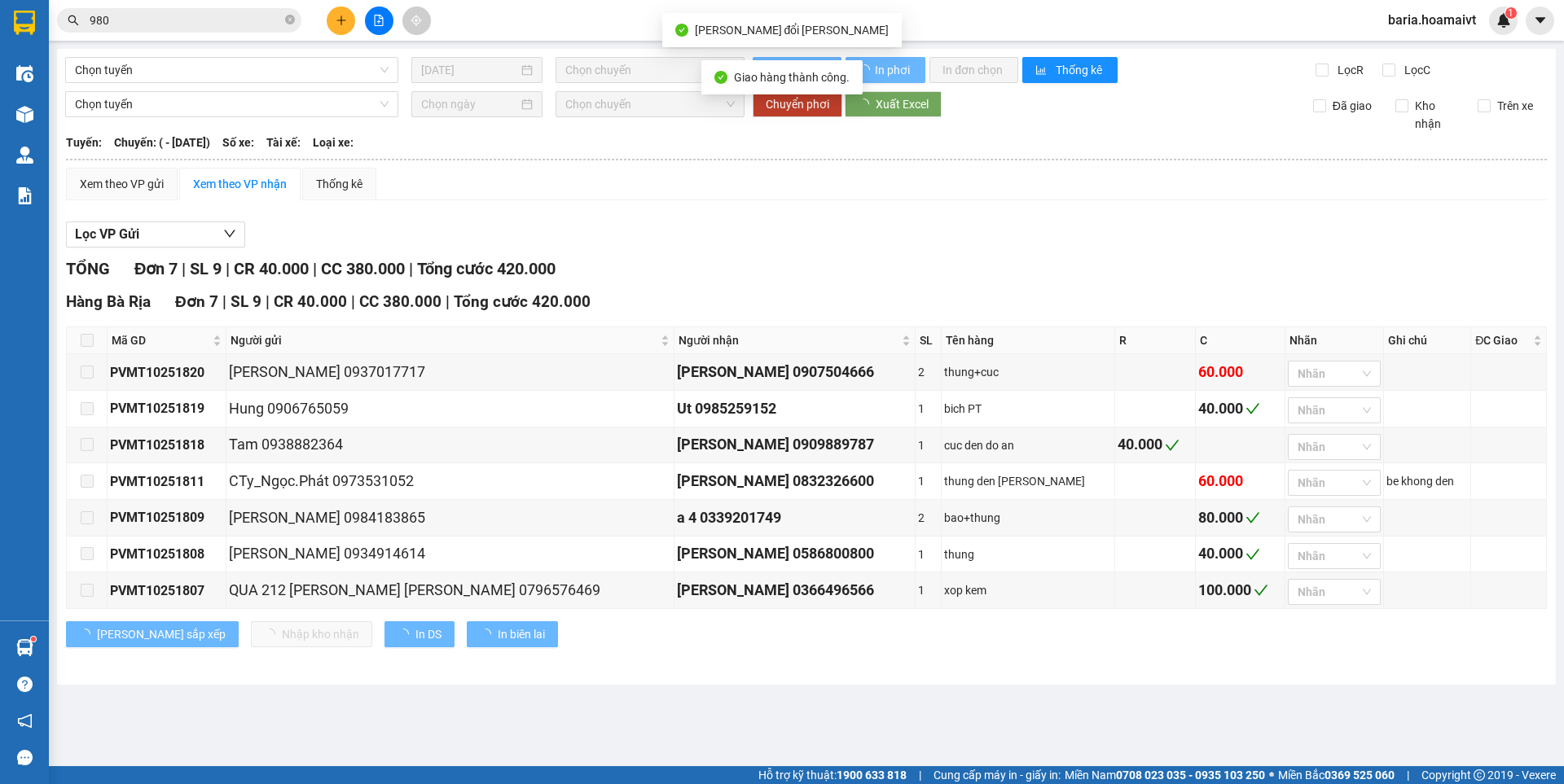
click at [264, 22] on input "980" at bounding box center [185, 21] width 192 height 18
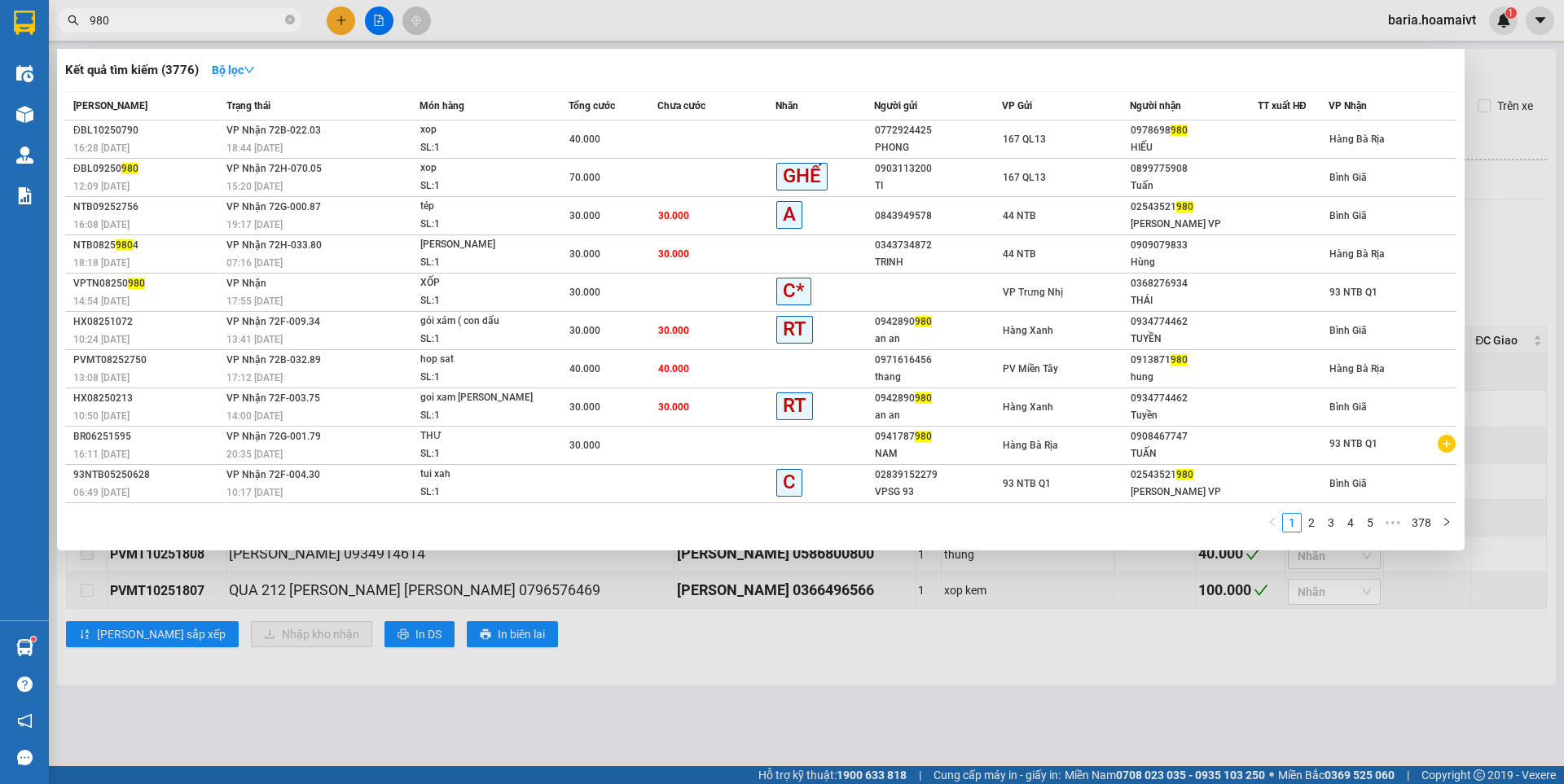
click at [219, 17] on input "980" at bounding box center [185, 21] width 192 height 18
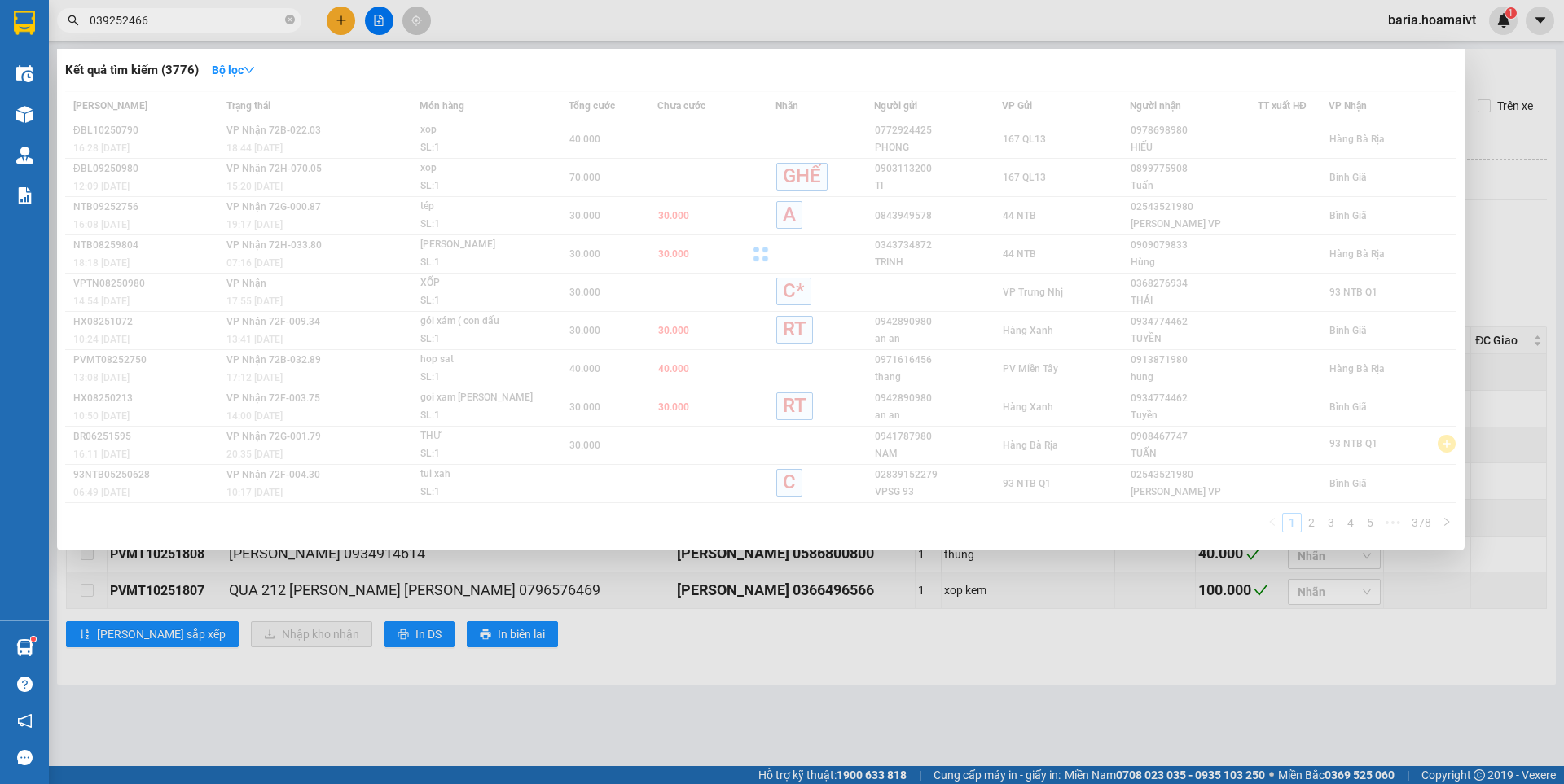
type input "0392524667"
